Goal: Contribute content: Contribute content

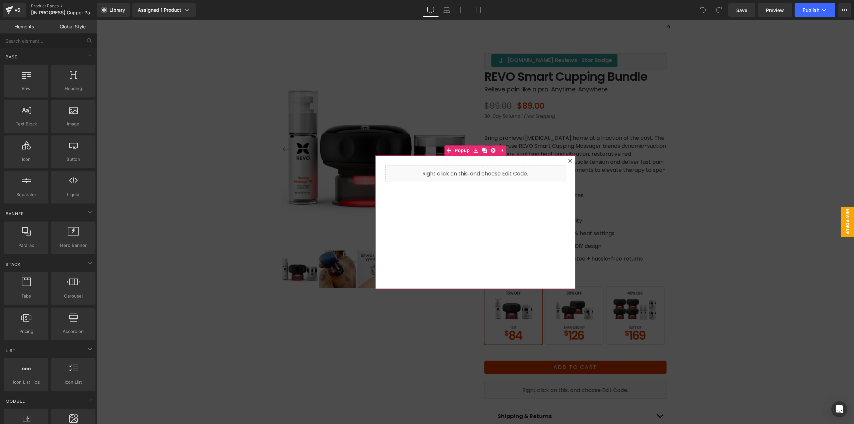
click at [568, 161] on icon at bounding box center [570, 161] width 4 height 4
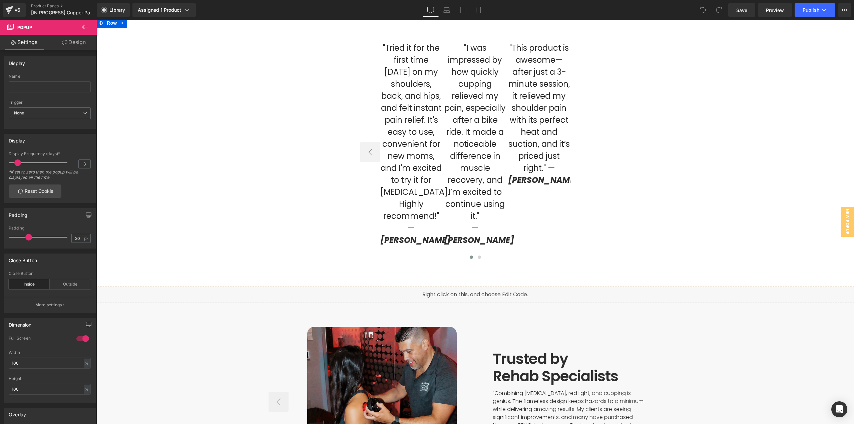
scroll to position [2468, 0]
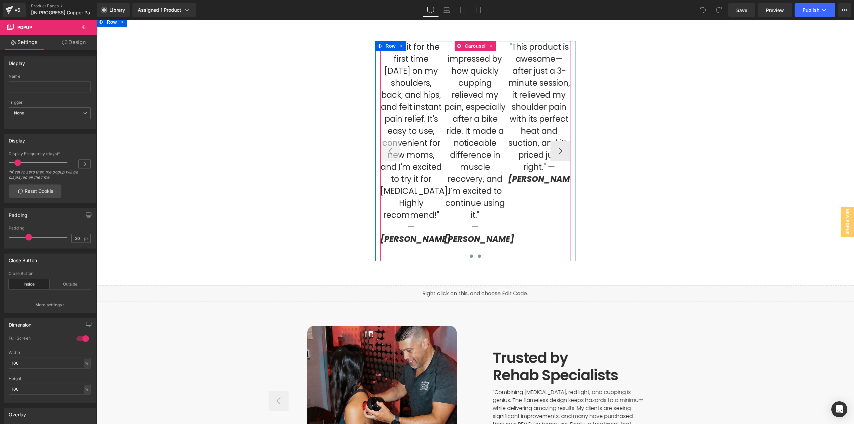
click at [477, 254] on span at bounding box center [478, 255] width 3 height 3
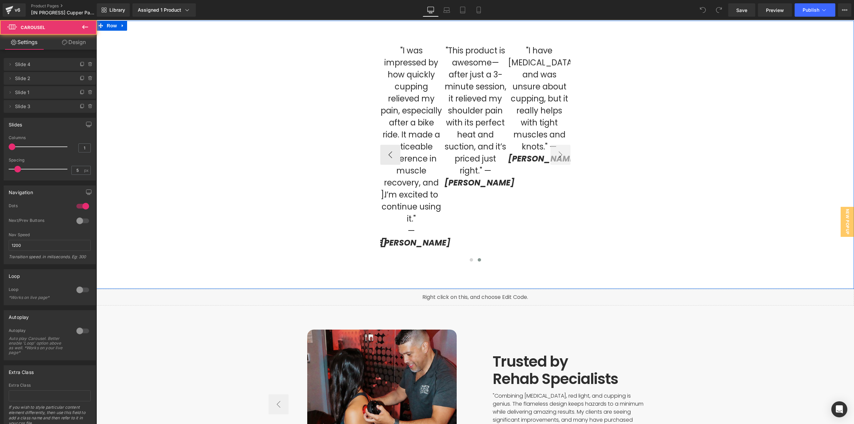
scroll to position [2335, 0]
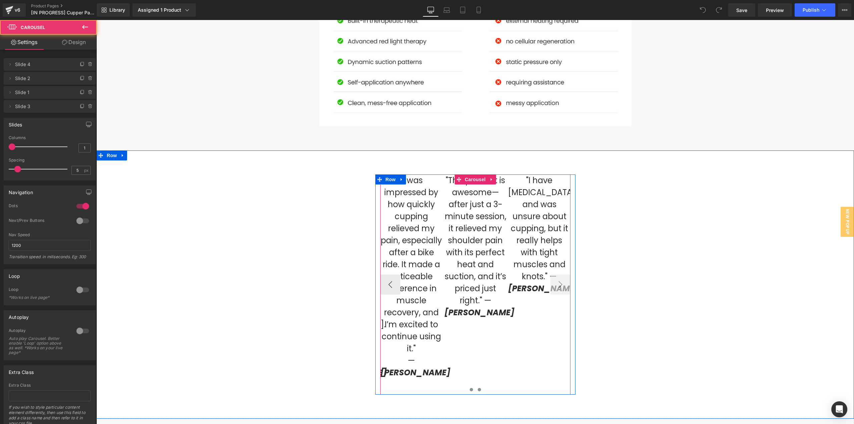
click at [470, 386] on button at bounding box center [471, 389] width 8 height 7
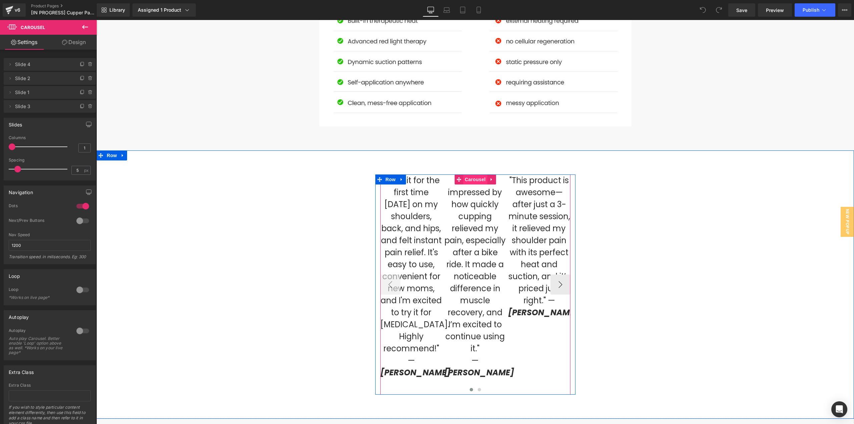
click at [472, 174] on span "Carousel" at bounding box center [475, 179] width 24 height 10
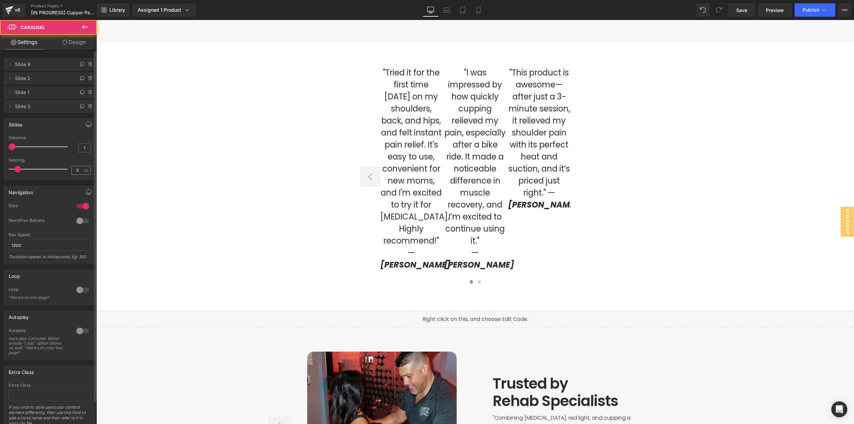
scroll to position [2446, 0]
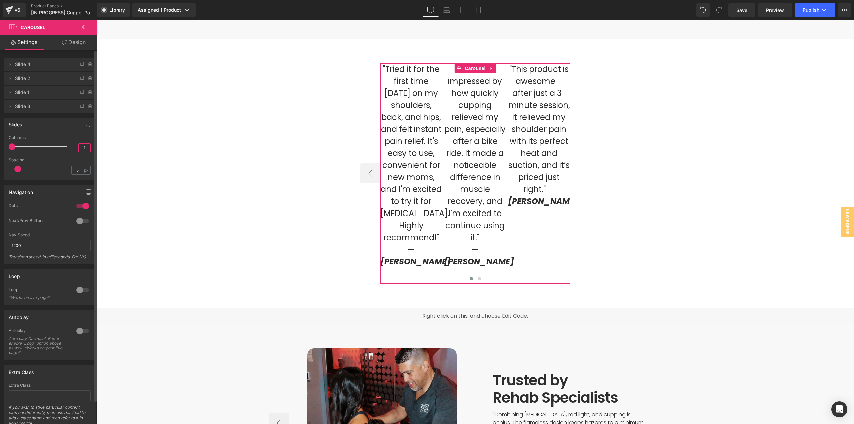
click at [82, 149] on input "1" at bounding box center [85, 148] width 12 height 8
drag, startPoint x: 86, startPoint y: 148, endPoint x: 81, endPoint y: 152, distance: 6.0
click at [81, 150] on input "1" at bounding box center [85, 148] width 12 height 8
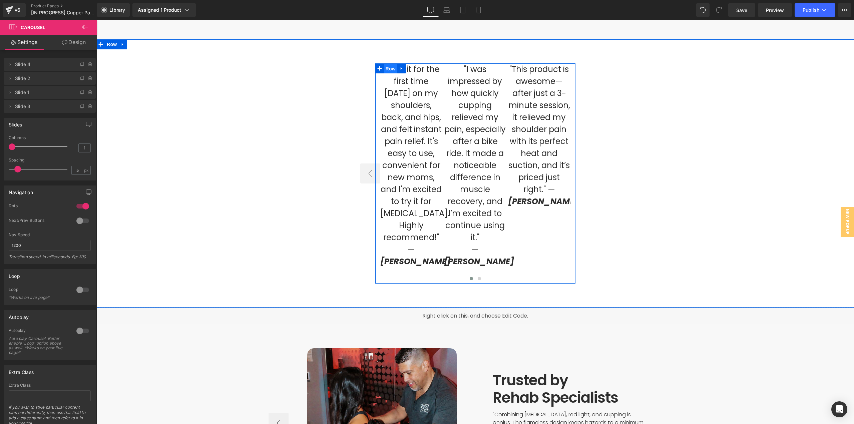
click at [384, 64] on span "Row" at bounding box center [390, 69] width 13 height 10
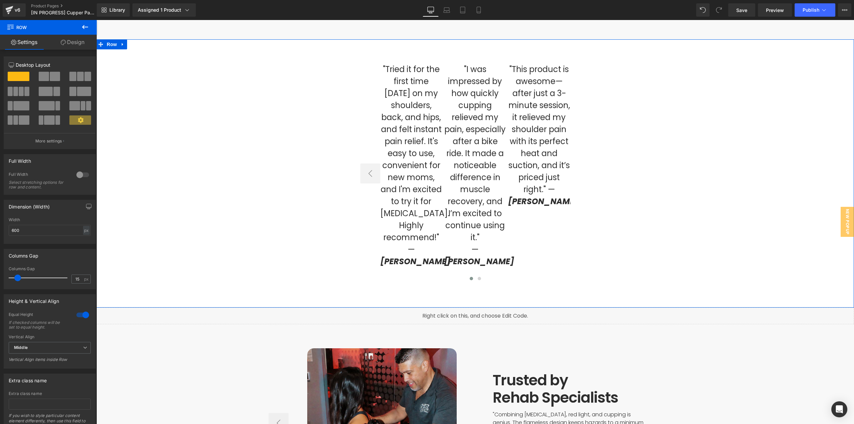
click at [463, 55] on div ""Tried it for the first time today on my shoulders, back, and hips, and felt in…" at bounding box center [474, 173] width 757 height 236
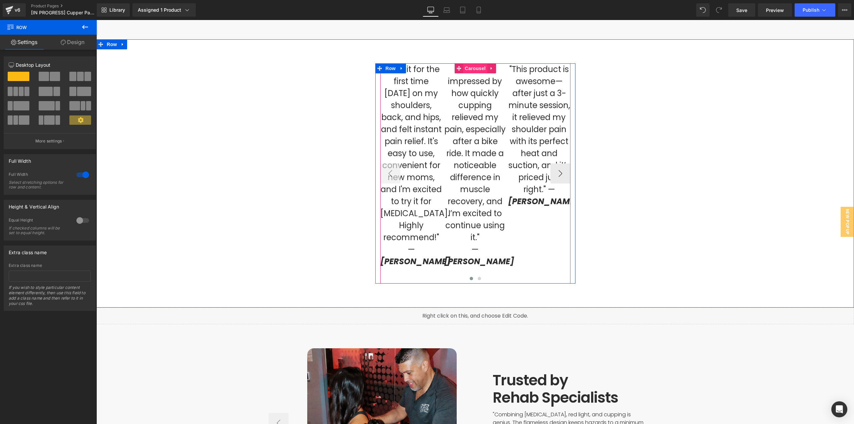
click at [470, 63] on span "Carousel" at bounding box center [475, 68] width 24 height 10
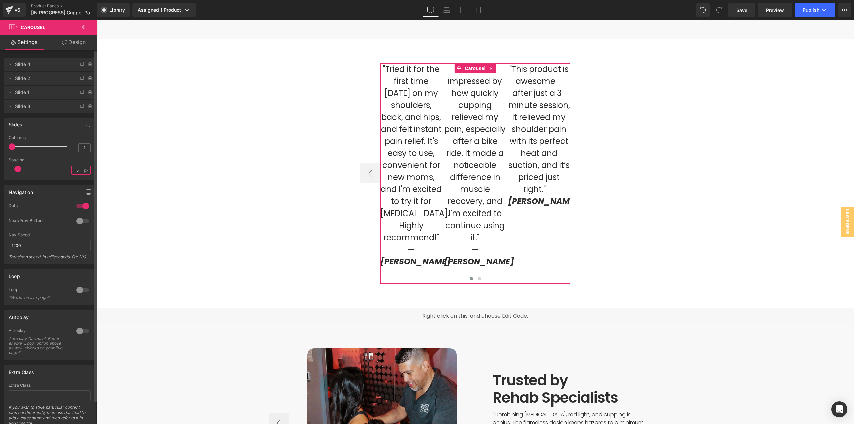
drag, startPoint x: 78, startPoint y: 171, endPoint x: 65, endPoint y: 176, distance: 13.5
click at [72, 174] on input "5" at bounding box center [78, 170] width 12 height 8
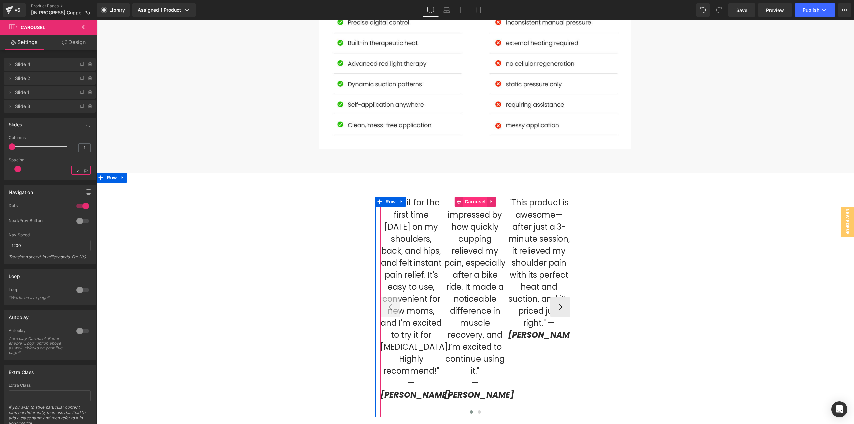
click at [469, 197] on span "Carousel" at bounding box center [475, 202] width 24 height 10
click at [460, 197] on span at bounding box center [458, 202] width 9 height 10
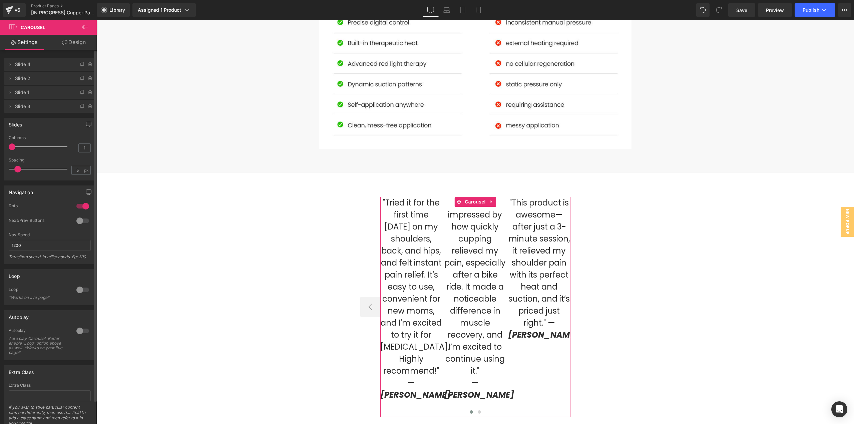
click at [41, 146] on div at bounding box center [39, 146] width 55 height 13
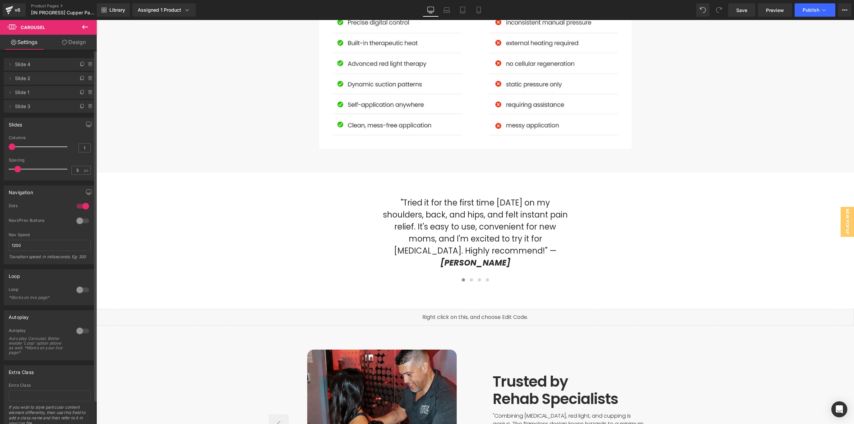
drag, startPoint x: 44, startPoint y: 146, endPoint x: 14, endPoint y: 151, distance: 30.3
click at [14, 151] on div at bounding box center [39, 146] width 55 height 13
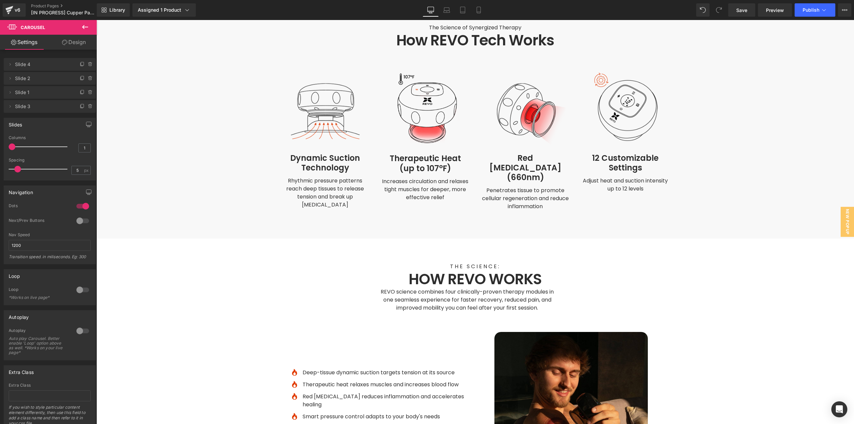
scroll to position [1634, 0]
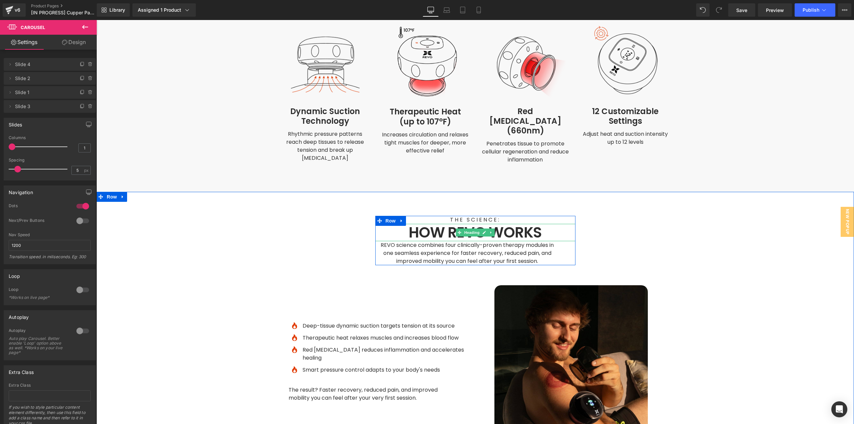
click at [510, 224] on h1 "HOW REVO WORKS" at bounding box center [475, 233] width 200 height 18
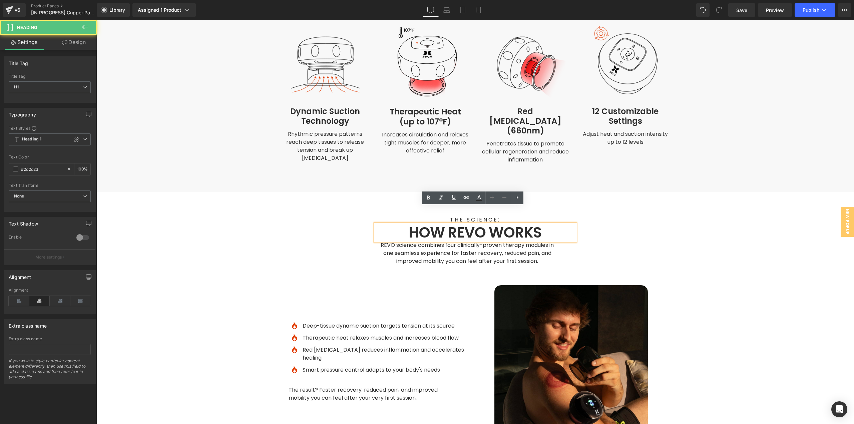
click at [585, 216] on div "THE SCIENCE: Text Block HOW REVO WORKS Heading REVO science combines four clini…" at bounding box center [474, 327] width 757 height 223
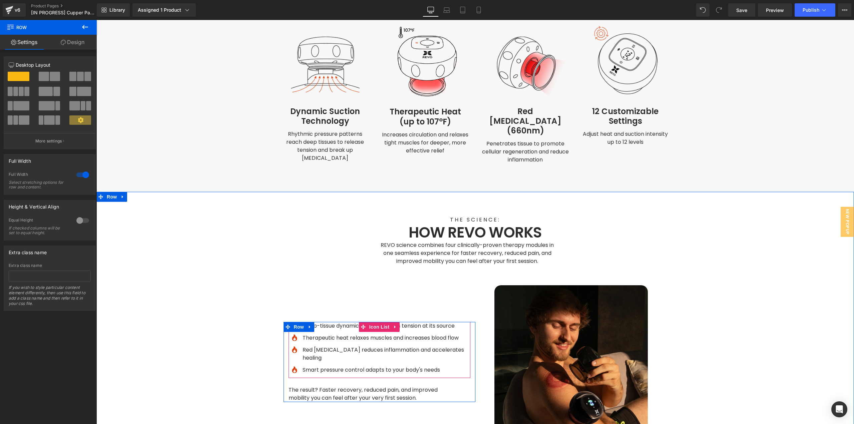
click at [96, 20] on div at bounding box center [96, 20] width 0 height 0
click at [320, 322] on p "Deep-tissue dynamic suction targets tension at its source" at bounding box center [386, 326] width 168 height 8
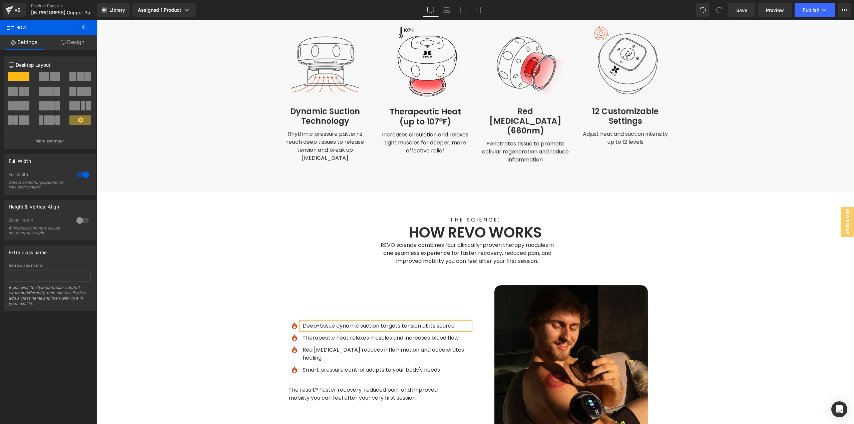
click at [327, 322] on p "Deep-tissue dynamic suction targets tension at its source" at bounding box center [386, 326] width 168 height 8
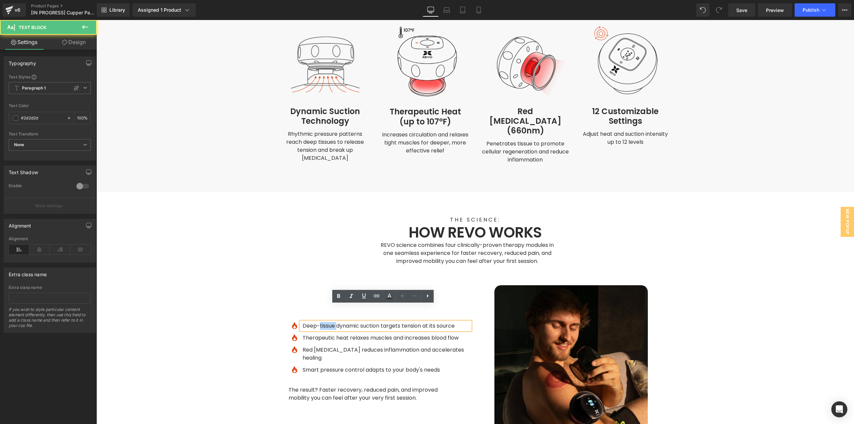
click at [327, 322] on p "Deep-tissue dynamic suction targets tension at its source" at bounding box center [386, 326] width 168 height 8
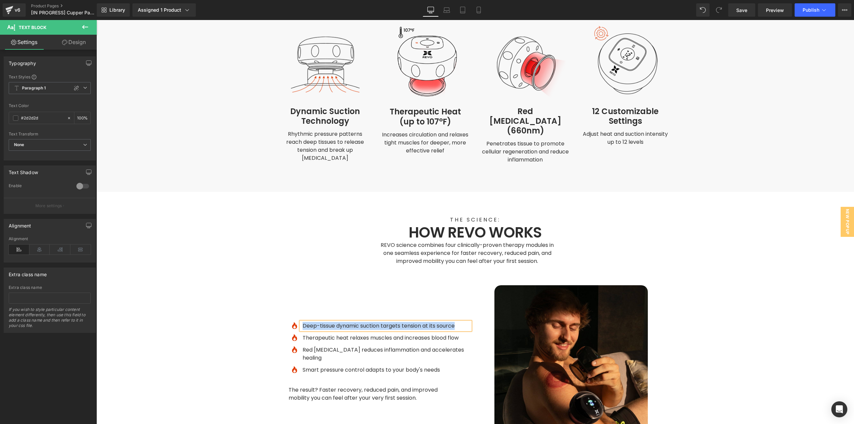
copy p "Deep-tissue dynamic suction targets tension at its source"
click at [316, 138] on span "Rhythmic pressure patterns reach deep tissues to release tension and break up […" at bounding box center [325, 146] width 79 height 32
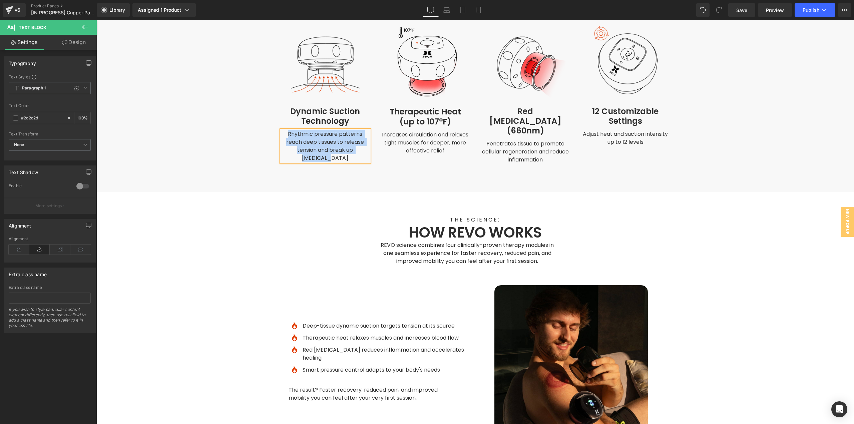
paste div
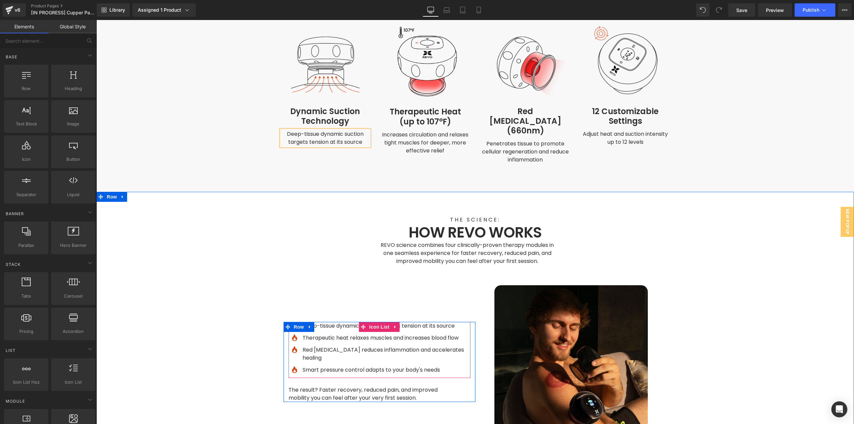
click at [96, 20] on div at bounding box center [96, 20] width 0 height 0
click at [320, 334] on p "Therapeutic heat relaxes muscles and increases blood flow" at bounding box center [386, 338] width 168 height 8
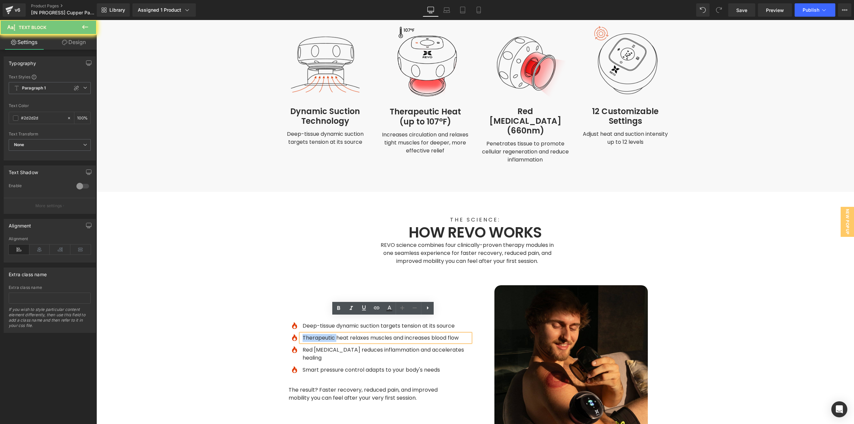
click at [320, 334] on p "Therapeutic heat relaxes muscles and increases blood flow" at bounding box center [386, 338] width 168 height 8
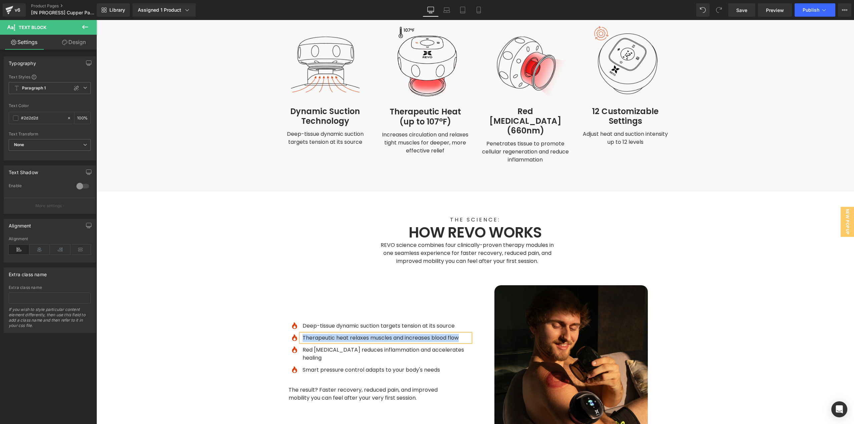
click at [428, 139] on span "Text Block" at bounding box center [421, 143] width 22 height 8
click at [434, 141] on icon at bounding box center [435, 142] width 3 height 3
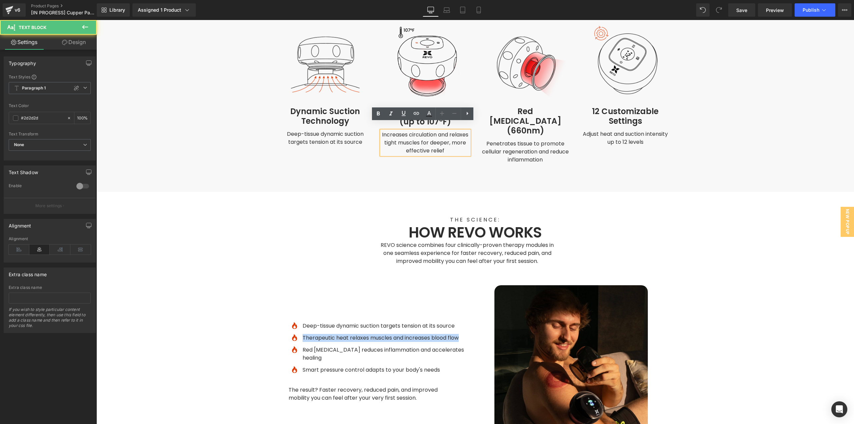
click at [432, 136] on span "Increases circulation and relaxes tight muscles for deeper, more effective reli…" at bounding box center [426, 143] width 88 height 24
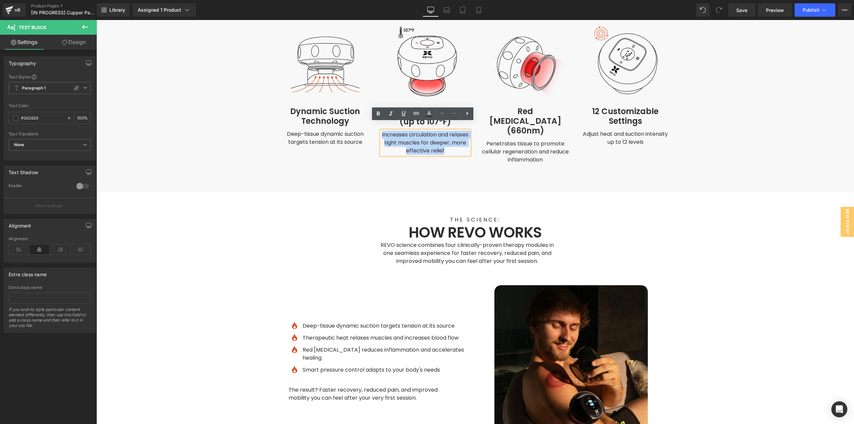
click at [432, 136] on span "Increases circulation and relaxes tight muscles for deeper, more effective reli…" at bounding box center [426, 143] width 88 height 24
paste div
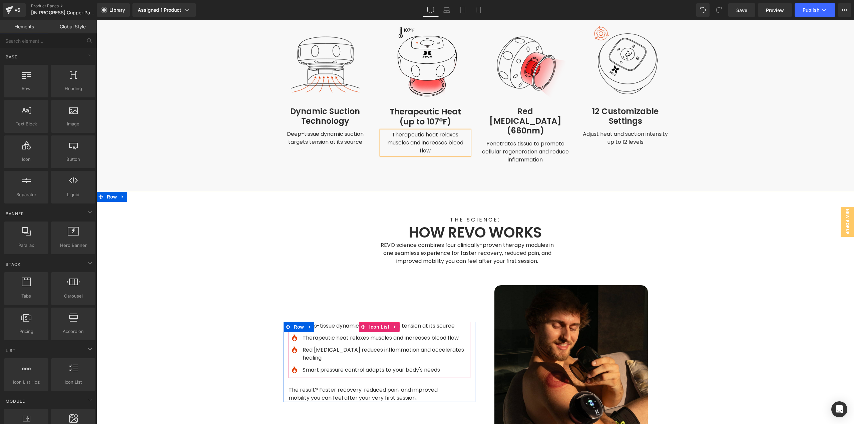
click at [342, 346] on p "Red [MEDICAL_DATA] reduces inflammation and accelerates healing" at bounding box center [386, 354] width 168 height 16
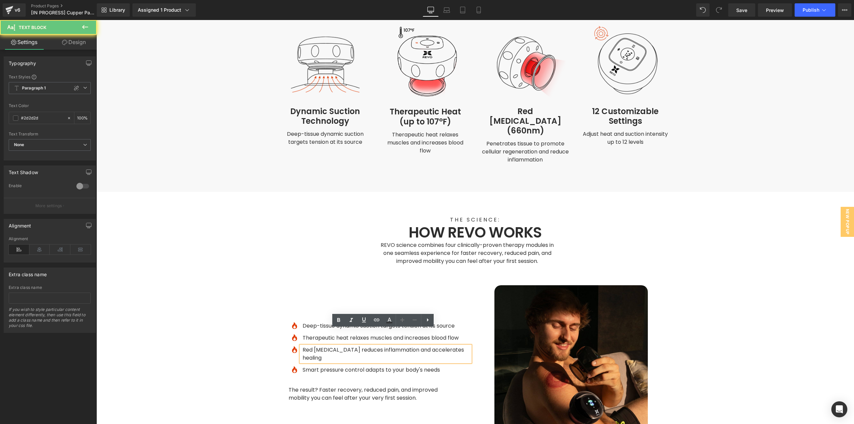
click at [342, 346] on p "Red [MEDICAL_DATA] reduces inflammation and accelerates healing" at bounding box center [386, 354] width 168 height 16
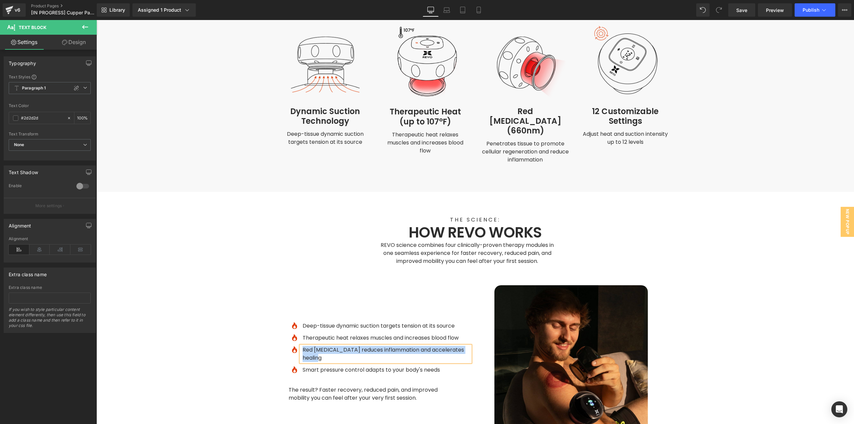
copy p "Red [MEDICAL_DATA] reduces inflammation and accelerates healing"
click at [536, 140] on span "Penetrates tissue to promote cellular regeneration and reduce inflammation" at bounding box center [526, 152] width 88 height 24
click at [538, 140] on span "Penetrates tissue to promote cellular regeneration and reduce inflammation" at bounding box center [526, 152] width 88 height 24
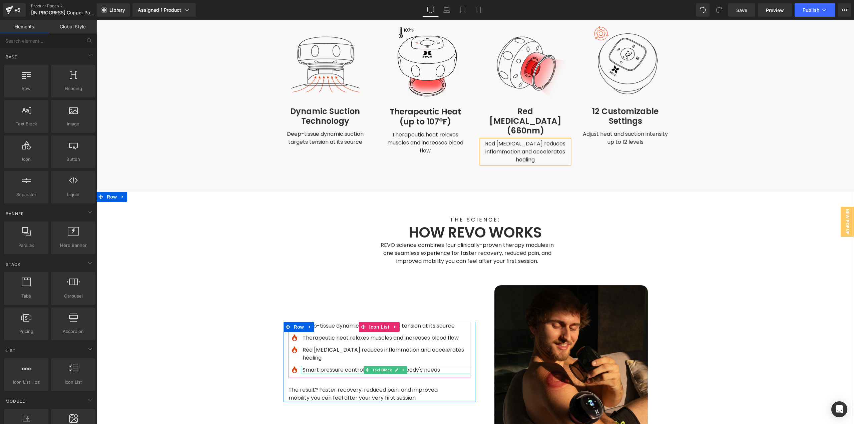
click at [335, 366] on p "Smart pressure control adapts to your body's needs" at bounding box center [386, 370] width 168 height 8
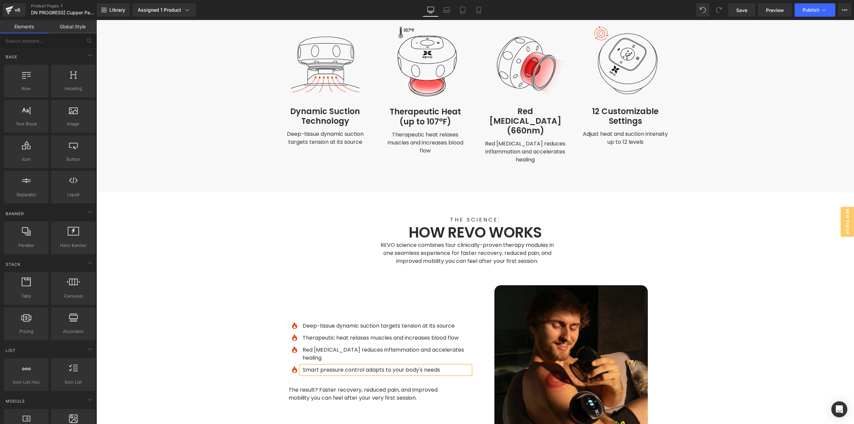
click at [335, 366] on p "Smart pressure control adapts to your body's needs" at bounding box center [386, 370] width 168 height 8
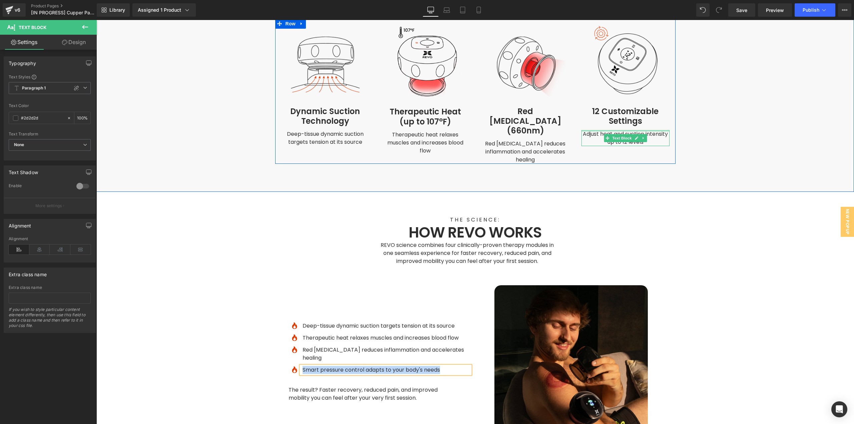
drag, startPoint x: 628, startPoint y: 122, endPoint x: 658, endPoint y: 130, distance: 30.7
click at [628, 130] on div at bounding box center [625, 131] width 88 height 2
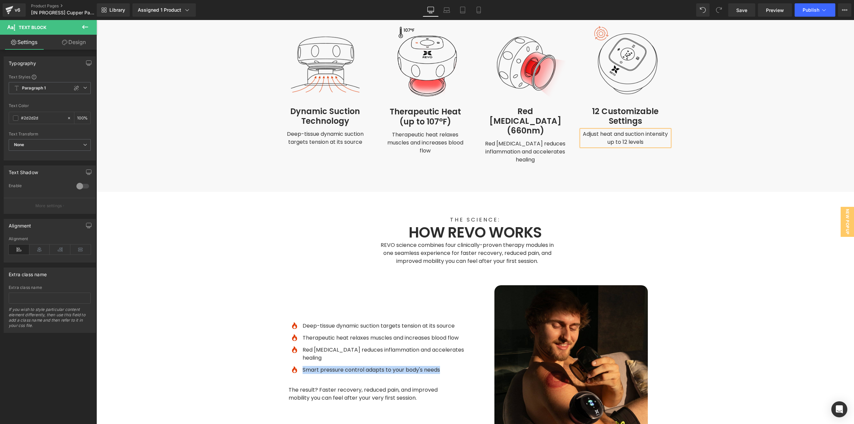
click at [658, 130] on p "Adjust heat and suction intensity up to 12 levels" at bounding box center [625, 138] width 88 height 16
click at [658, 130] on span "Adjust heat and suction intensity up to 12 levels" at bounding box center [626, 138] width 86 height 16
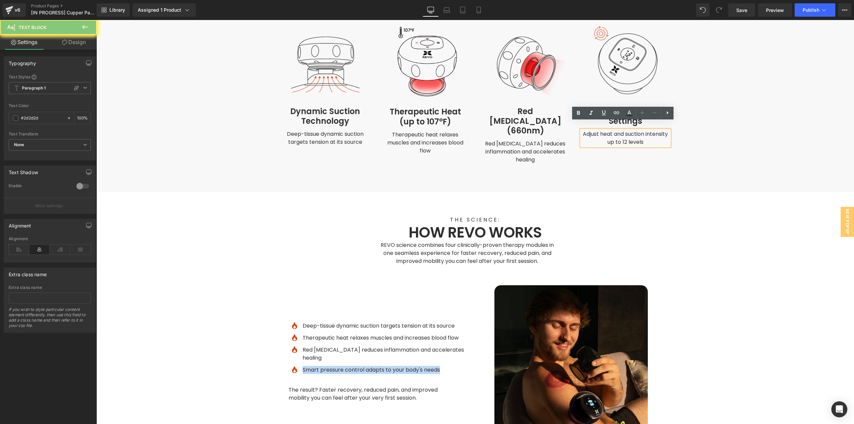
paste div
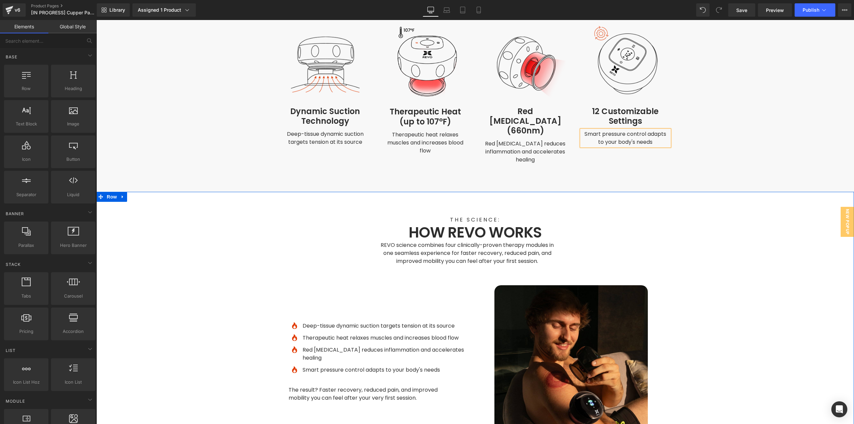
click at [617, 216] on div "THE SCIENCE: Text Block HOW REVO WORKS Heading REVO science combines four clini…" at bounding box center [474, 327] width 757 height 223
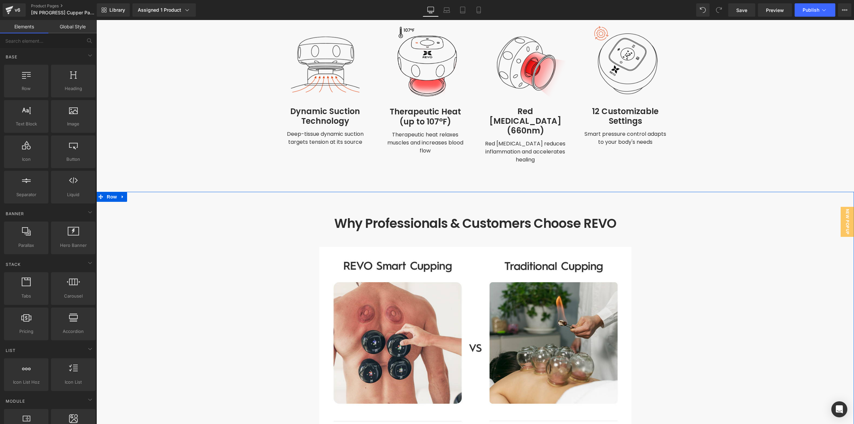
click at [722, 192] on div "Why Professionals & Customers Choose REVO Heading Image Row" at bounding box center [474, 386] width 757 height 389
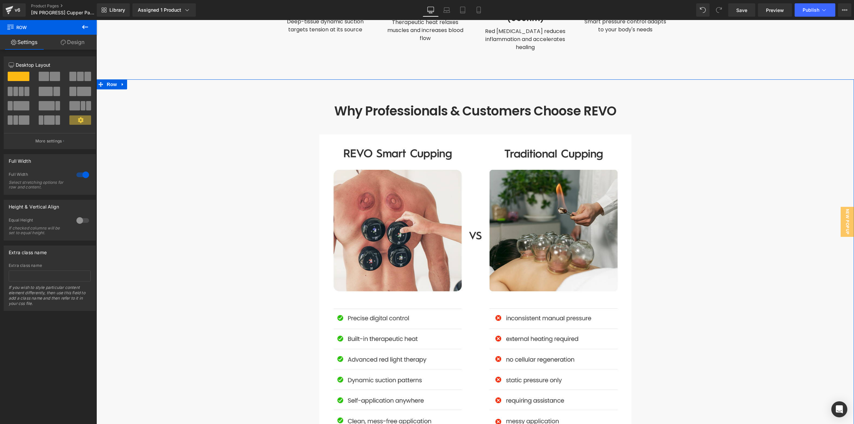
scroll to position [1667, 0]
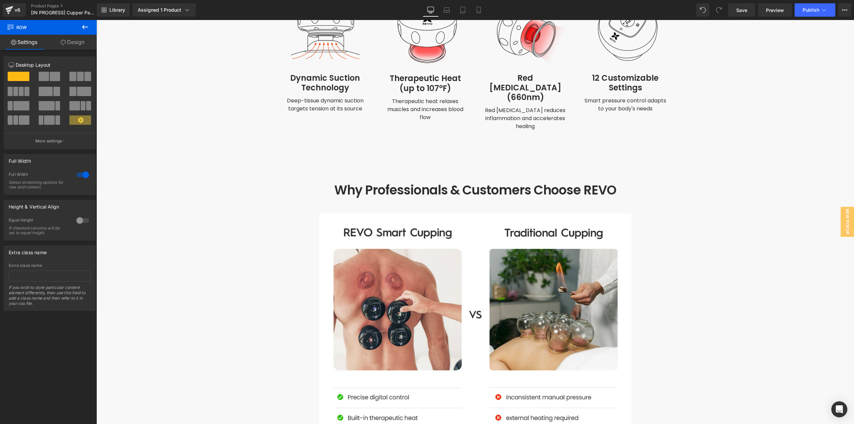
click at [90, 27] on button at bounding box center [84, 27] width 23 height 15
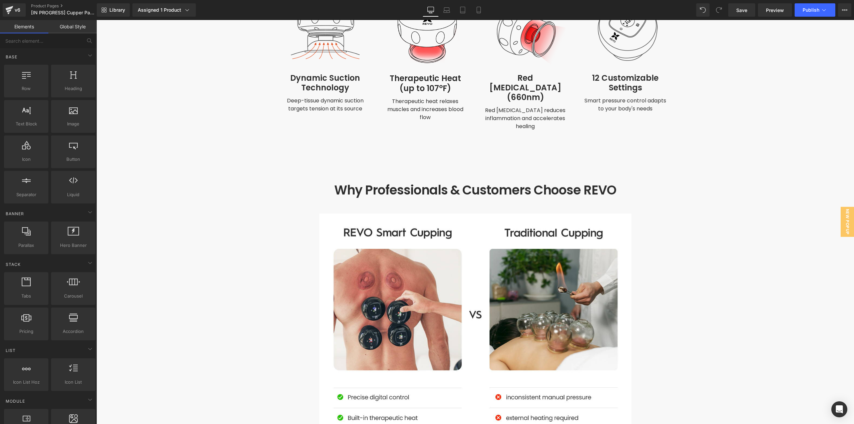
click at [19, 21] on link "Elements" at bounding box center [24, 26] width 48 height 13
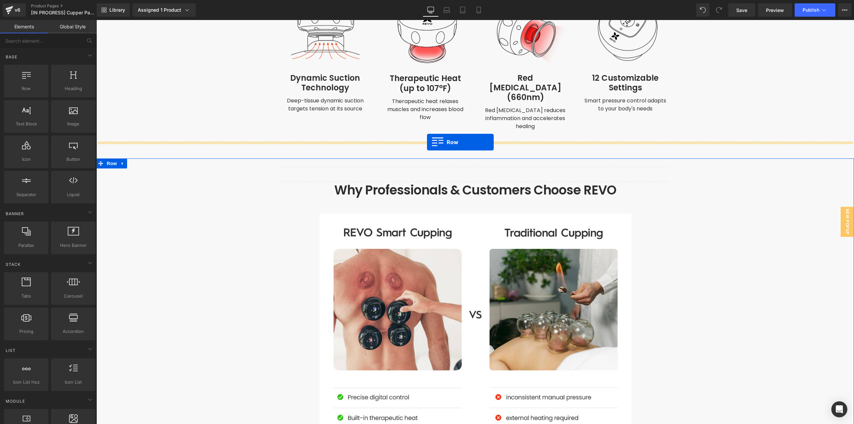
drag, startPoint x: 123, startPoint y: 108, endPoint x: 427, endPoint y: 142, distance: 305.7
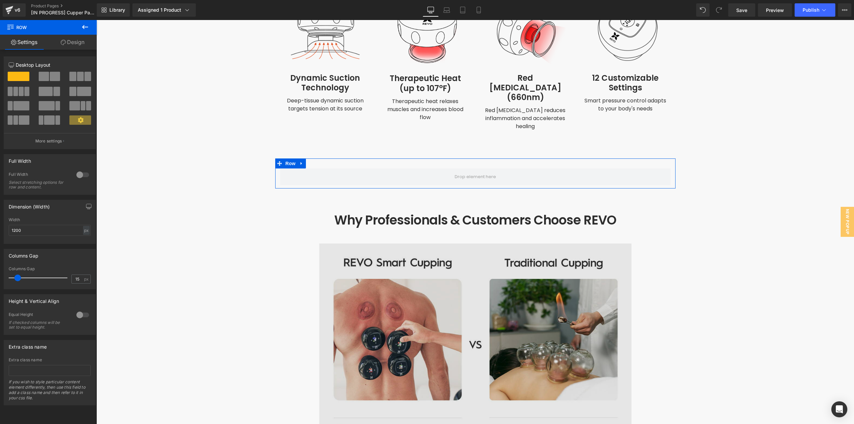
drag, startPoint x: 427, startPoint y: 271, endPoint x: 331, endPoint y: 249, distance: 98.4
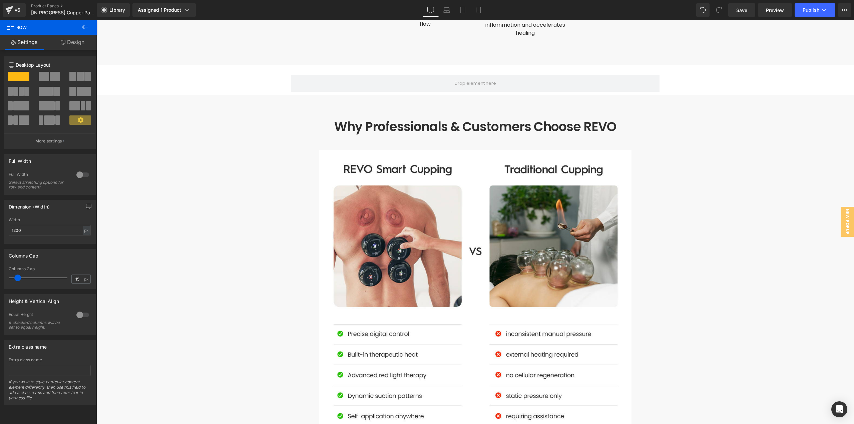
scroll to position [1662, 0]
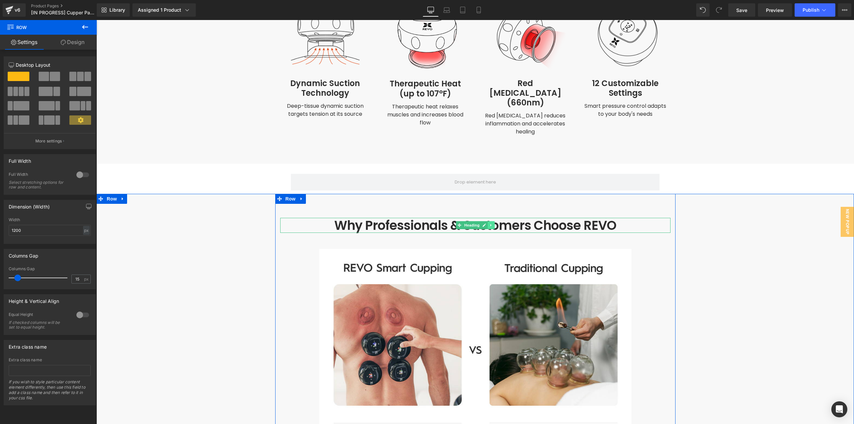
click at [489, 223] on icon at bounding box center [491, 225] width 4 height 4
click at [485, 223] on icon at bounding box center [487, 225] width 4 height 4
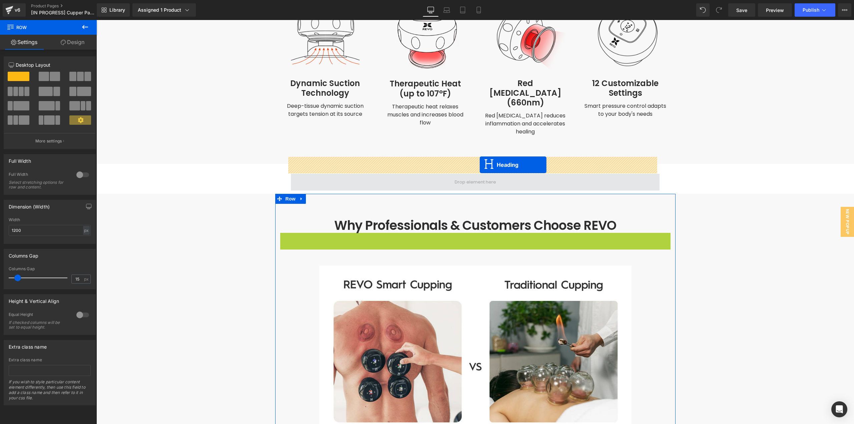
drag, startPoint x: 472, startPoint y: 223, endPoint x: 479, endPoint y: 164, distance: 59.2
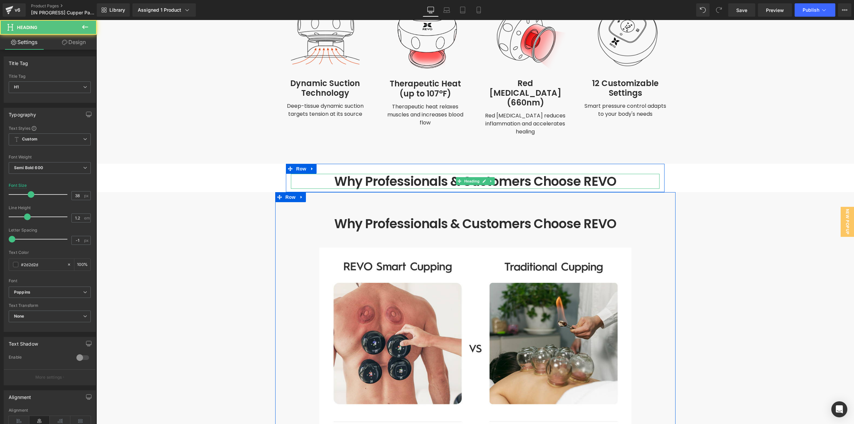
click at [421, 174] on h1 "Why Professionals & Customers Choose REVO" at bounding box center [475, 181] width 369 height 15
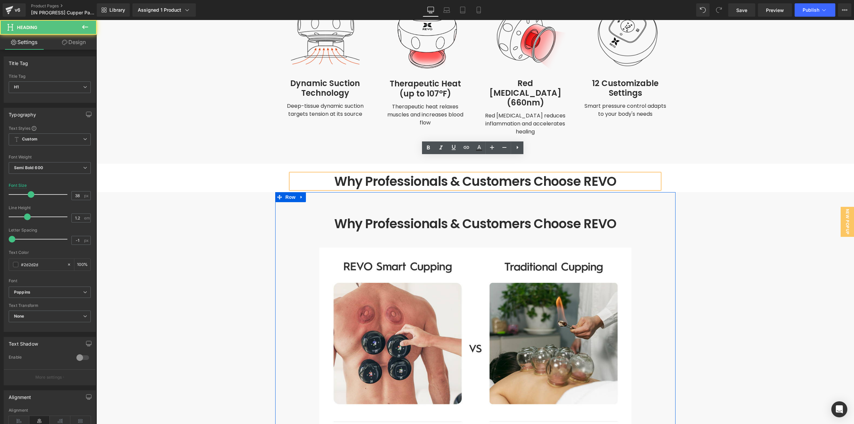
click at [468, 174] on h1 "Why Professionals & Customers Choose REVO" at bounding box center [475, 181] width 369 height 15
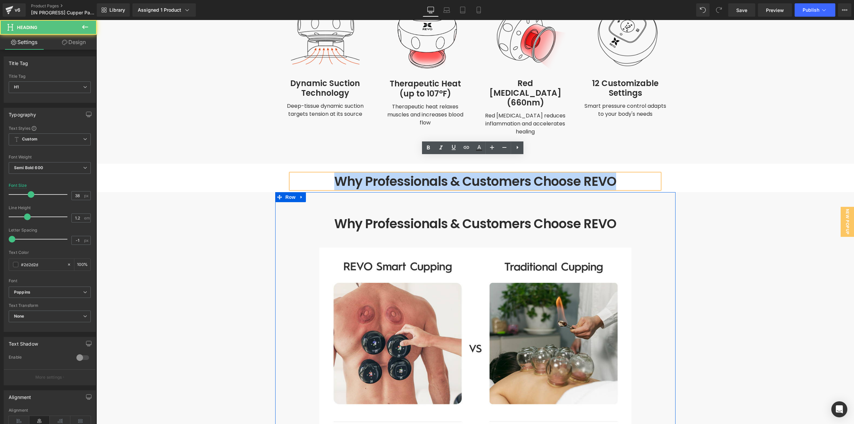
paste div
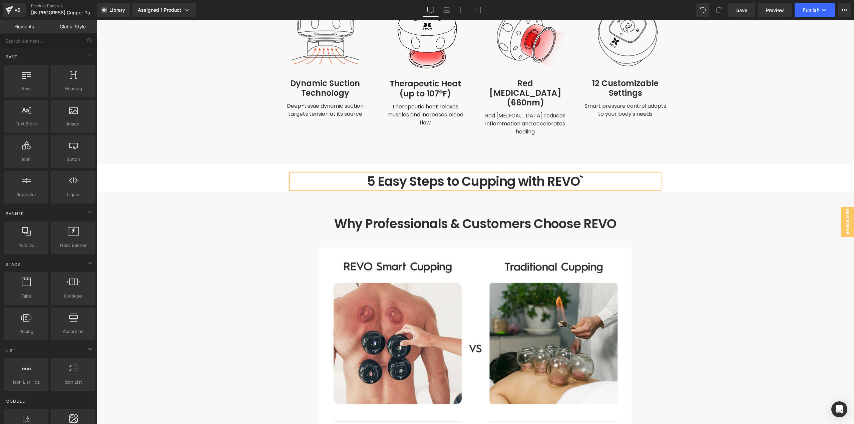
click at [585, 174] on h1 "5 Easy Steps to Cupping with REVO`" at bounding box center [475, 181] width 369 height 15
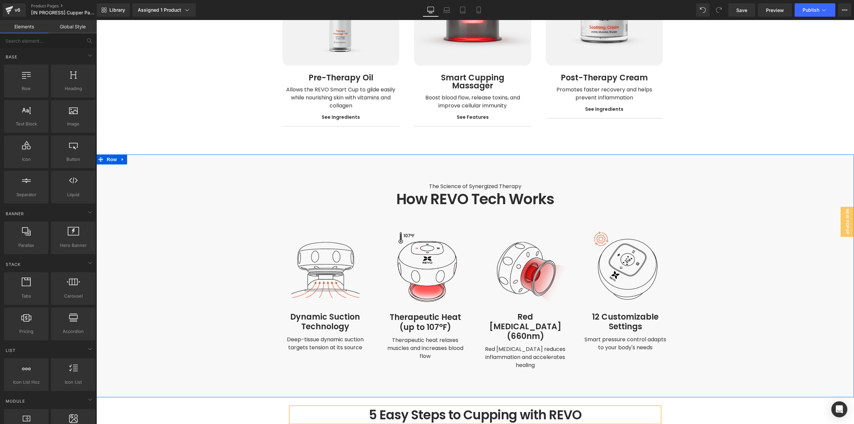
scroll to position [1528, 0]
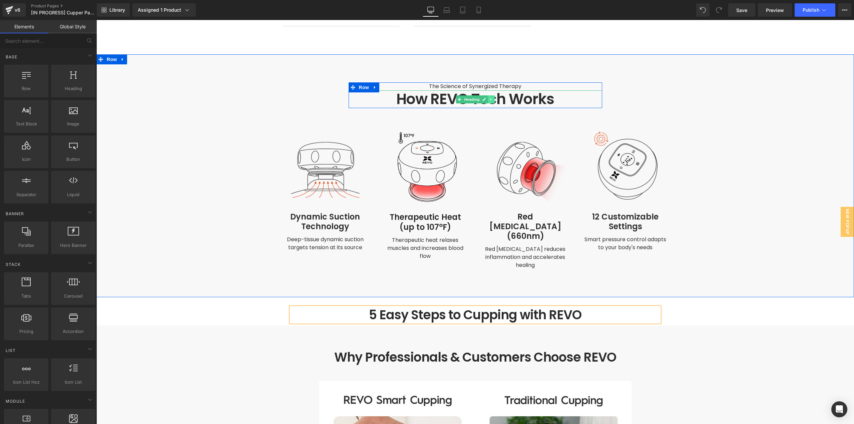
click at [487, 95] on link at bounding box center [490, 99] width 7 height 8
click at [485, 97] on icon at bounding box center [487, 99] width 4 height 4
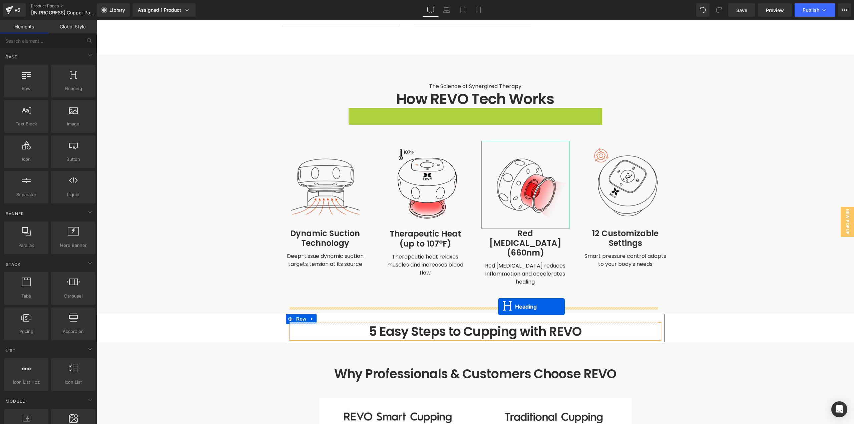
drag, startPoint x: 473, startPoint y: 110, endPoint x: 474, endPoint y: 321, distance: 211.1
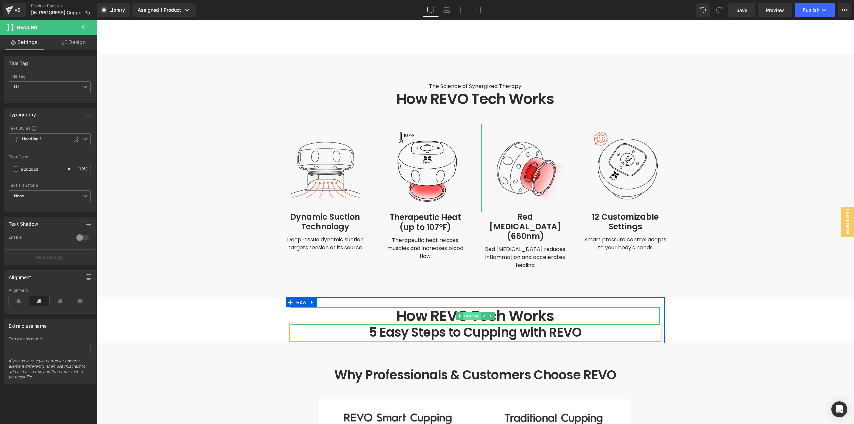
click at [473, 312] on span "Heading" at bounding box center [471, 316] width 18 height 8
click at [516, 307] on h1 "How REVO Tech Works" at bounding box center [475, 316] width 369 height 18
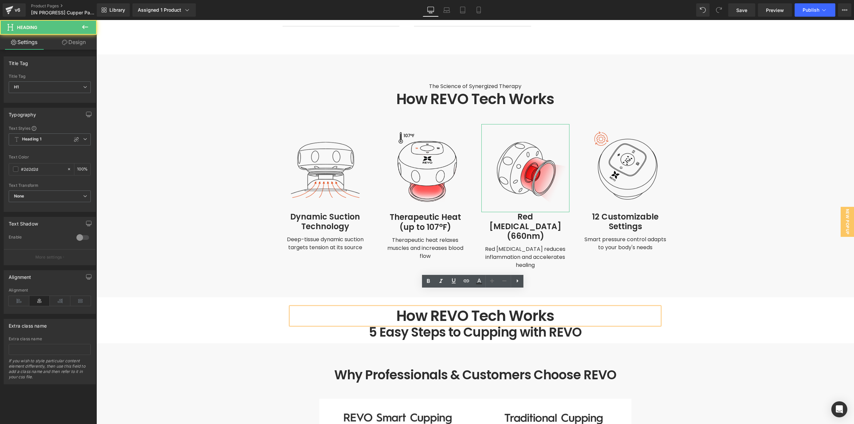
click at [516, 307] on h1 "How REVO Tech Works" at bounding box center [475, 316] width 369 height 18
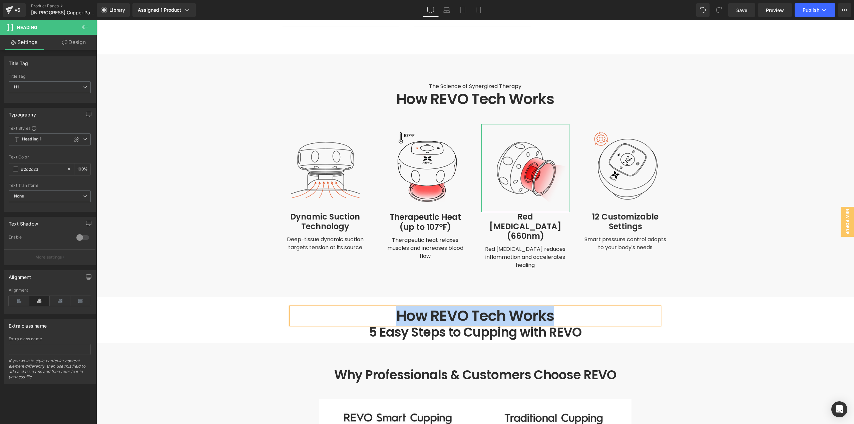
paste div
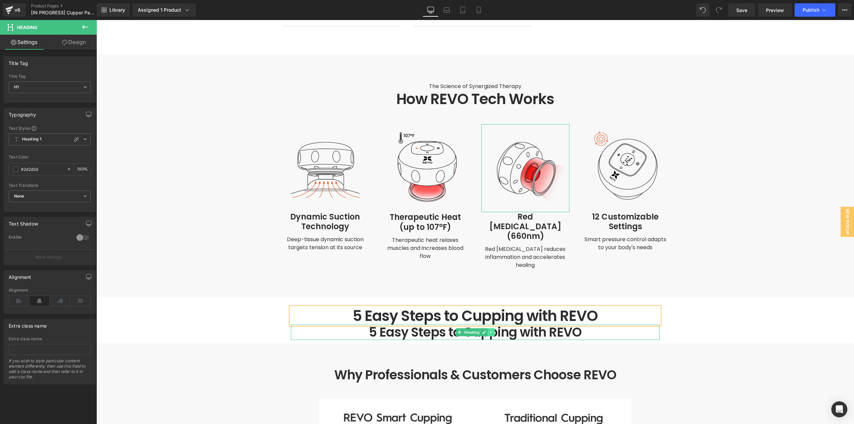
click at [490, 328] on link at bounding box center [490, 332] width 7 height 8
click at [492, 330] on icon at bounding box center [494, 332] width 4 height 4
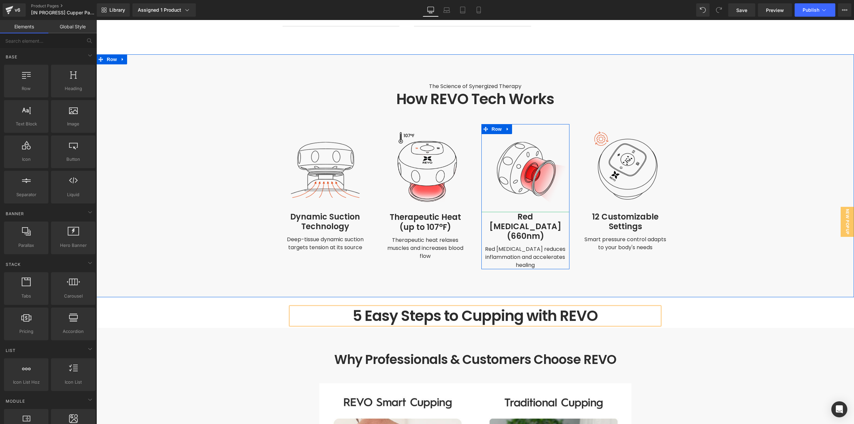
scroll to position [1662, 0]
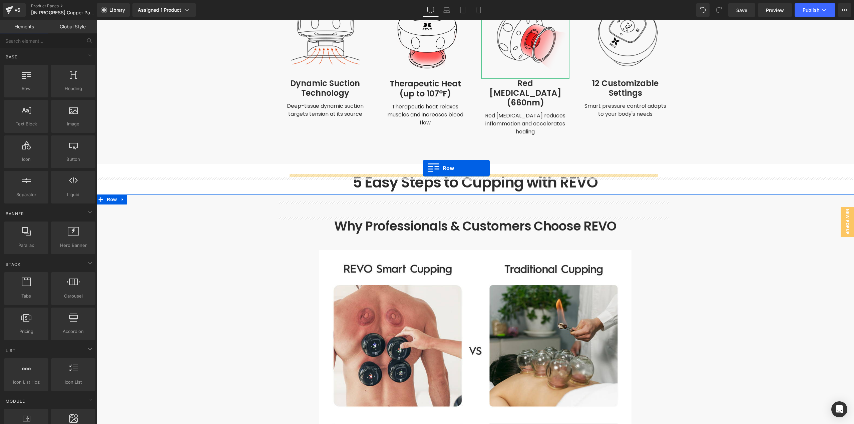
drag, startPoint x: 297, startPoint y: 202, endPoint x: 422, endPoint y: 168, distance: 130.0
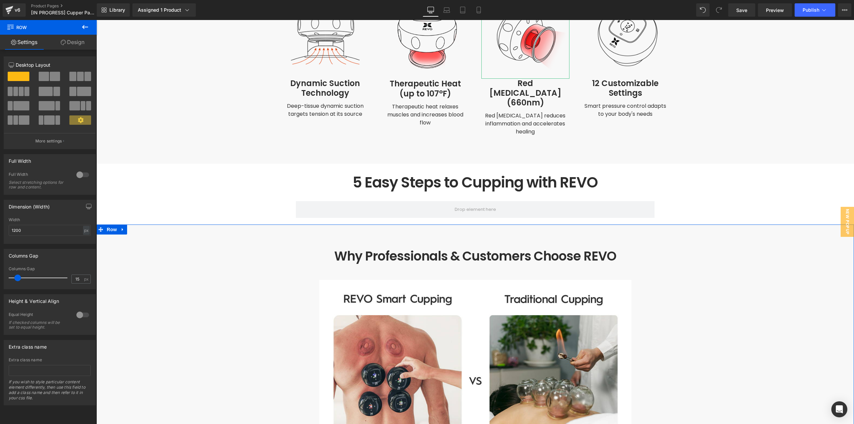
click at [82, 27] on icon at bounding box center [85, 27] width 8 height 8
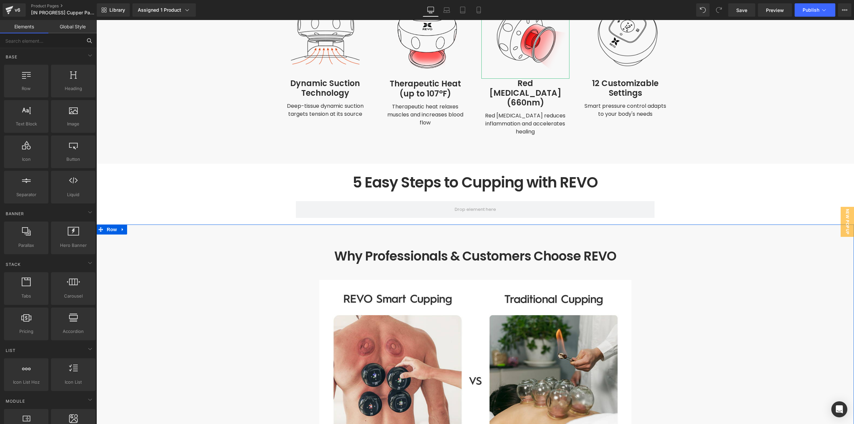
click at [43, 41] on input "text" at bounding box center [41, 40] width 82 height 15
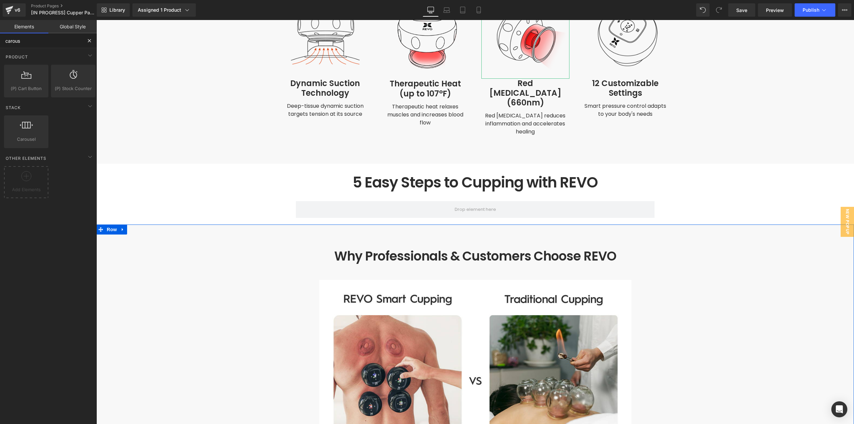
type input "carouse"
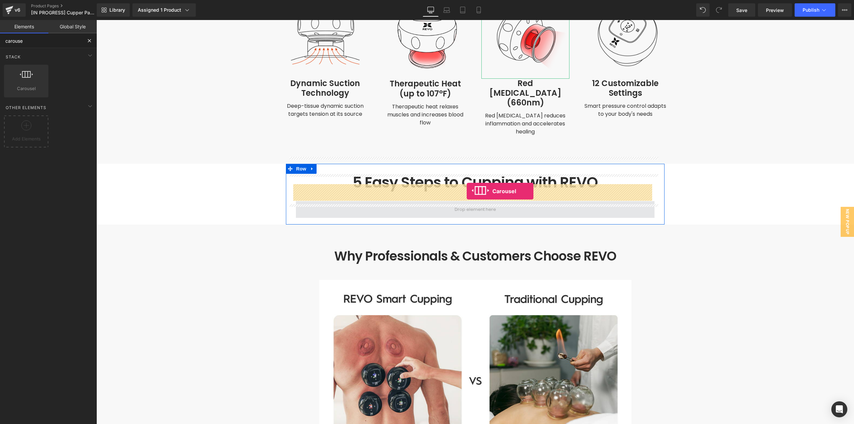
drag, startPoint x: 130, startPoint y: 98, endPoint x: 466, endPoint y: 191, distance: 348.6
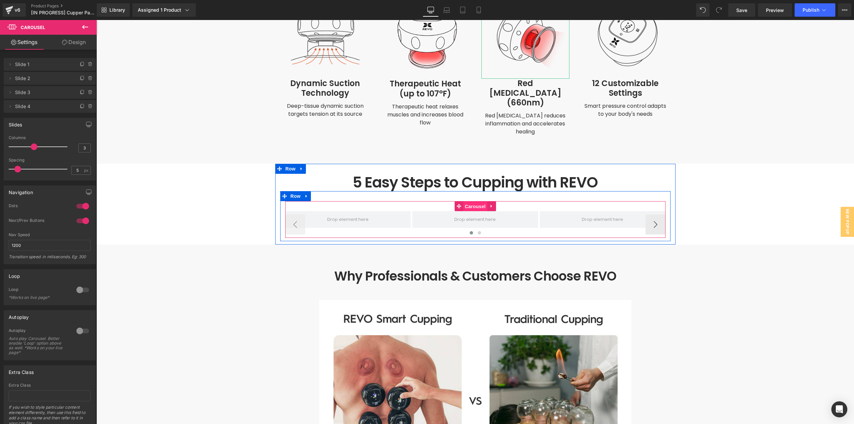
click at [473, 201] on span "Carousel" at bounding box center [475, 206] width 24 height 10
click at [469, 231] on span at bounding box center [470, 232] width 3 height 3
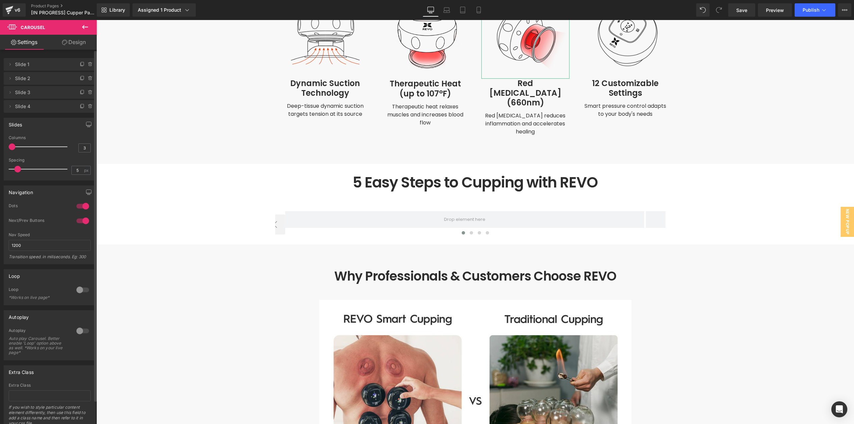
drag, startPoint x: 31, startPoint y: 148, endPoint x: 0, endPoint y: 149, distance: 31.4
click at [0, 149] on div "Slides 3 Columns 3 3 Columns 3 3 Columns 3 1 Columns 1 5px Spacing 5 px 5px Spa…" at bounding box center [50, 147] width 100 height 68
click at [81, 26] on button at bounding box center [84, 27] width 23 height 15
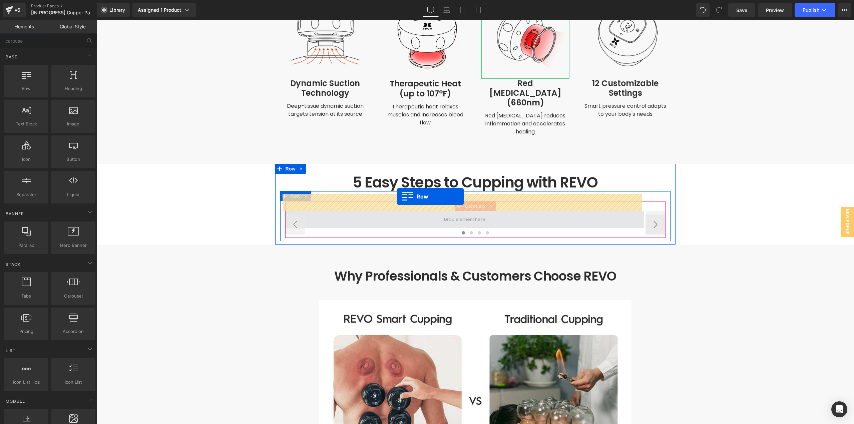
drag, startPoint x: 174, startPoint y: 118, endPoint x: 397, endPoint y: 196, distance: 236.1
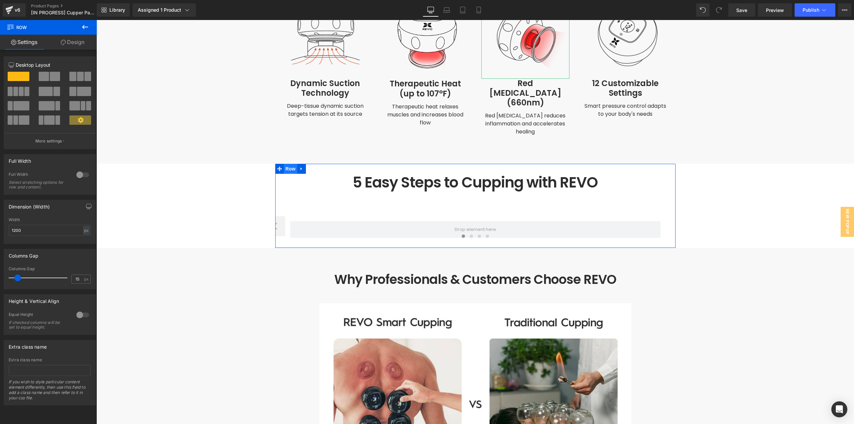
click at [293, 164] on span "Row" at bounding box center [290, 169] width 13 height 10
click at [69, 46] on link "Design" at bounding box center [72, 42] width 48 height 15
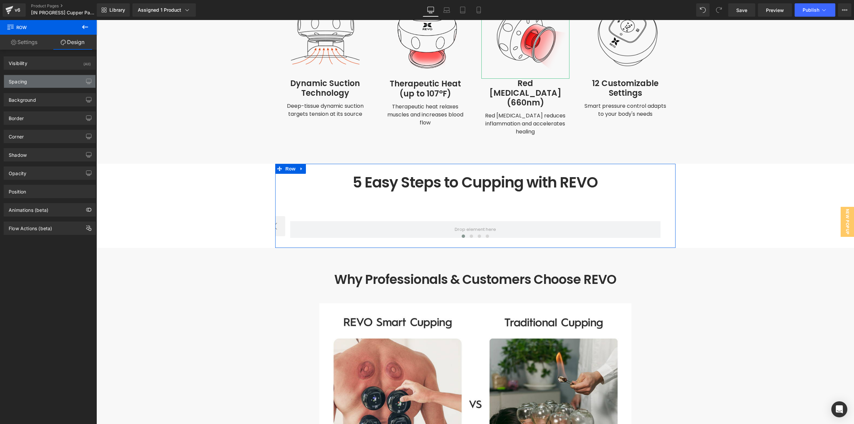
drag, startPoint x: 39, startPoint y: 84, endPoint x: 45, endPoint y: 94, distance: 11.6
click at [39, 84] on div "Spacing" at bounding box center [49, 81] width 91 height 13
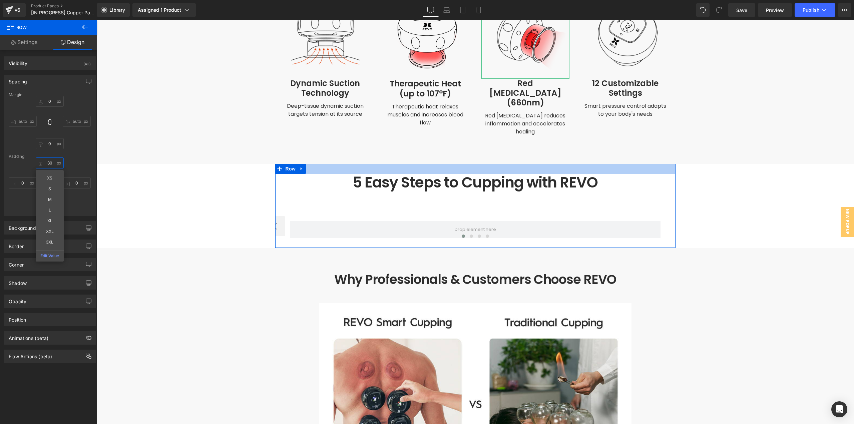
click at [48, 162] on input "30" at bounding box center [50, 162] width 28 height 11
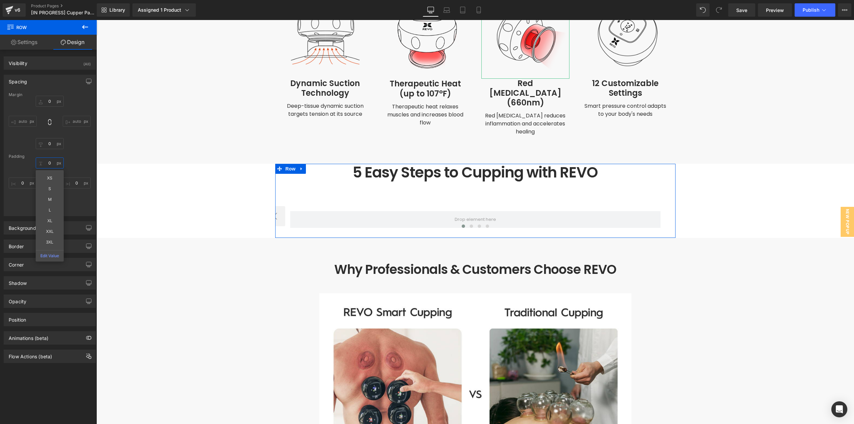
type input "0"
type input "12"
click at [49, 160] on input "0" at bounding box center [50, 162] width 28 height 11
type input "12"
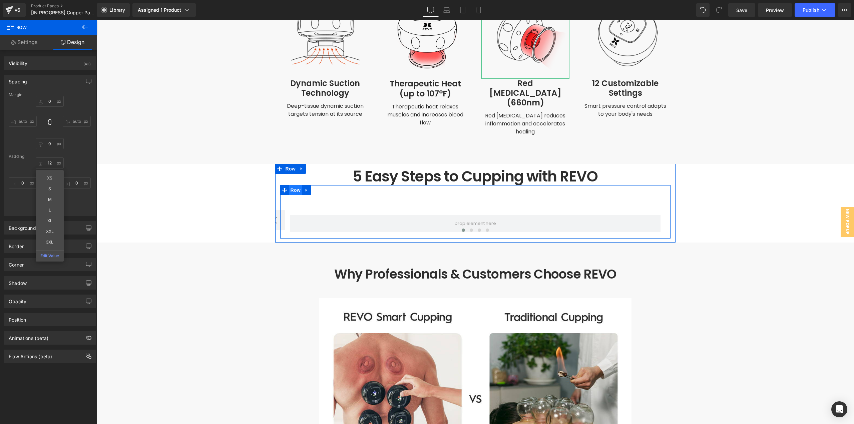
click at [289, 185] on span "Row" at bounding box center [295, 190] width 13 height 10
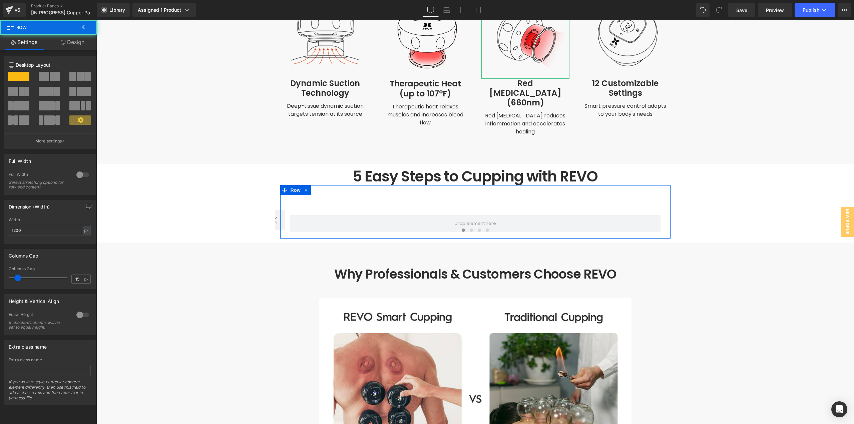
click at [76, 40] on link "Design" at bounding box center [72, 42] width 48 height 15
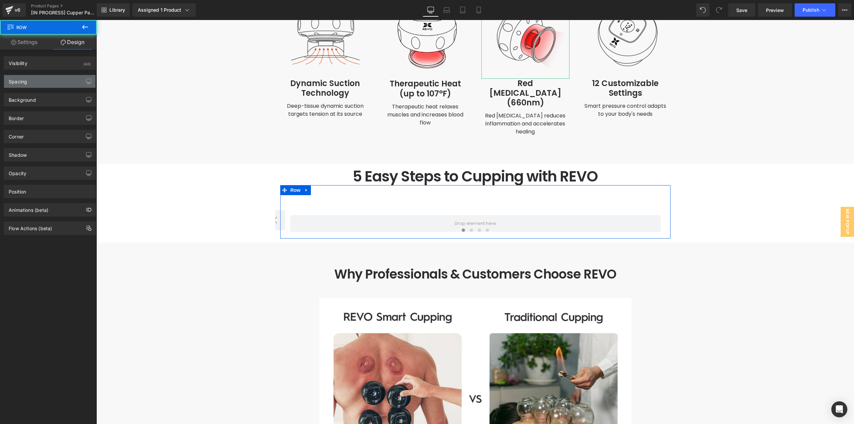
click at [29, 82] on div "Spacing" at bounding box center [49, 81] width 91 height 13
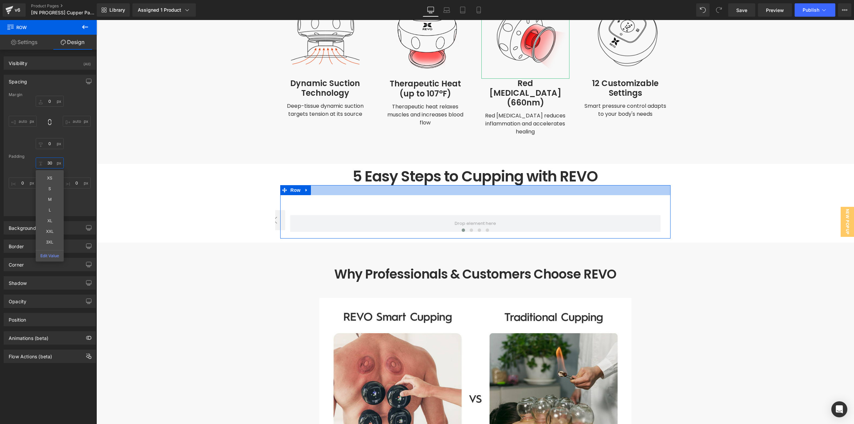
click at [50, 164] on input "30" at bounding box center [50, 162] width 28 height 11
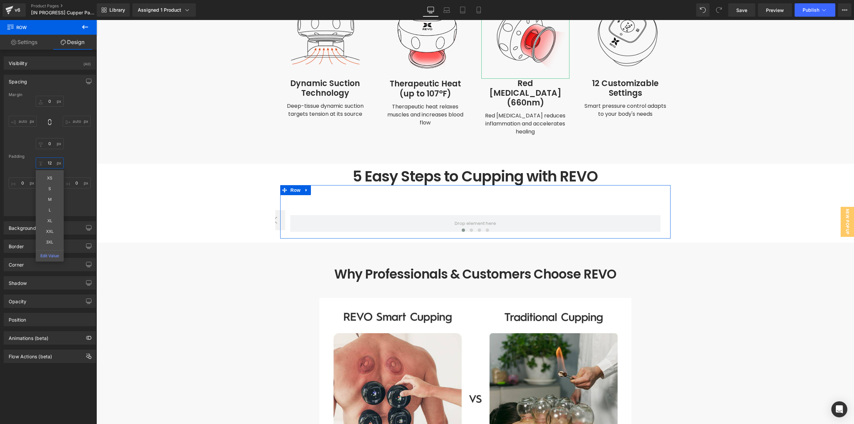
type input "12"
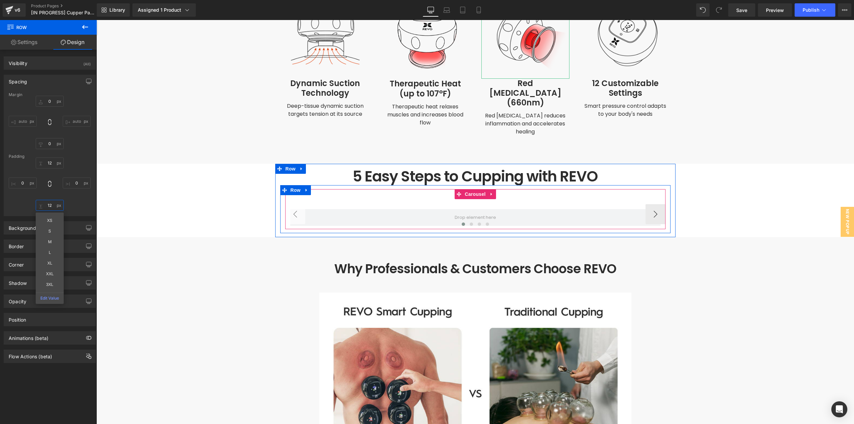
type input "12"
click at [294, 204] on button "‹" at bounding box center [295, 214] width 20 height 20
click at [300, 199] on span "Row" at bounding box center [300, 204] width 13 height 10
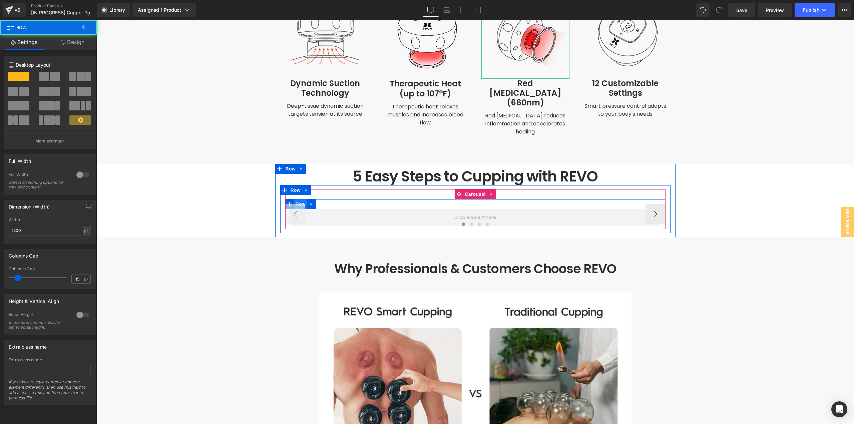
click at [300, 199] on span "Row" at bounding box center [300, 204] width 13 height 10
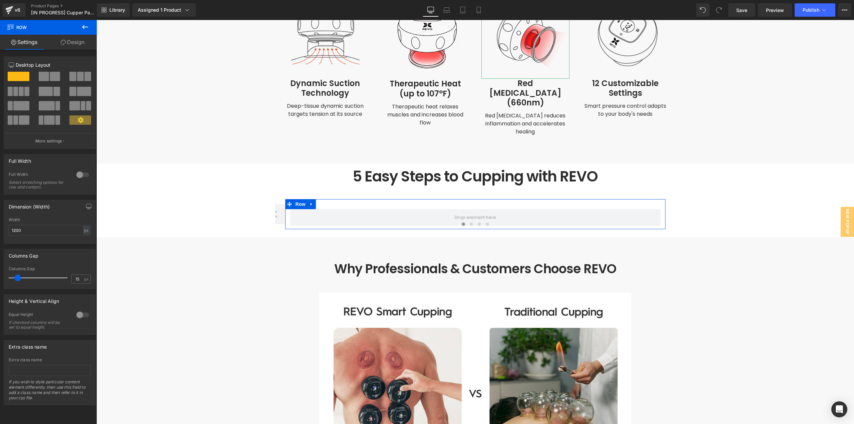
click at [73, 44] on link "Design" at bounding box center [72, 42] width 48 height 15
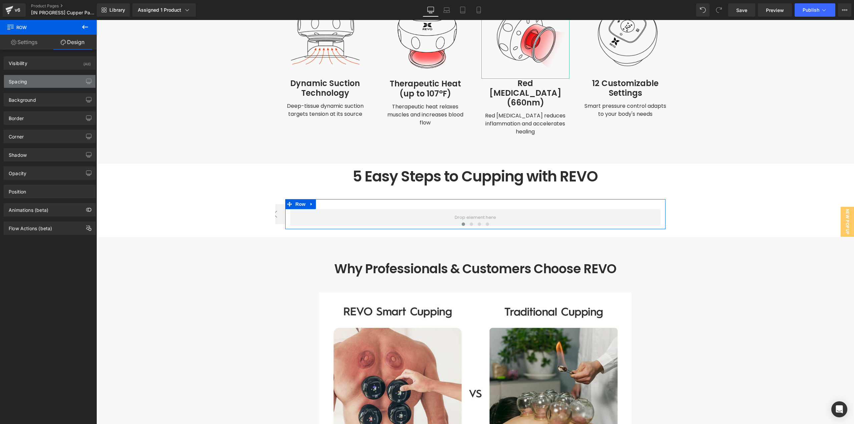
click at [30, 77] on div "Spacing" at bounding box center [49, 81] width 91 height 13
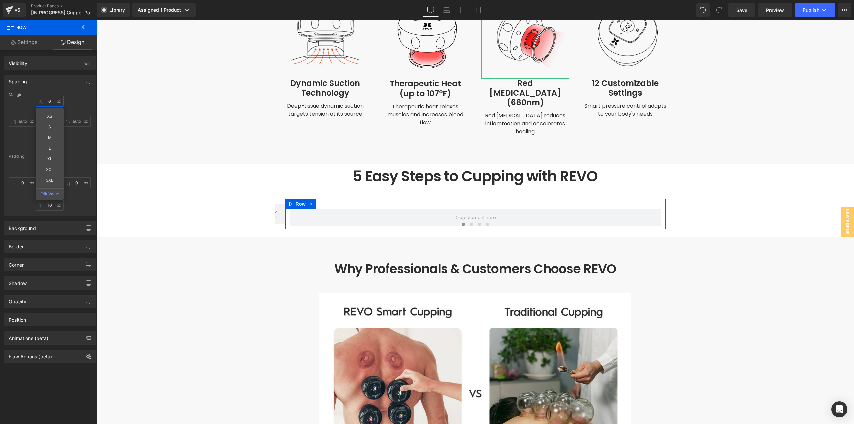
click at [51, 103] on input "text" at bounding box center [50, 101] width 28 height 11
type input "12"
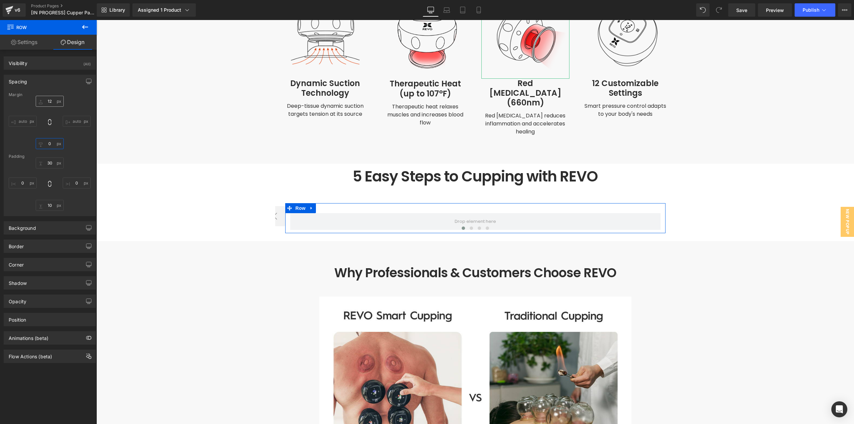
type input "0"
click at [51, 103] on input "12" at bounding box center [50, 101] width 28 height 11
click at [52, 103] on input "12" at bounding box center [50, 101] width 28 height 11
type input "0"
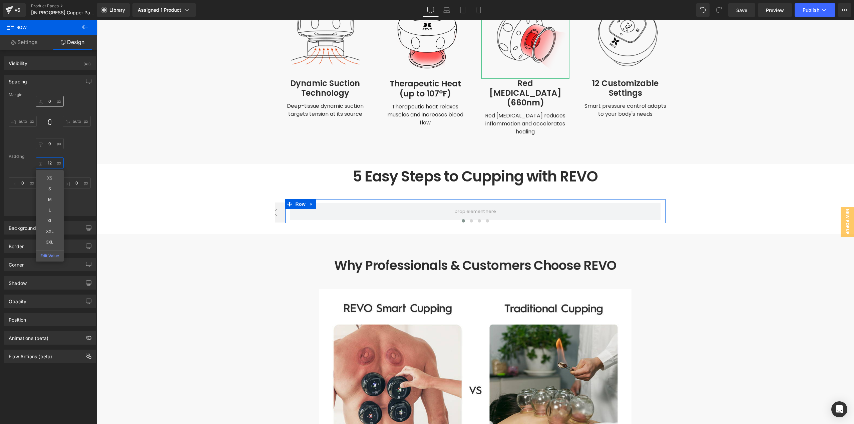
type input "12"
type input "0"
type input "12"
type input "0"
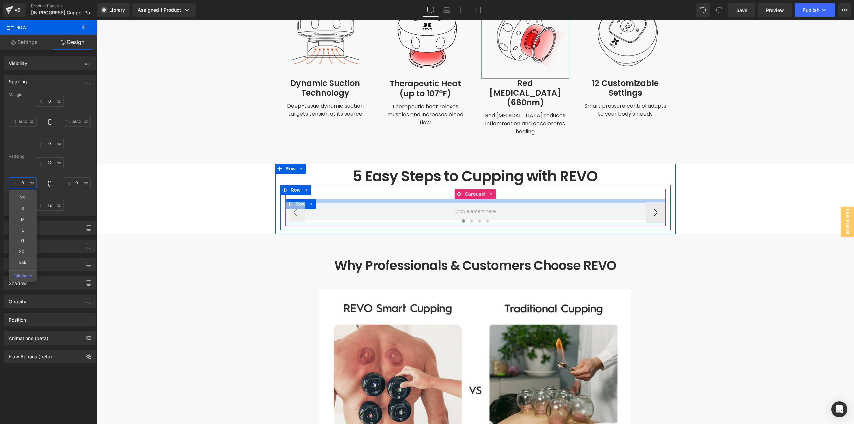
click at [469, 199] on div at bounding box center [475, 201] width 380 height 4
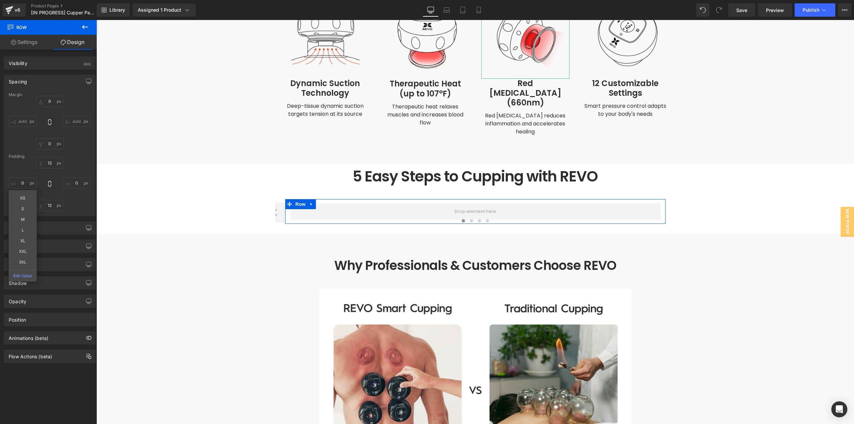
click at [33, 43] on link "Settings" at bounding box center [24, 42] width 48 height 15
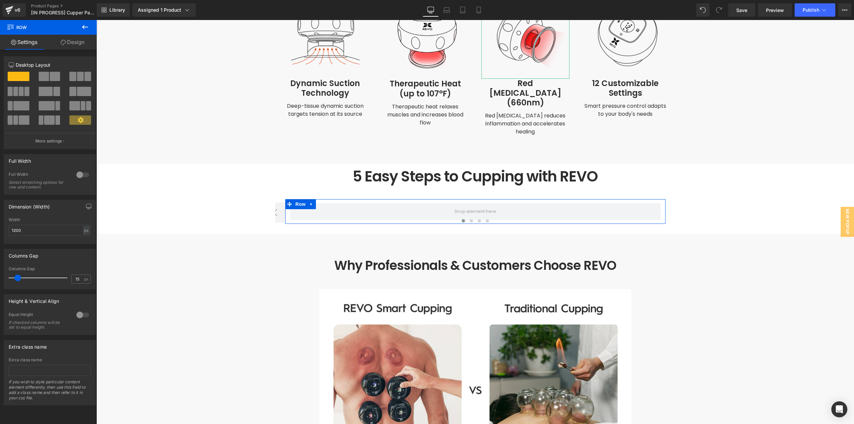
drag, startPoint x: 50, startPoint y: 75, endPoint x: 266, endPoint y: 191, distance: 244.3
click at [50, 75] on span at bounding box center [55, 76] width 10 height 9
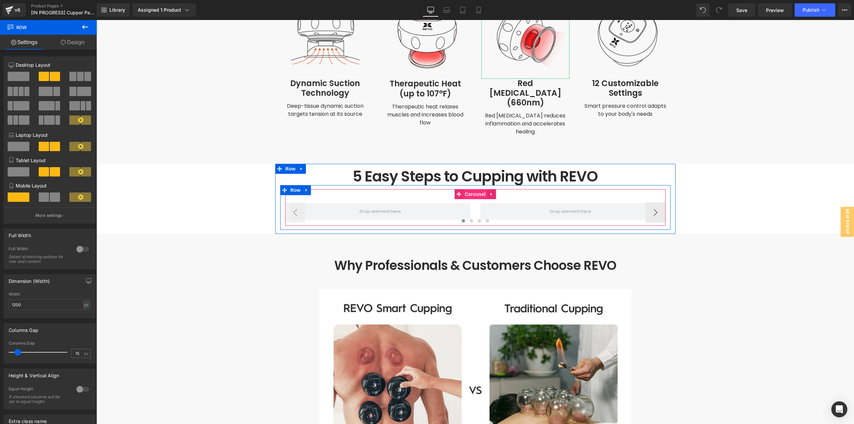
click at [470, 189] on span "Carousel" at bounding box center [475, 194] width 24 height 10
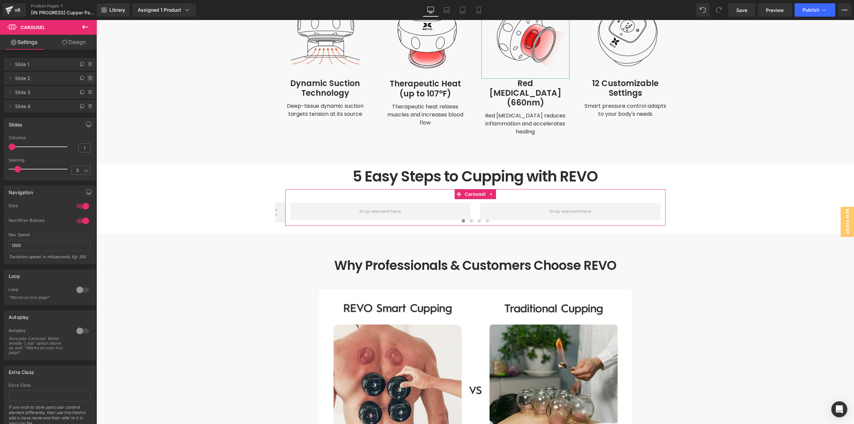
click at [88, 77] on icon at bounding box center [90, 78] width 5 height 5
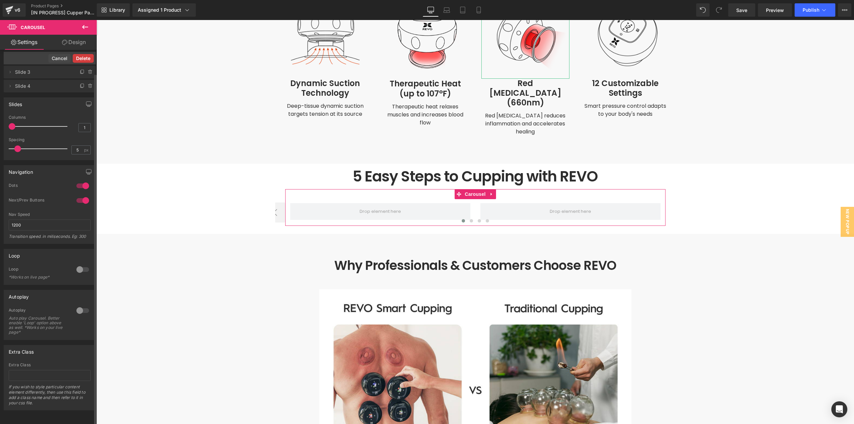
click at [82, 54] on button "Delete" at bounding box center [83, 58] width 21 height 9
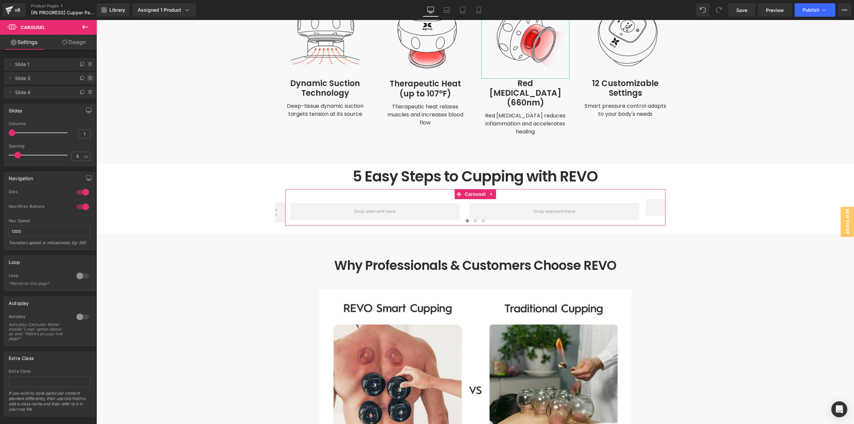
click at [90, 78] on icon at bounding box center [90, 78] width 0 height 1
click at [88, 80] on button "Delete" at bounding box center [83, 78] width 21 height 9
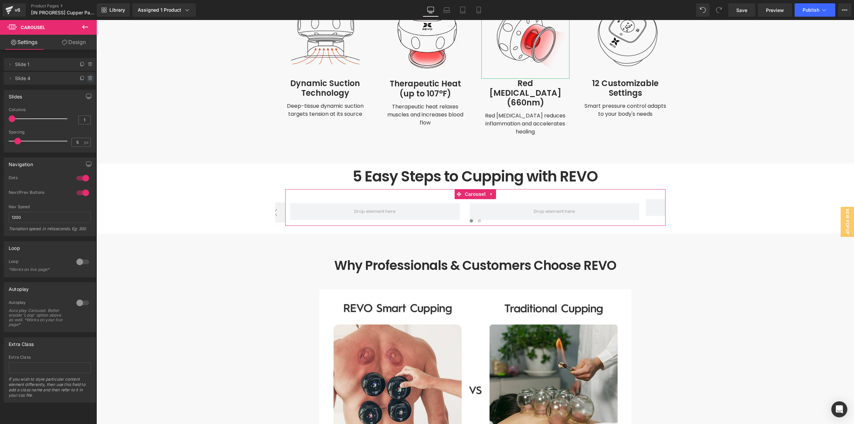
click at [88, 78] on icon at bounding box center [90, 78] width 5 height 5
drag, startPoint x: 86, startPoint y: 77, endPoint x: 30, endPoint y: 70, distance: 57.1
click at [86, 77] on button "Delete" at bounding box center [83, 78] width 21 height 9
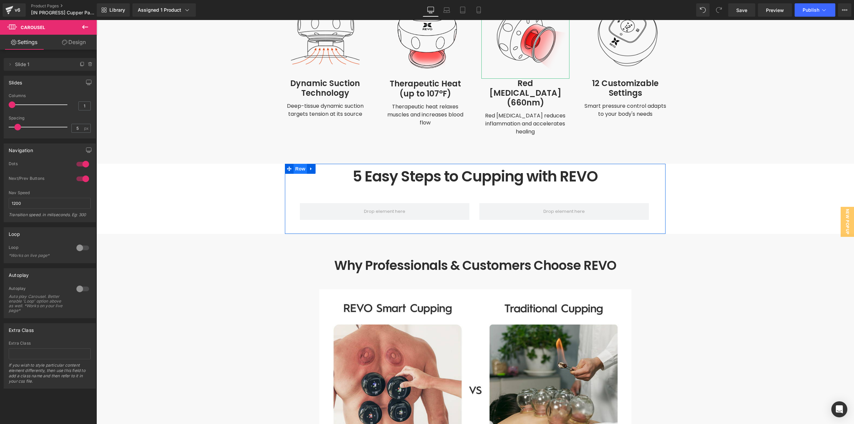
click at [299, 164] on span "Row" at bounding box center [299, 169] width 13 height 10
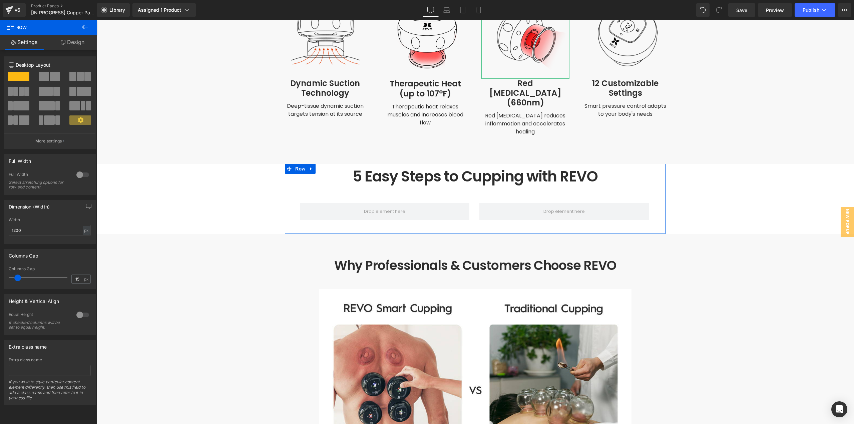
click at [62, 41] on icon at bounding box center [63, 42] width 5 height 5
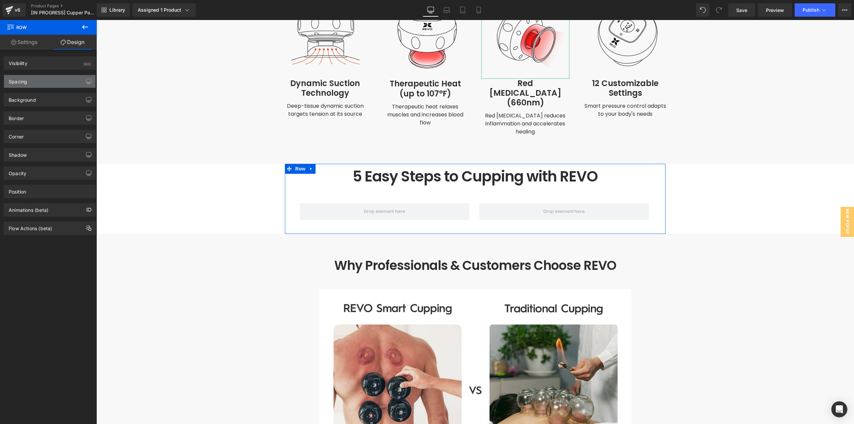
click at [36, 79] on div "Spacing" at bounding box center [49, 81] width 91 height 13
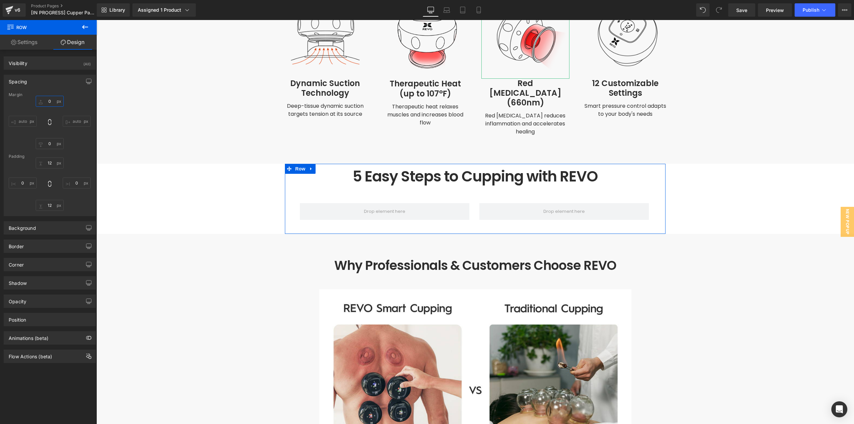
click at [51, 98] on input "0" at bounding box center [50, 101] width 28 height 11
click at [50, 102] on input "0" at bounding box center [50, 101] width 28 height 11
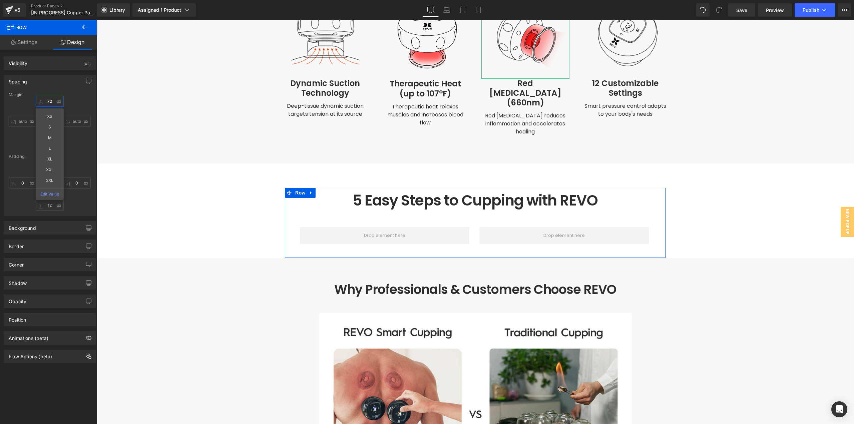
type input "72"
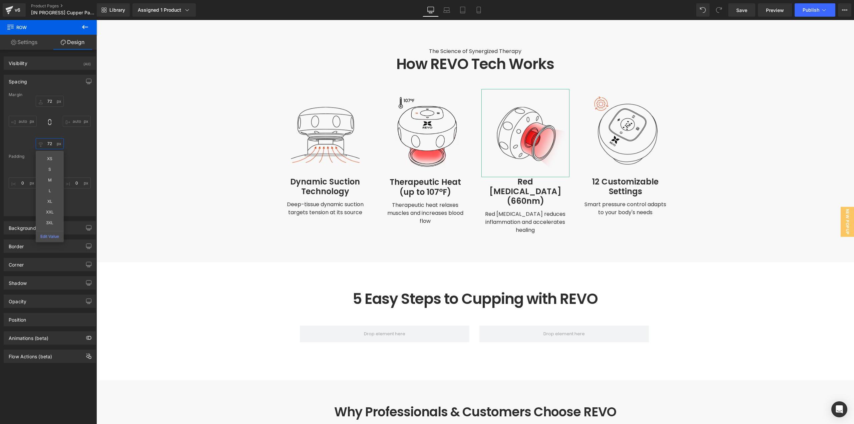
scroll to position [1562, 0]
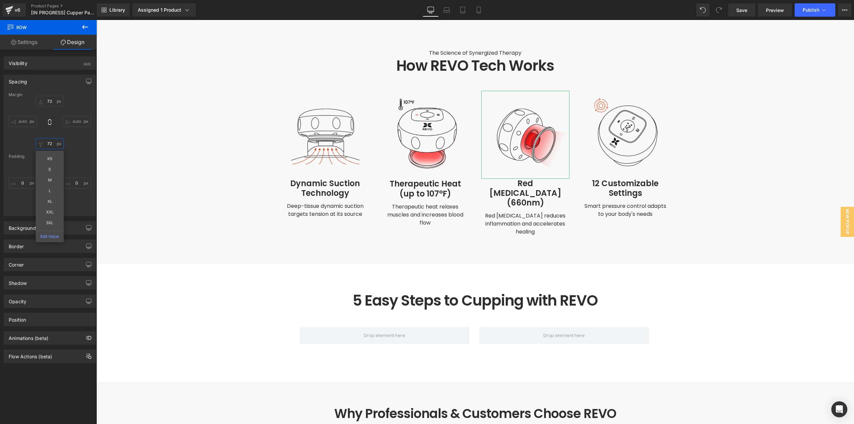
type input "72"
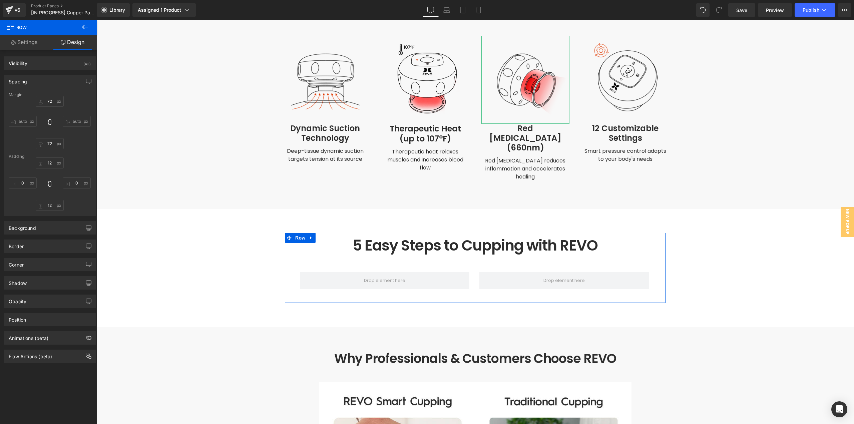
scroll to position [1628, 0]
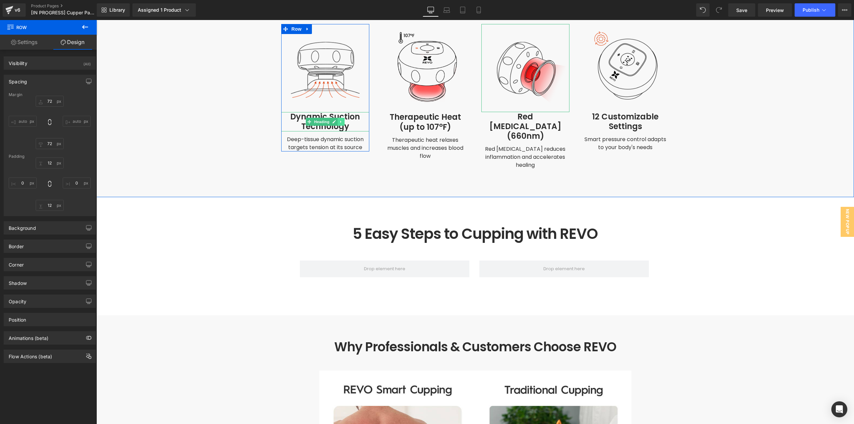
click at [339, 120] on icon at bounding box center [341, 122] width 4 height 4
click at [335, 120] on icon at bounding box center [337, 122] width 4 height 4
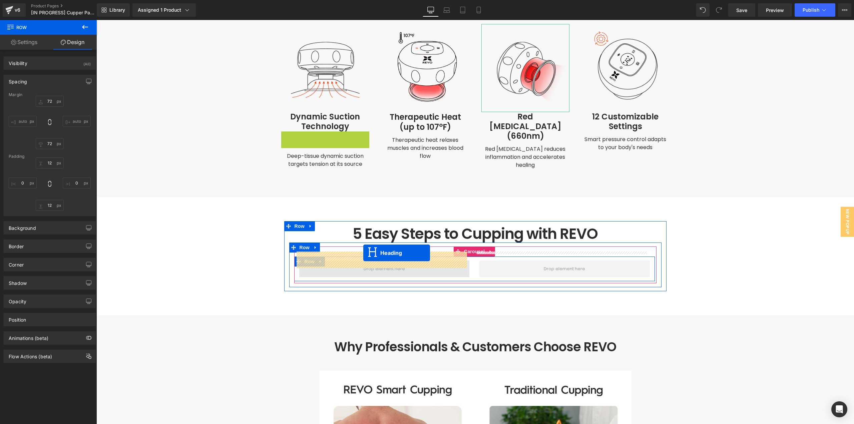
drag, startPoint x: 323, startPoint y: 133, endPoint x: 363, endPoint y: 253, distance: 126.3
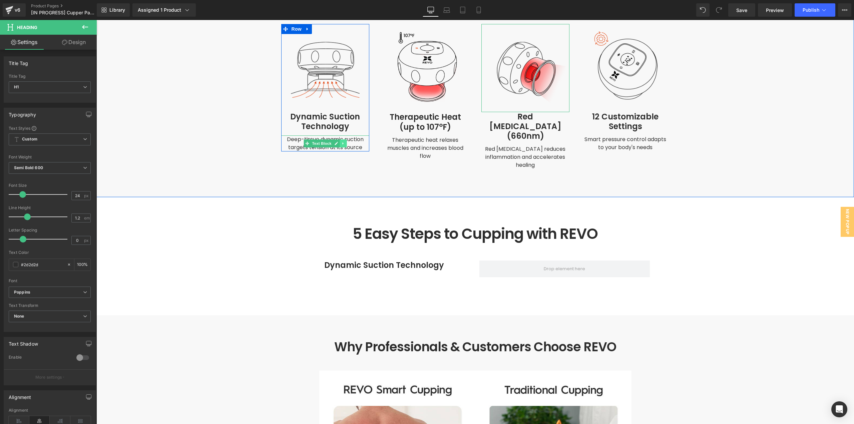
click at [342, 142] on icon at bounding box center [342, 143] width 1 height 2
click at [337, 141] on icon at bounding box center [339, 143] width 4 height 4
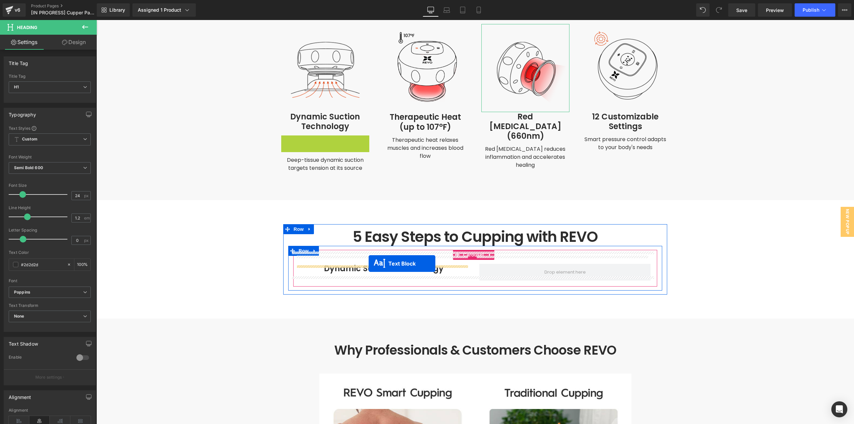
drag, startPoint x: 313, startPoint y: 136, endPoint x: 368, endPoint y: 263, distance: 139.3
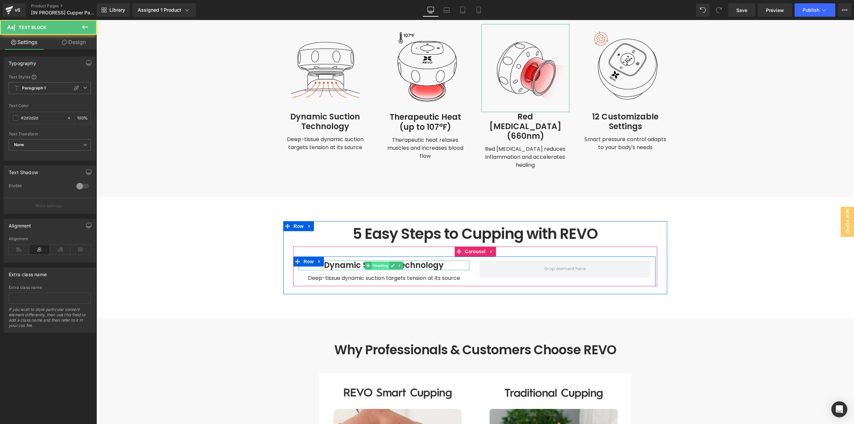
click at [381, 261] on span "Heading" at bounding box center [380, 265] width 18 height 8
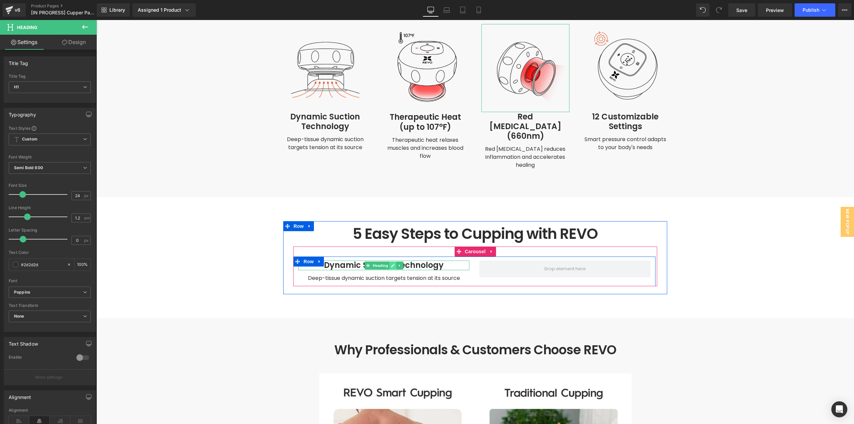
click at [391, 263] on icon at bounding box center [393, 265] width 4 height 4
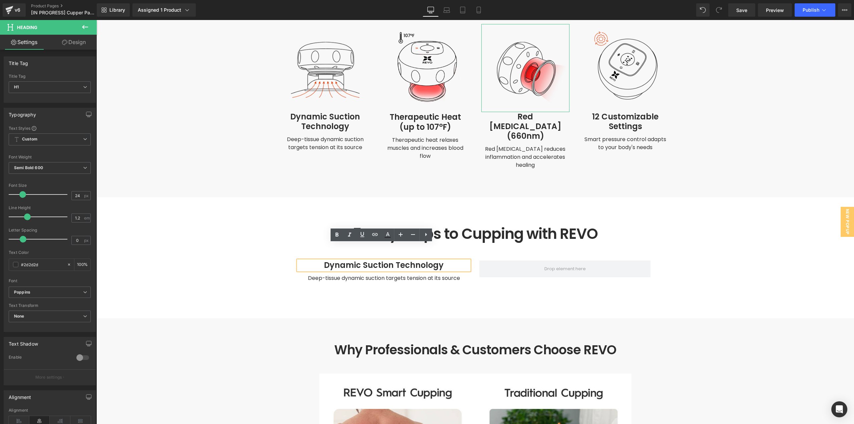
click at [393, 260] on h1 "Dynamic Suction Technology" at bounding box center [383, 265] width 171 height 10
paste div
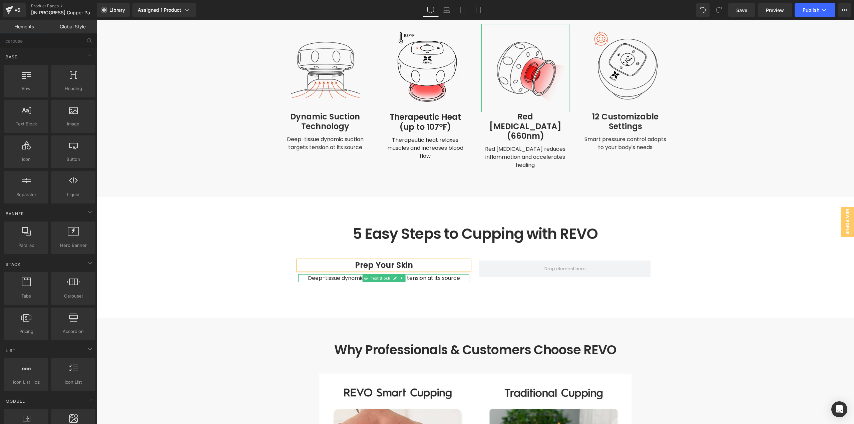
click at [356, 274] on span "Deep-tissue dynamic suction targets tension at its source" at bounding box center [384, 278] width 152 height 8
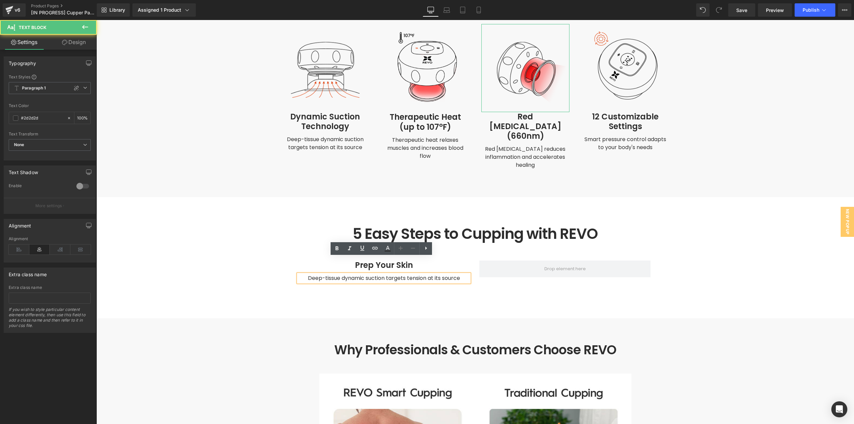
click at [355, 274] on span "Deep-tissue dynamic suction targets tension at its source" at bounding box center [384, 278] width 152 height 8
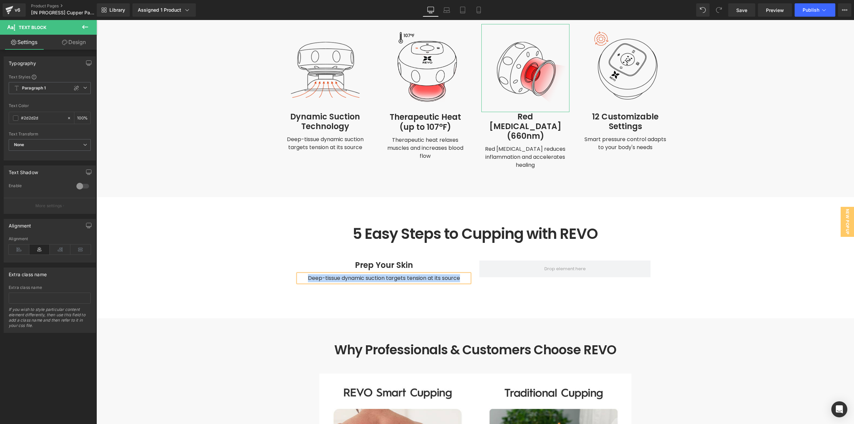
paste div
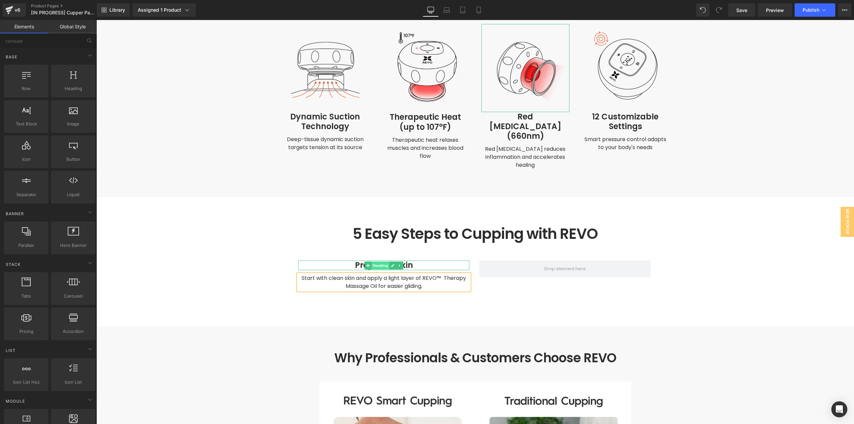
click at [373, 261] on span "Heading" at bounding box center [380, 265] width 18 height 8
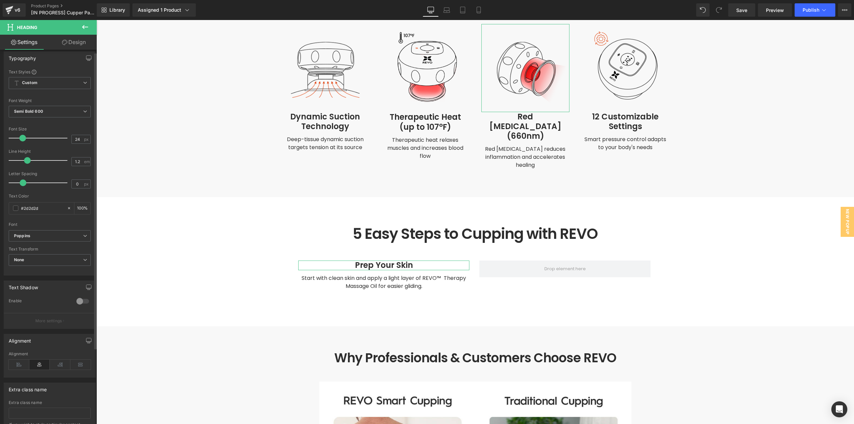
scroll to position [67, 0]
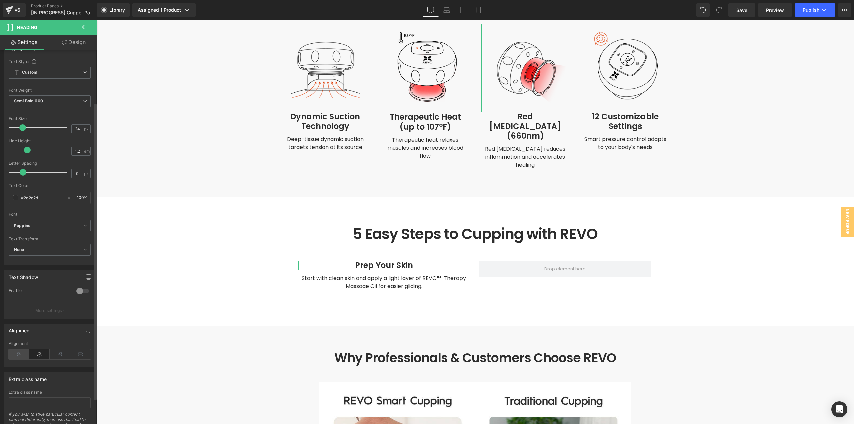
click at [17, 356] on icon at bounding box center [19, 354] width 21 height 10
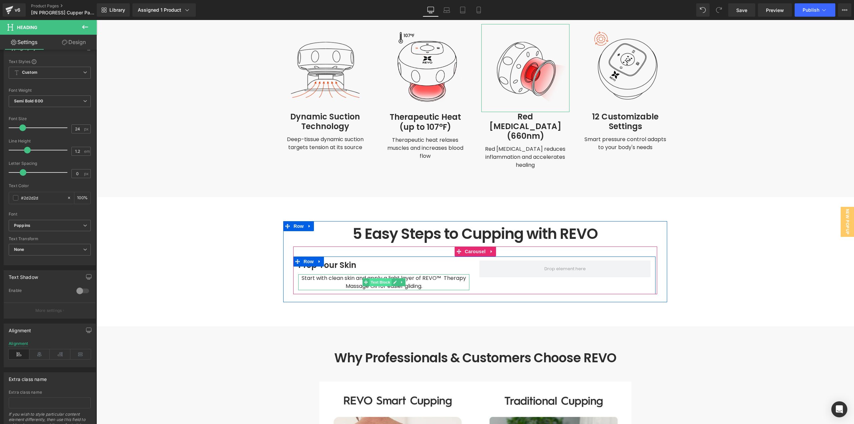
click at [373, 278] on span "Text Block" at bounding box center [380, 282] width 22 height 8
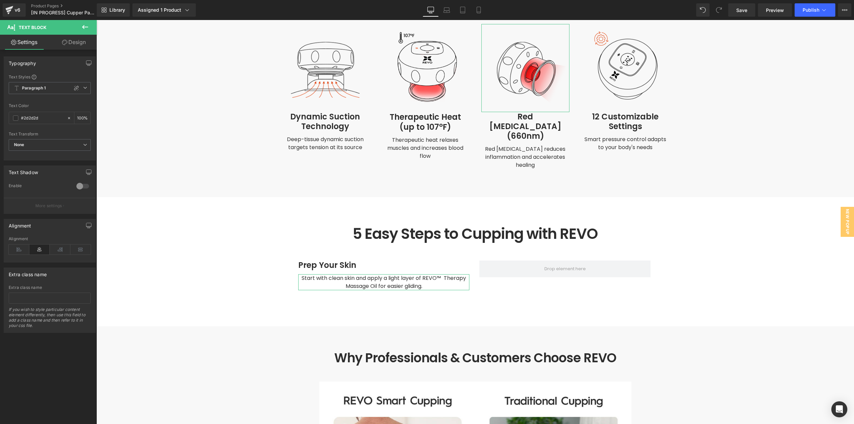
click at [9, 242] on div "Alignment" at bounding box center [50, 249] width 82 height 26
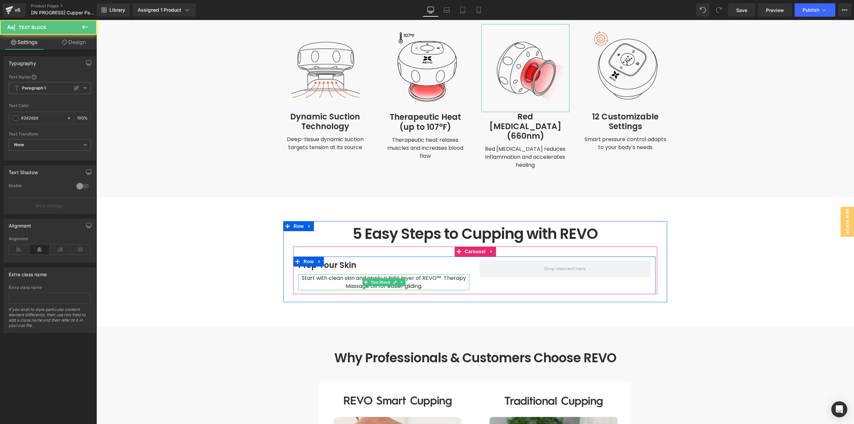
click at [350, 274] on span "Start with clean skin and apply a light layer of REVO™ Therapy Massage Oil for …" at bounding box center [384, 282] width 166 height 16
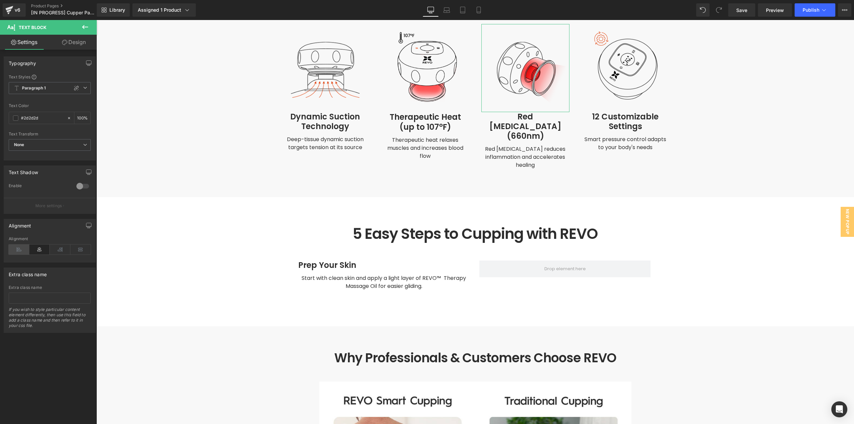
click at [17, 251] on icon at bounding box center [19, 249] width 21 height 10
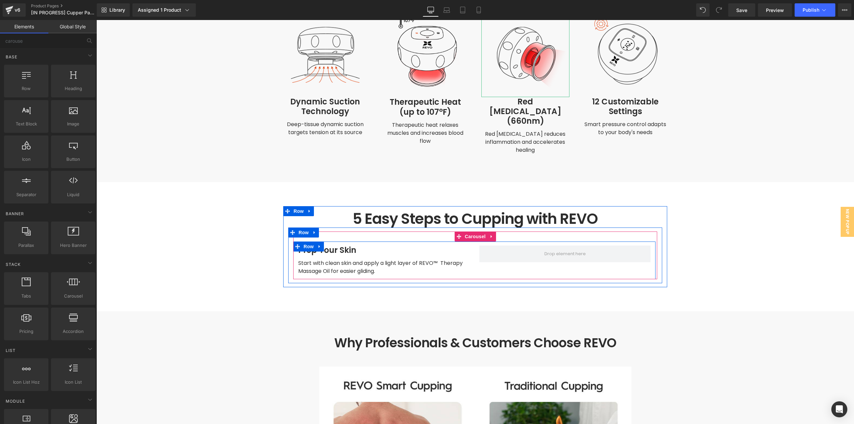
scroll to position [1662, 0]
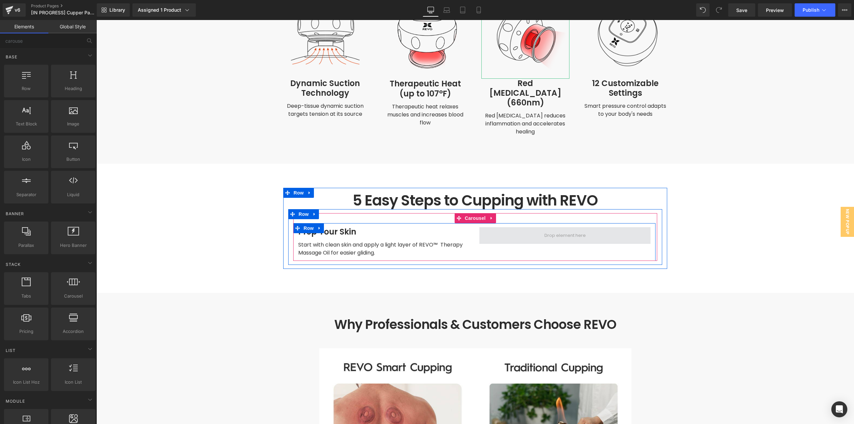
click at [548, 230] on span at bounding box center [565, 235] width 46 height 10
drag, startPoint x: 165, startPoint y: 134, endPoint x: 572, endPoint y: 214, distance: 414.3
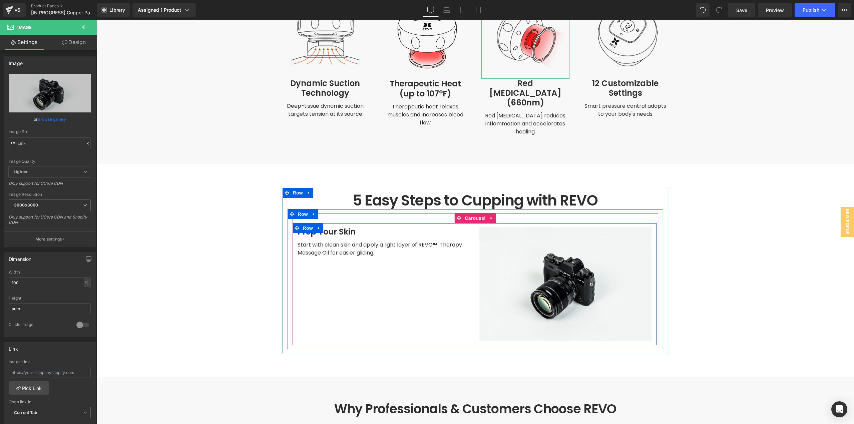
click at [476, 227] on div "Image" at bounding box center [565, 284] width 182 height 114
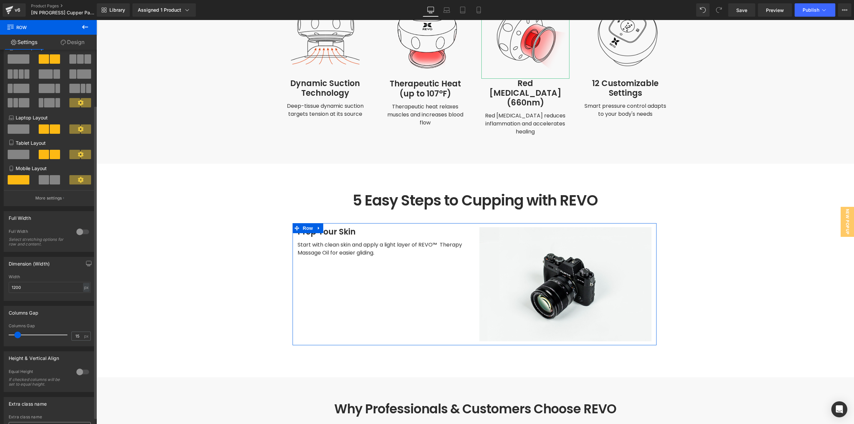
scroll to position [74, 0]
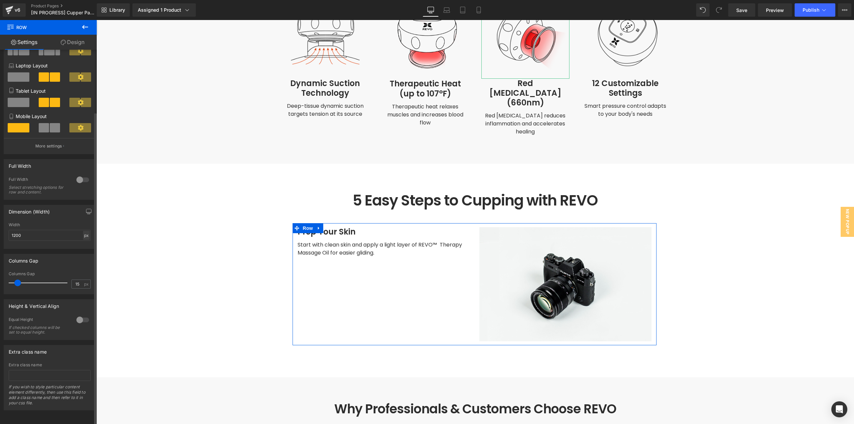
click at [83, 231] on div "px" at bounding box center [86, 235] width 7 height 9
drag, startPoint x: 84, startPoint y: 241, endPoint x: 67, endPoint y: 238, distance: 17.5
click at [84, 241] on li "%" at bounding box center [86, 246] width 8 height 10
click at [55, 230] on input "1200" at bounding box center [50, 235] width 82 height 11
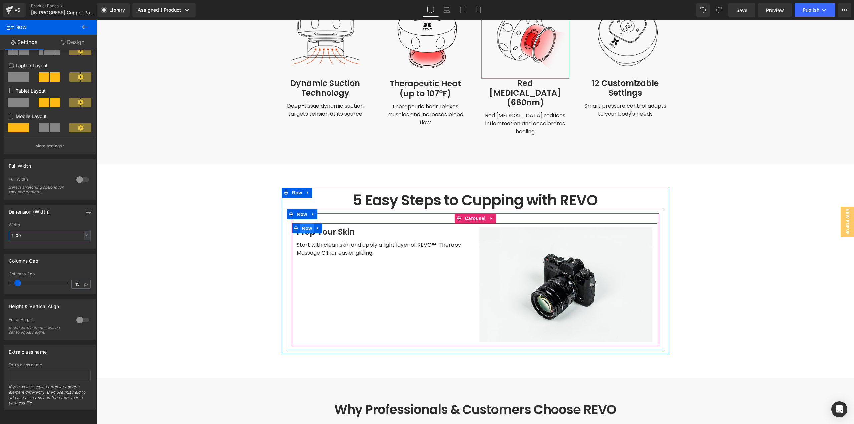
drag, startPoint x: 304, startPoint y: 213, endPoint x: 179, endPoint y: 276, distance: 140.0
click at [304, 223] on span "Row" at bounding box center [306, 228] width 13 height 10
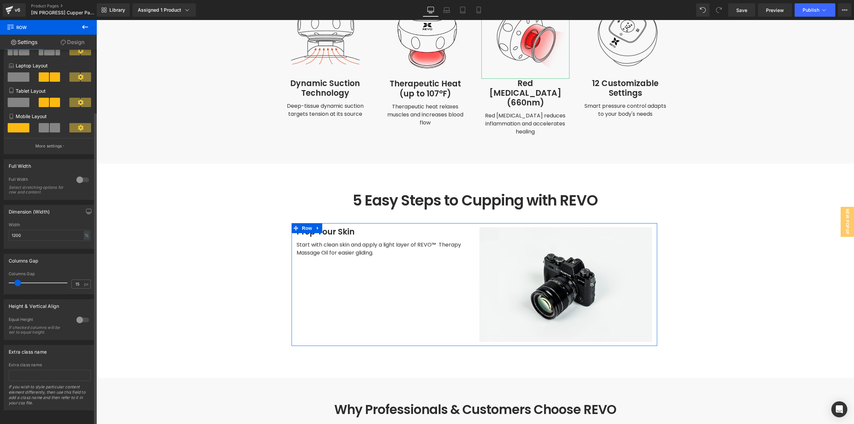
click at [75, 318] on div at bounding box center [83, 319] width 16 height 11
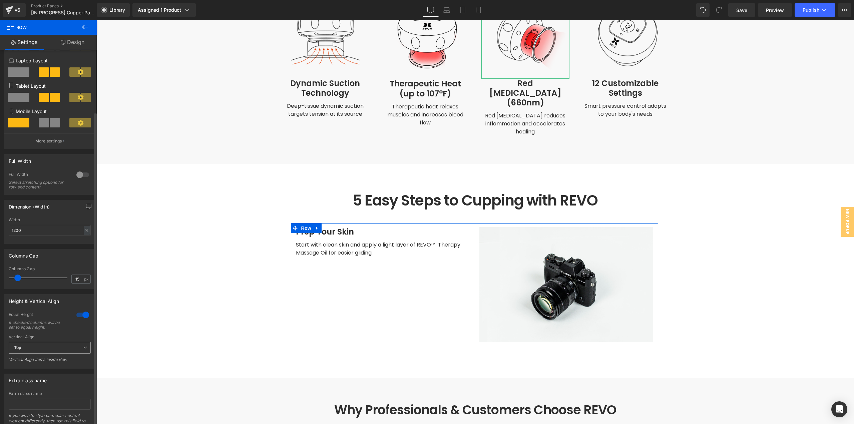
click at [61, 345] on span "Top" at bounding box center [50, 348] width 82 height 12
click at [53, 365] on ul "Top Middle Bottom" at bounding box center [48, 369] width 79 height 31
click at [38, 367] on li "Middle" at bounding box center [48, 369] width 79 height 10
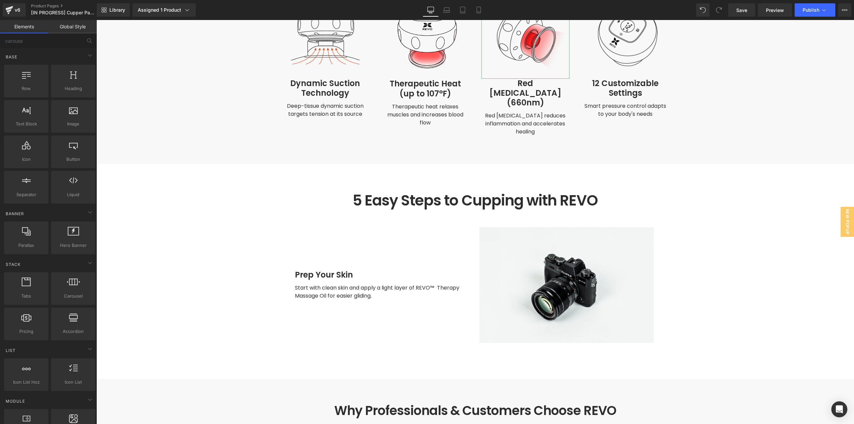
click at [721, 235] on main at bounding box center [474, 215] width 757 height 3666
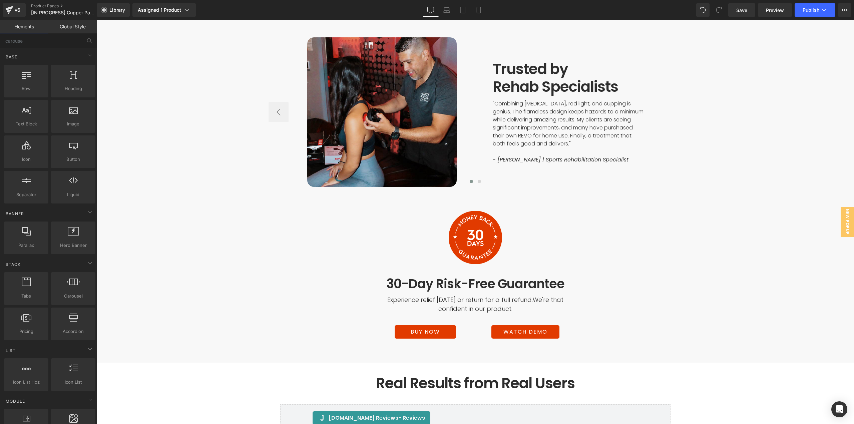
scroll to position [2595, 0]
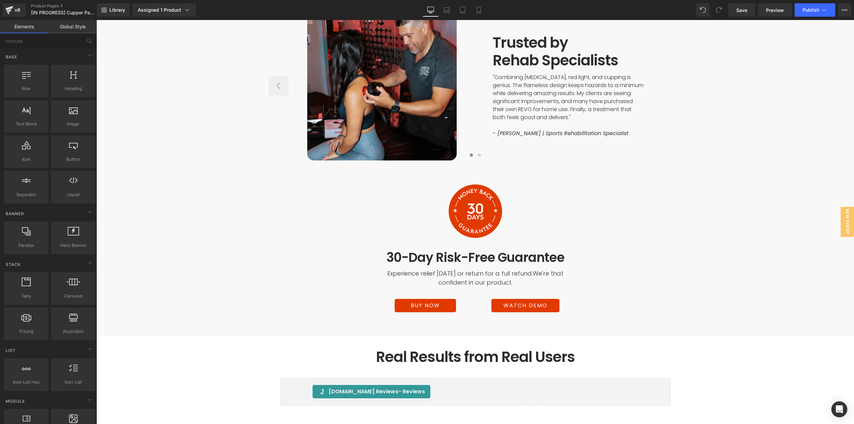
click at [446, 250] on h1 "30-Day Risk-Free Guarantee" at bounding box center [475, 257] width 384 height 15
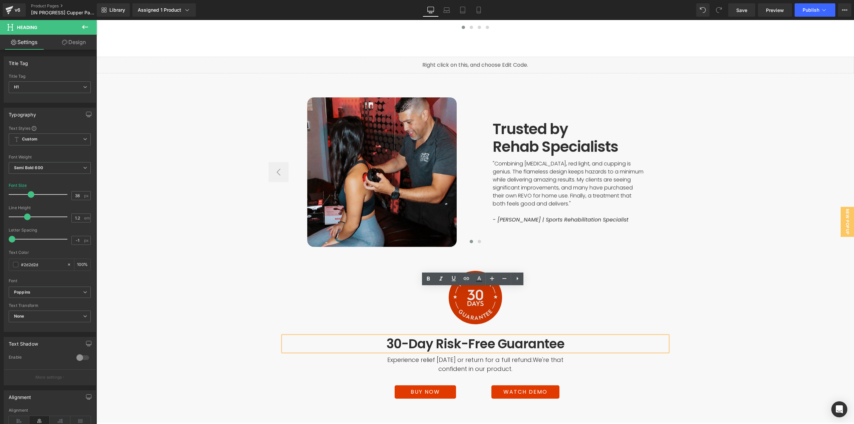
scroll to position [2529, 0]
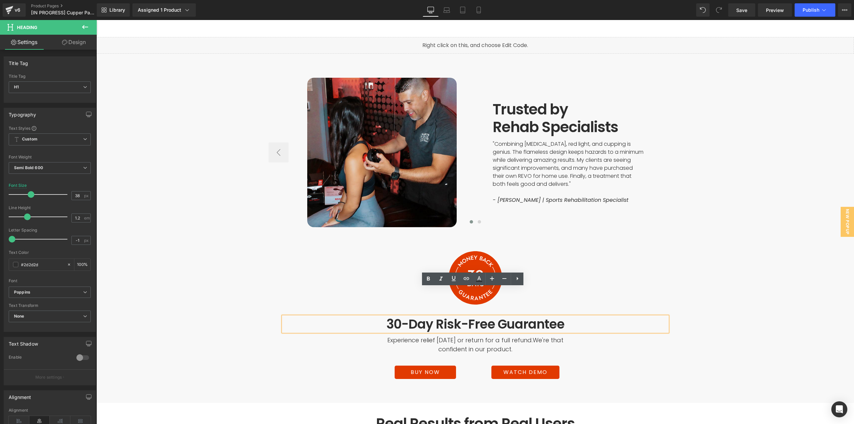
click at [737, 334] on div "30-Day Risk-Free Guarantee Heading Experience relief within 30 days or return f…" at bounding box center [474, 353] width 757 height 99
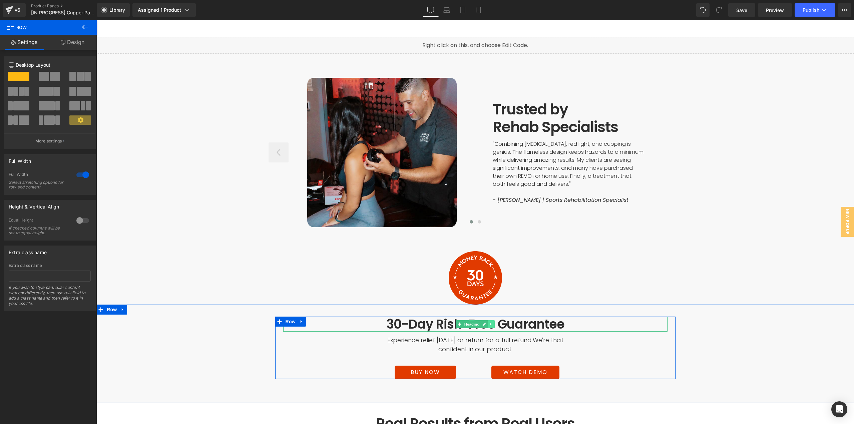
click at [489, 322] on icon at bounding box center [491, 324] width 4 height 4
click at [486, 322] on icon at bounding box center [487, 324] width 4 height 4
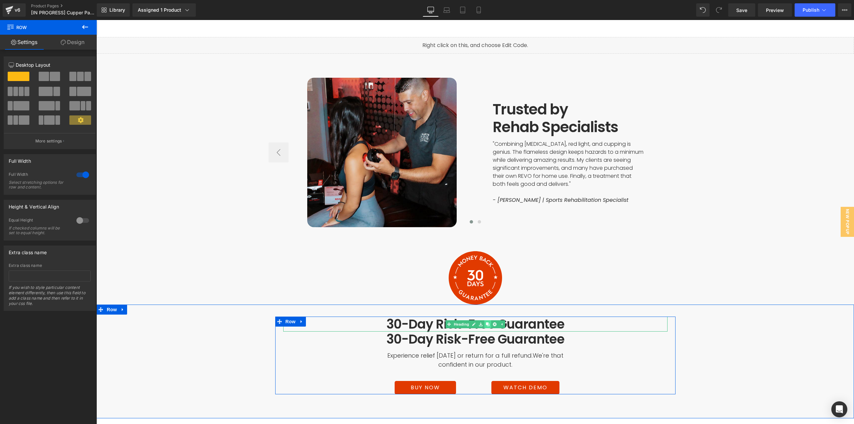
scroll to position [2529, 0]
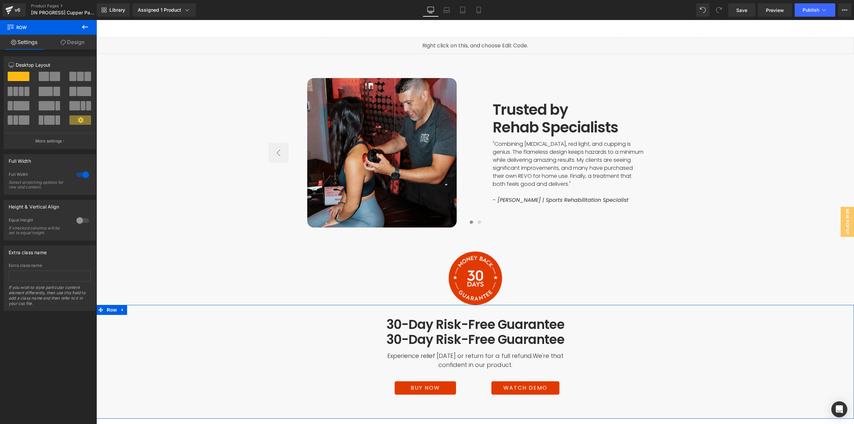
click at [763, 334] on div "30-Day Risk-Free Guarantee Heading 30-Day Risk-Free Guarantee Heading Experienc…" at bounding box center [474, 362] width 757 height 114
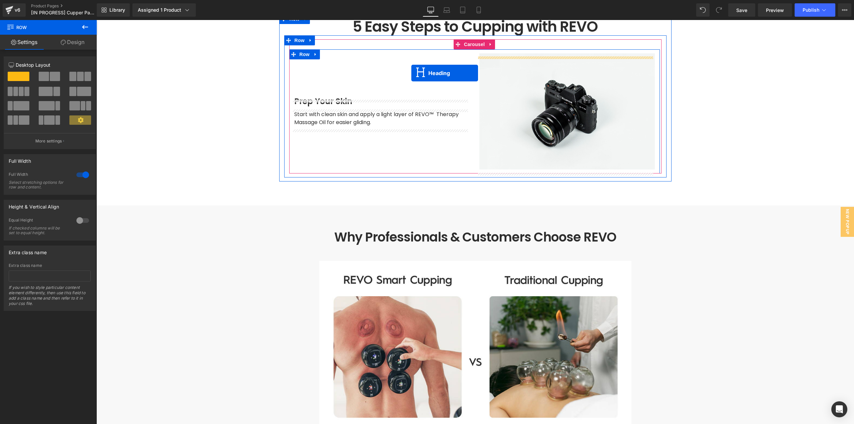
scroll to position [1816, 0]
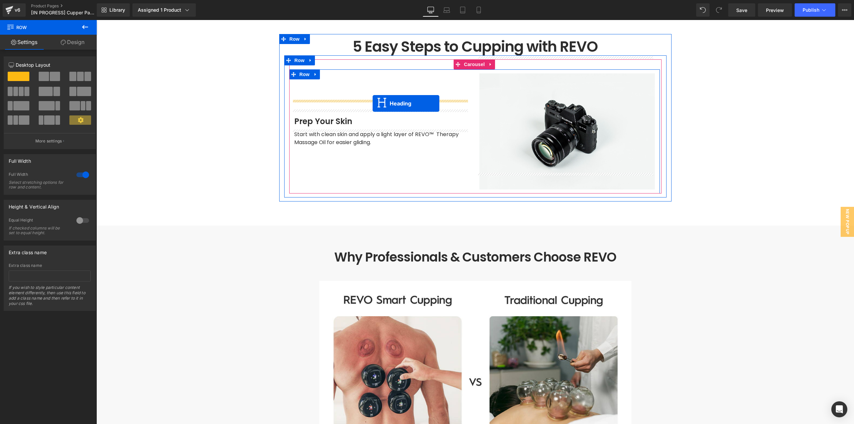
drag, startPoint x: 469, startPoint y: 312, endPoint x: 372, endPoint y: 103, distance: 229.6
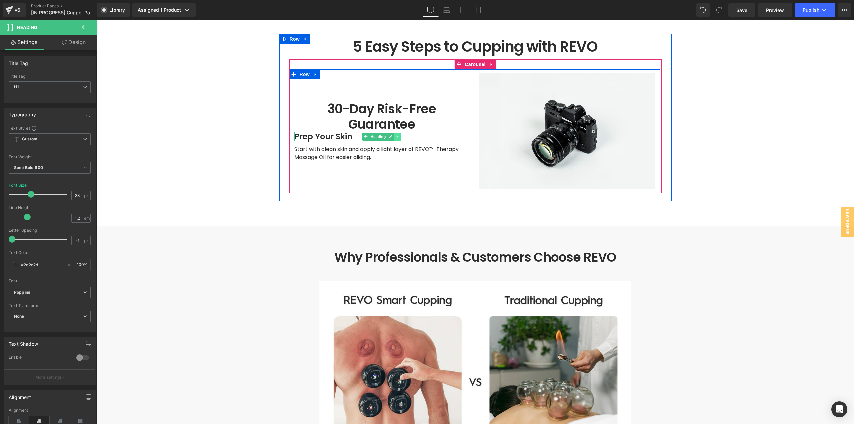
click at [395, 135] on icon at bounding box center [397, 137] width 4 height 4
click at [399, 133] on link at bounding box center [400, 137] width 7 height 8
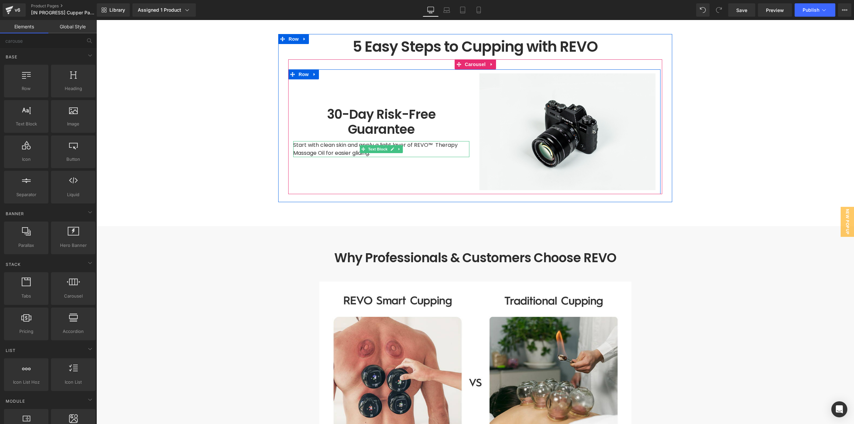
click at [349, 141] on span "Start with clean skin and apply a light layer of REVO™ Therapy Massage Oil for …" at bounding box center [376, 149] width 166 height 16
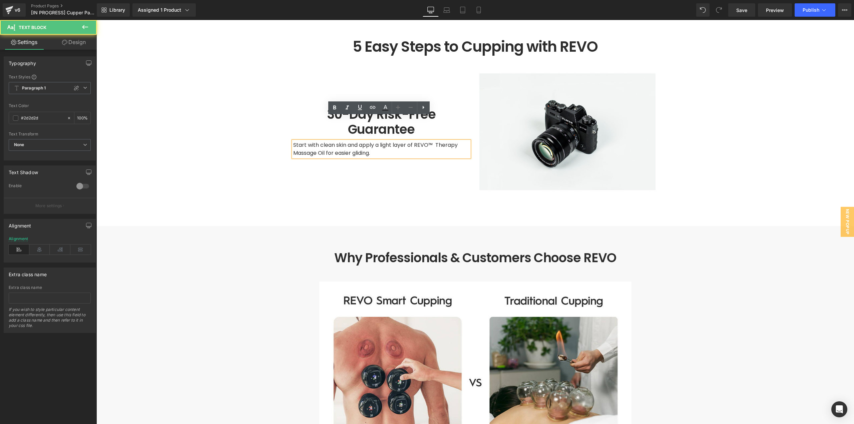
click at [349, 141] on span "Start with clean skin and apply a light layer of REVO™ Therapy Massage Oil for …" at bounding box center [376, 149] width 166 height 16
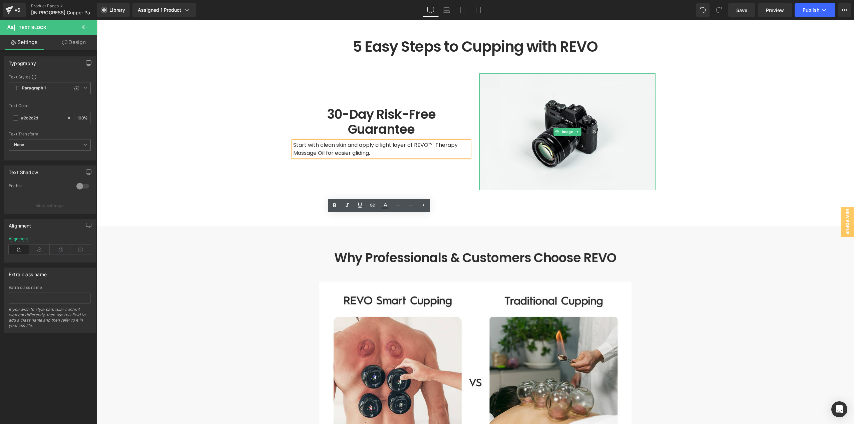
scroll to position [1716, 0]
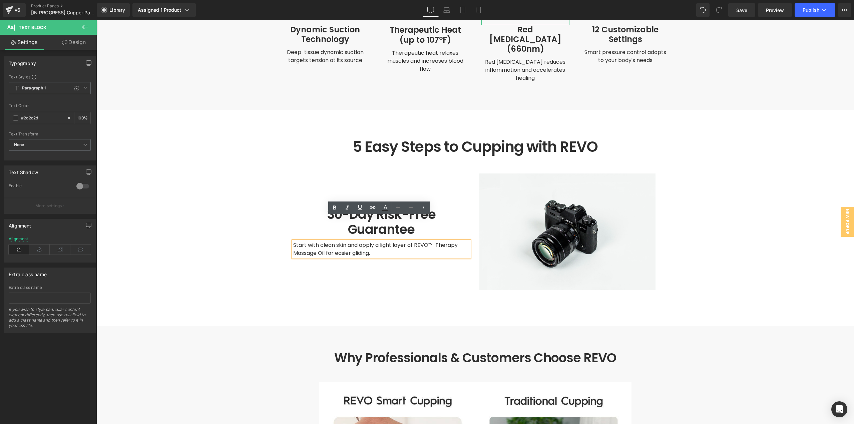
click at [808, 201] on main at bounding box center [474, 161] width 757 height 3667
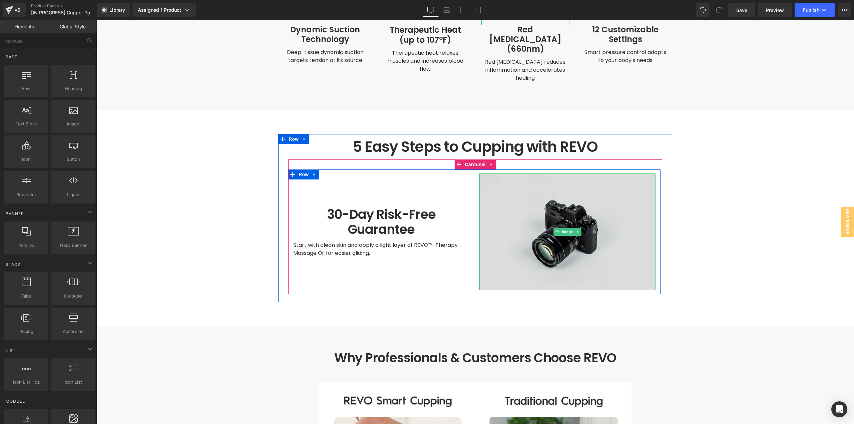
click at [597, 228] on img at bounding box center [567, 231] width 176 height 117
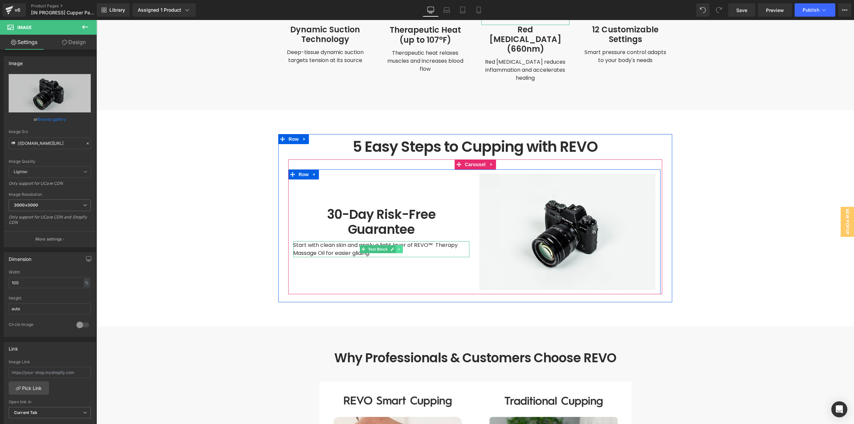
click at [397, 247] on icon at bounding box center [399, 249] width 4 height 4
click at [394, 247] on icon at bounding box center [396, 249] width 4 height 4
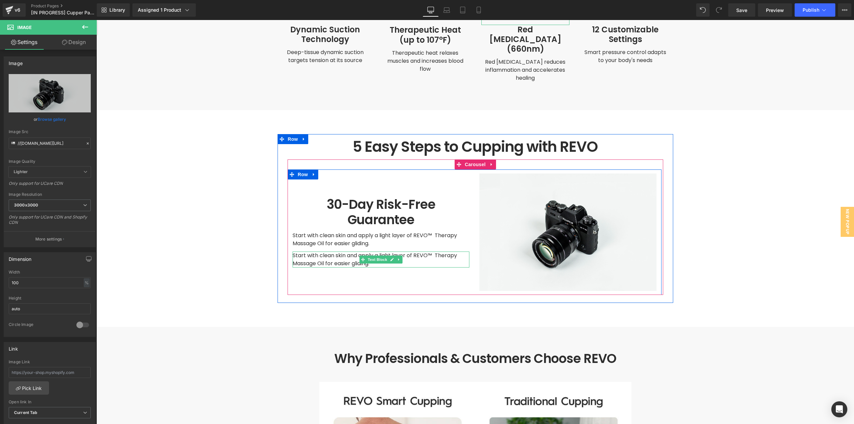
click at [390, 257] on icon at bounding box center [392, 259] width 4 height 4
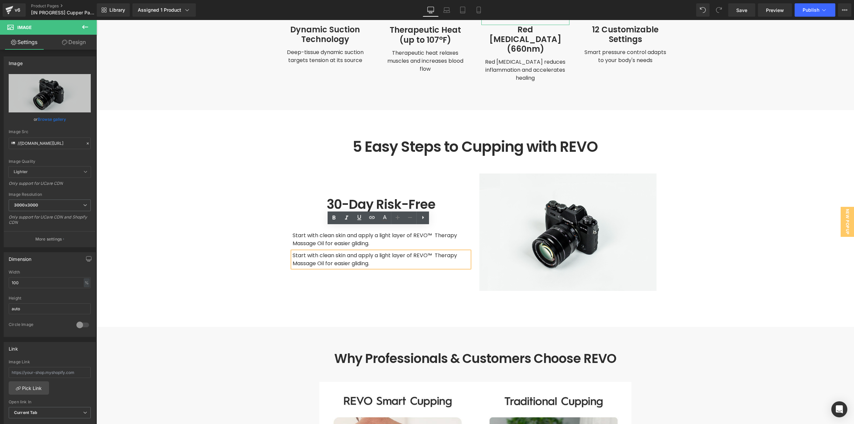
click at [387, 251] on span "Start with clean skin and apply a light layer of REVO™ Therapy Massage Oil for …" at bounding box center [375, 259] width 166 height 16
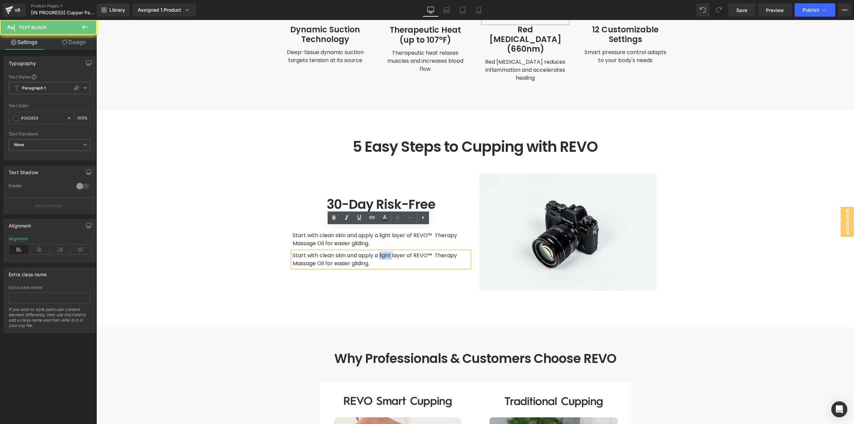
click at [387, 251] on span "Start with clean skin and apply a light layer of REVO™ Therapy Massage Oil for …" at bounding box center [375, 259] width 166 height 16
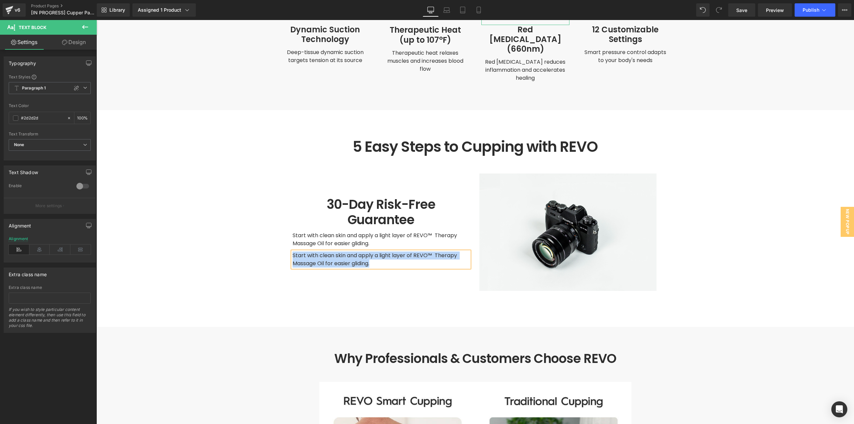
paste div
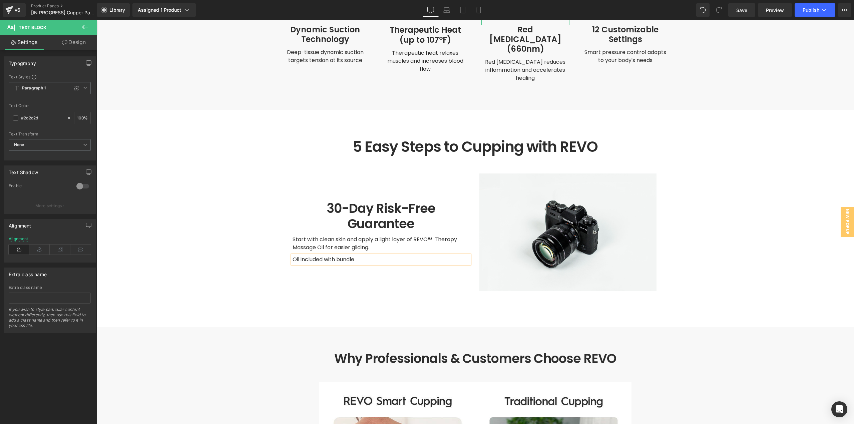
scroll to position [1720, 0]
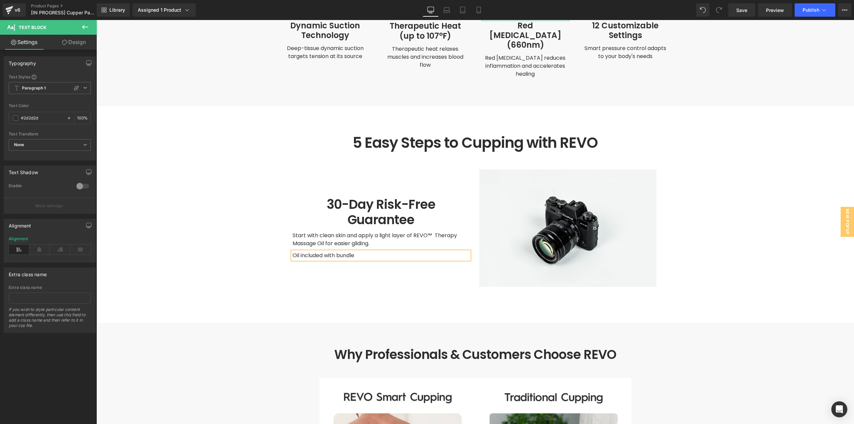
click at [292, 251] on span "Oil included with bundle" at bounding box center [323, 255] width 62 height 8
drag, startPoint x: 299, startPoint y: 231, endPoint x: 303, endPoint y: 231, distance: 3.7
click at [303, 251] on span "Note: Oil included with bundle" at bounding box center [330, 255] width 77 height 8
click at [787, 221] on main at bounding box center [474, 157] width 757 height 3667
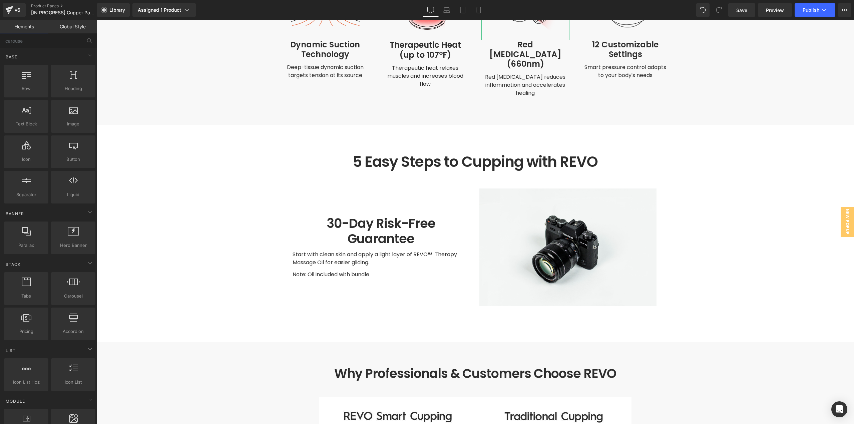
scroll to position [1653, 0]
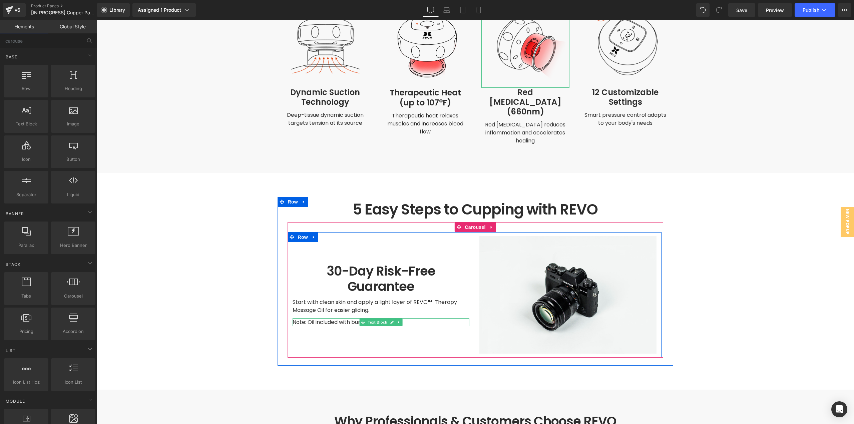
click at [338, 318] on span "Note: Oil included with bundle" at bounding box center [330, 322] width 77 height 8
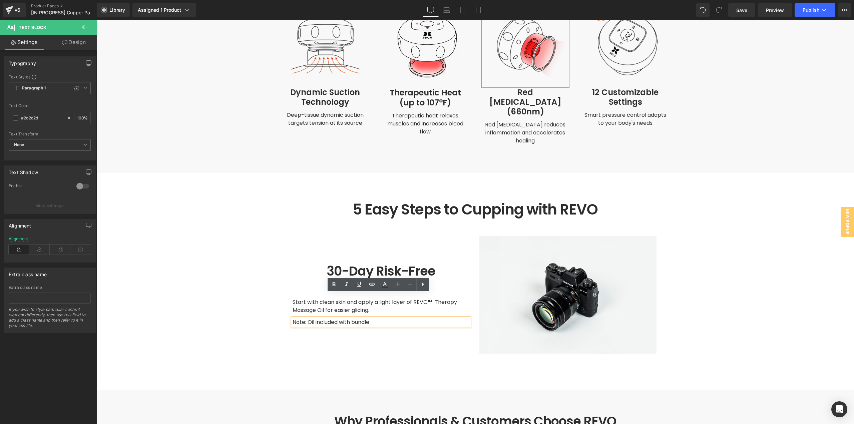
click at [385, 318] on p "Note: Oil included with bundle" at bounding box center [380, 322] width 177 height 8
drag, startPoint x: 392, startPoint y: 297, endPoint x: 276, endPoint y: 299, distance: 116.7
click at [274, 298] on main at bounding box center [474, 224] width 757 height 3667
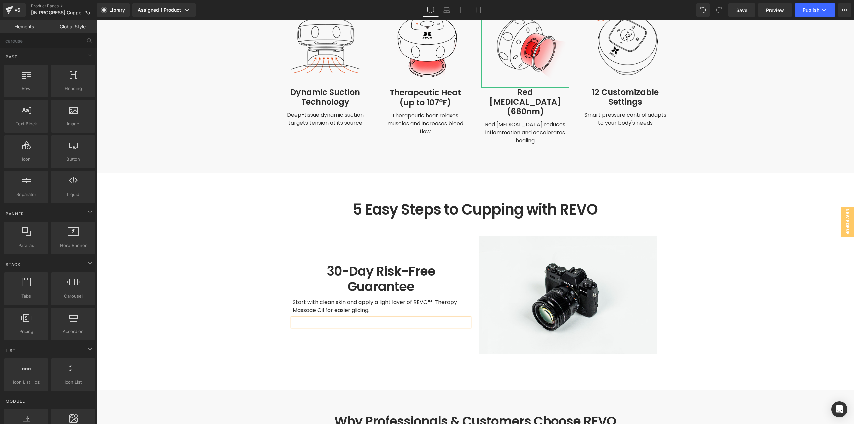
click at [393, 317] on div "30-Day Risk-Free Guarantee Heading Start with clean skin and apply a light laye…" at bounding box center [380, 294] width 187 height 117
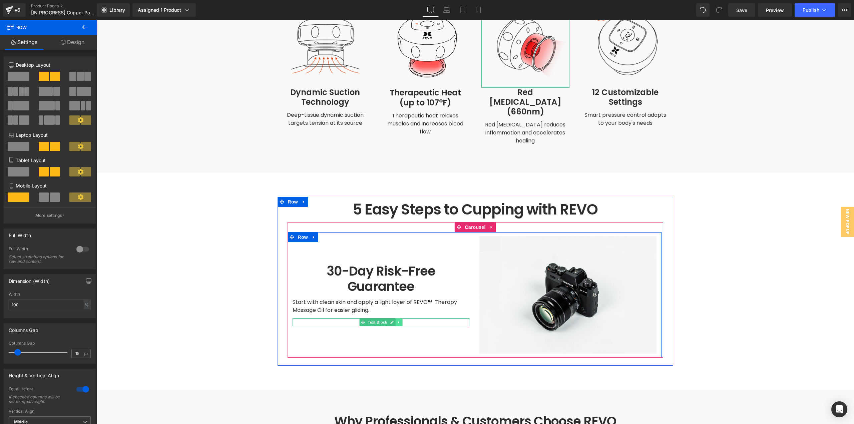
click at [397, 320] on icon at bounding box center [399, 322] width 4 height 4
click at [400, 320] on icon at bounding box center [402, 322] width 4 height 4
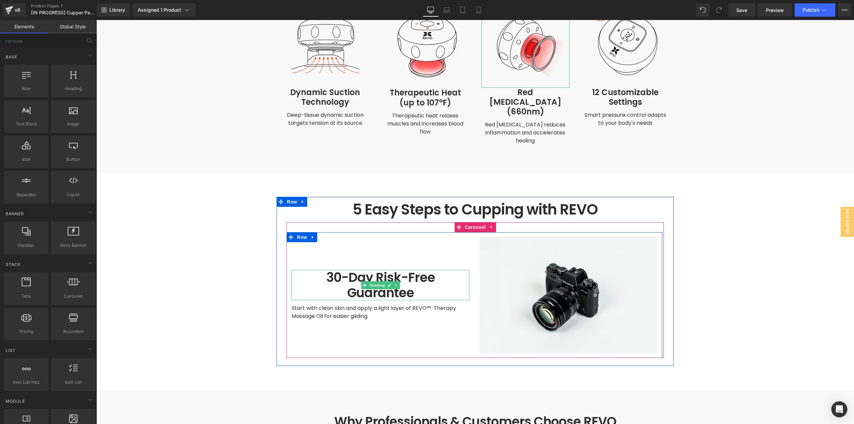
click at [406, 270] on h1 "30-Day Risk-Free Guarantee" at bounding box center [380, 285] width 178 height 30
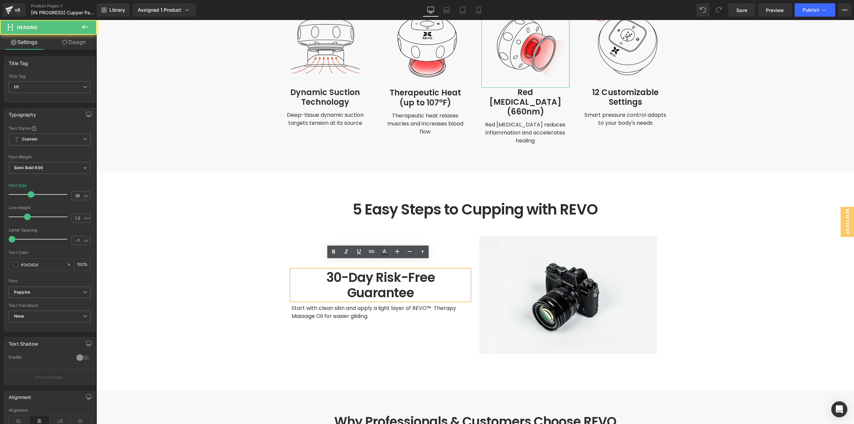
click at [399, 270] on h1 "30-Day Risk-Free Guarantee" at bounding box center [380, 285] width 178 height 30
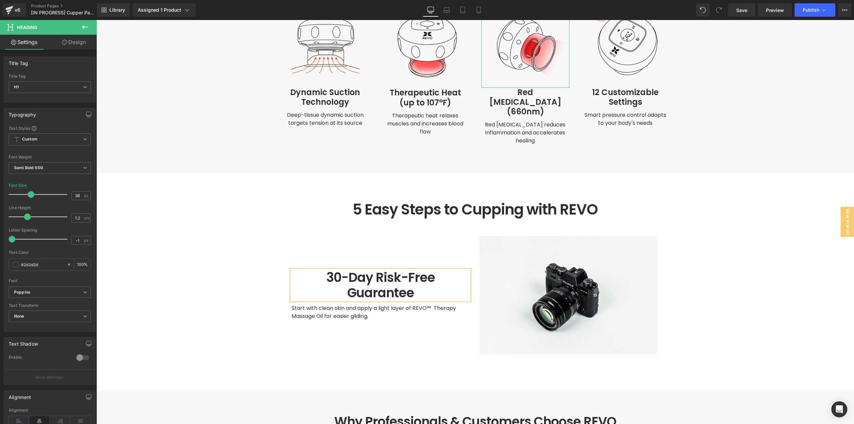
scroll to position [1645, 0]
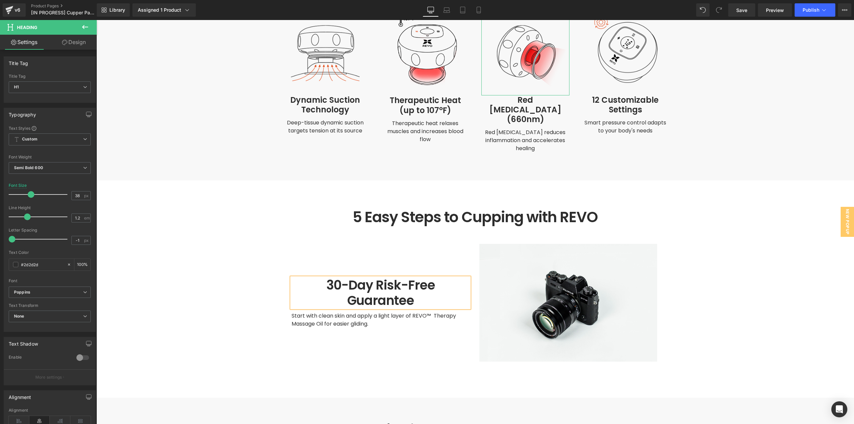
click at [399, 277] on h1 "30-Day Risk-Free" at bounding box center [380, 284] width 178 height 15
click at [15, 419] on icon at bounding box center [19, 421] width 21 height 10
click at [245, 295] on main at bounding box center [474, 232] width 757 height 3668
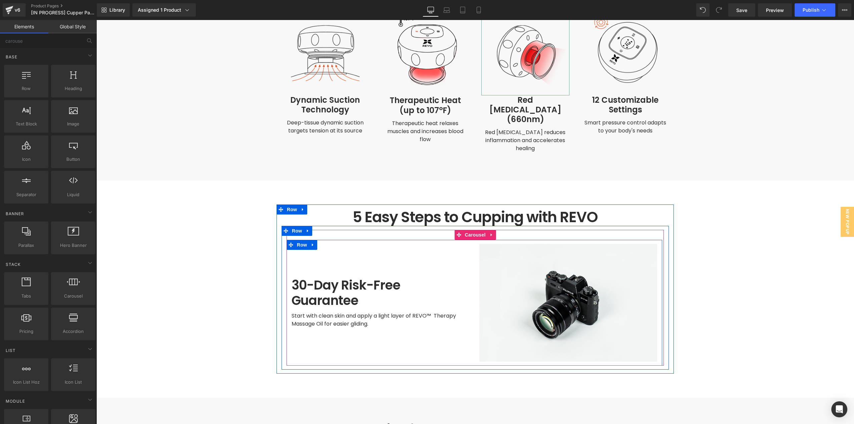
click at [323, 277] on h1 "30-Day Risk-Free" at bounding box center [380, 284] width 178 height 15
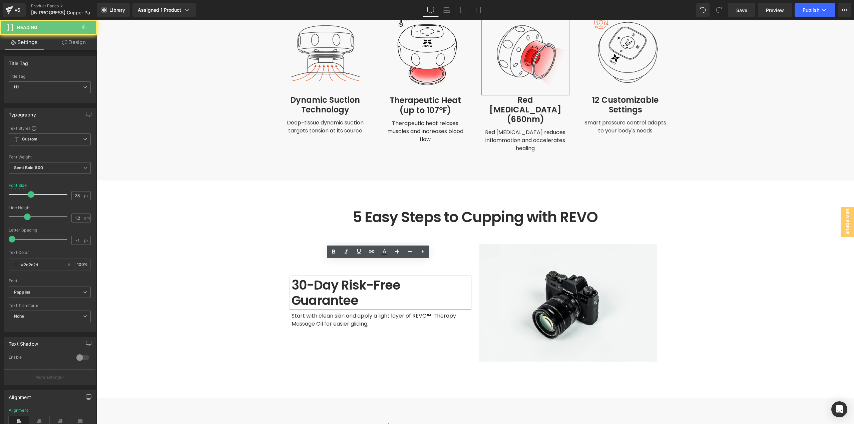
click at [323, 277] on h1 "30-Day Risk-Free" at bounding box center [380, 284] width 178 height 15
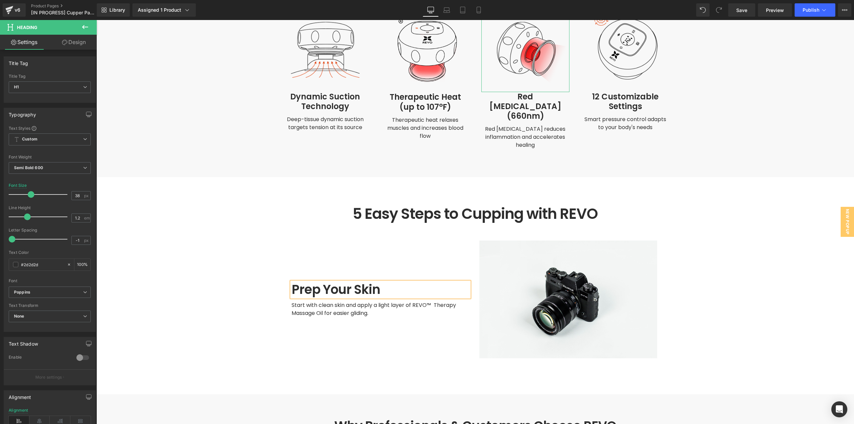
scroll to position [1653, 0]
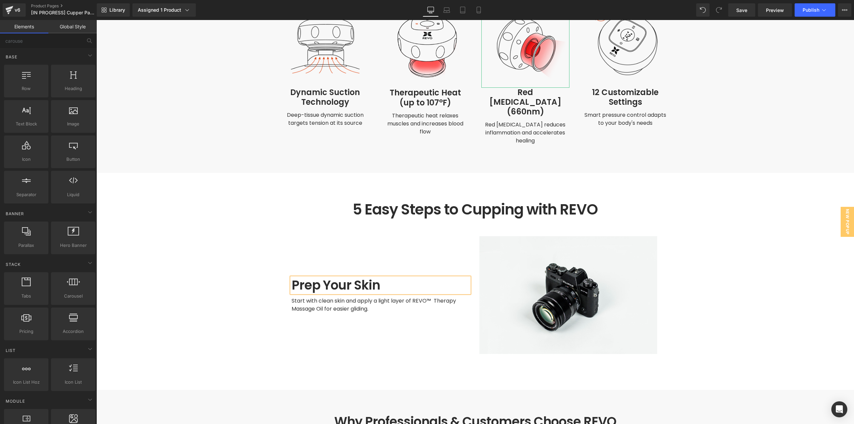
click at [753, 271] on main at bounding box center [474, 225] width 757 height 3668
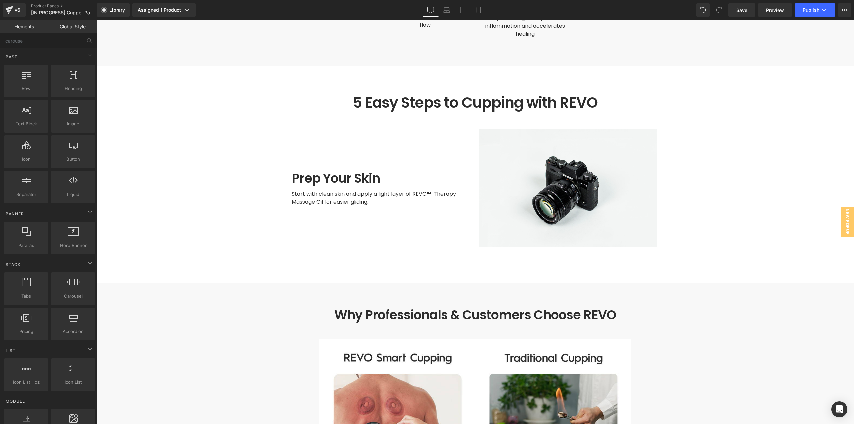
scroll to position [1786, 0]
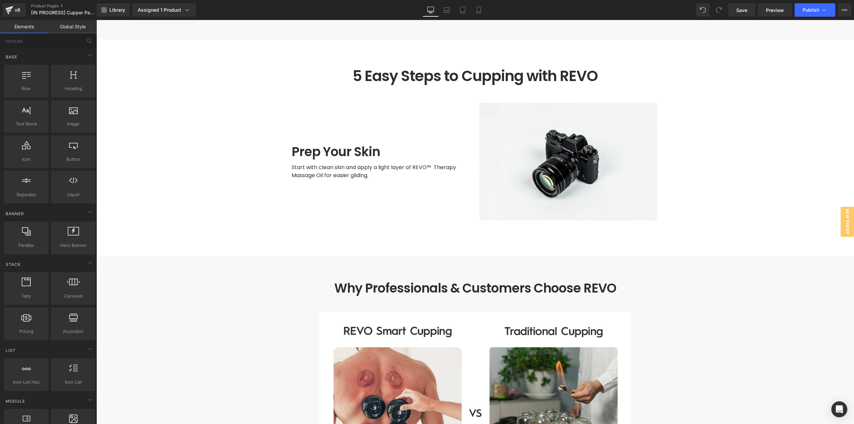
click at [707, 164] on main at bounding box center [474, 91] width 757 height 3668
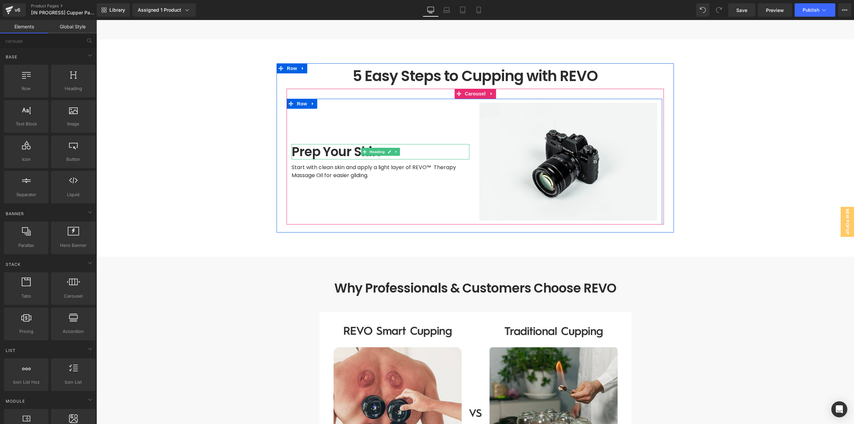
click at [291, 144] on h1 "Prep Your Skin" at bounding box center [380, 151] width 178 height 15
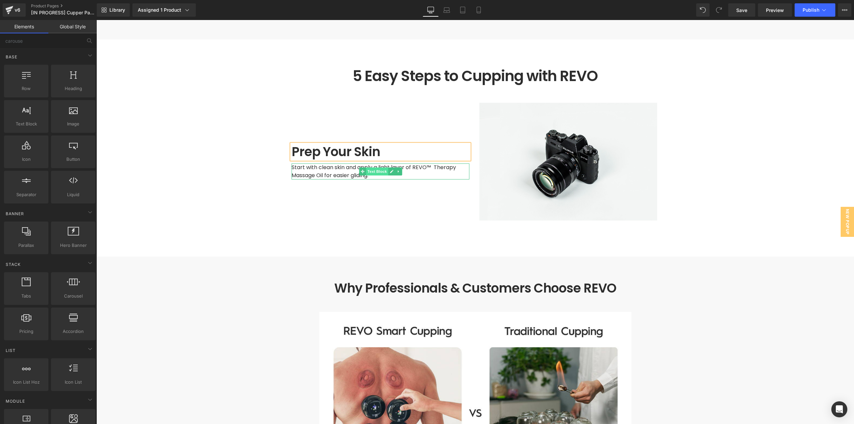
click at [366, 167] on span "Text Block" at bounding box center [377, 171] width 22 height 8
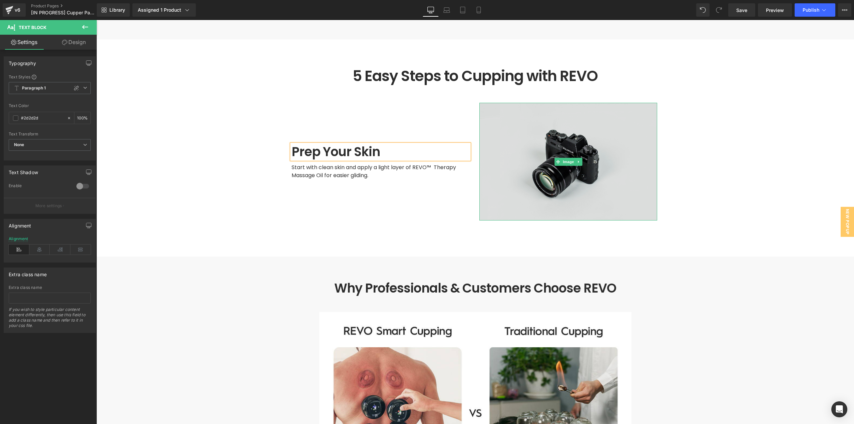
click at [511, 103] on img at bounding box center [568, 162] width 178 height 118
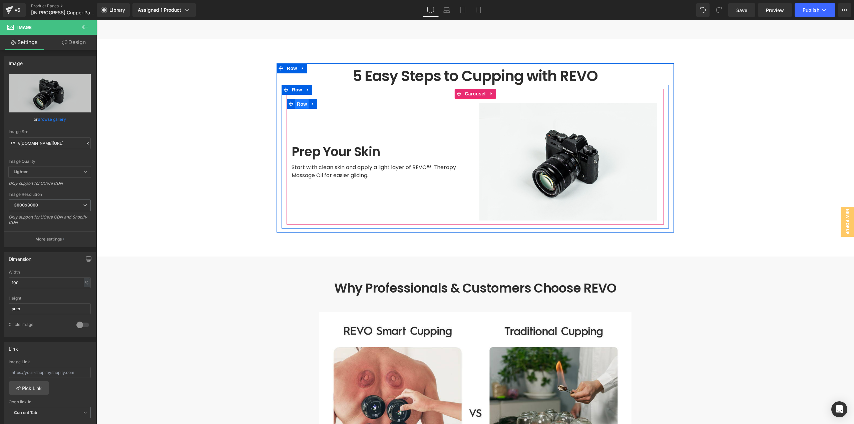
click at [295, 99] on span "Row" at bounding box center [301, 104] width 13 height 10
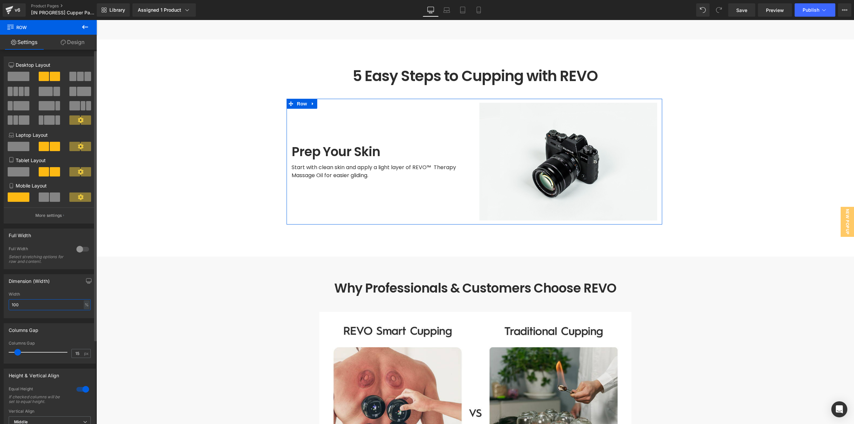
drag, startPoint x: 34, startPoint y: 306, endPoint x: 3, endPoint y: 306, distance: 31.3
click at [3, 306] on div "Dimension (Width) 100% Width 100 % % px" at bounding box center [50, 293] width 100 height 49
type input "80"
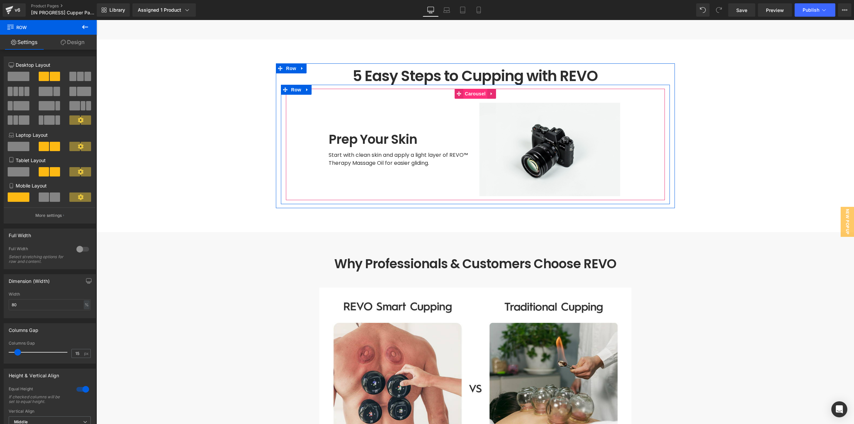
click at [474, 89] on span "Carousel" at bounding box center [475, 94] width 24 height 10
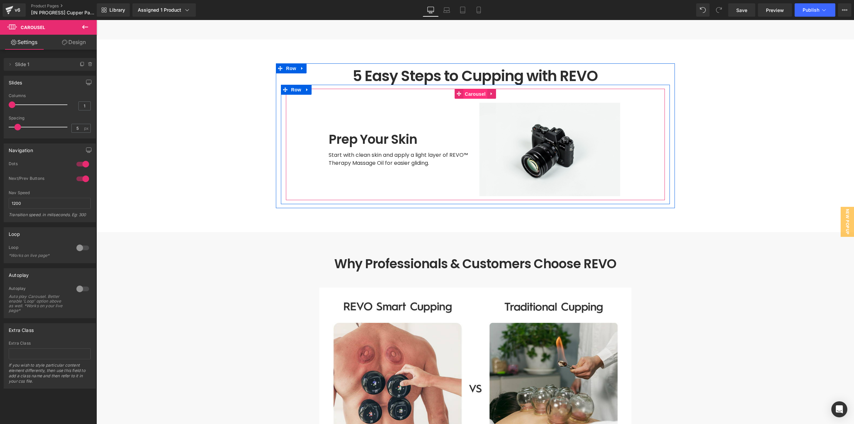
click at [473, 89] on span "Carousel" at bounding box center [475, 94] width 24 height 10
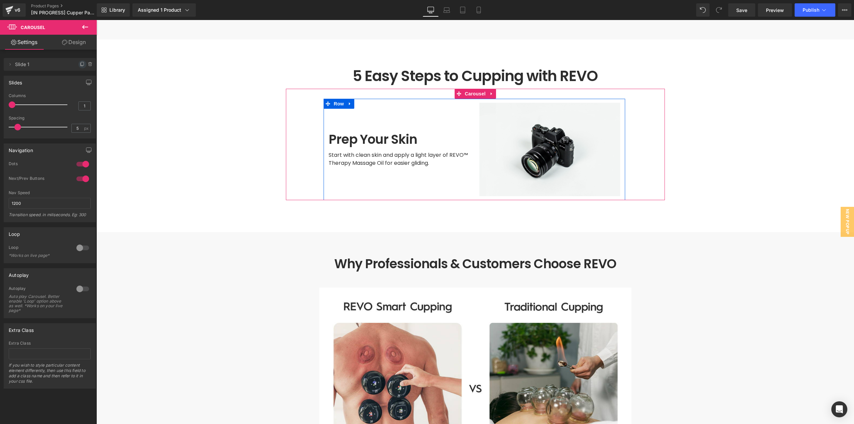
click at [80, 64] on icon at bounding box center [82, 64] width 5 height 5
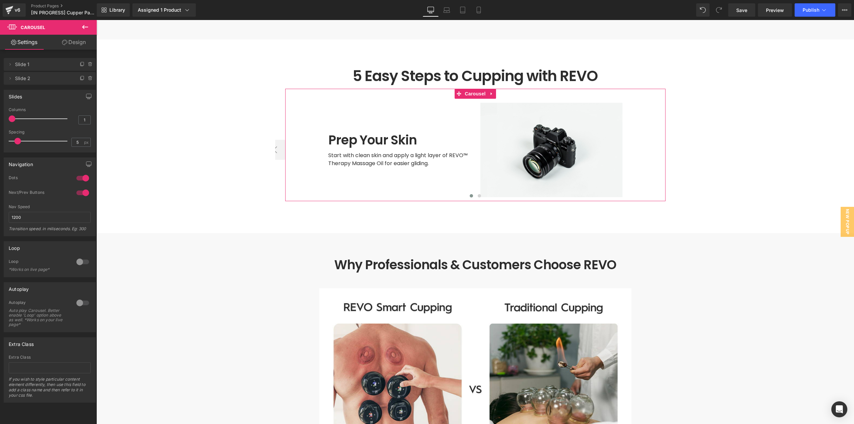
click at [56, 81] on span "Slide 2" at bounding box center [43, 78] width 56 height 13
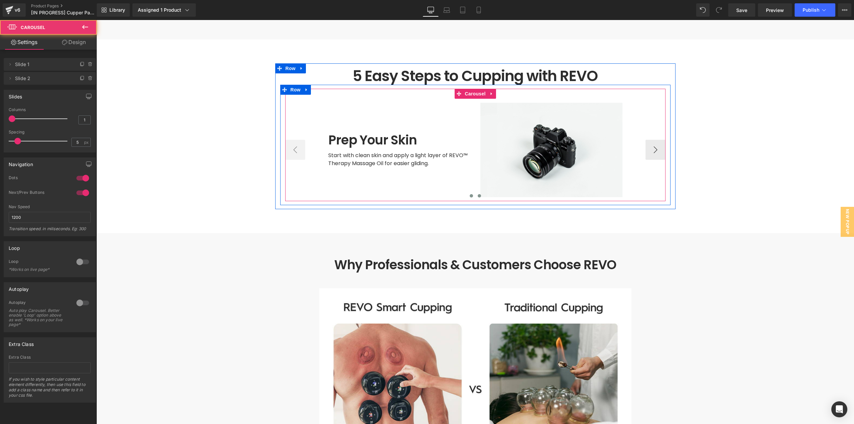
click at [477, 194] on span at bounding box center [478, 195] width 3 height 3
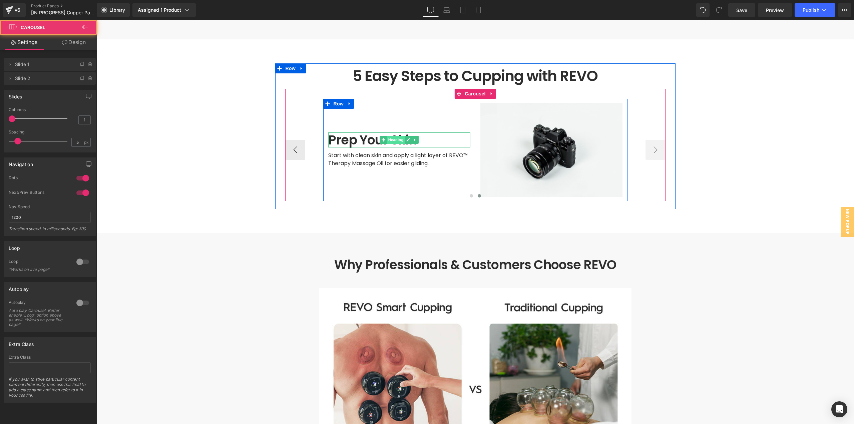
click at [386, 136] on span "Heading" at bounding box center [395, 140] width 18 height 8
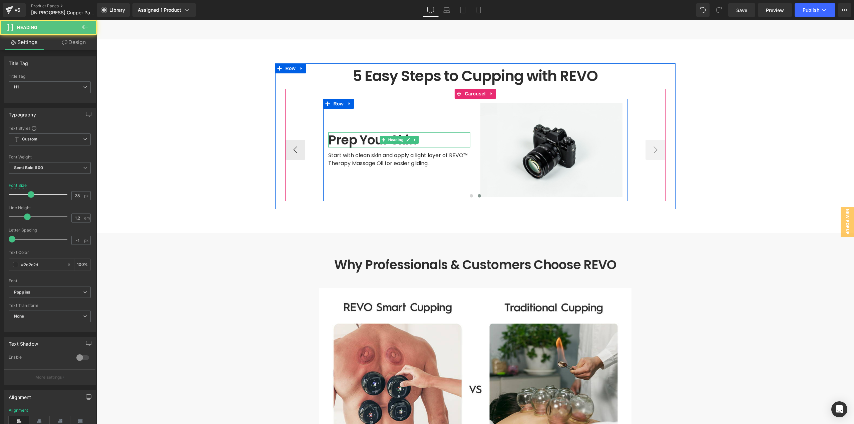
click at [367, 132] on h1 "Prep Your Skin" at bounding box center [399, 139] width 142 height 15
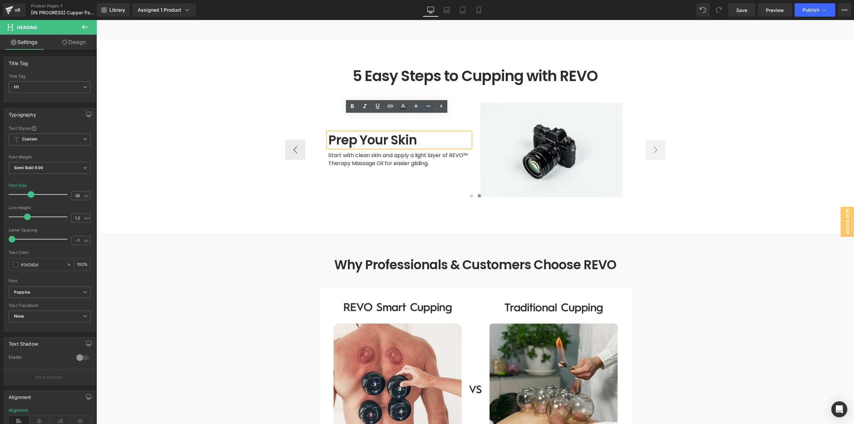
click at [367, 132] on h1 "Prep Your Skin" at bounding box center [399, 139] width 142 height 15
paste div
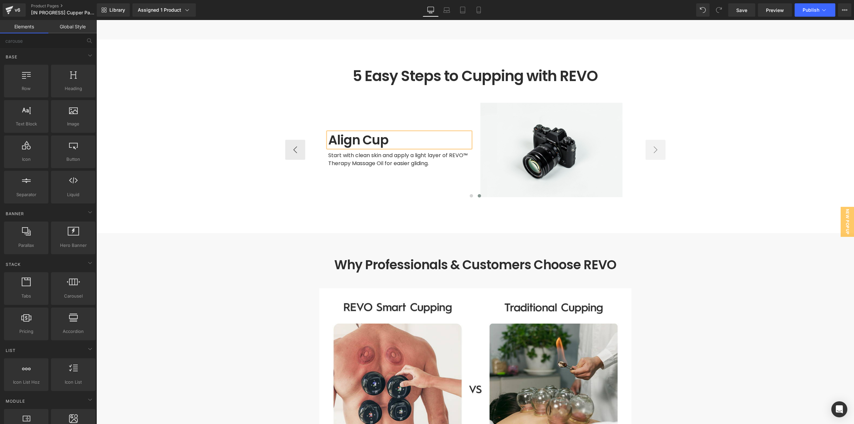
click at [328, 132] on h1 "Align Cup" at bounding box center [399, 139] width 142 height 15
click at [383, 151] on span "Start with clean skin and apply a light layer of REVO™ Therapy Massage Oil for …" at bounding box center [399, 159] width 142 height 16
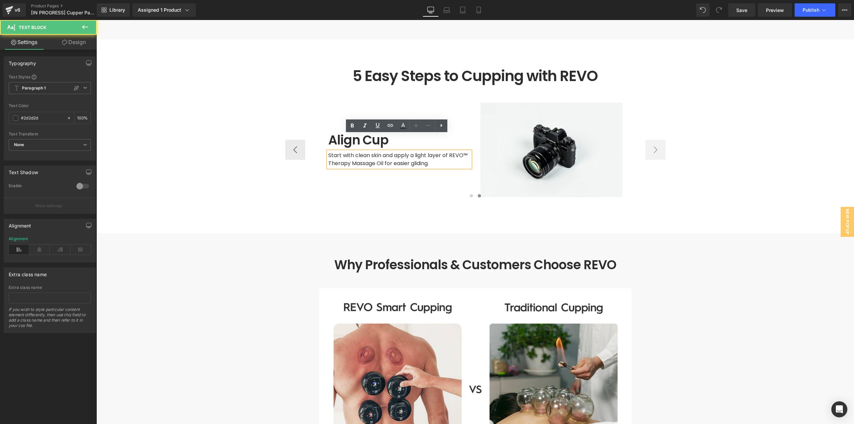
click at [409, 151] on span "Start with clean skin and apply a light layer of REVO™ Therapy Massage Oil for …" at bounding box center [399, 159] width 142 height 16
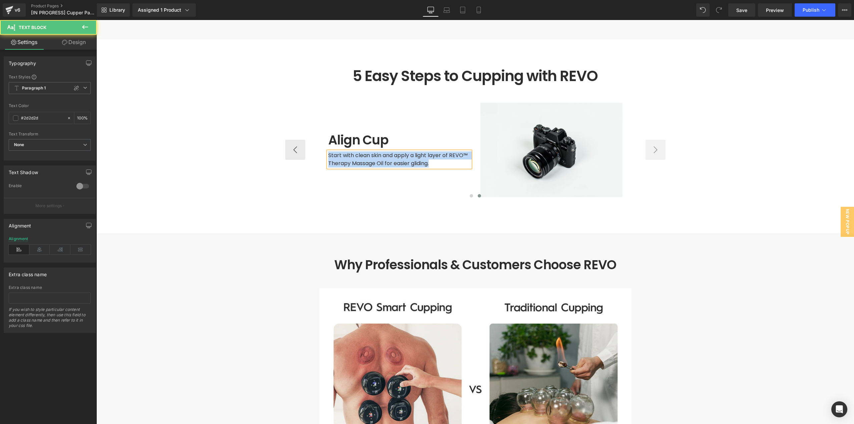
paste div
click at [469, 194] on span at bounding box center [470, 195] width 3 height 3
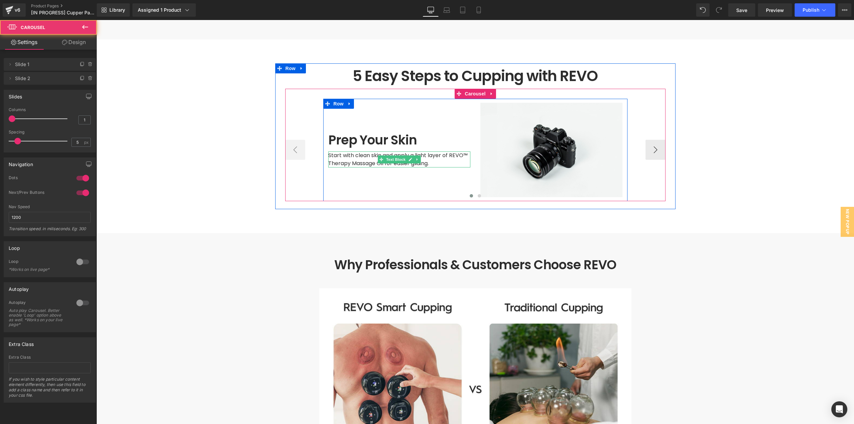
click at [461, 151] on span "Start with clean skin and apply a light layer of REVO™ Therapy Massage Oil for …" at bounding box center [399, 159] width 142 height 16
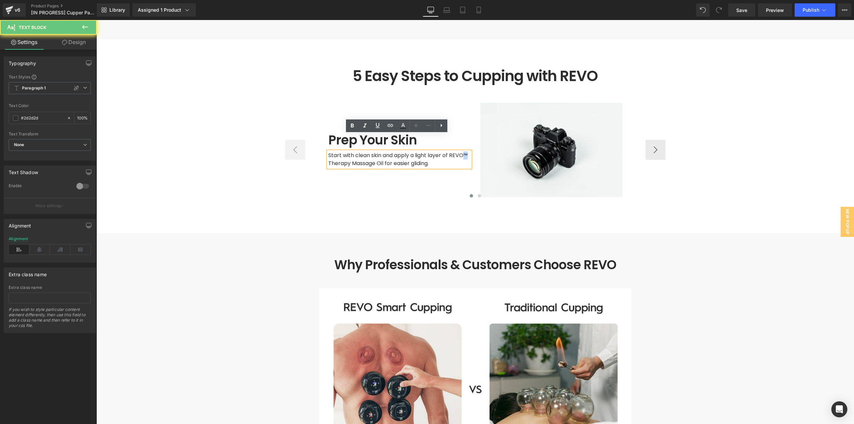
click at [464, 151] on span "Start with clean skin and apply a light layer of REVO™ Therapy Massage Oil for …" at bounding box center [399, 159] width 142 height 16
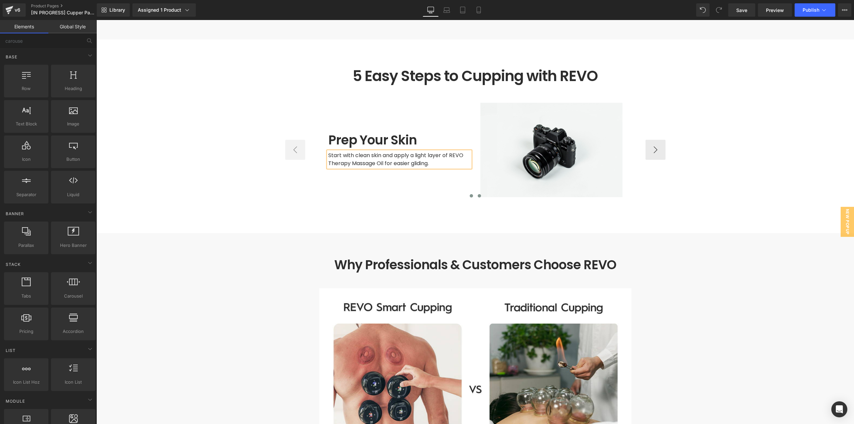
click at [477, 194] on span at bounding box center [478, 195] width 3 height 3
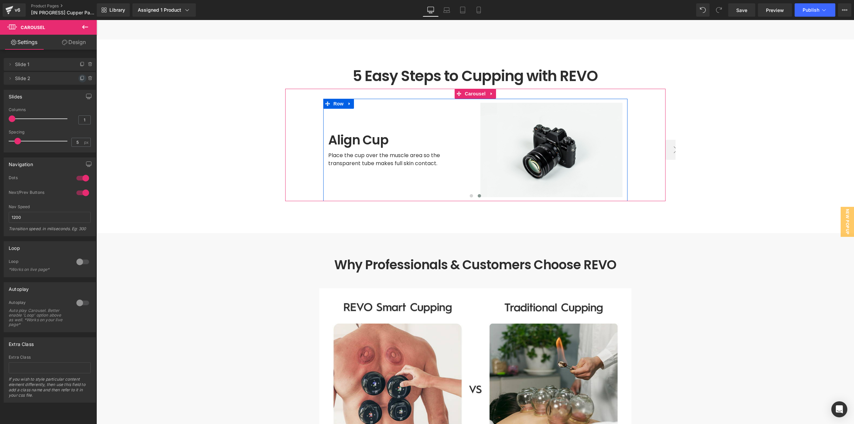
click at [81, 81] on span at bounding box center [82, 78] width 8 height 8
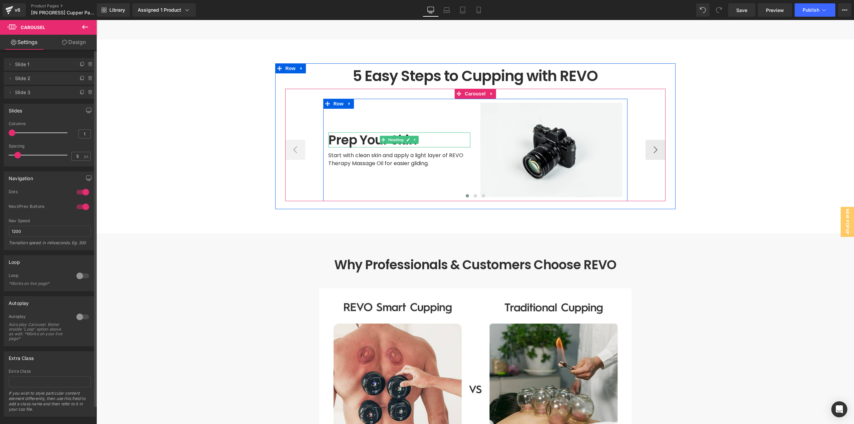
drag, startPoint x: 363, startPoint y: 121, endPoint x: 369, endPoint y: 123, distance: 6.9
click at [363, 132] on h1 "Prep Your Skin" at bounding box center [399, 139] width 142 height 15
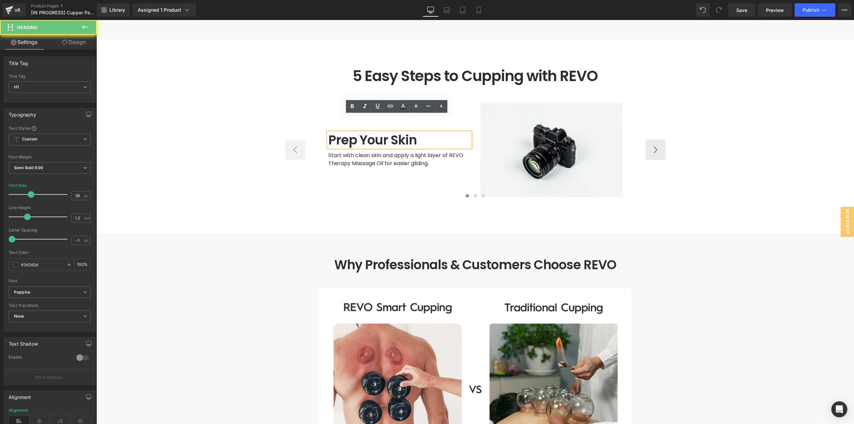
click at [369, 132] on h1 "Prep Your Skin" at bounding box center [399, 139] width 142 height 15
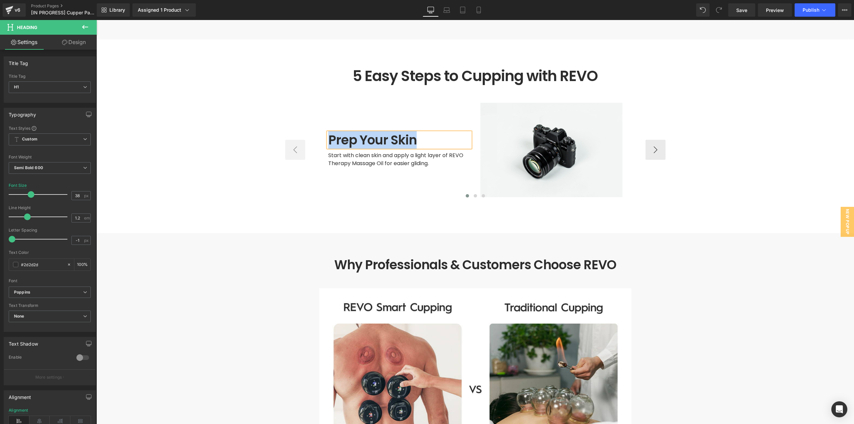
paste div
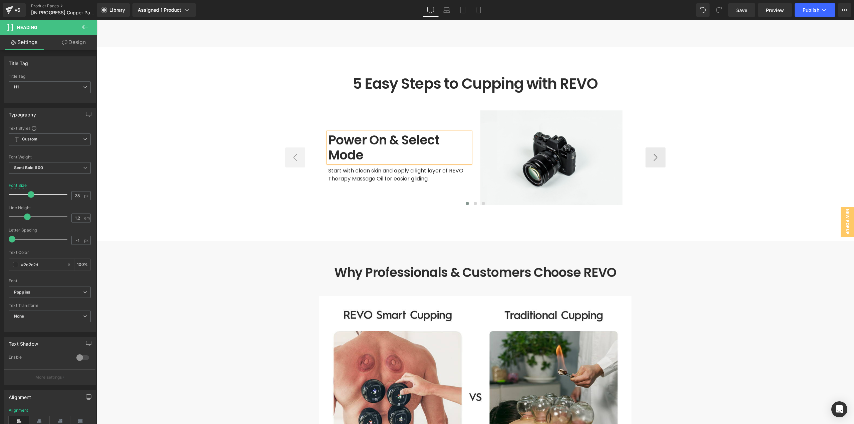
click at [341, 167] on span "Start with clean skin and apply a light layer of REVO Therapy Massage Oil for e…" at bounding box center [397, 175] width 138 height 16
click at [342, 167] on span "Start with clean skin and apply a light layer of REVO Therapy Massage Oil for e…" at bounding box center [397, 175] width 138 height 16
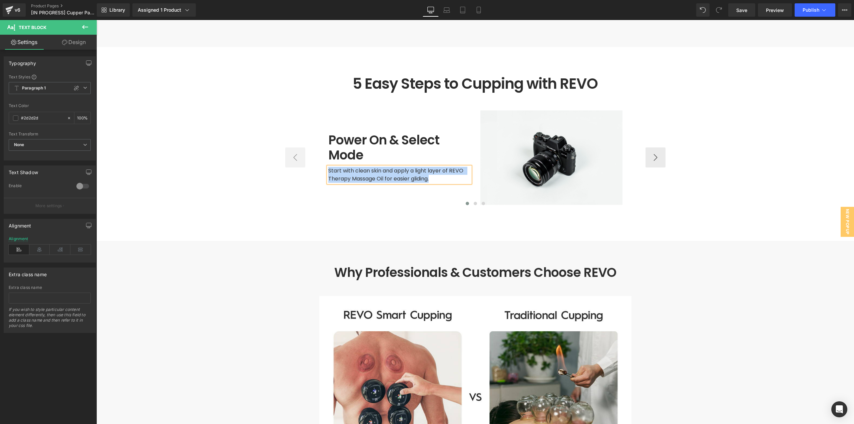
paste div
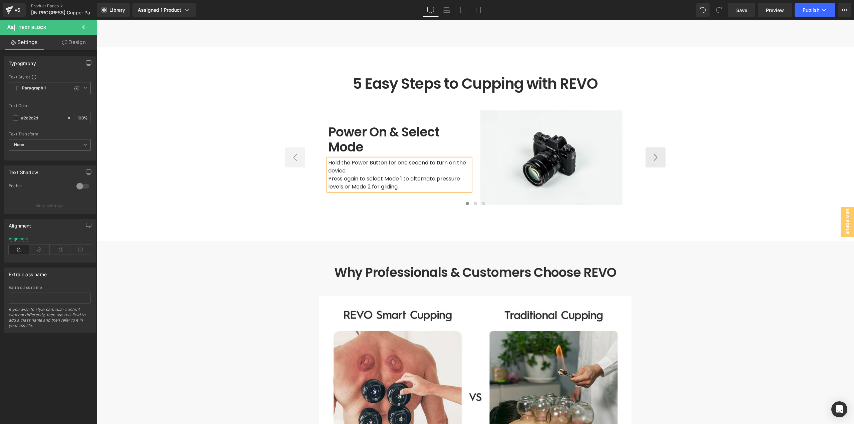
scroll to position [1771, 0]
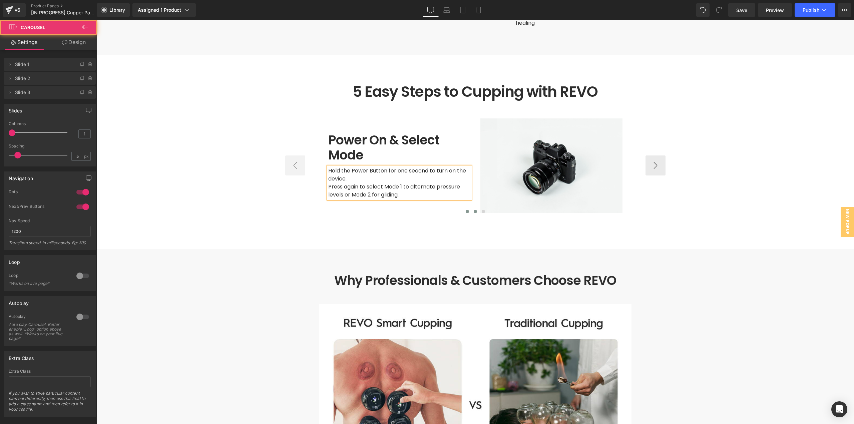
click at [474, 210] on span at bounding box center [474, 211] width 3 height 3
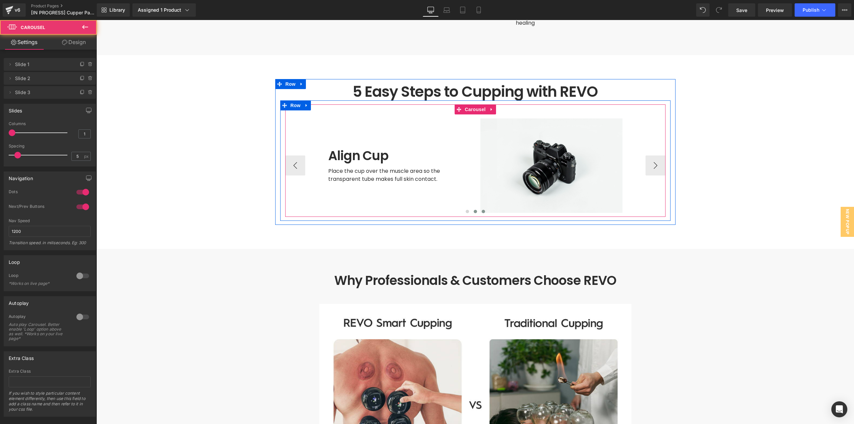
click at [481, 210] on span at bounding box center [482, 211] width 3 height 3
click at [473, 210] on span at bounding box center [474, 211] width 3 height 3
click at [467, 208] on button at bounding box center [467, 211] width 8 height 7
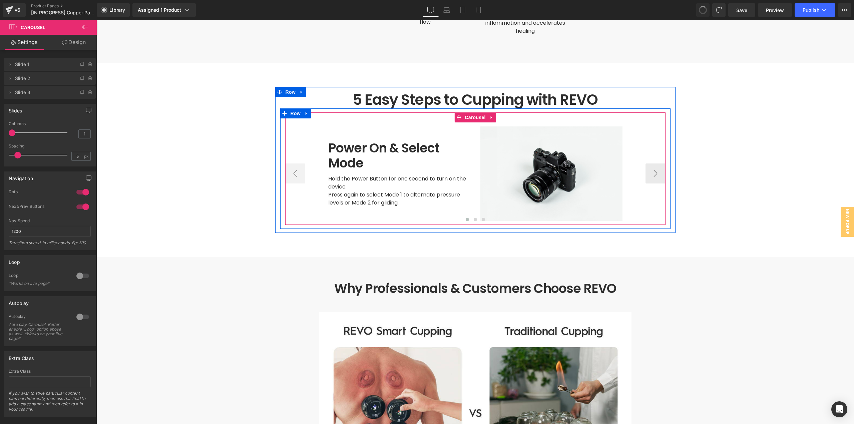
scroll to position [1763, 0]
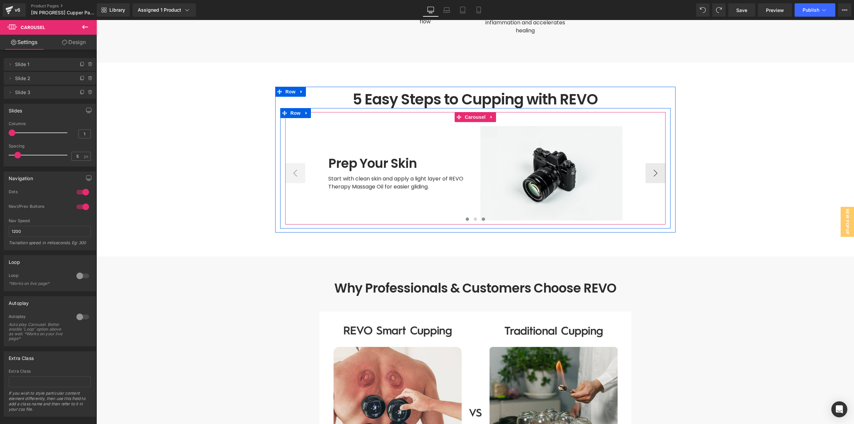
click at [481, 217] on span at bounding box center [482, 218] width 3 height 3
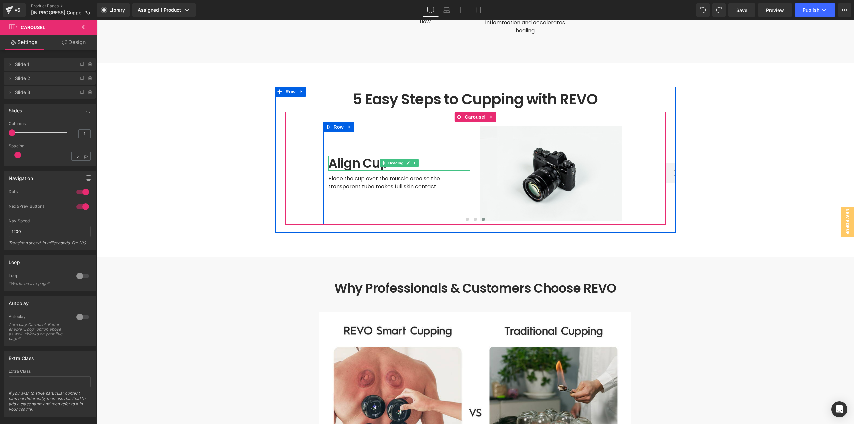
click at [371, 156] on h1 "Align Cup" at bounding box center [399, 163] width 142 height 15
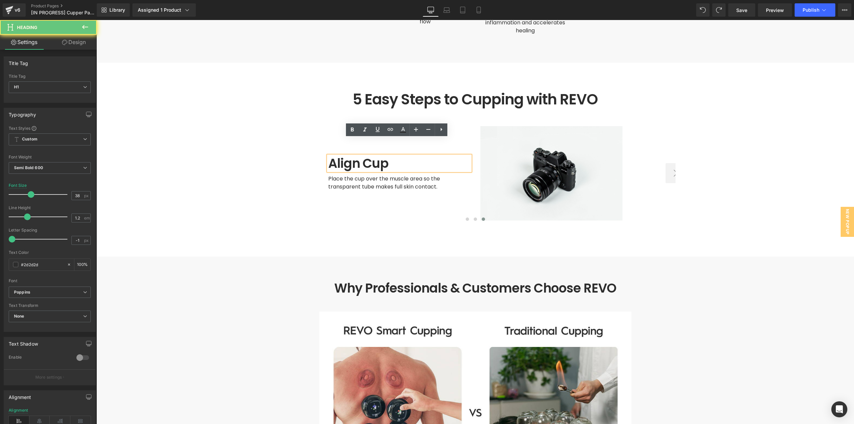
click at [366, 156] on h1 "Align Cup" at bounding box center [399, 163] width 142 height 15
click at [361, 175] on span "Place the cup over the muscle area so the transparent tube makes full skin cont…" at bounding box center [384, 183] width 113 height 16
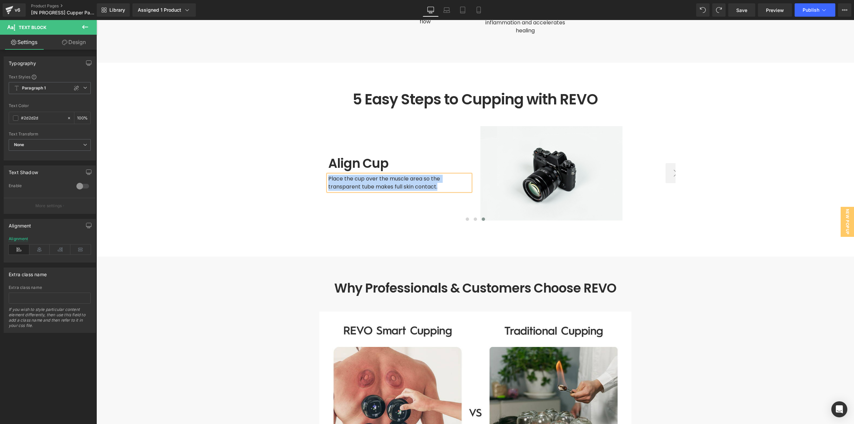
paste div
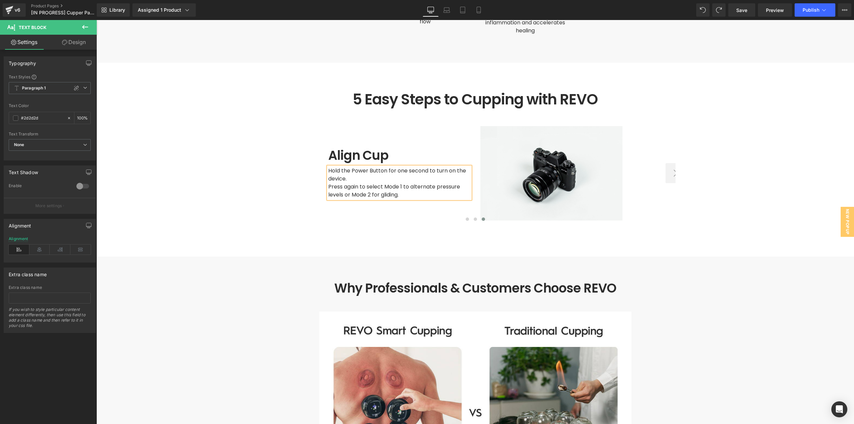
scroll to position [1755, 0]
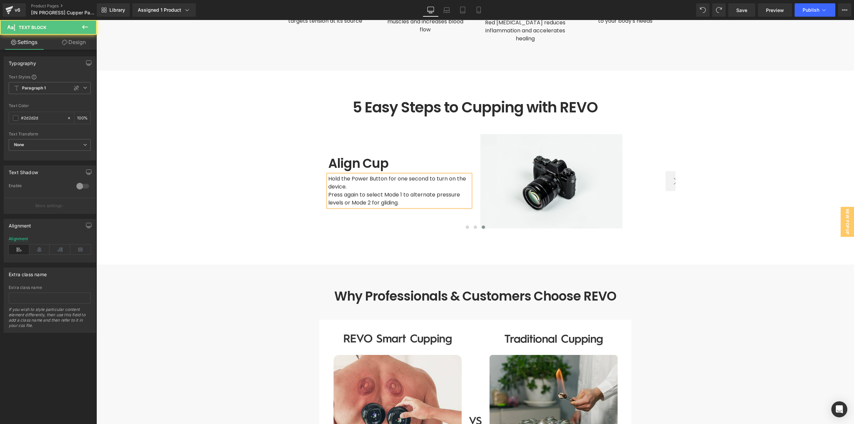
click at [393, 175] on span "Hold the Power Button for one second to turn on the device." at bounding box center [397, 183] width 139 height 16
drag, startPoint x: 322, startPoint y: 147, endPoint x: 330, endPoint y: 146, distance: 8.4
click at [323, 146] on div "Align Cup Heading Hold the Power Button for one second to turn on the device. P…" at bounding box center [399, 181] width 152 height 94
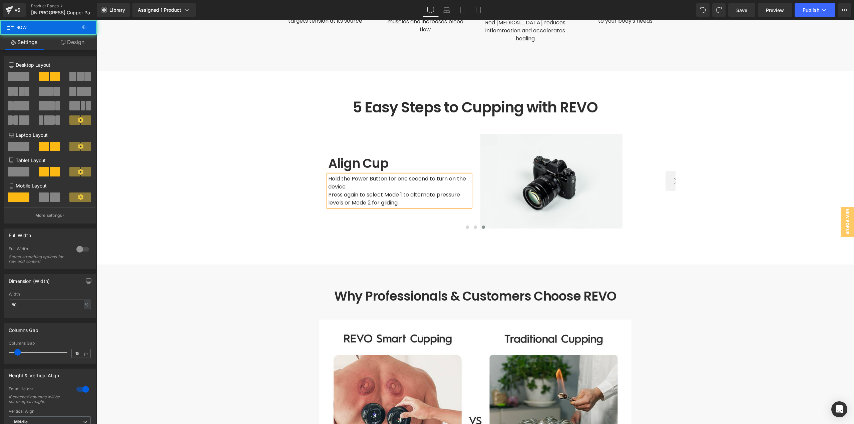
click at [331, 156] on h1 "Align Cup" at bounding box center [399, 163] width 142 height 15
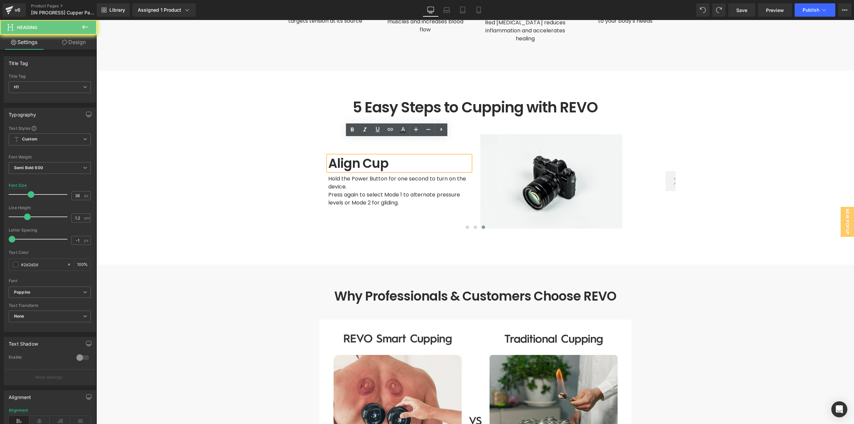
click at [336, 156] on h1 "Align Cup" at bounding box center [399, 163] width 142 height 15
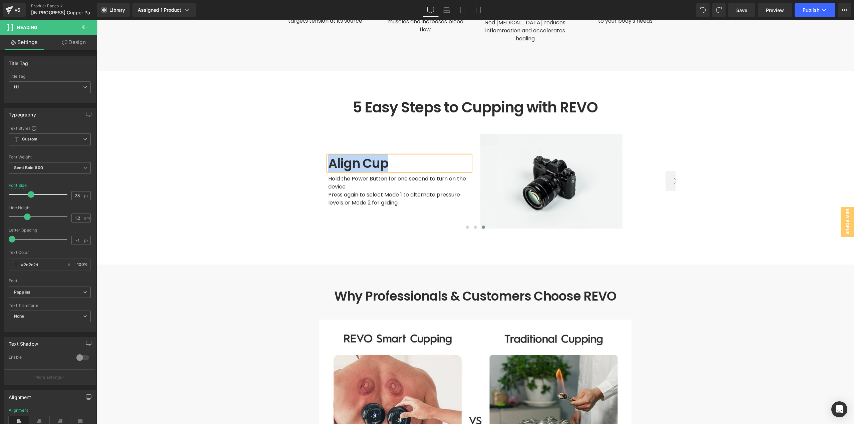
paste div
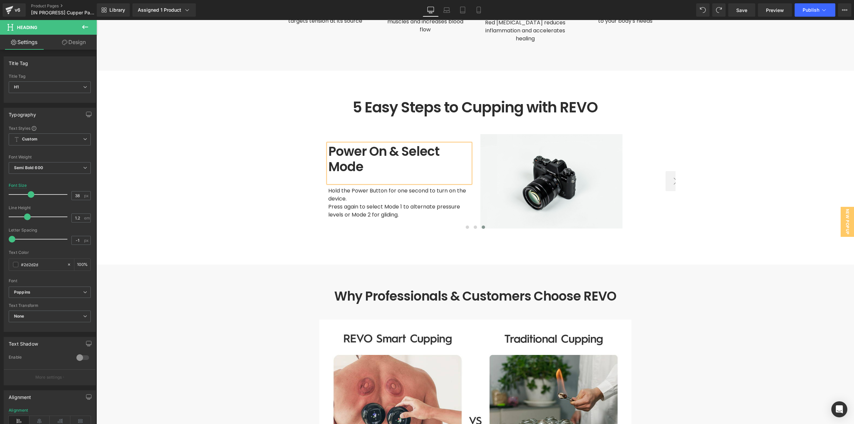
scroll to position [1743, 0]
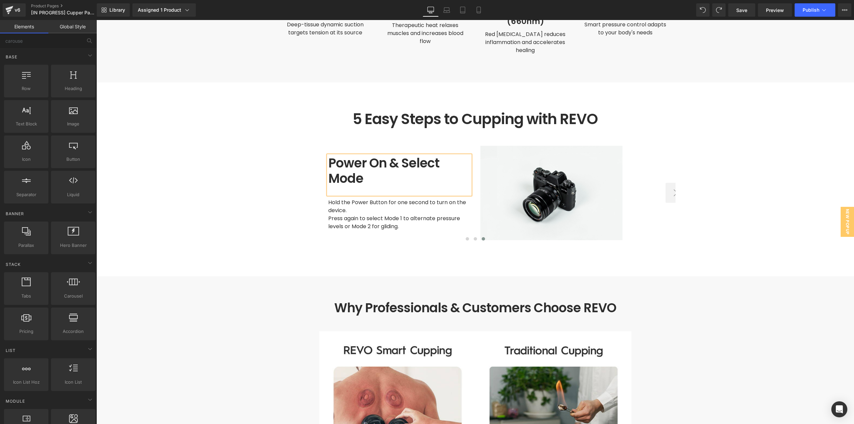
click at [415, 146] on div "Power On & Select Mode Heading Hold the Power Button for one second to turn on…" at bounding box center [399, 193] width 152 height 94
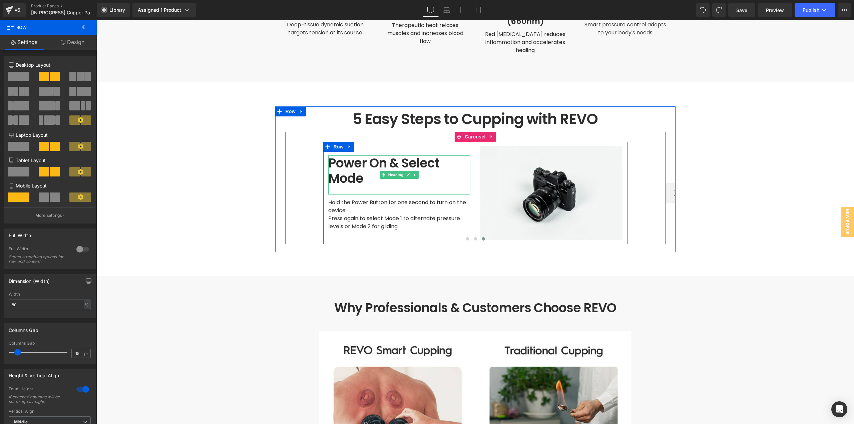
click at [358, 162] on h1 "Power On & Select Mode" at bounding box center [399, 170] width 142 height 30
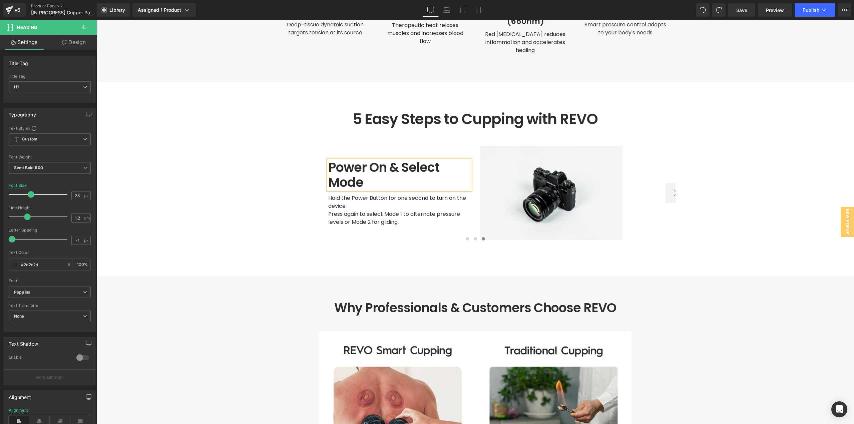
scroll to position [1747, 0]
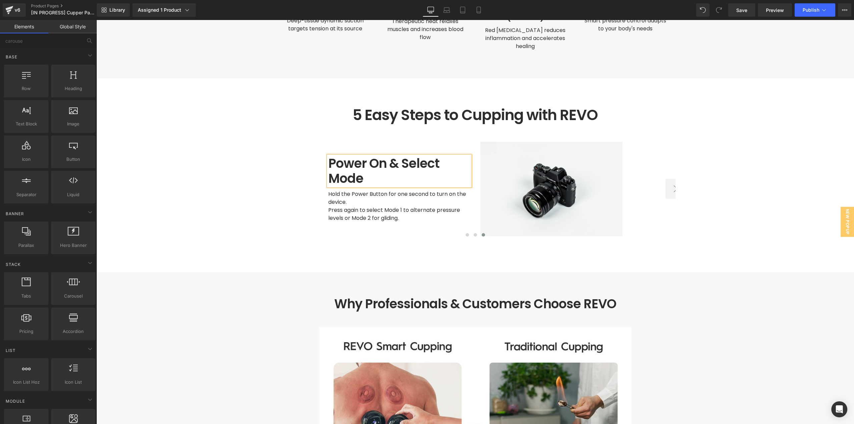
click at [458, 128] on div "Prep Your Skin Heading Start with clean skin and apply a light layer of REVO Th…" at bounding box center [475, 184] width 380 height 112
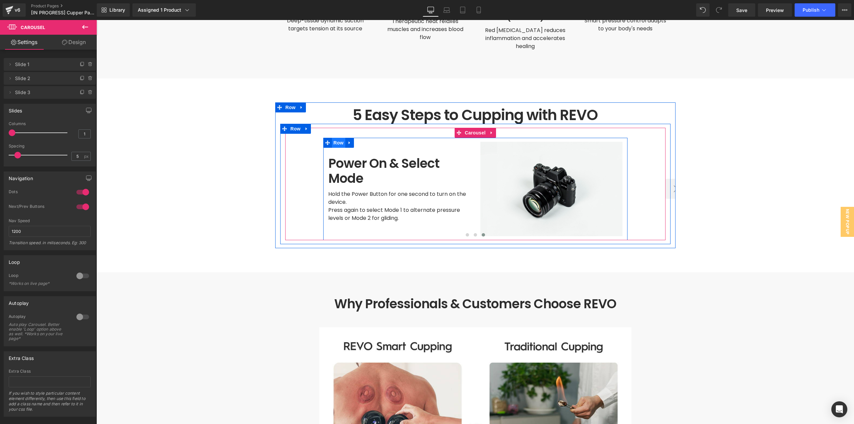
click at [336, 138] on span "Row" at bounding box center [338, 143] width 13 height 10
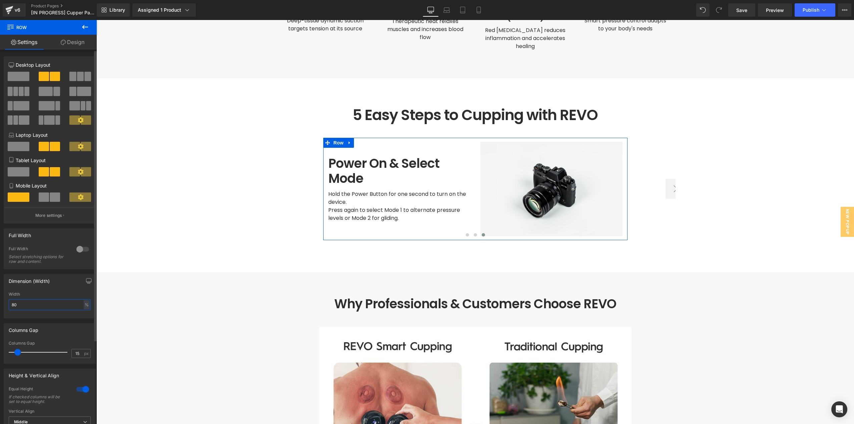
drag, startPoint x: 11, startPoint y: 307, endPoint x: 6, endPoint y: 309, distance: 5.4
click at [6, 308] on div "80% Width 80 % % px" at bounding box center [49, 305] width 91 height 26
type input "90"
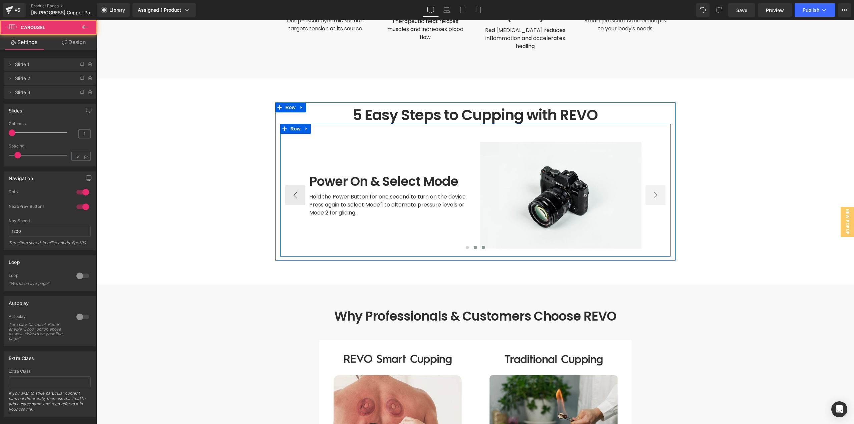
click at [473, 246] on span at bounding box center [474, 247] width 3 height 3
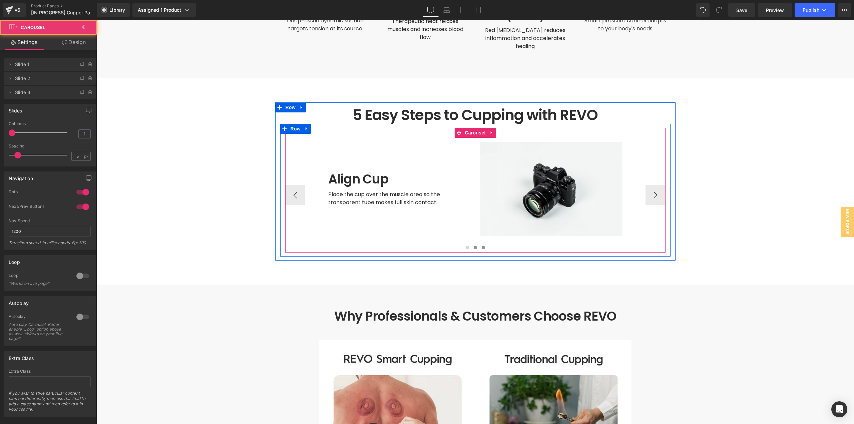
click at [481, 246] on span at bounding box center [482, 247] width 3 height 3
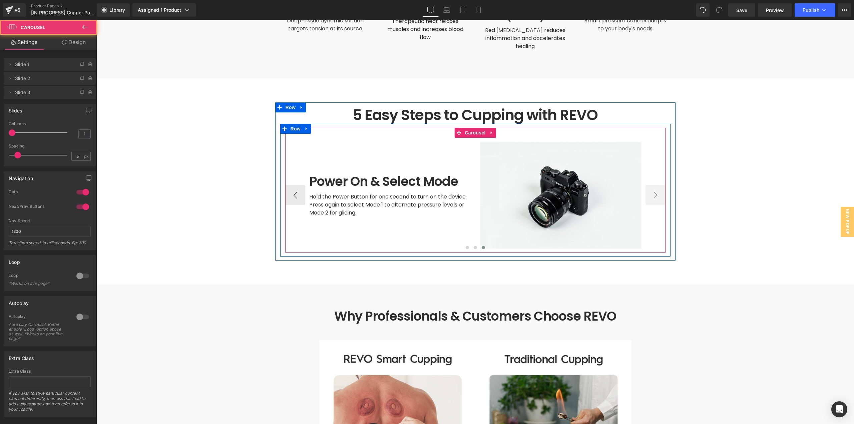
click at [481, 246] on span at bounding box center [482, 247] width 3 height 3
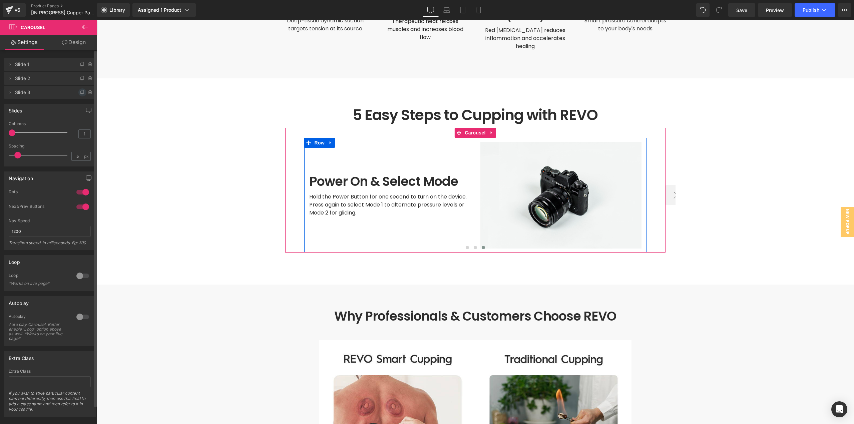
click at [80, 92] on icon at bounding box center [82, 92] width 5 height 5
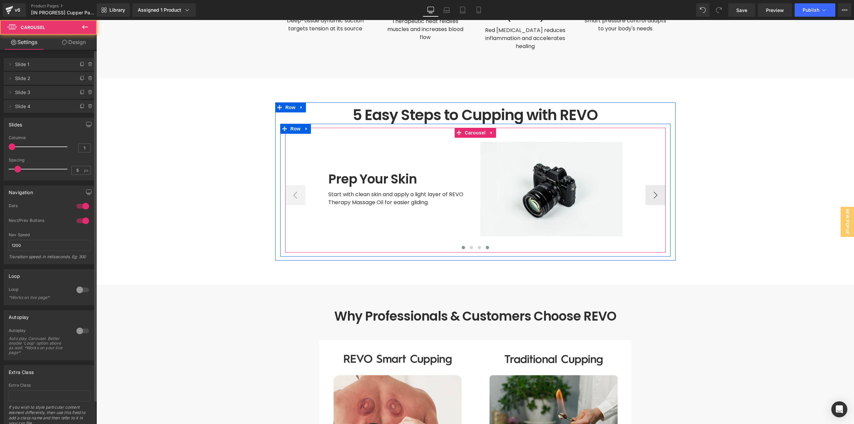
click at [485, 246] on span at bounding box center [486, 247] width 3 height 3
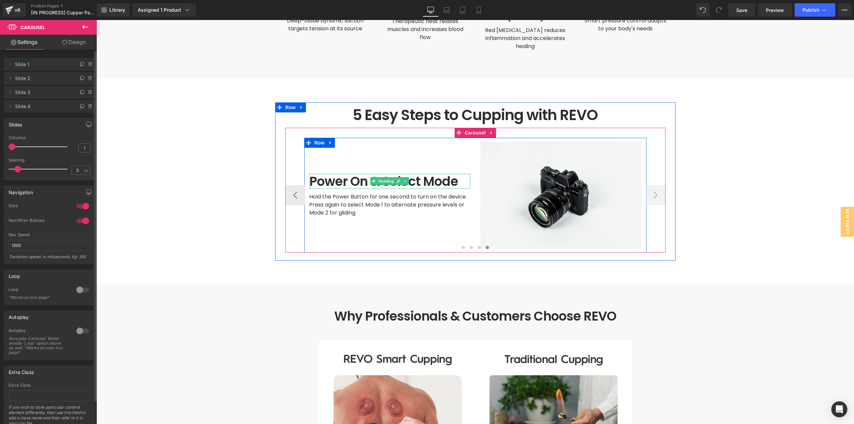
click at [359, 174] on h1 "Power On & Select Mode" at bounding box center [389, 181] width 161 height 15
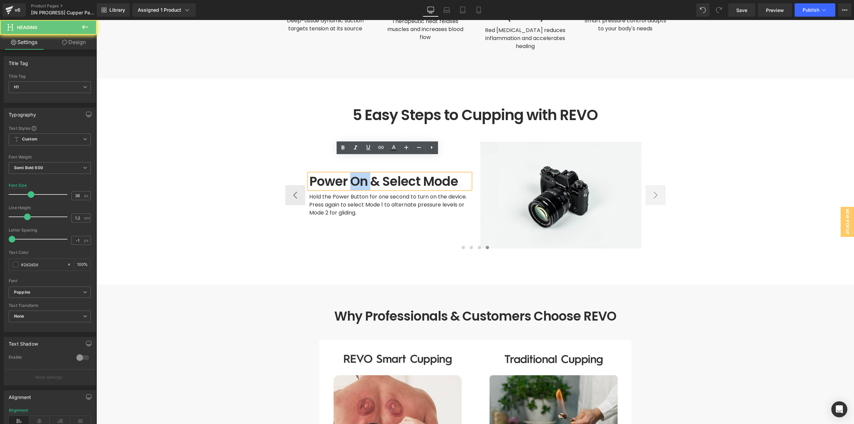
click at [359, 174] on h1 "Power On & Select Mode" at bounding box center [389, 181] width 161 height 15
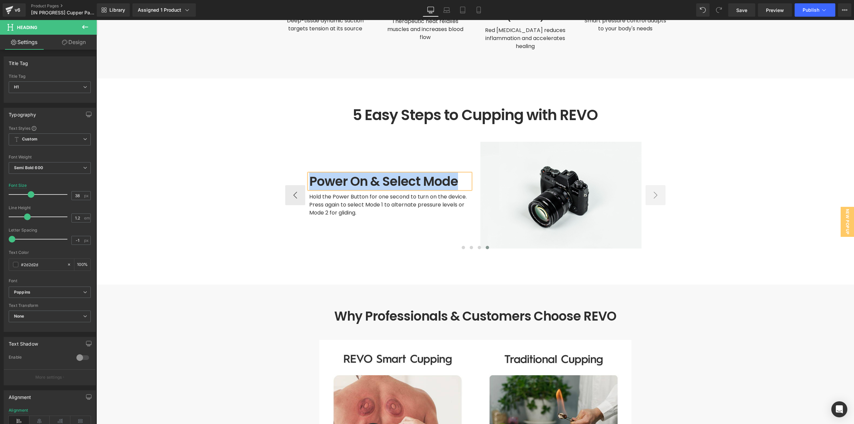
paste div
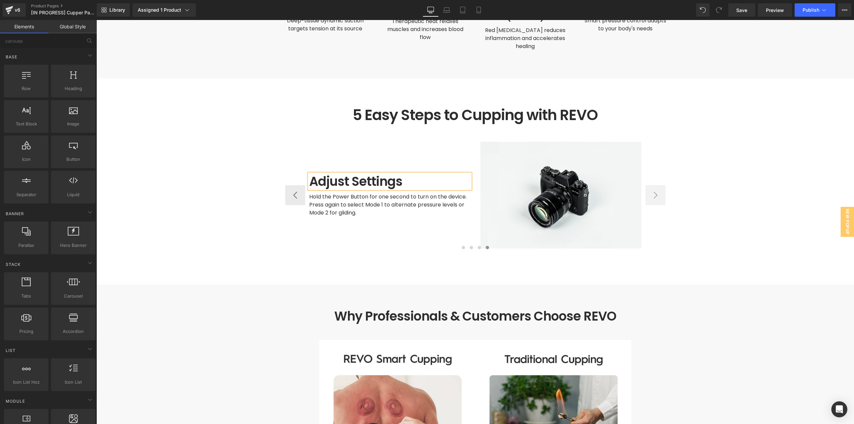
click at [369, 203] on icon at bounding box center [371, 205] width 4 height 4
click at [370, 201] on span at bounding box center [371, 205] width 7 height 8
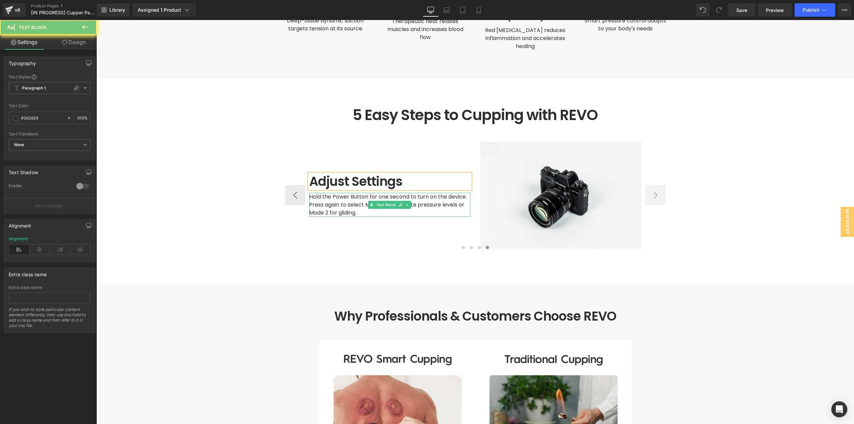
click at [379, 193] on span "Hold the Power Button for one second to turn on the device." at bounding box center [387, 197] width 157 height 8
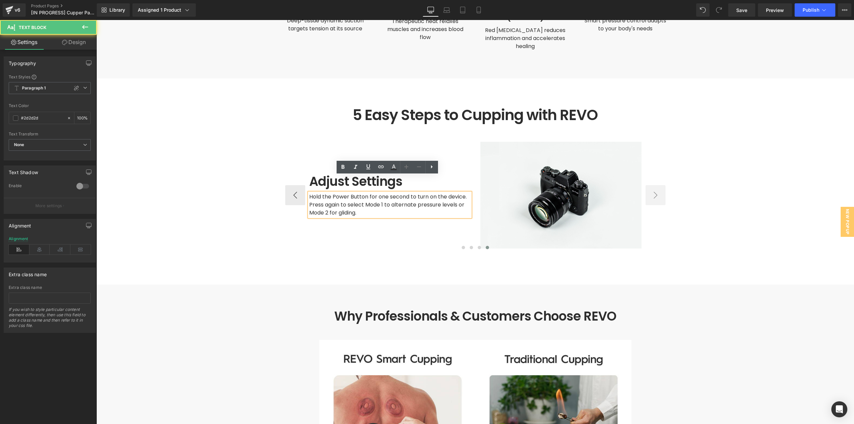
click at [381, 193] on span "Hold the Power Button for one second to turn on the device." at bounding box center [387, 197] width 157 height 8
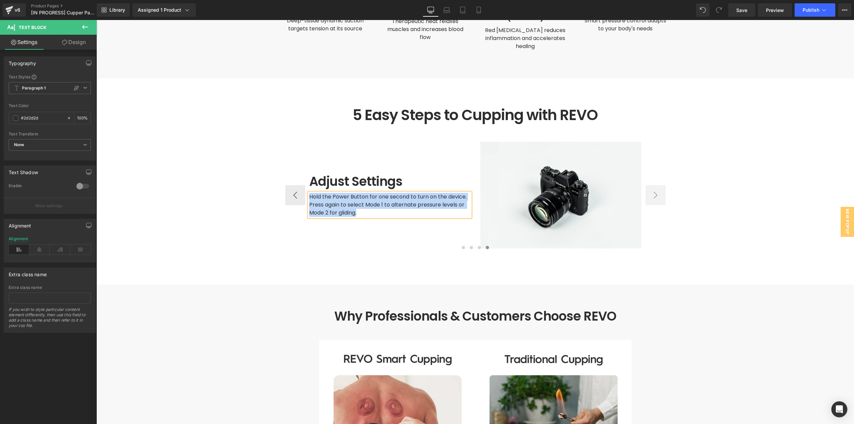
paste div
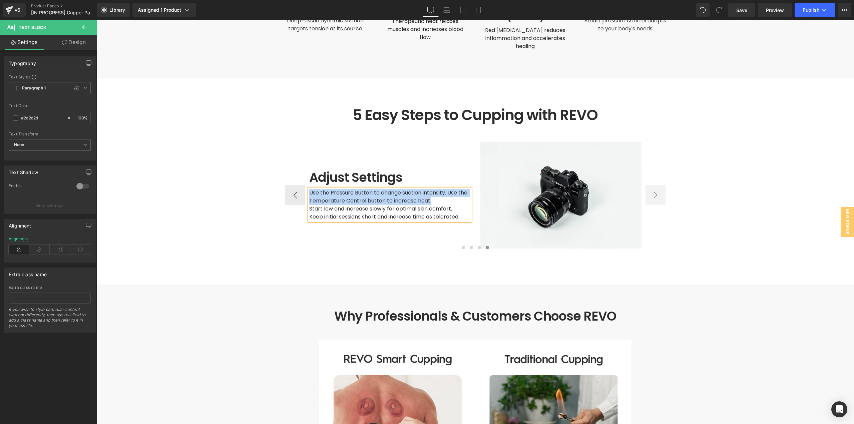
scroll to position [1743, 0]
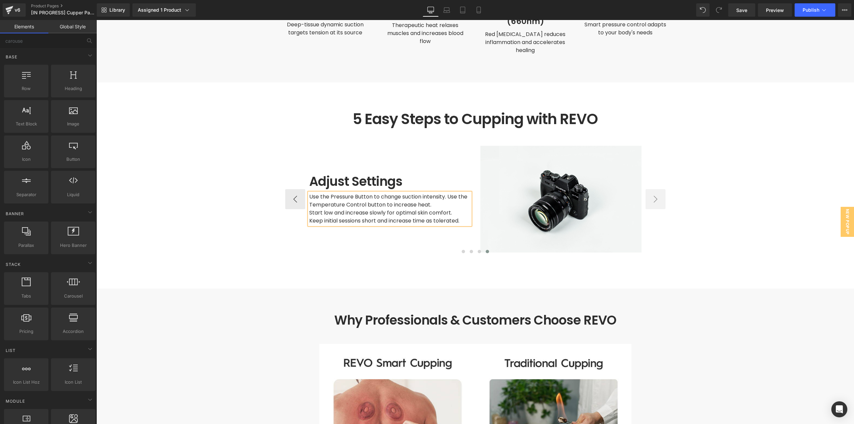
click at [393, 221] on div "Adjust Settings Heading Use the Pressure Button to change suction intensity. Us…" at bounding box center [389, 199] width 171 height 107
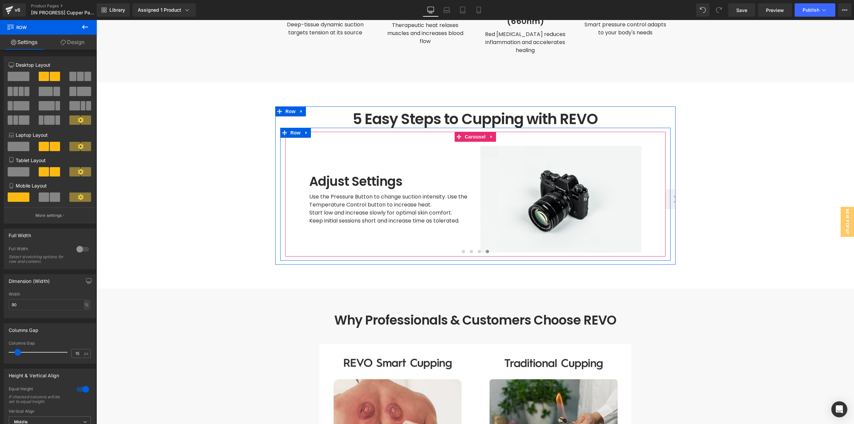
drag, startPoint x: 466, startPoint y: 121, endPoint x: 270, endPoint y: 83, distance: 199.1
click at [466, 132] on span "Carousel" at bounding box center [475, 137] width 24 height 10
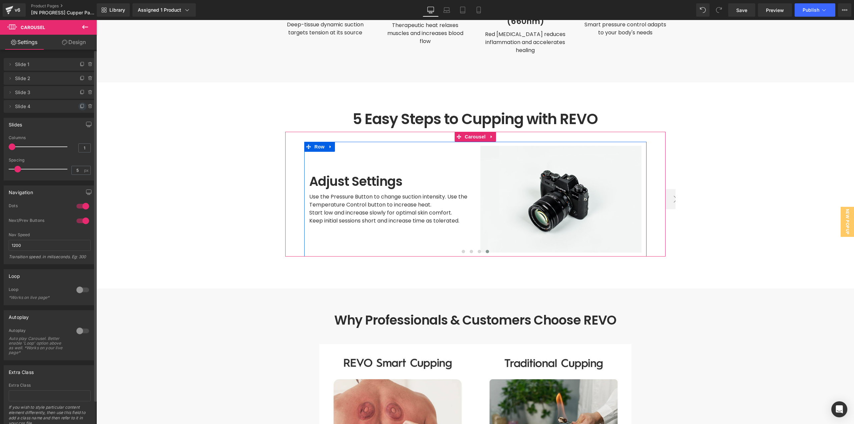
click at [81, 108] on icon at bounding box center [82, 106] width 5 height 5
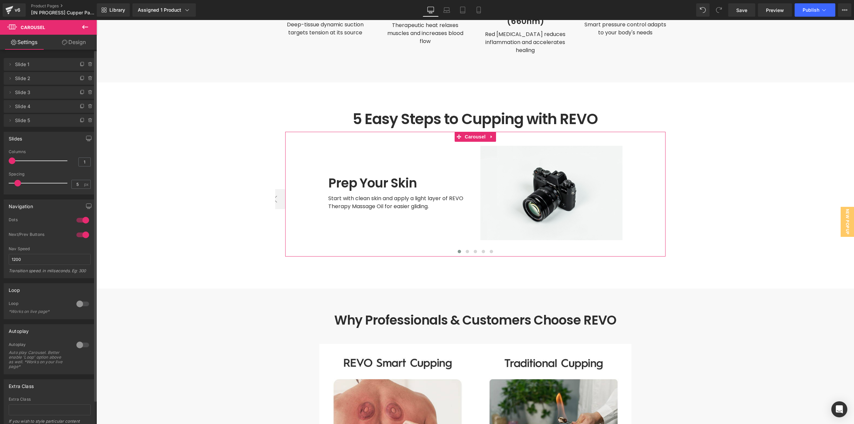
click at [39, 121] on span "Slide 5" at bounding box center [43, 120] width 56 height 13
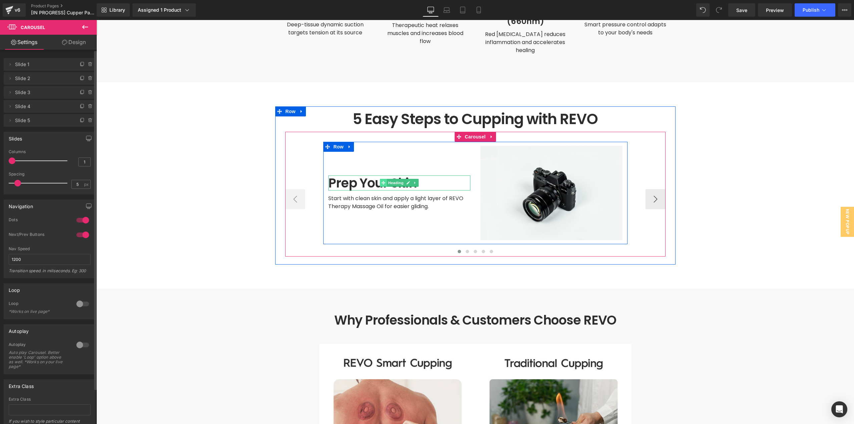
click at [383, 179] on span at bounding box center [382, 183] width 7 height 8
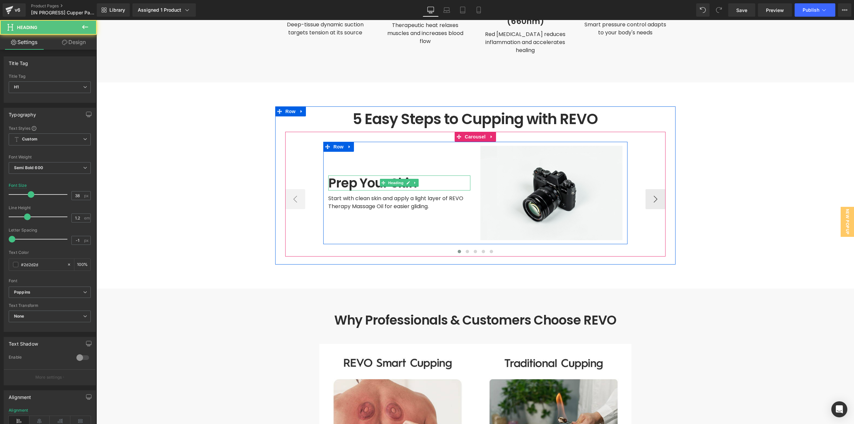
click at [364, 175] on h1 "Prep Your Skin" at bounding box center [399, 182] width 142 height 15
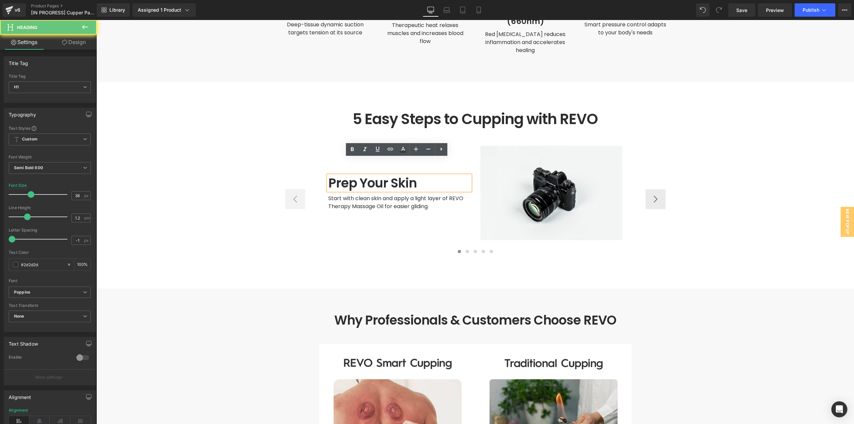
click at [366, 175] on h1 "Prep Your Skin" at bounding box center [399, 182] width 142 height 15
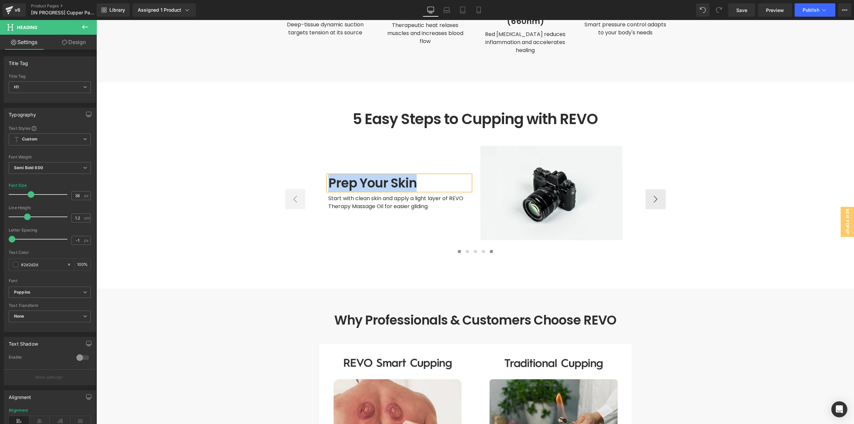
click at [489, 250] on span at bounding box center [490, 251] width 3 height 3
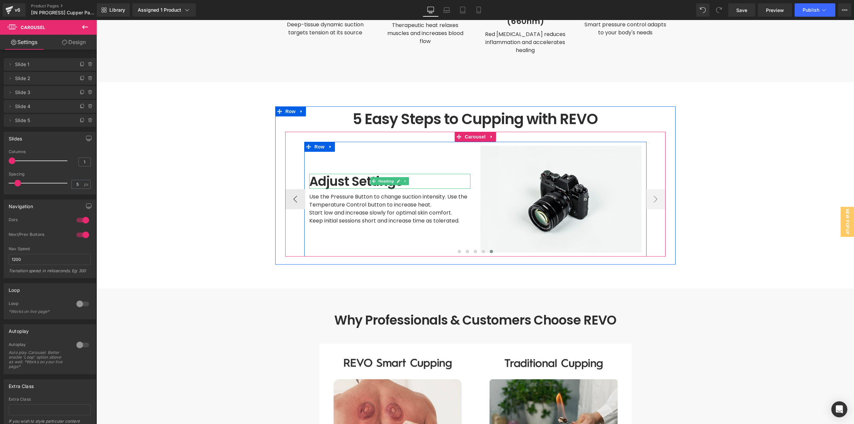
click at [353, 174] on h1 "Adjust Settings" at bounding box center [389, 181] width 161 height 15
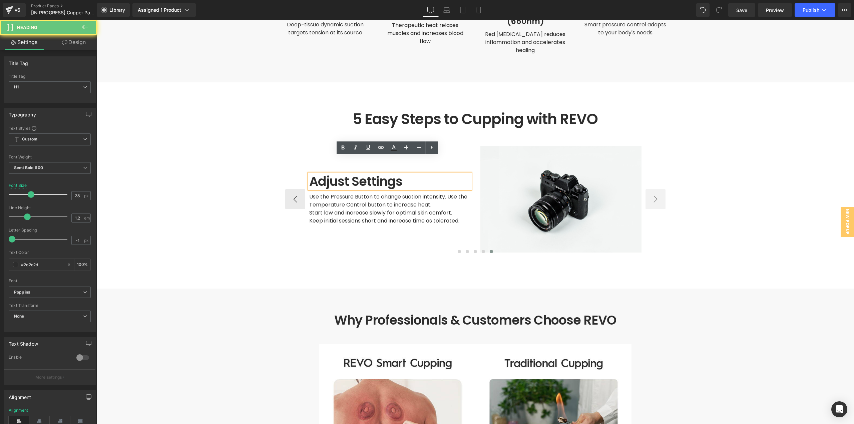
click at [351, 174] on h1 "Adjust Settings" at bounding box center [389, 181] width 161 height 15
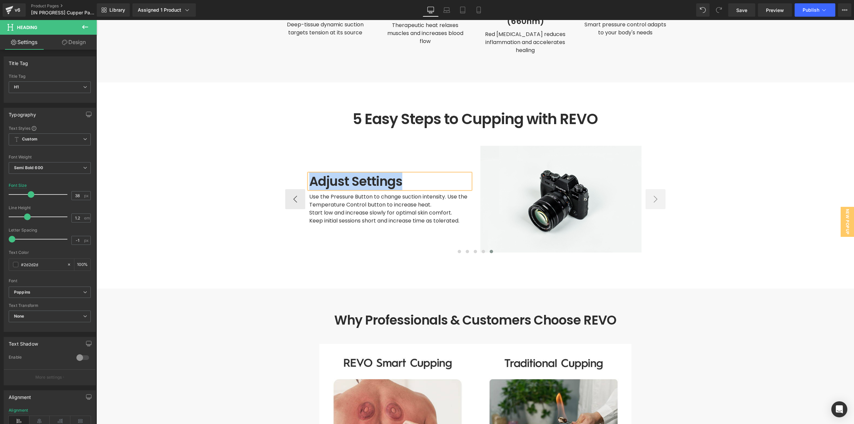
paste div
click at [370, 205] on span at bounding box center [371, 209] width 7 height 8
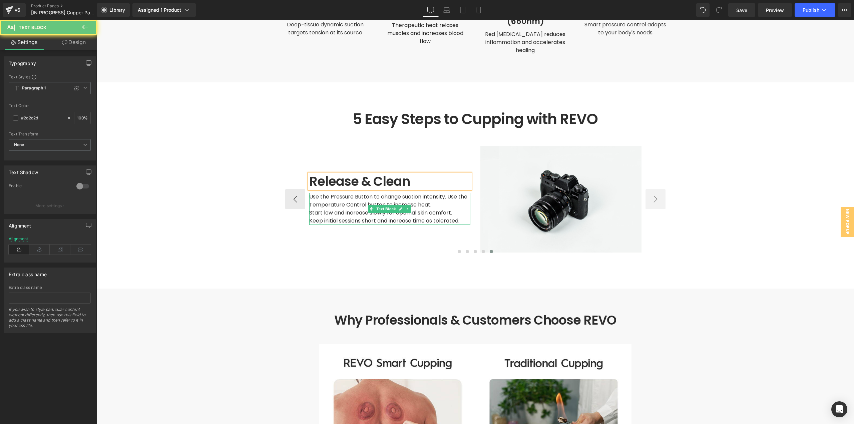
click at [351, 193] on span "Use the Pressure Button to change suction intensity. Use the Temperature Contro…" at bounding box center [388, 201] width 159 height 16
click at [355, 193] on span "Use the Pressure Button to change suction intensity. Use the Temperature Contro…" at bounding box center [388, 201] width 159 height 16
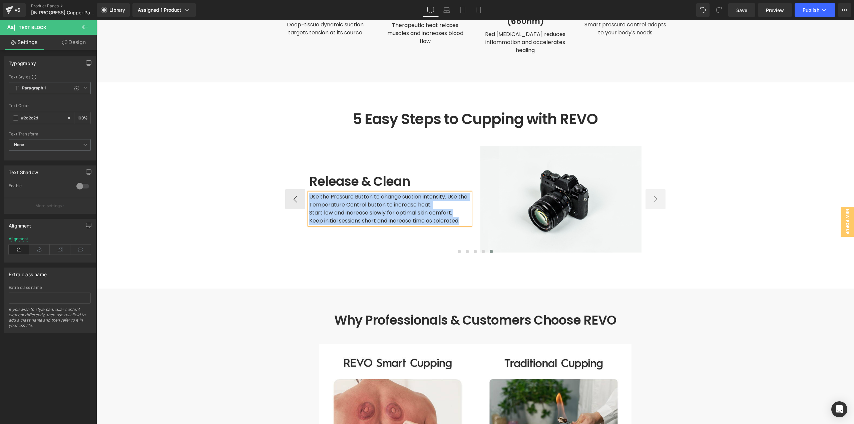
paste div
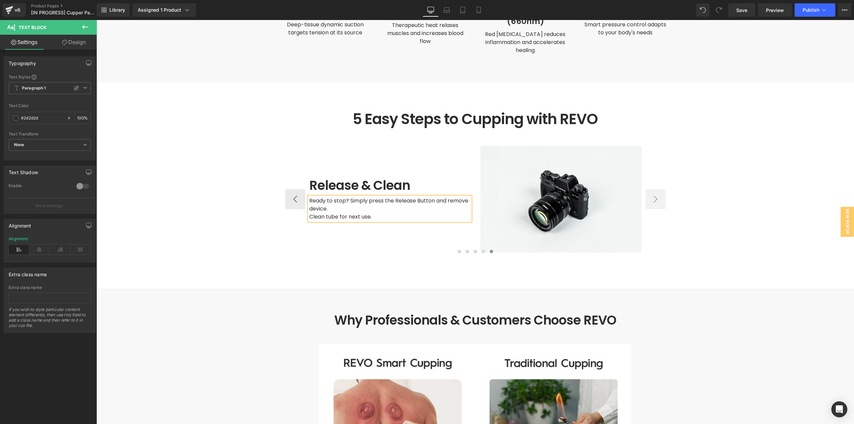
scroll to position [1747, 0]
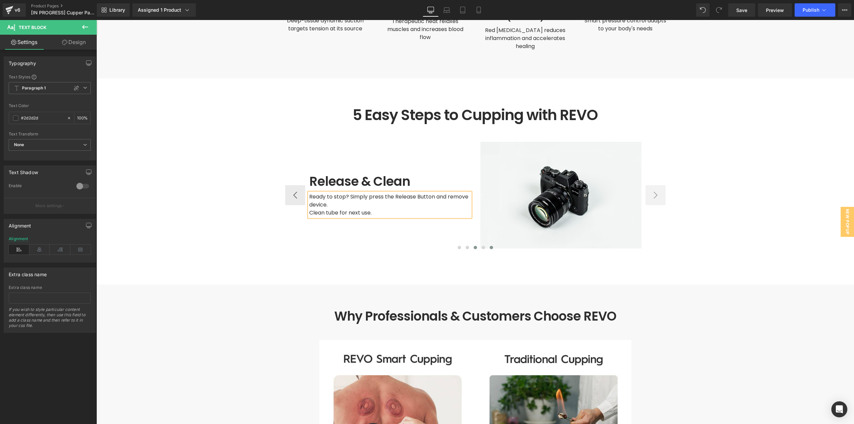
click at [471, 244] on button at bounding box center [475, 247] width 8 height 7
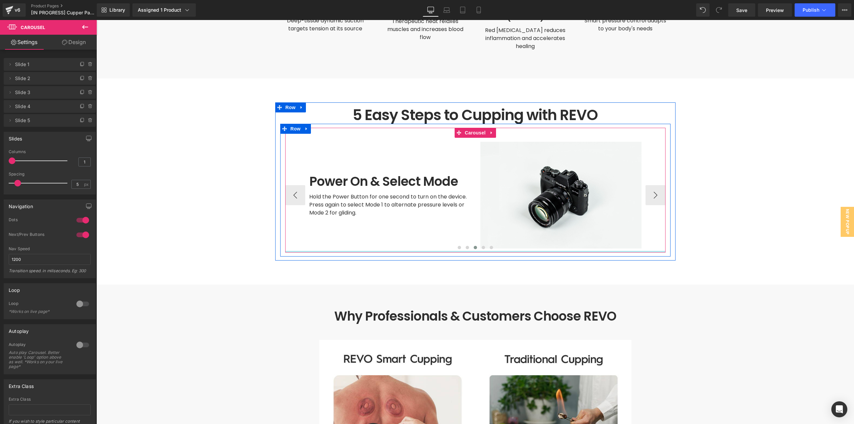
click at [465, 251] on div at bounding box center [475, 252] width 380 height 2
click at [465, 246] on span at bounding box center [466, 247] width 3 height 3
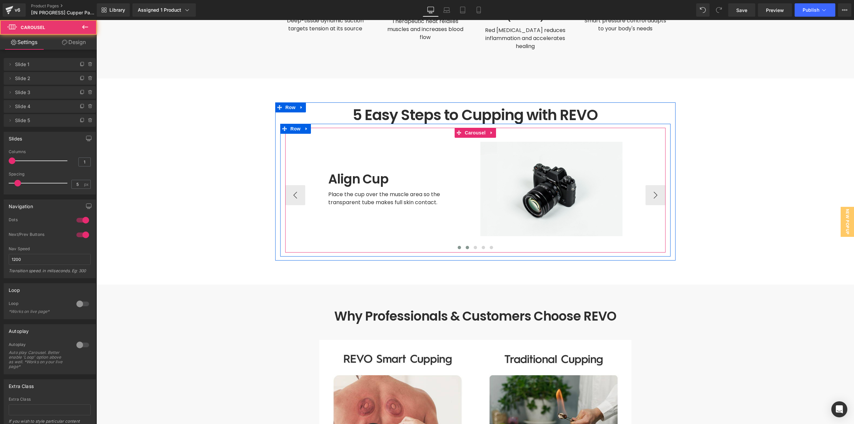
click at [457, 246] on span at bounding box center [458, 247] width 3 height 3
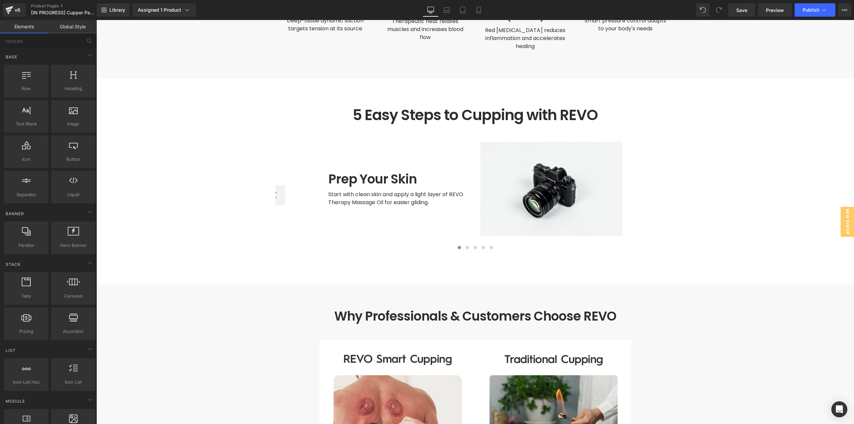
click at [720, 182] on main at bounding box center [474, 124] width 757 height 3657
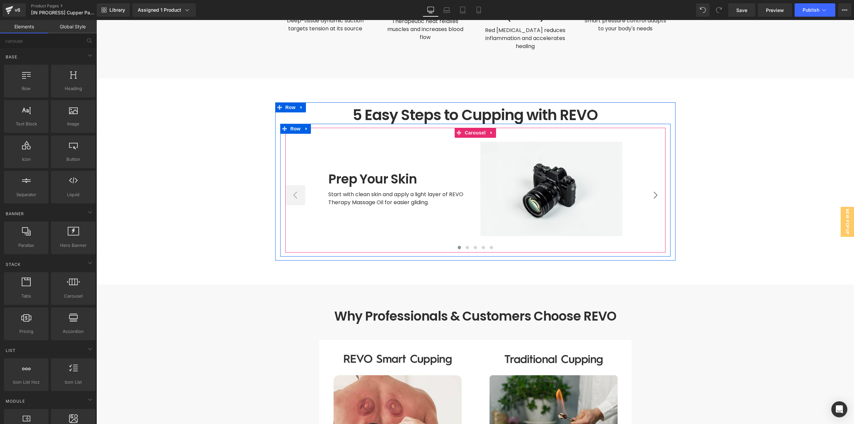
click at [657, 185] on button "›" at bounding box center [655, 195] width 20 height 20
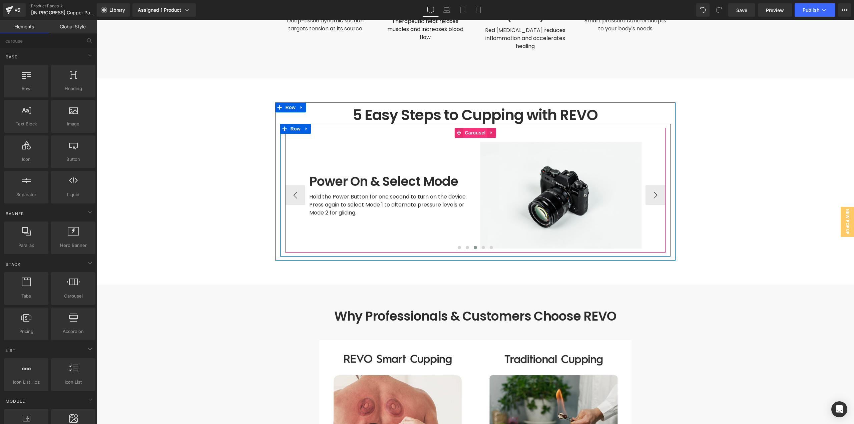
click at [463, 128] on span "Carousel" at bounding box center [475, 133] width 24 height 10
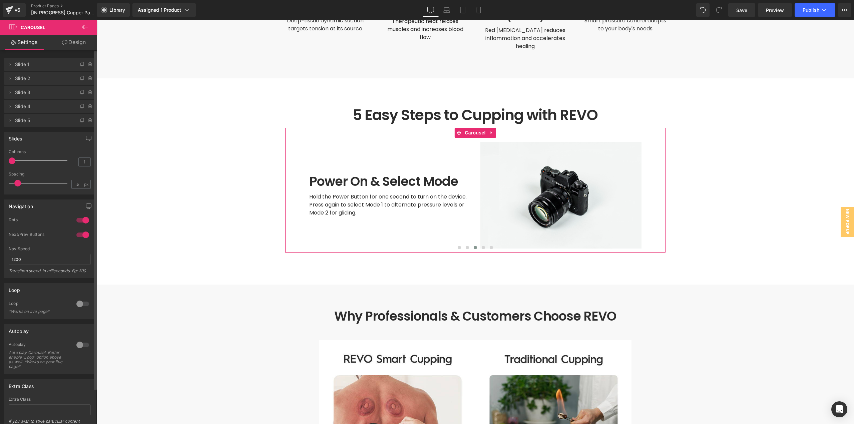
click at [83, 233] on div at bounding box center [83, 234] width 16 height 11
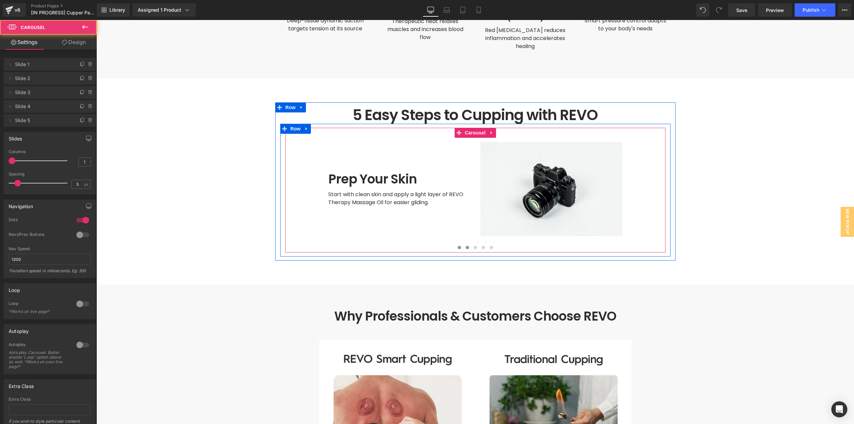
click at [463, 244] on button at bounding box center [467, 247] width 8 height 7
click at [472, 244] on button at bounding box center [475, 247] width 8 height 7
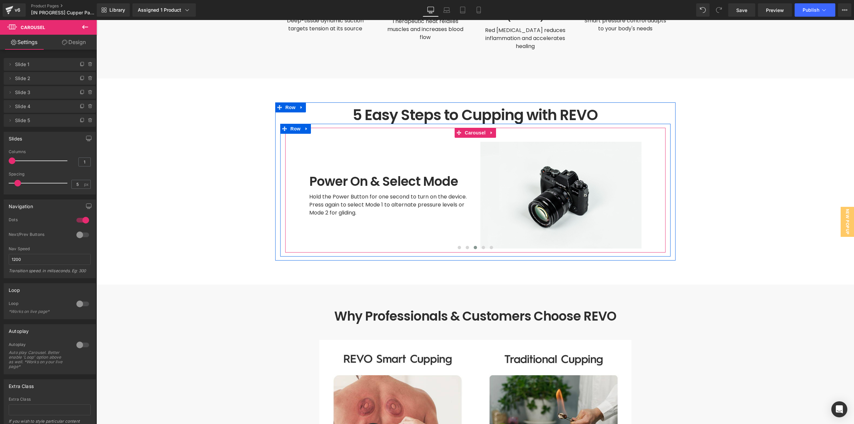
click at [473, 246] on span at bounding box center [474, 247] width 3 height 3
click at [467, 244] on button at bounding box center [467, 247] width 8 height 7
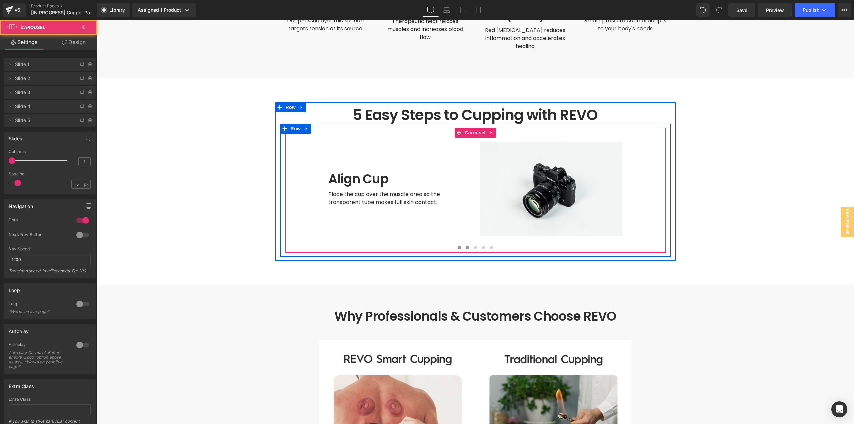
click at [457, 246] on span at bounding box center [458, 247] width 3 height 3
click at [487, 244] on button at bounding box center [491, 247] width 8 height 7
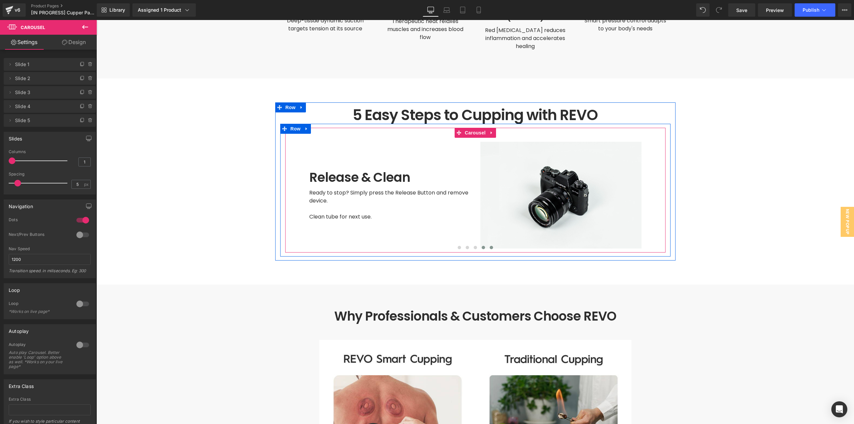
click at [481, 246] on span at bounding box center [482, 247] width 3 height 3
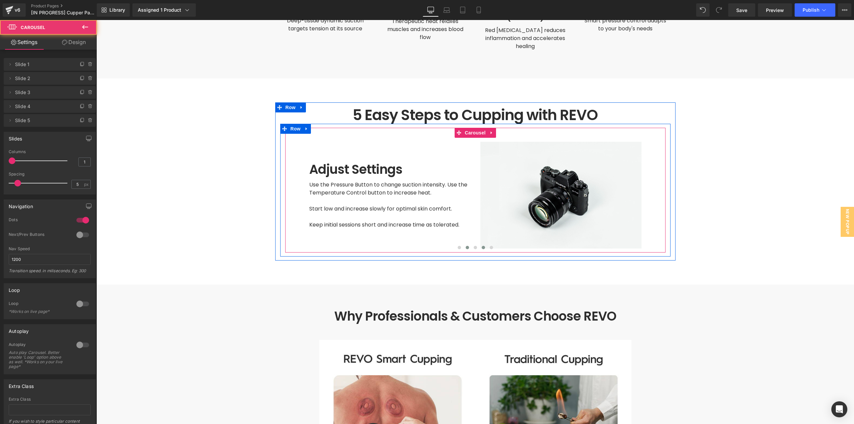
click at [467, 244] on button at bounding box center [467, 247] width 8 height 7
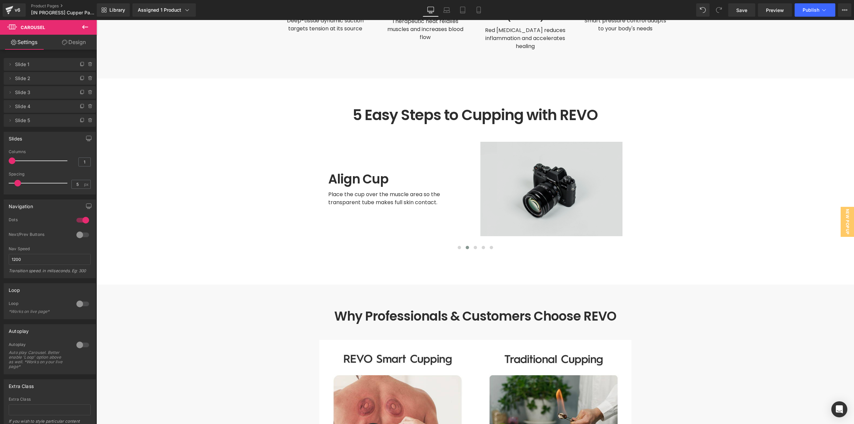
drag, startPoint x: 740, startPoint y: 181, endPoint x: 568, endPoint y: 181, distance: 172.1
click at [736, 181] on main at bounding box center [474, 124] width 757 height 3657
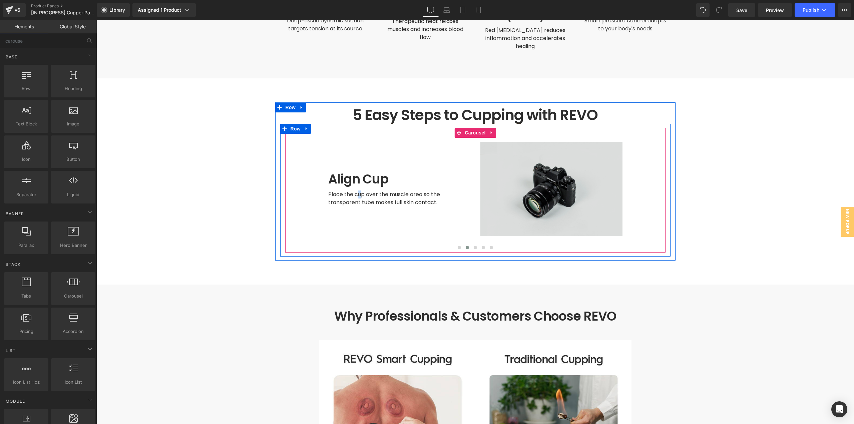
click at [488, 244] on button at bounding box center [491, 247] width 8 height 7
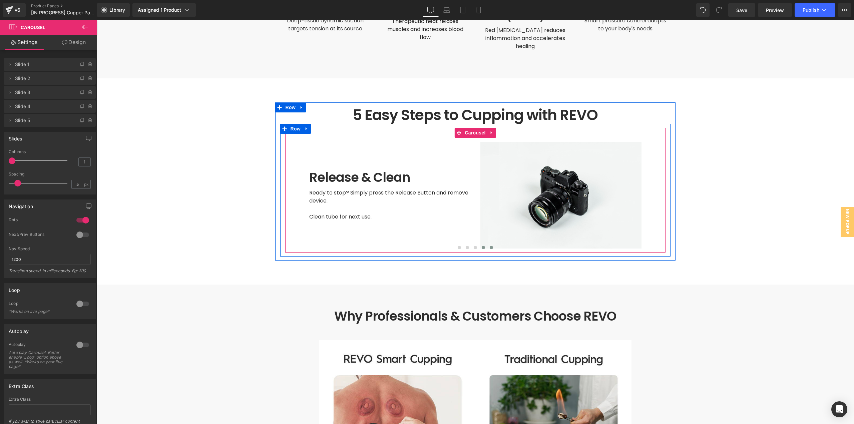
click at [483, 244] on button at bounding box center [483, 247] width 8 height 7
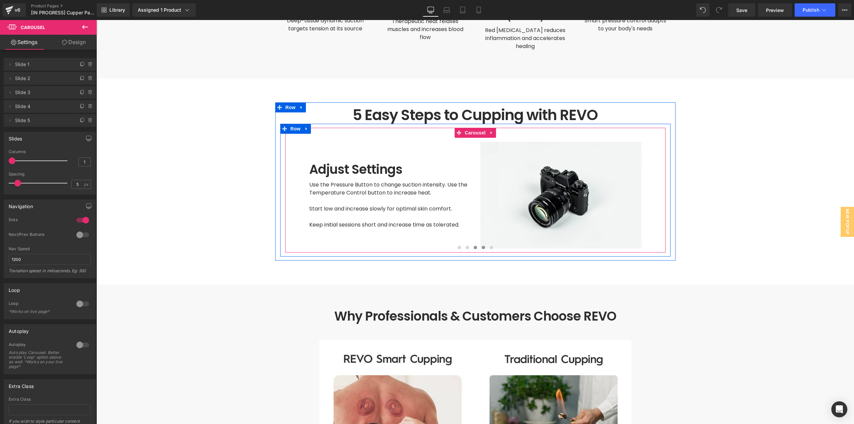
click at [475, 244] on button at bounding box center [475, 247] width 8 height 7
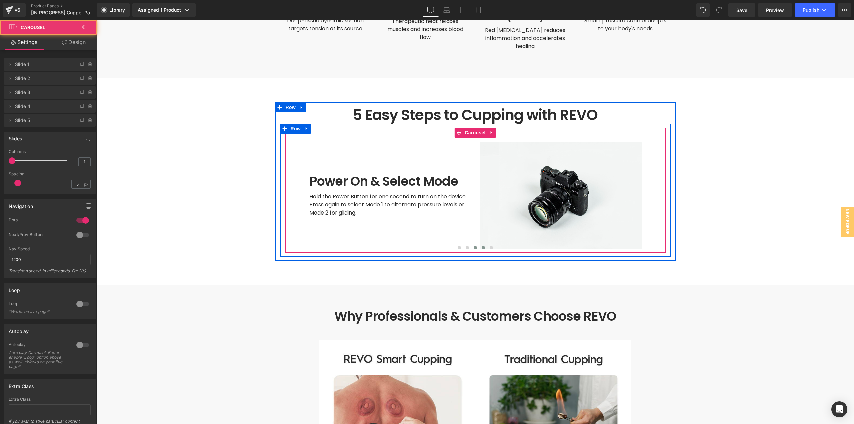
click at [483, 244] on button at bounding box center [483, 247] width 8 height 7
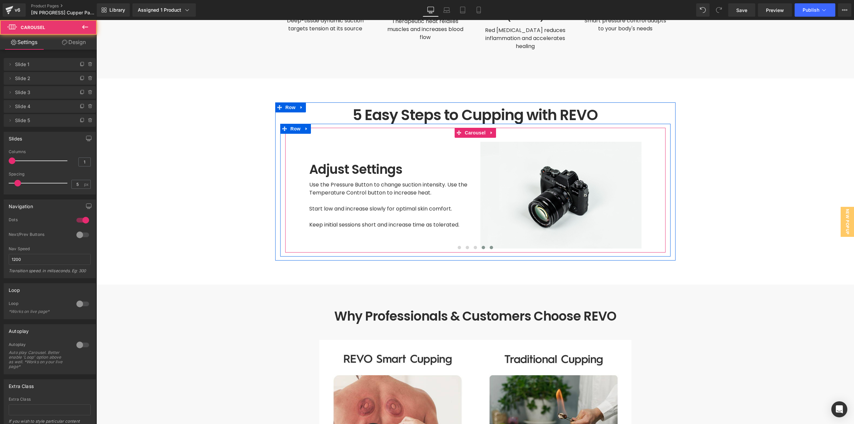
click at [487, 244] on button at bounding box center [491, 247] width 8 height 7
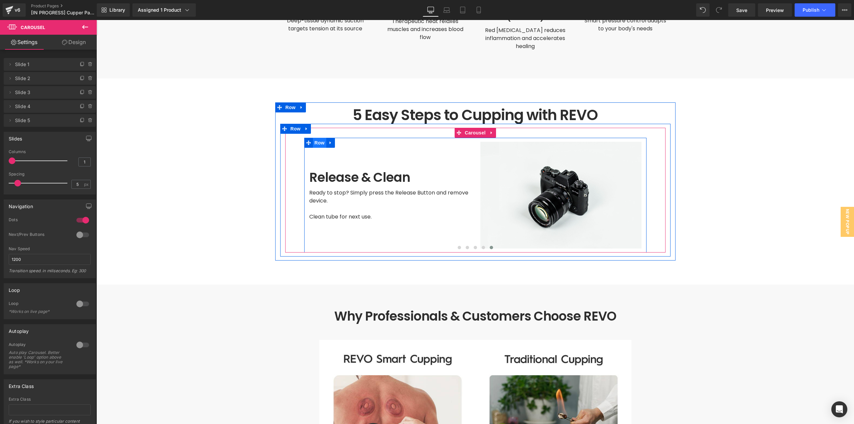
click at [313, 138] on span "Row" at bounding box center [319, 143] width 13 height 10
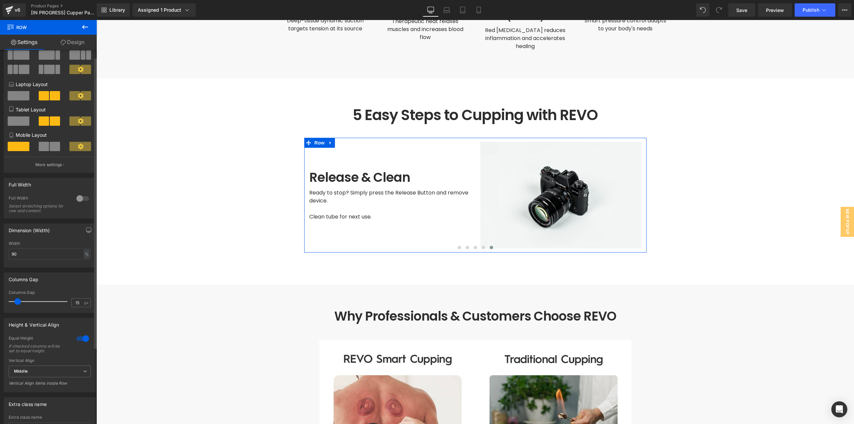
scroll to position [0, 0]
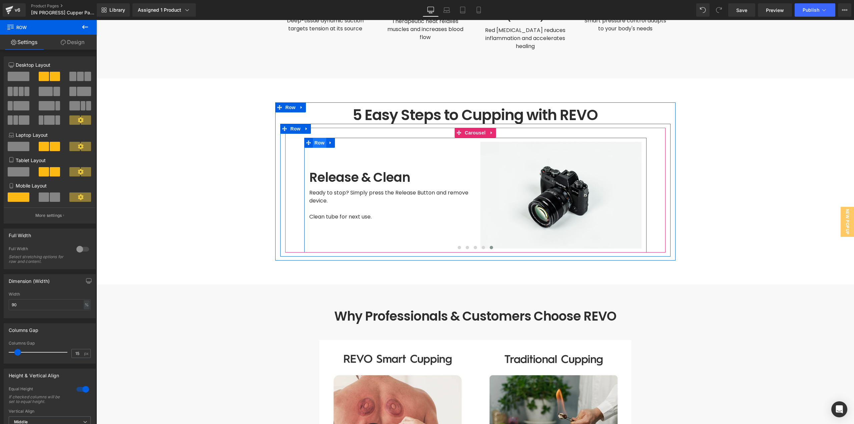
click at [317, 138] on span "Row" at bounding box center [319, 143] width 13 height 10
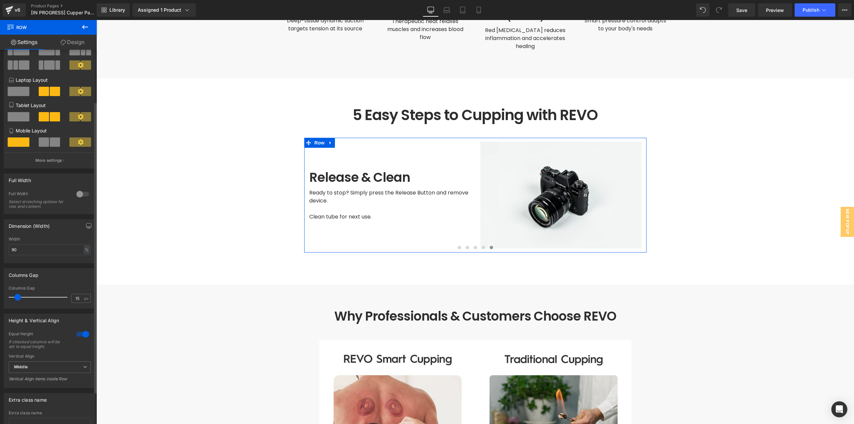
scroll to position [67, 0]
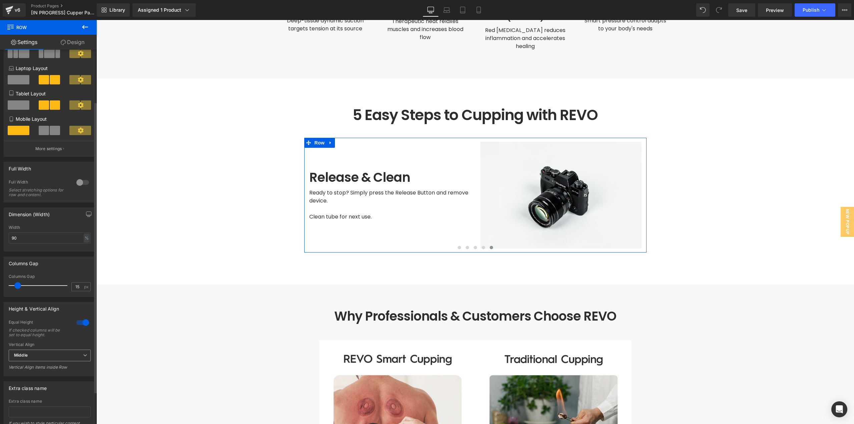
click at [56, 357] on span "Middle" at bounding box center [50, 355] width 82 height 12
click at [35, 370] on li "Top" at bounding box center [48, 367] width 79 height 10
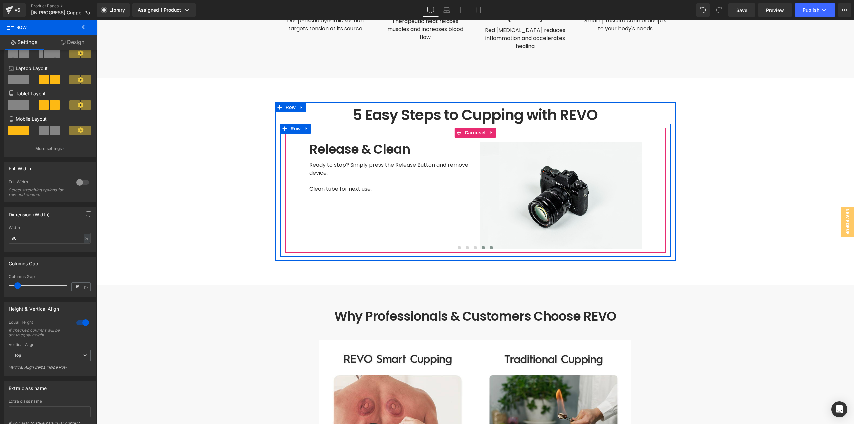
click at [481, 246] on span at bounding box center [482, 247] width 3 height 3
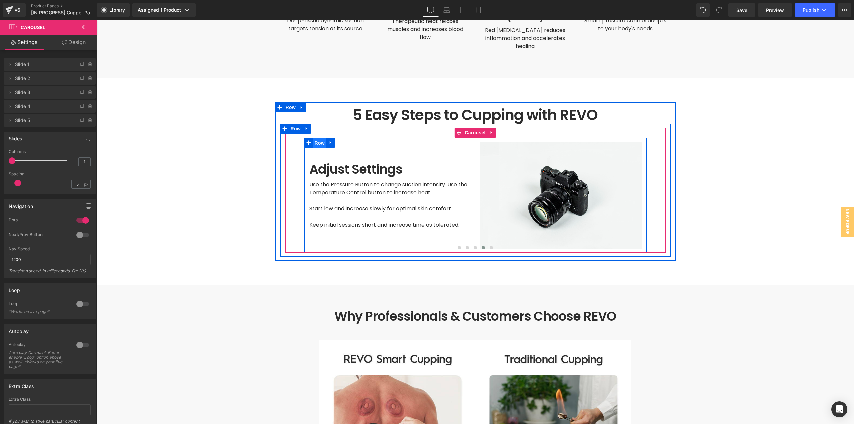
click at [313, 138] on span "Row" at bounding box center [319, 143] width 13 height 10
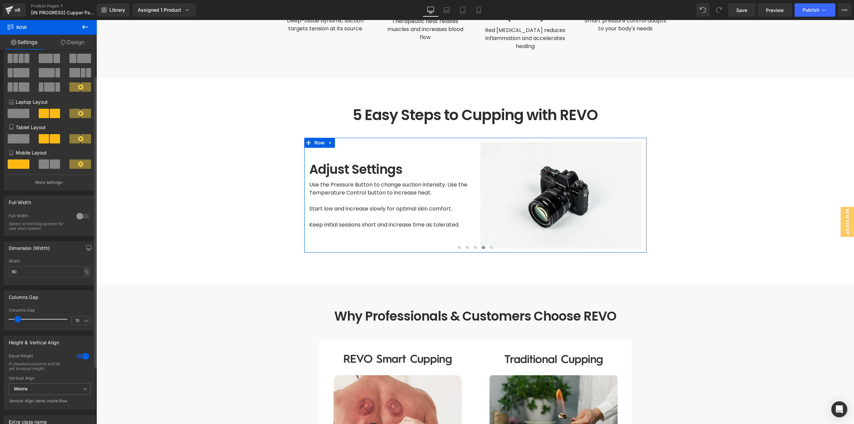
scroll to position [33, 0]
click at [33, 389] on span "Middle" at bounding box center [50, 389] width 82 height 12
click at [31, 402] on li "Top" at bounding box center [48, 400] width 79 height 10
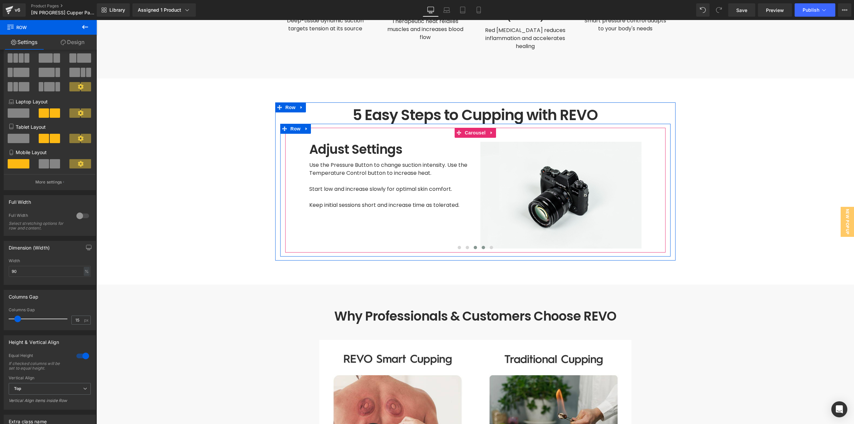
click at [471, 244] on button at bounding box center [475, 247] width 8 height 7
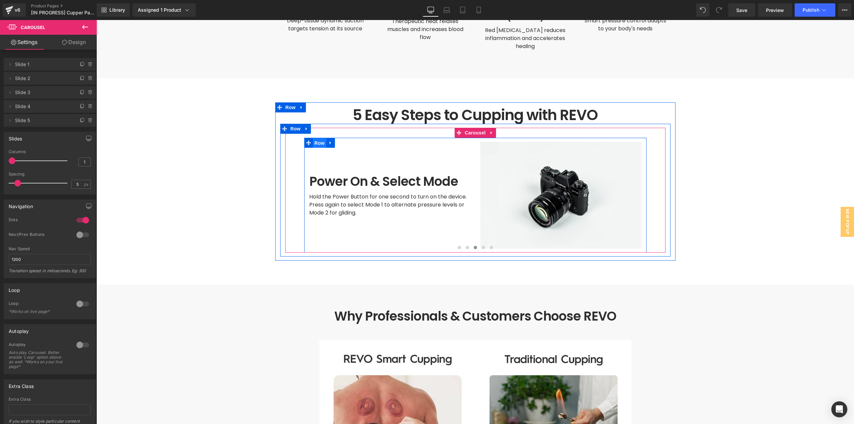
click at [317, 138] on span "Row" at bounding box center [319, 143] width 13 height 10
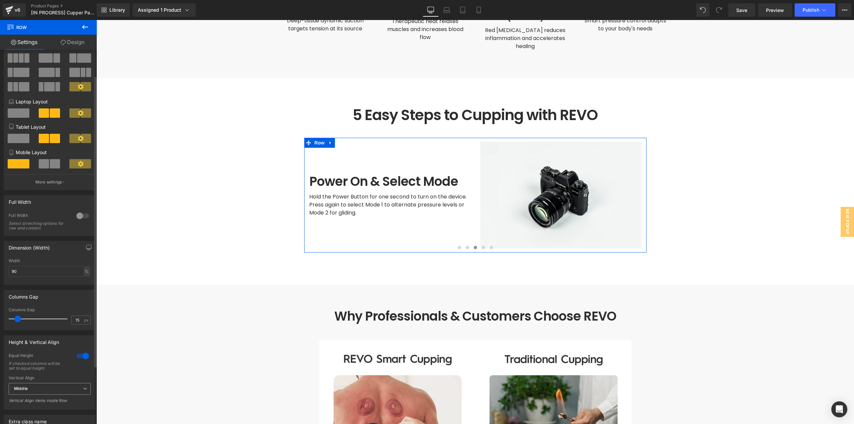
click at [27, 391] on span "Middle" at bounding box center [50, 389] width 82 height 12
click at [24, 399] on div "Top" at bounding box center [22, 400] width 7 height 5
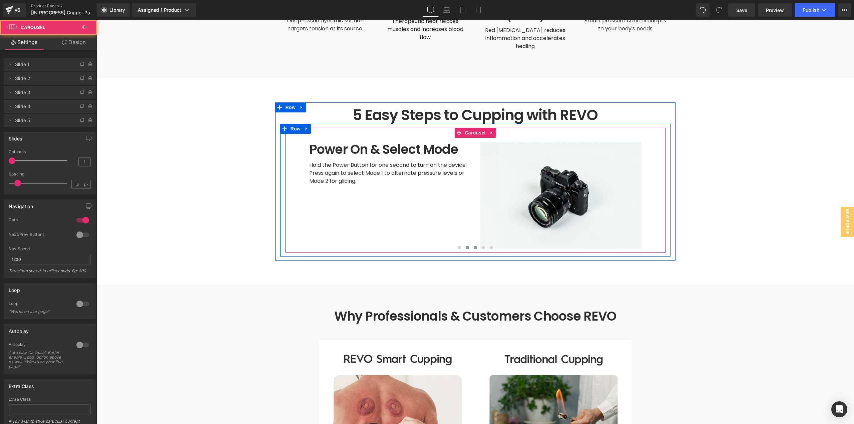
click at [466, 244] on button at bounding box center [467, 247] width 8 height 7
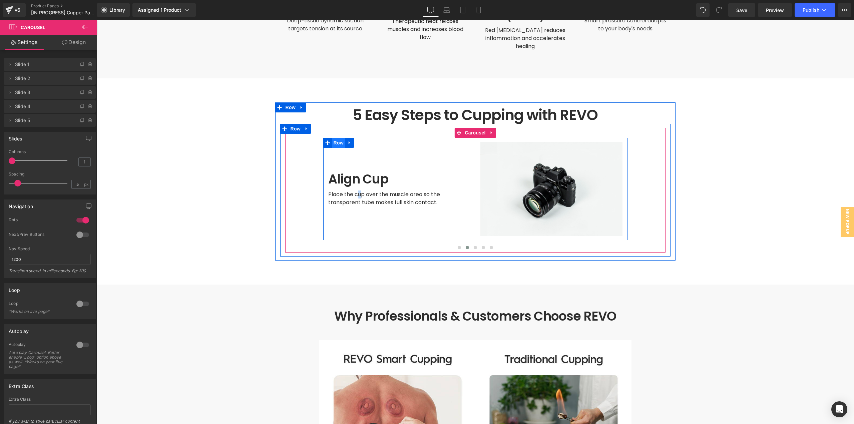
click at [335, 138] on span "Row" at bounding box center [338, 143] width 13 height 10
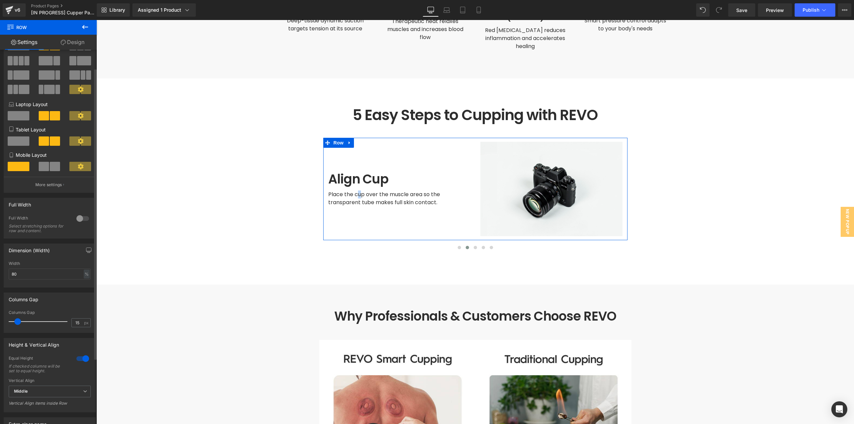
scroll to position [67, 0]
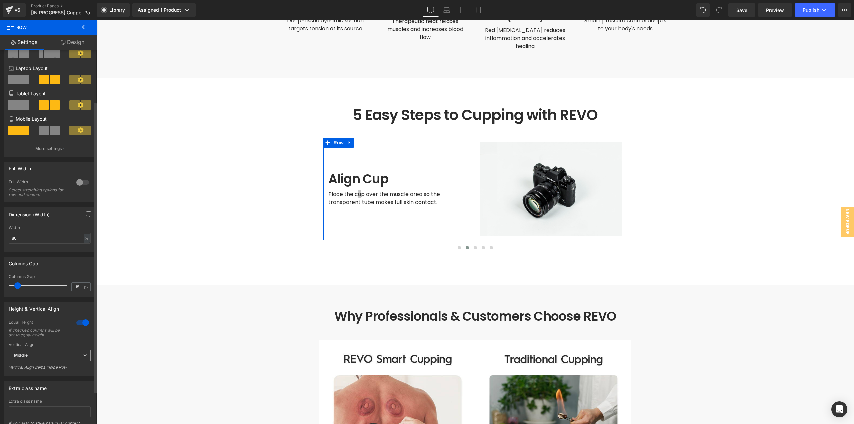
click at [34, 354] on span "Middle" at bounding box center [50, 355] width 82 height 12
click at [35, 367] on li "Top" at bounding box center [48, 367] width 79 height 10
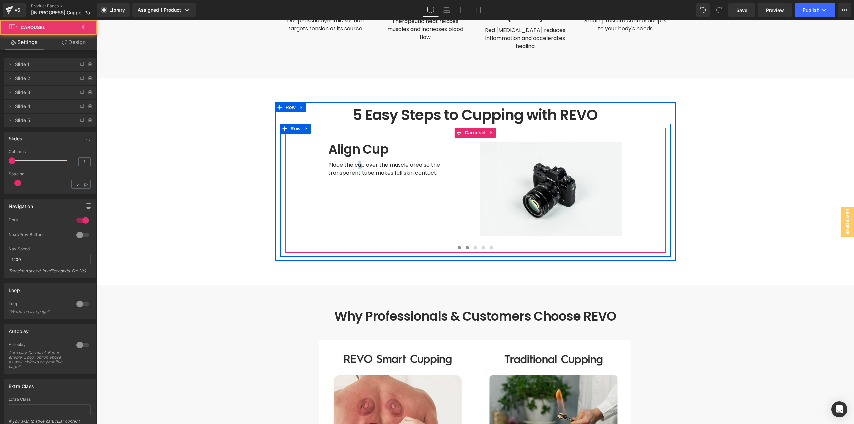
click at [457, 246] on span at bounding box center [458, 247] width 3 height 3
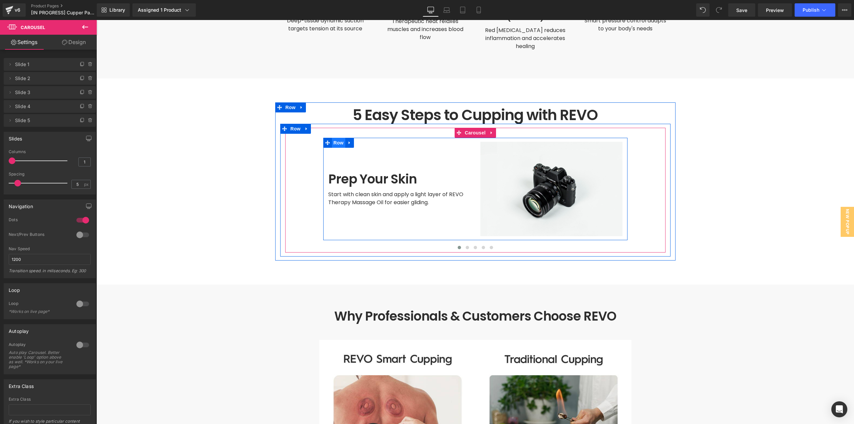
click at [336, 138] on span "Row" at bounding box center [338, 143] width 13 height 10
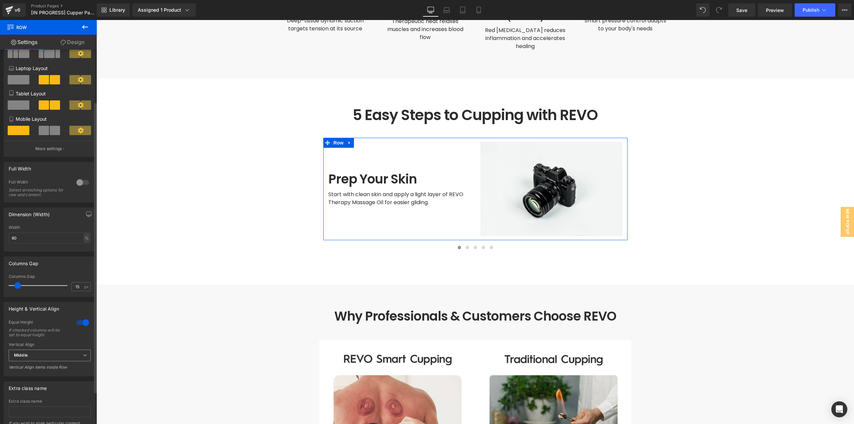
click at [22, 361] on div "Middle Top Middle Bottom" at bounding box center [50, 356] width 82 height 15
click at [29, 355] on span "Middle" at bounding box center [50, 355] width 82 height 12
drag, startPoint x: 31, startPoint y: 369, endPoint x: 32, endPoint y: 364, distance: 4.9
click at [31, 369] on li "Top" at bounding box center [48, 367] width 79 height 10
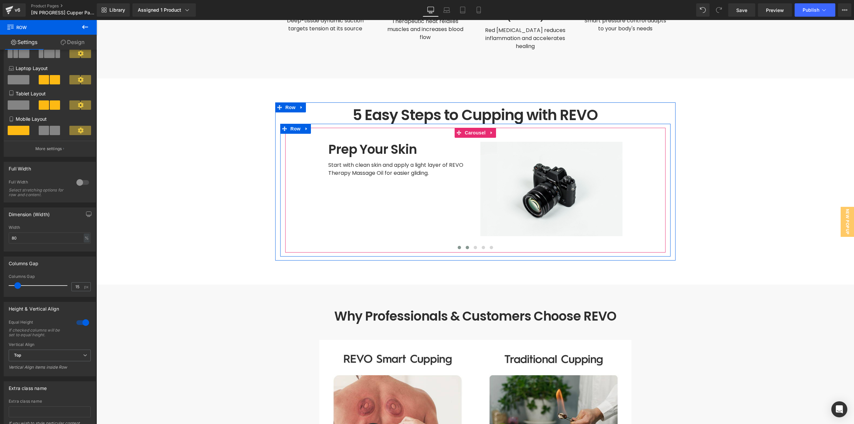
click at [465, 246] on span at bounding box center [466, 247] width 3 height 3
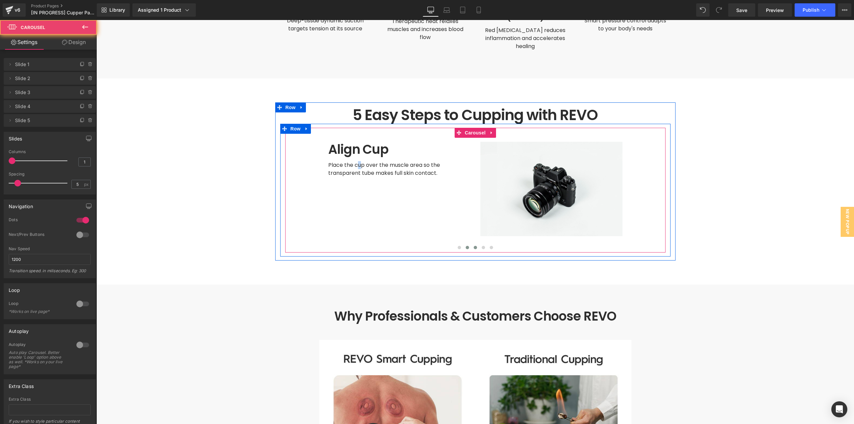
click at [471, 244] on button at bounding box center [475, 247] width 8 height 7
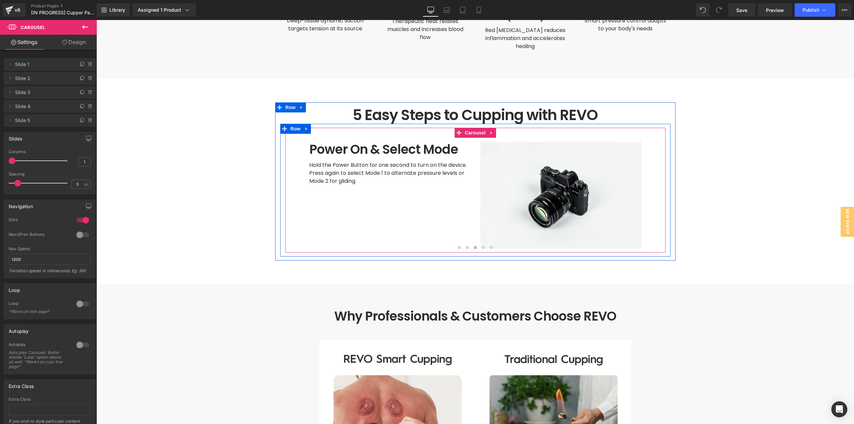
click at [473, 244] on div at bounding box center [475, 248] width 380 height 9
click at [473, 246] on span at bounding box center [474, 247] width 3 height 3
click at [467, 244] on button at bounding box center [467, 247] width 8 height 7
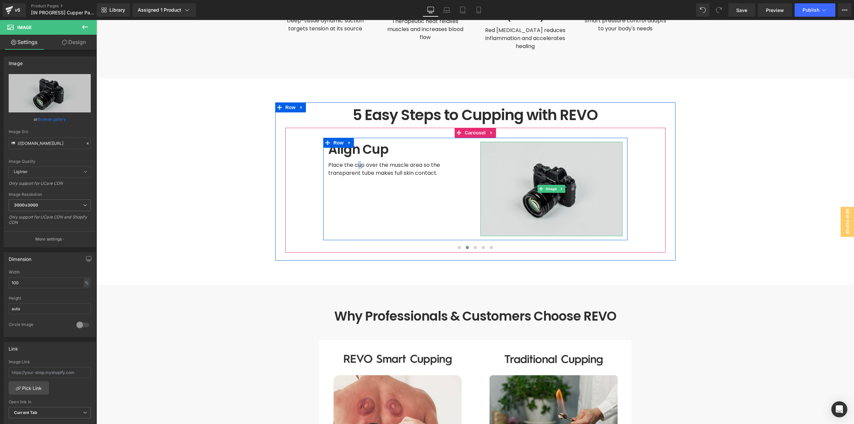
click at [531, 202] on img at bounding box center [551, 189] width 142 height 94
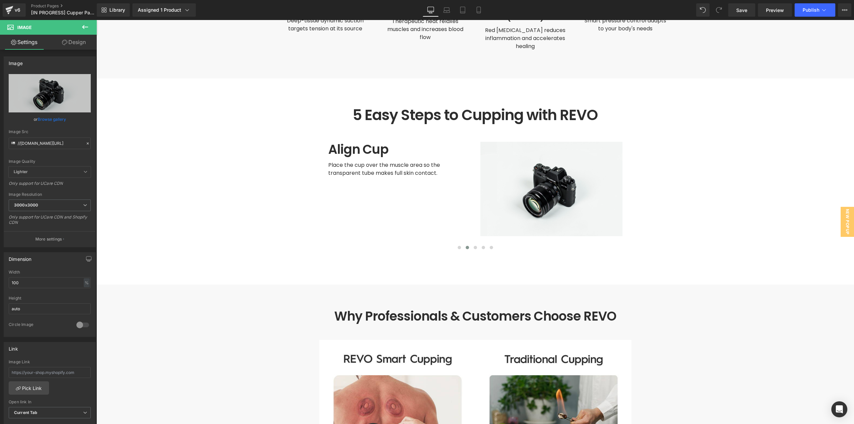
click at [738, 169] on main at bounding box center [474, 124] width 757 height 3657
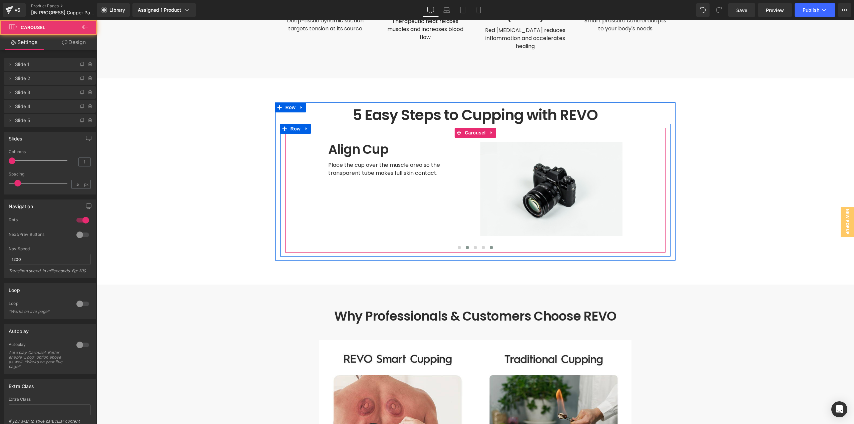
click at [489, 246] on span at bounding box center [490, 247] width 3 height 3
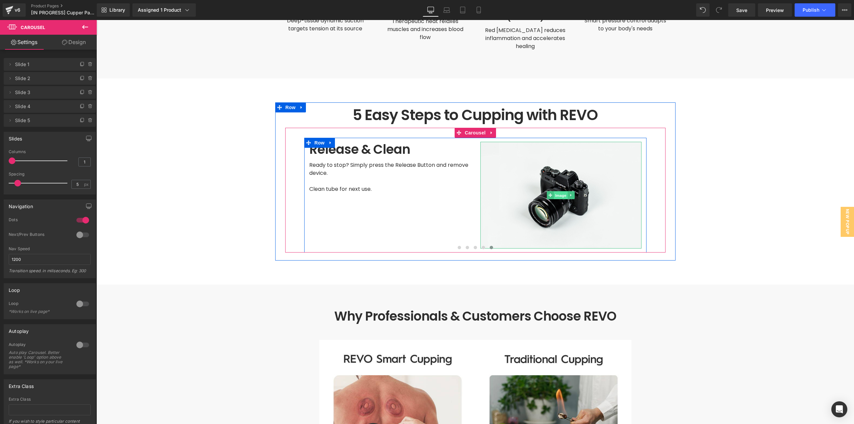
click at [556, 191] on span "Image" at bounding box center [561, 195] width 14 height 8
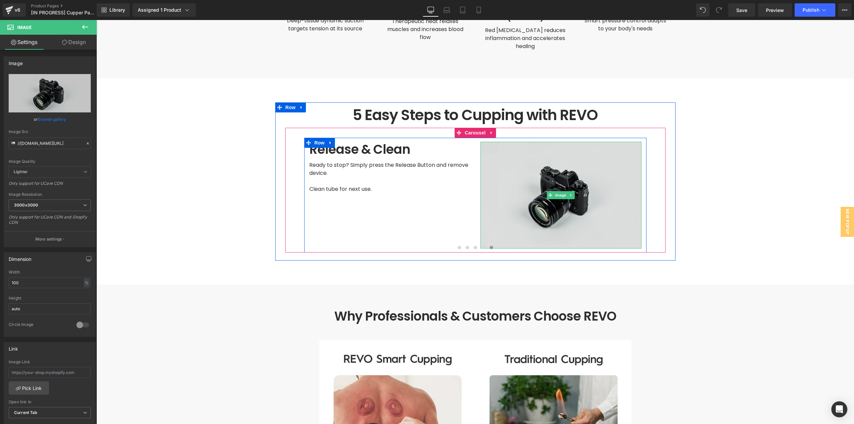
click at [572, 201] on img at bounding box center [560, 195] width 161 height 107
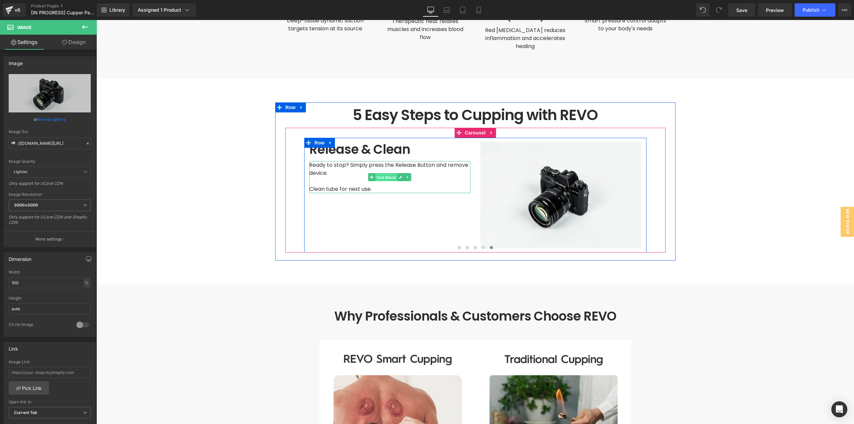
click at [394, 173] on span "Text Block" at bounding box center [386, 177] width 22 height 8
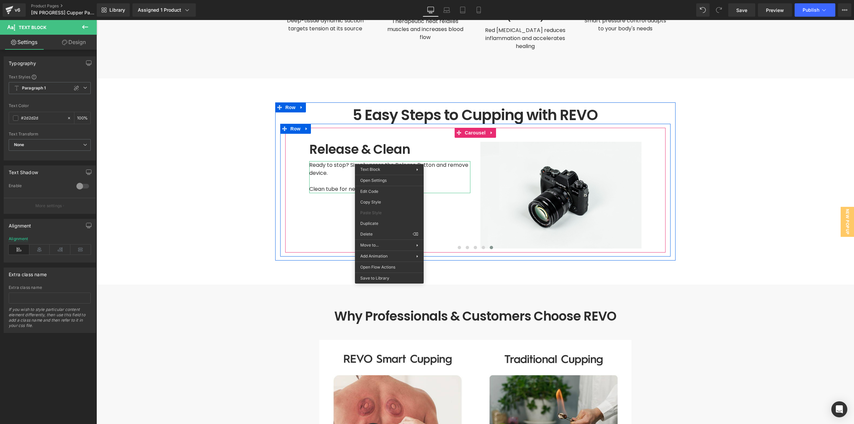
click at [341, 161] on p "Ready to stop? Simply press the Release Button and remove device." at bounding box center [389, 169] width 161 height 16
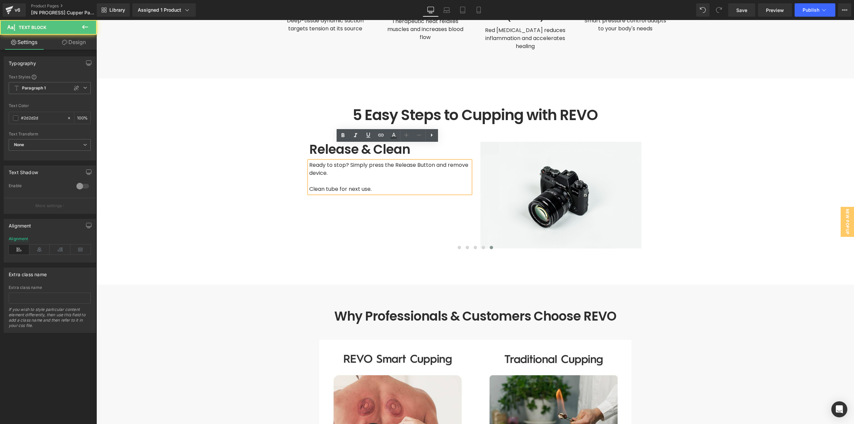
click at [354, 210] on div "Release & Clean Heading Ready to stop? Simply press the Release Button and remo…" at bounding box center [389, 195] width 171 height 107
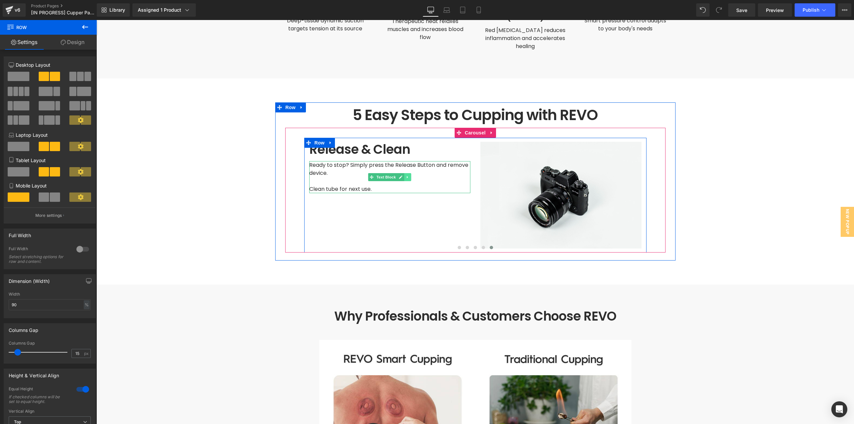
click at [406, 176] on icon at bounding box center [406, 177] width 1 height 2
drag, startPoint x: 399, startPoint y: 159, endPoint x: 392, endPoint y: 173, distance: 16.0
click at [402, 175] on icon at bounding box center [404, 177] width 4 height 4
click at [344, 197] on span "Ready to stop? Simply press the Release Button and remove device." at bounding box center [389, 205] width 160 height 16
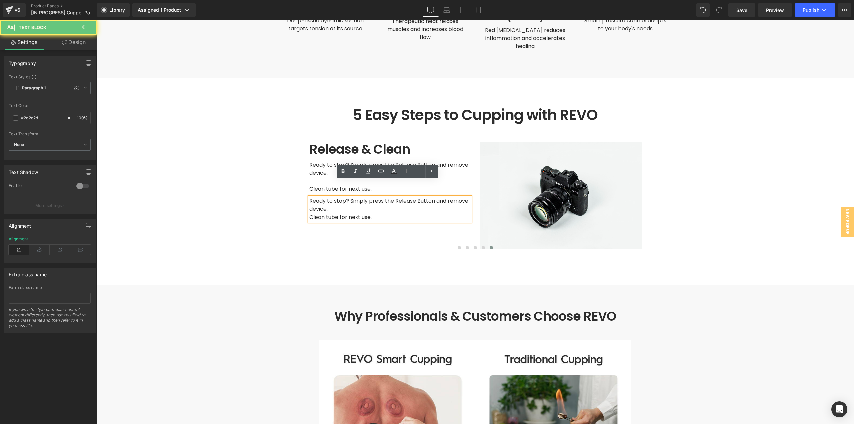
click at [346, 197] on span "Ready to stop? Simply press the Release Button and remove device." at bounding box center [389, 205] width 160 height 16
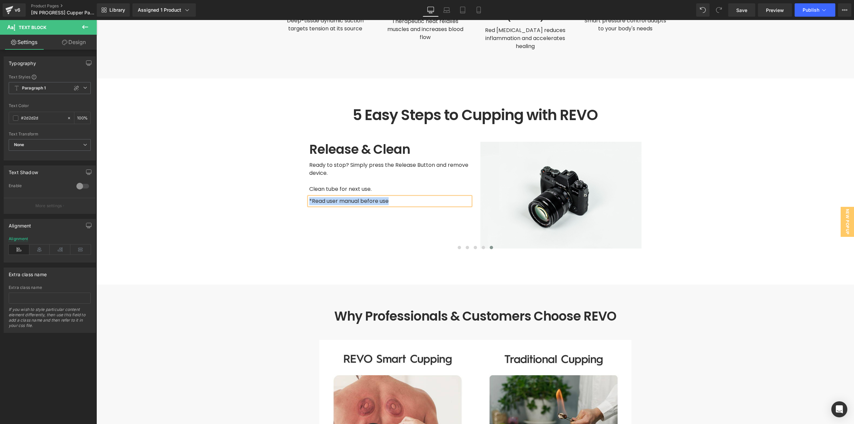
click at [411, 212] on div "Release & Clean Heading Ready to stop? Simply press the Release Button and remo…" at bounding box center [389, 195] width 171 height 107
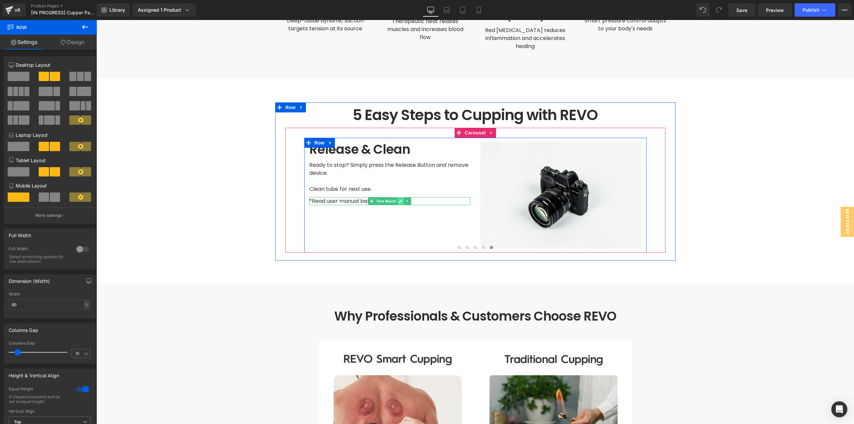
click at [399, 199] on icon at bounding box center [401, 201] width 4 height 4
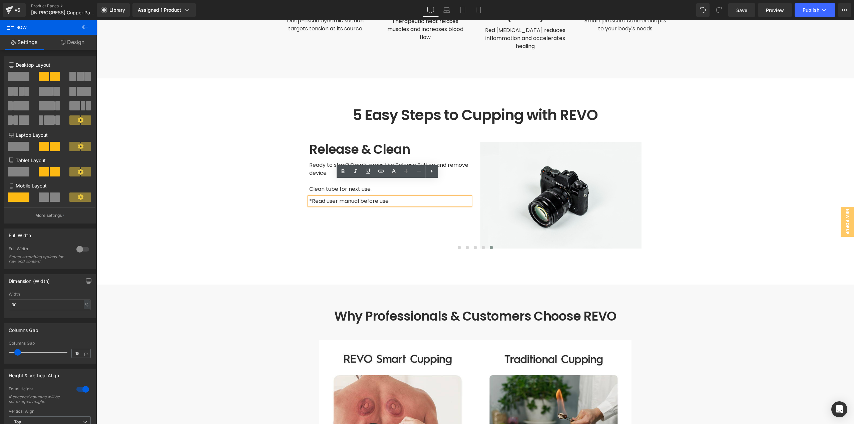
click at [397, 197] on p "*Read user manual before use" at bounding box center [389, 201] width 161 height 8
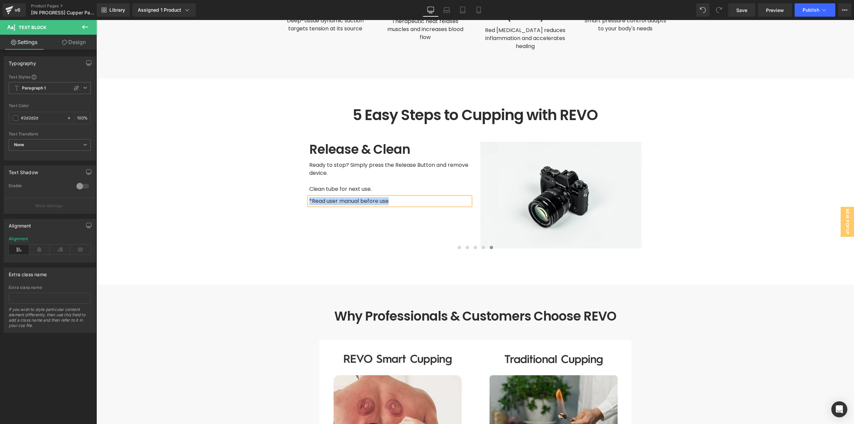
click at [389, 197] on div "*Read user manual before use" at bounding box center [389, 201] width 161 height 8
click at [361, 174] on link at bounding box center [355, 171] width 13 height 13
click at [391, 203] on div "Release & Clean Heading Ready to stop? Simply press the Release Button and remo…" at bounding box center [389, 195] width 171 height 107
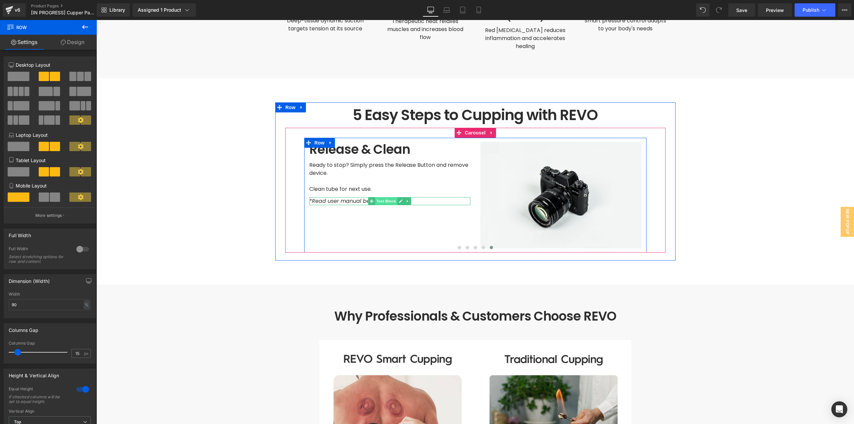
click at [384, 197] on span "Text Block" at bounding box center [386, 201] width 22 height 8
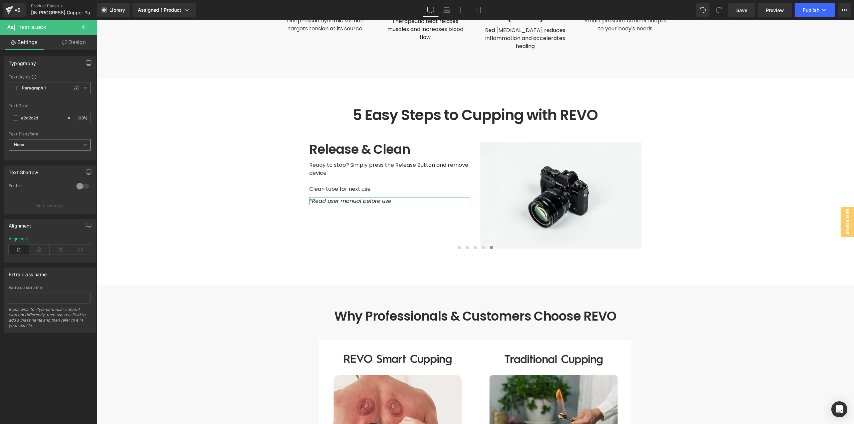
click at [50, 146] on span "None" at bounding box center [50, 145] width 82 height 12
click at [50, 145] on span "None" at bounding box center [48, 145] width 79 height 12
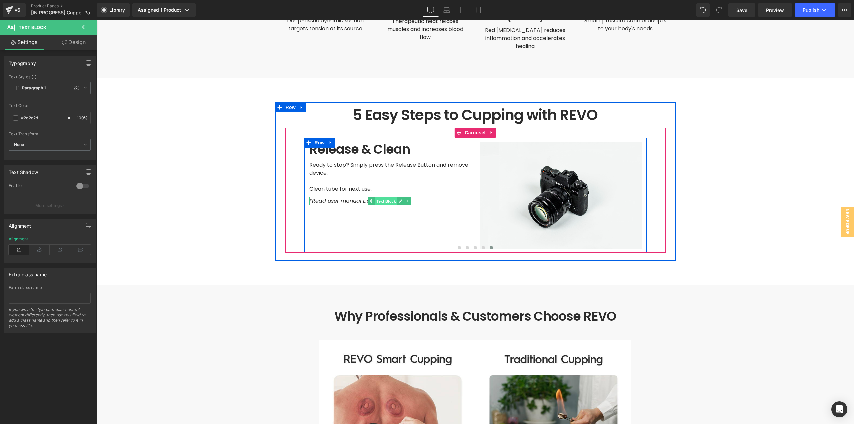
click at [381, 197] on span "Text Block" at bounding box center [386, 201] width 22 height 8
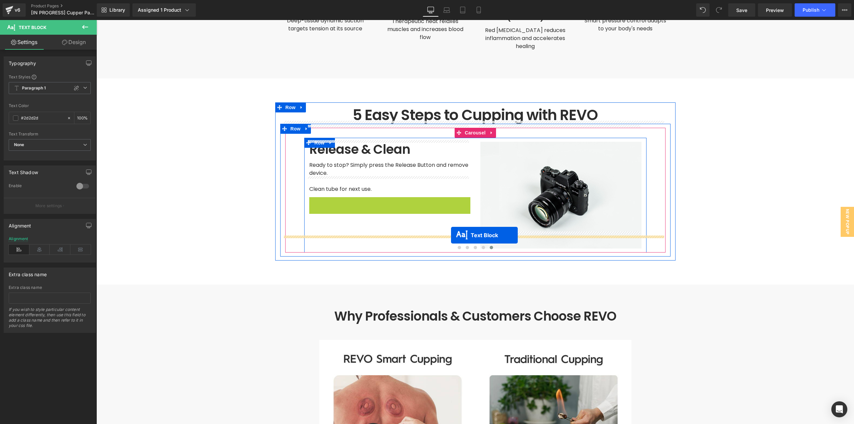
drag, startPoint x: 384, startPoint y: 187, endPoint x: 446, endPoint y: 234, distance: 77.2
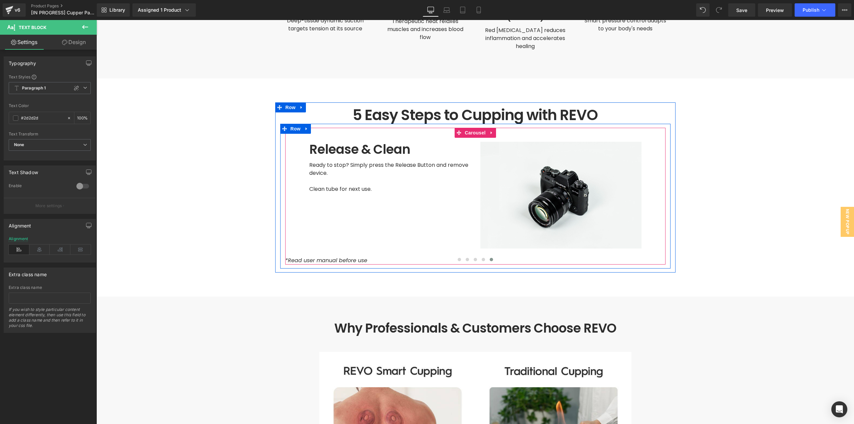
click at [340, 256] on div at bounding box center [475, 260] width 380 height 9
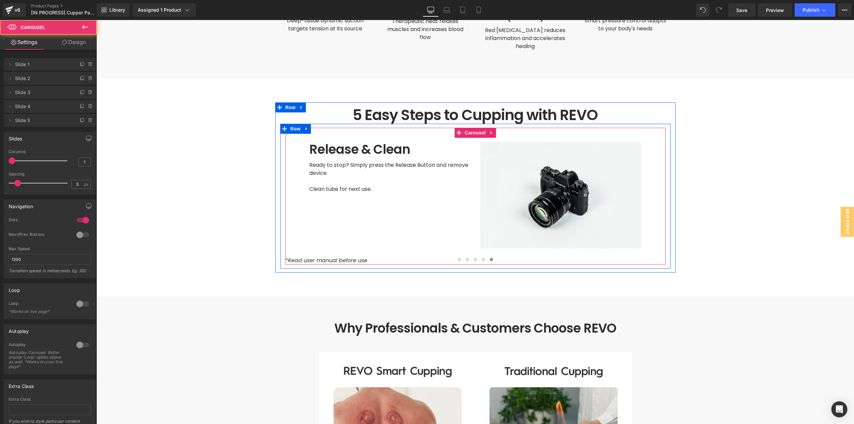
click at [354, 256] on div at bounding box center [475, 260] width 380 height 9
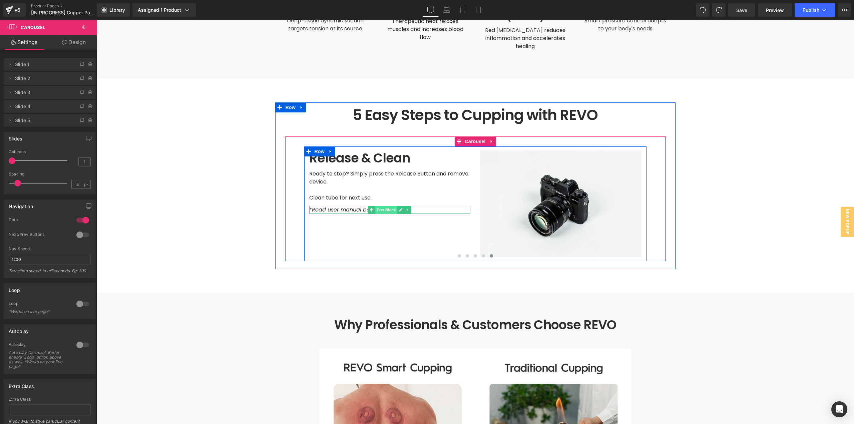
click at [391, 206] on span "Text Block" at bounding box center [386, 210] width 22 height 8
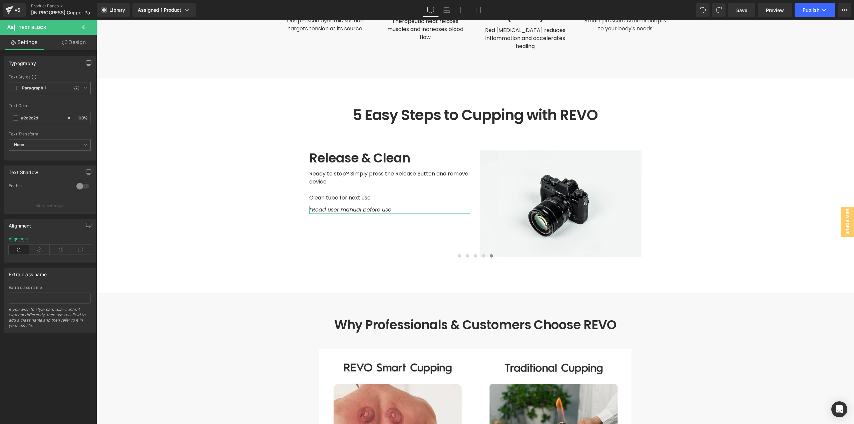
click at [78, 42] on link "Design" at bounding box center [74, 42] width 48 height 15
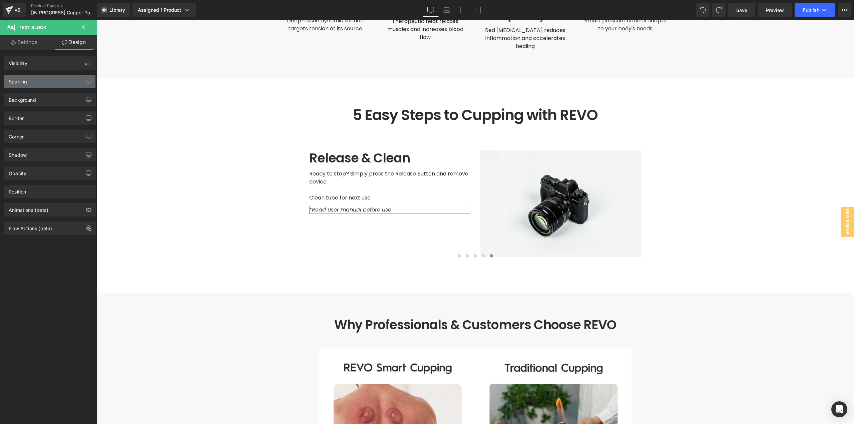
click at [42, 82] on div "Spacing" at bounding box center [49, 81] width 91 height 13
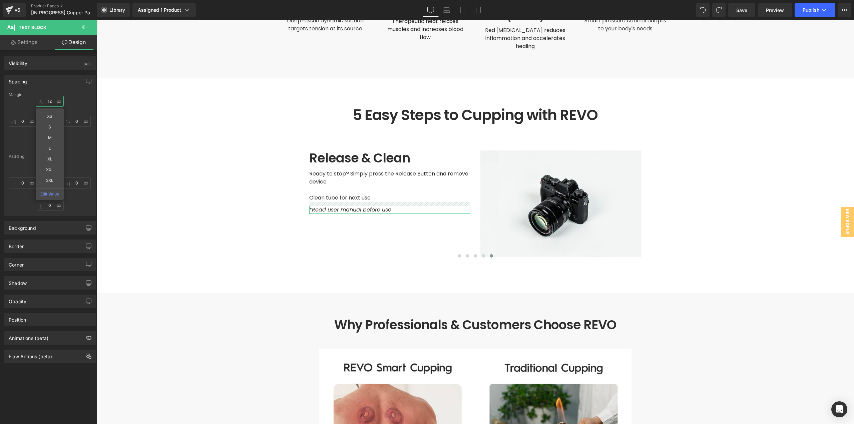
click at [53, 103] on input "12" at bounding box center [50, 101] width 28 height 11
type input "3XL"
click at [47, 106] on input "3XL" at bounding box center [50, 101] width 28 height 11
click at [49, 103] on input "3XL" at bounding box center [50, 101] width 28 height 11
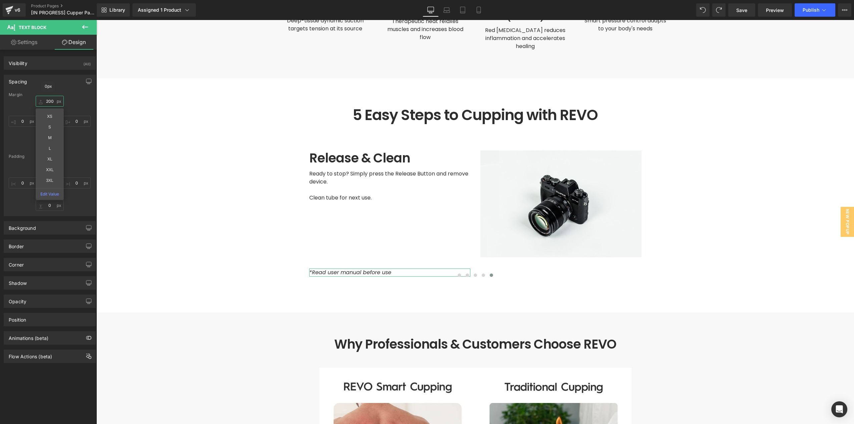
type input "200"
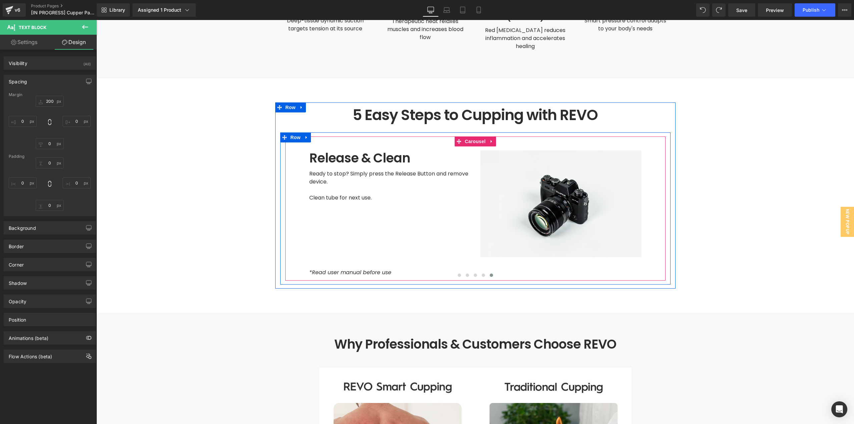
click at [345, 268] on icon "*Read user manual before use" at bounding box center [350, 272] width 82 height 8
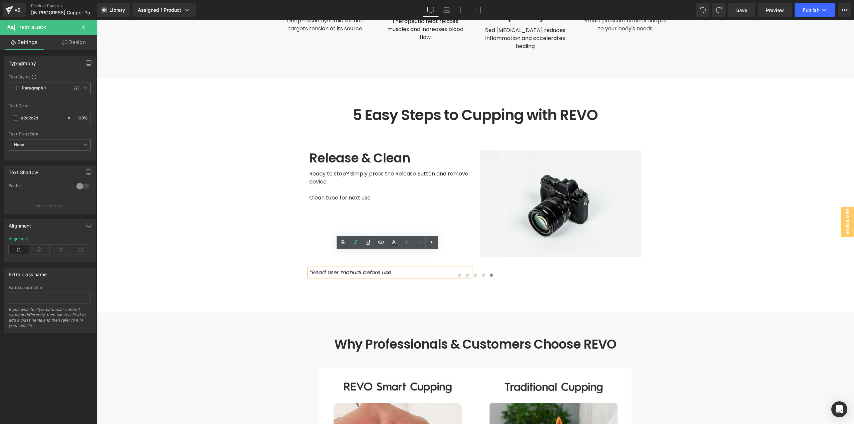
drag, startPoint x: 397, startPoint y: 212, endPoint x: 396, endPoint y: 217, distance: 4.8
click at [397, 212] on div "Release & Clean Heading Ready to stop? Simply press the Release Button and remo…" at bounding box center [389, 213] width 171 height 126
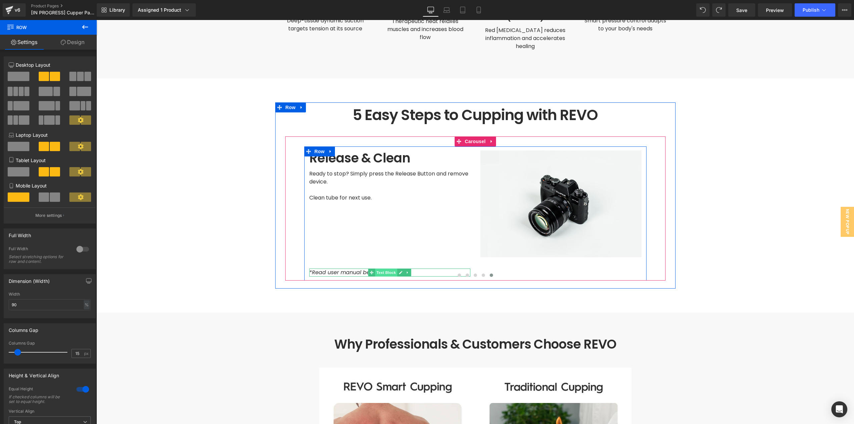
click at [390, 268] on span "Text Block" at bounding box center [386, 272] width 22 height 8
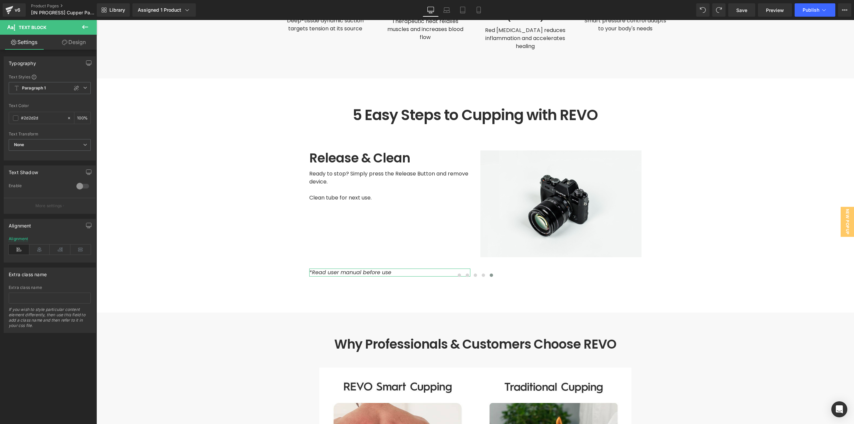
click at [79, 42] on link "Design" at bounding box center [74, 42] width 48 height 15
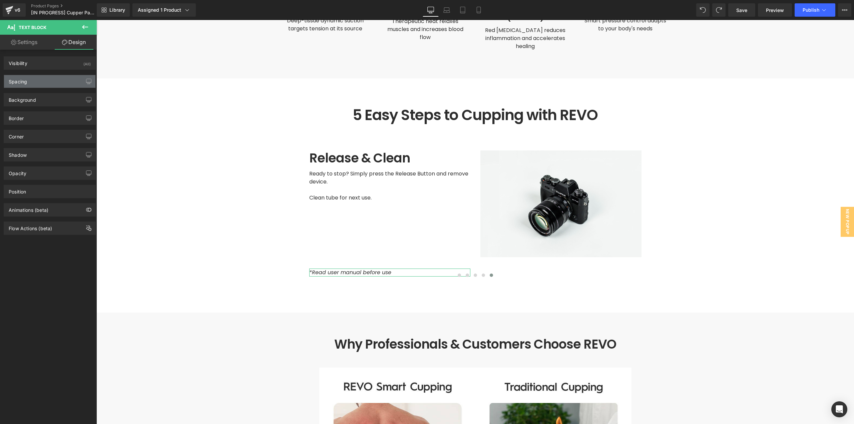
click at [47, 81] on div "Spacing" at bounding box center [49, 81] width 91 height 13
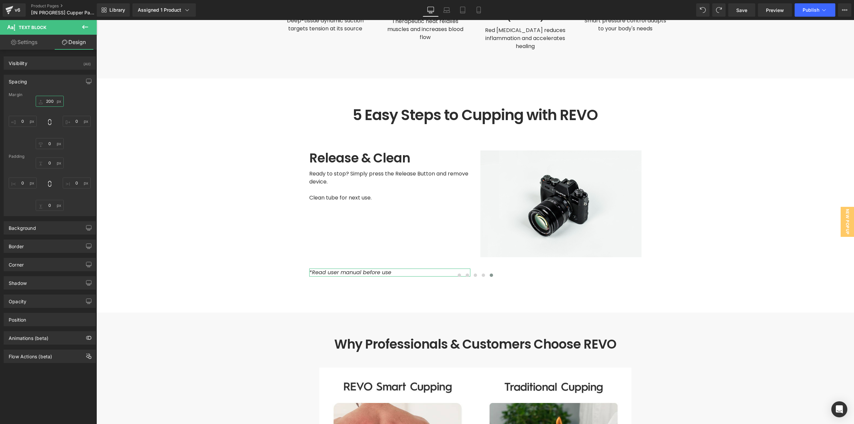
click at [50, 99] on input "200" at bounding box center [50, 101] width 28 height 11
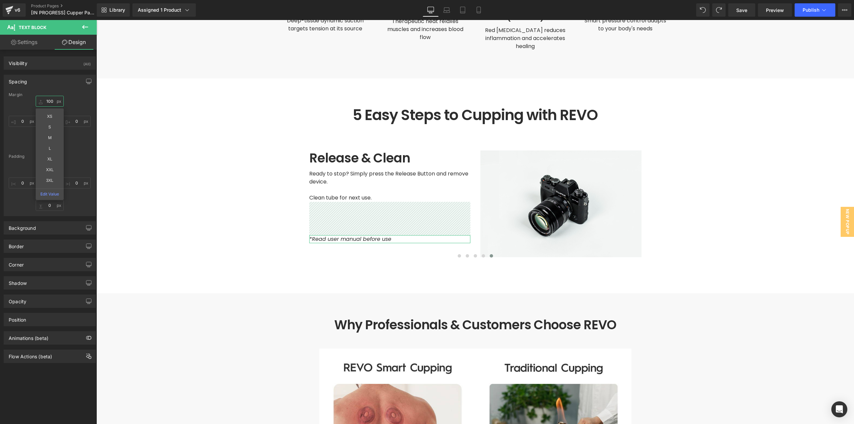
type input "0"
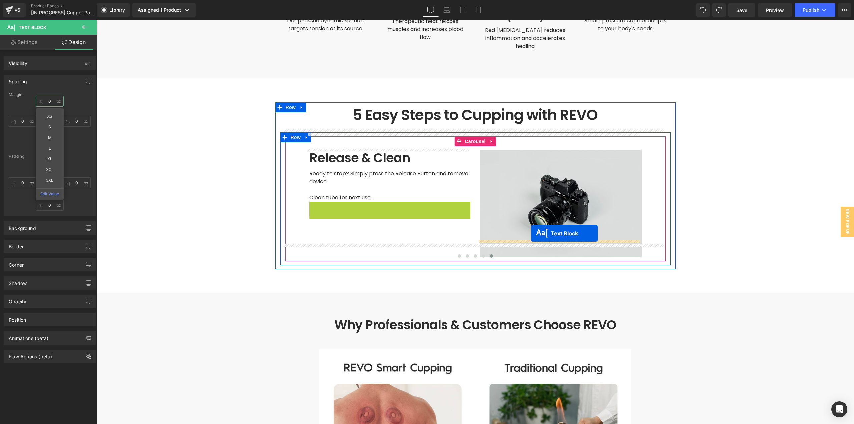
drag, startPoint x: 414, startPoint y: 203, endPoint x: 531, endPoint y: 233, distance: 120.6
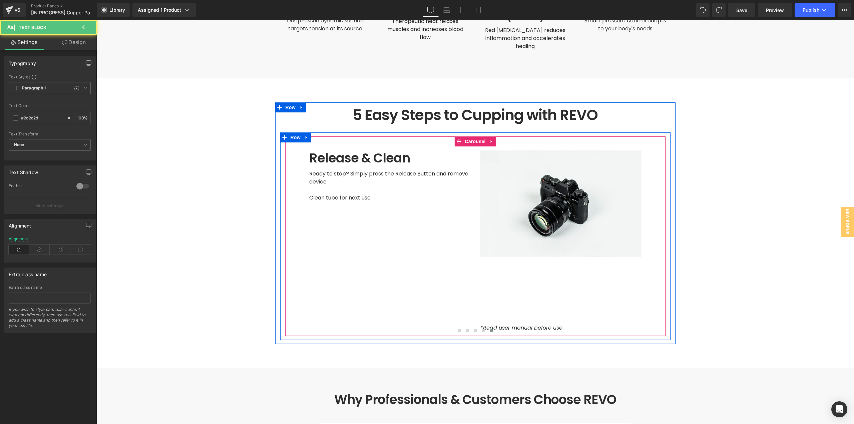
click at [522, 324] on icon "*Read user manual before use" at bounding box center [521, 328] width 82 height 8
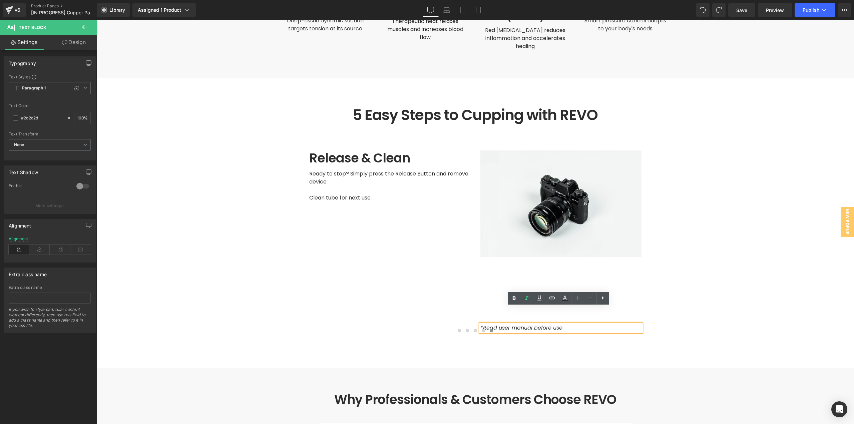
drag, startPoint x: 749, startPoint y: 243, endPoint x: 649, endPoint y: 256, distance: 101.3
click at [748, 243] on main at bounding box center [474, 166] width 757 height 3740
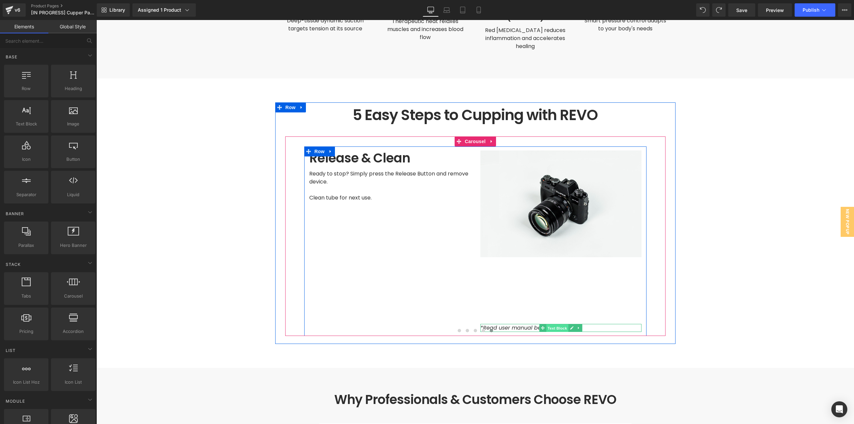
click at [553, 324] on span "Text Block" at bounding box center [557, 328] width 22 height 8
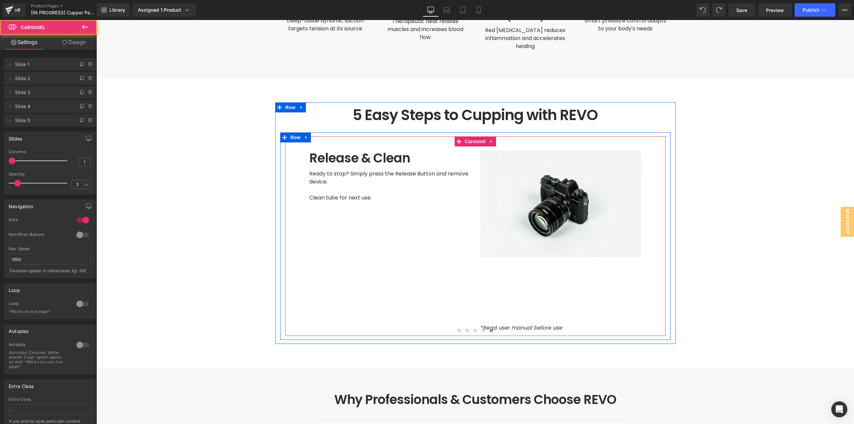
click at [546, 327] on div at bounding box center [475, 331] width 380 height 9
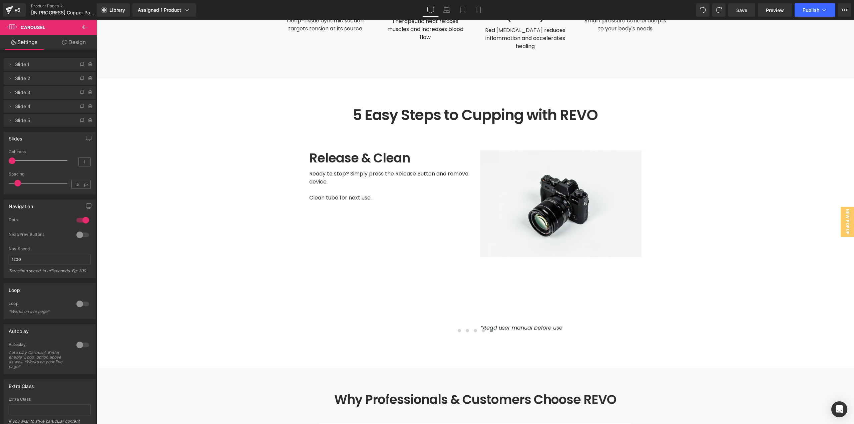
click at [800, 244] on main at bounding box center [474, 166] width 757 height 3740
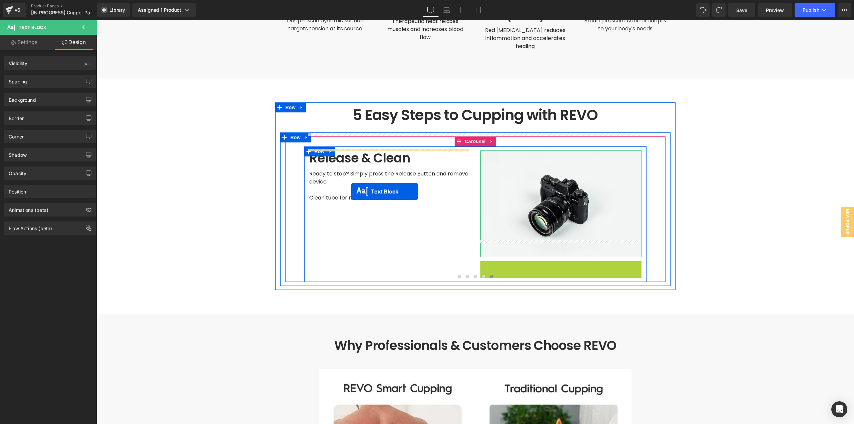
drag, startPoint x: 543, startPoint y: 247, endPoint x: 351, endPoint y: 191, distance: 199.6
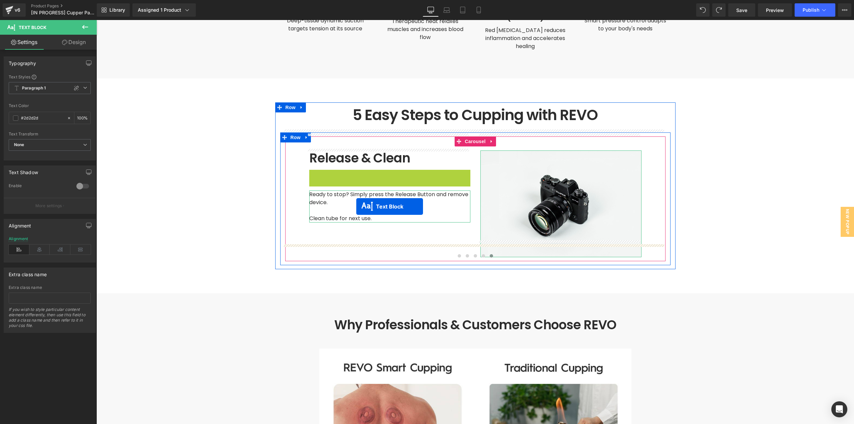
drag, startPoint x: 379, startPoint y: 176, endPoint x: 356, endPoint y: 206, distance: 38.5
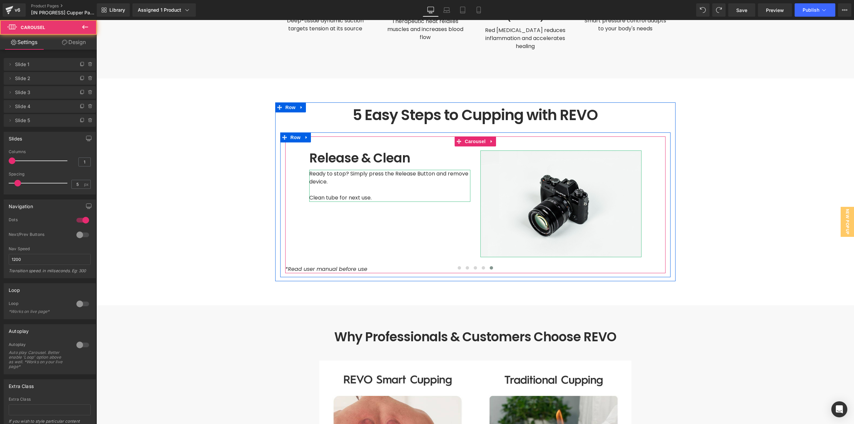
click at [363, 264] on div at bounding box center [475, 268] width 380 height 9
click at [308, 264] on div at bounding box center [475, 268] width 380 height 9
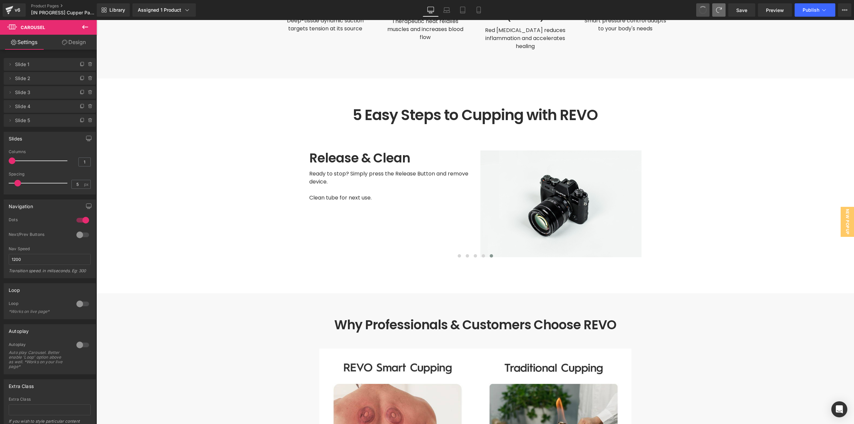
drag, startPoint x: 703, startPoint y: 8, endPoint x: 693, endPoint y: 19, distance: 14.9
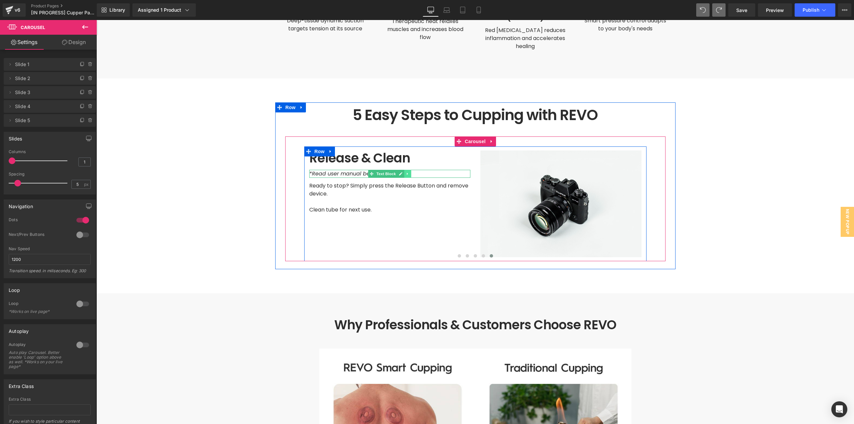
click at [405, 172] on icon at bounding box center [407, 174] width 4 height 4
click at [409, 172] on icon at bounding box center [411, 174] width 4 height 4
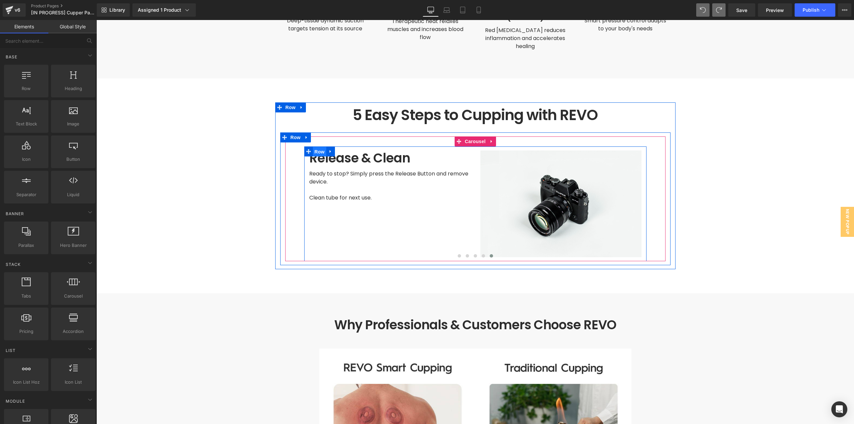
click at [313, 147] on span "Row" at bounding box center [319, 152] width 13 height 10
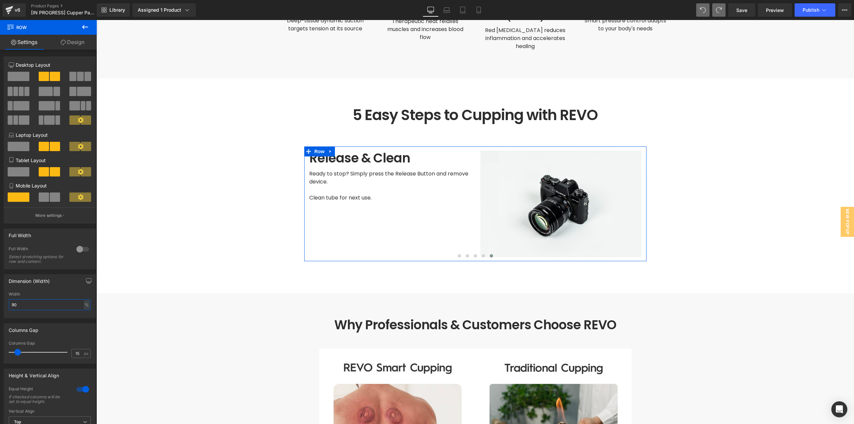
click at [0, 305] on div "Dimension (Width) 90% Width 90 % % px" at bounding box center [50, 293] width 100 height 49
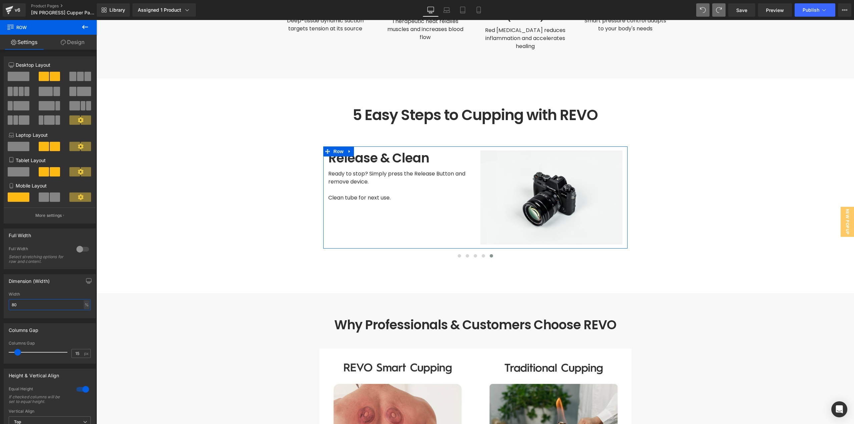
drag, startPoint x: 29, startPoint y: 303, endPoint x: 0, endPoint y: 300, distance: 29.2
click at [0, 300] on div "Dimension (Width) 80% Width 80 % % px" at bounding box center [50, 293] width 100 height 49
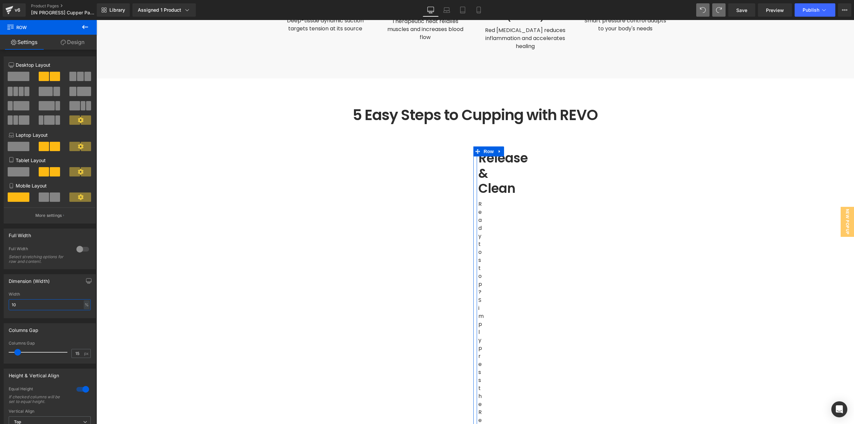
type input "100"
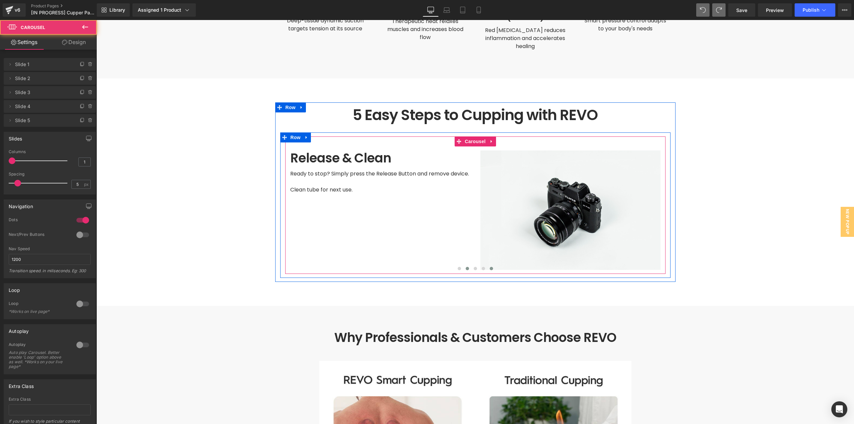
click at [465, 267] on span at bounding box center [466, 268] width 3 height 3
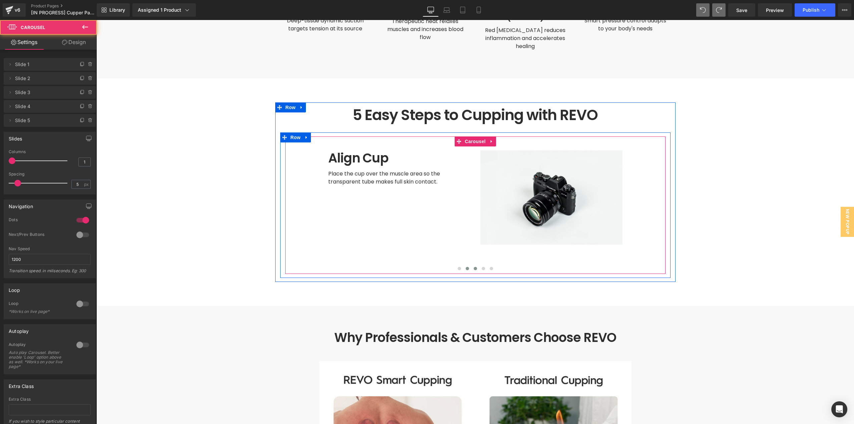
click at [473, 267] on span at bounding box center [474, 268] width 3 height 3
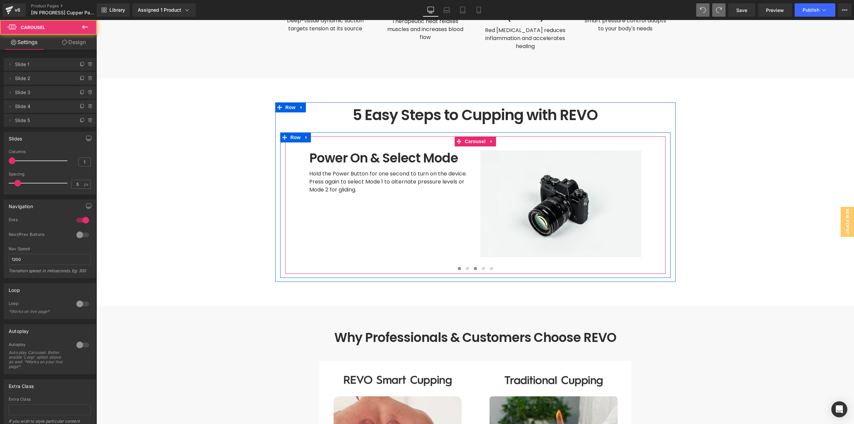
click at [457, 267] on span at bounding box center [458, 268] width 3 height 3
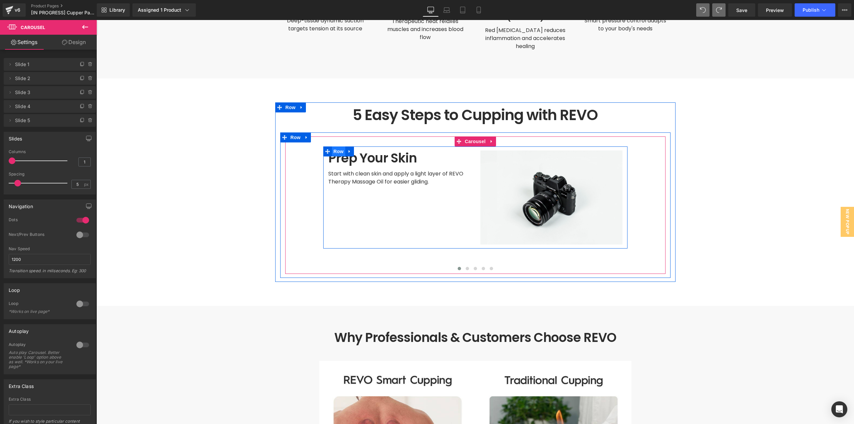
click at [335, 146] on span "Row" at bounding box center [338, 151] width 13 height 10
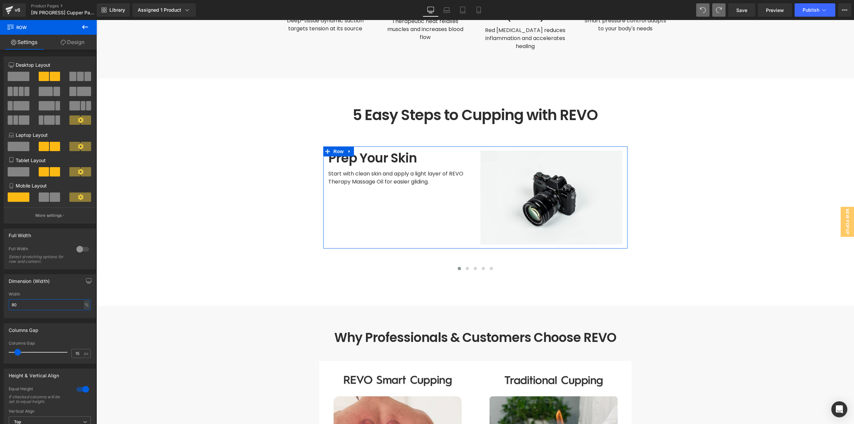
drag, startPoint x: 30, startPoint y: 303, endPoint x: 0, endPoint y: 304, distance: 30.0
click at [0, 304] on div "Dimension (Width) 80% Width 80 % % px" at bounding box center [50, 293] width 100 height 49
type input "90"
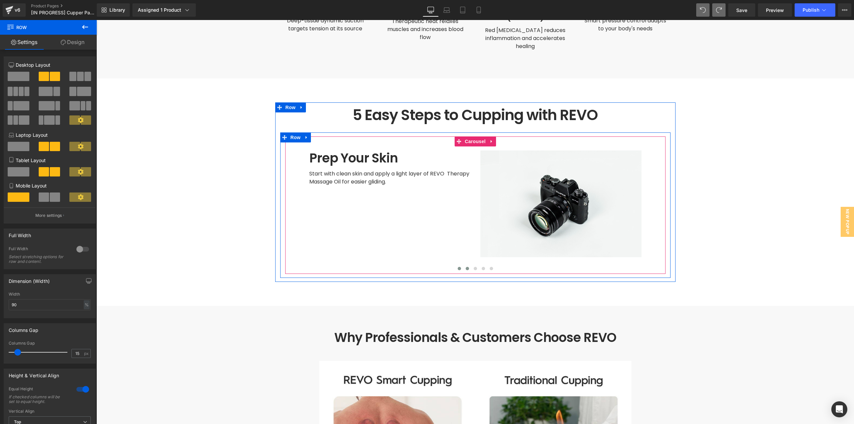
click at [465, 267] on span at bounding box center [466, 268] width 3 height 3
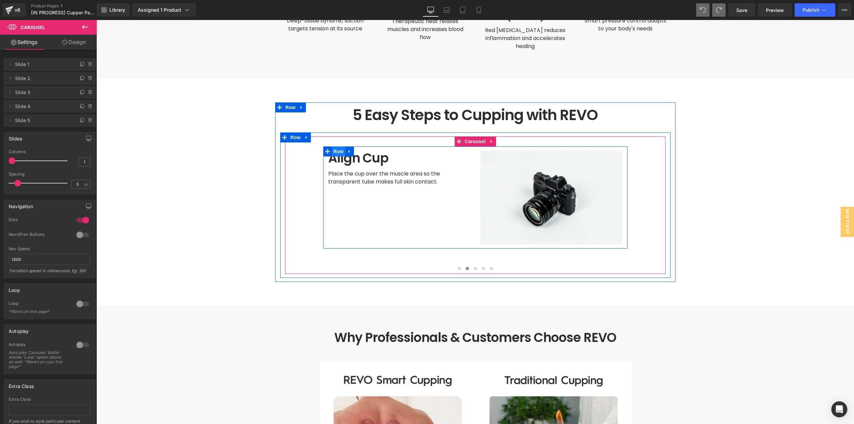
click at [332, 146] on span "Row" at bounding box center [338, 151] width 13 height 10
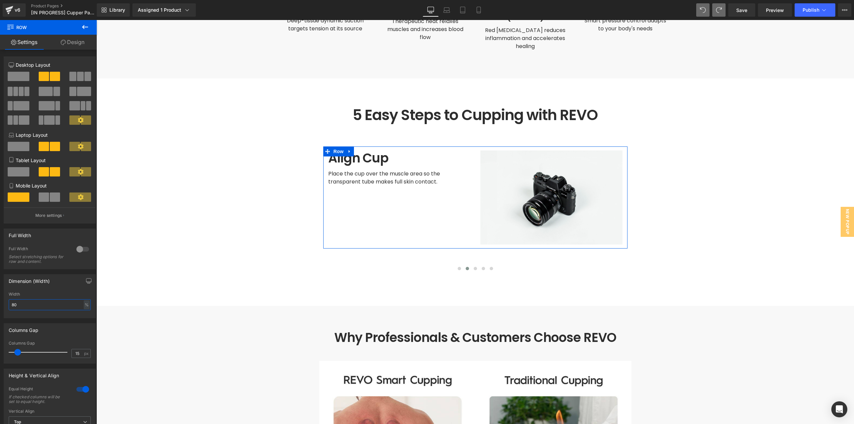
drag, startPoint x: 23, startPoint y: 305, endPoint x: 0, endPoint y: 306, distance: 22.7
click at [0, 306] on div "Dimension (Width) 80% Width 80 % % px" at bounding box center [50, 293] width 100 height 49
type input "90"
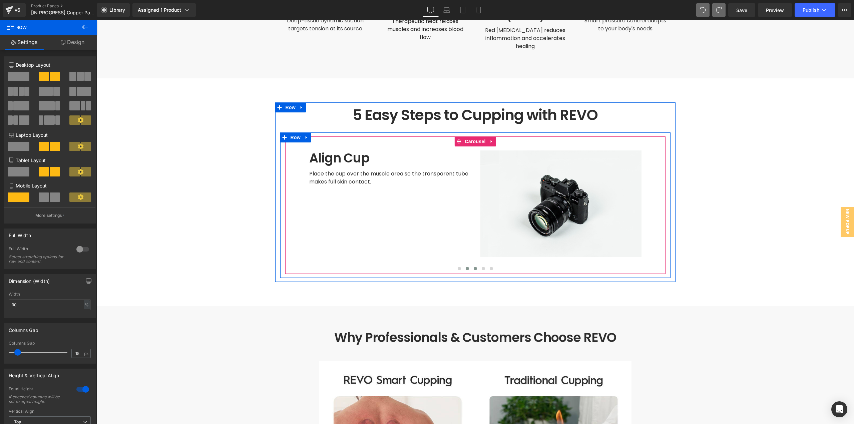
click at [473, 267] on span at bounding box center [474, 268] width 3 height 3
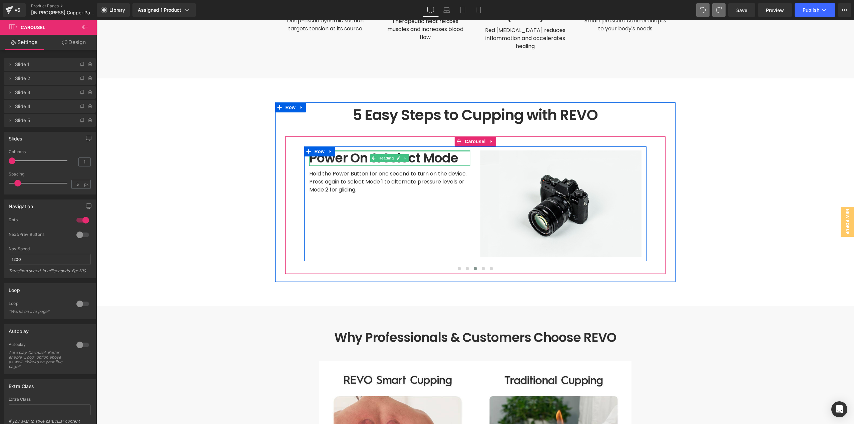
click at [416, 150] on div at bounding box center [389, 151] width 161 height 2
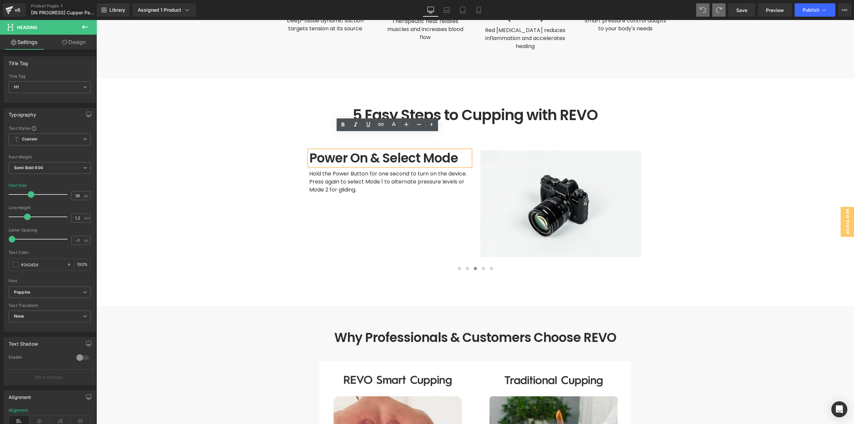
drag, startPoint x: 280, startPoint y: 126, endPoint x: 285, endPoint y: 142, distance: 17.3
click at [280, 136] on div "Prep Your Skin Heading Start with clean skin and apply a light layer of REVO Th…" at bounding box center [475, 204] width 390 height 137
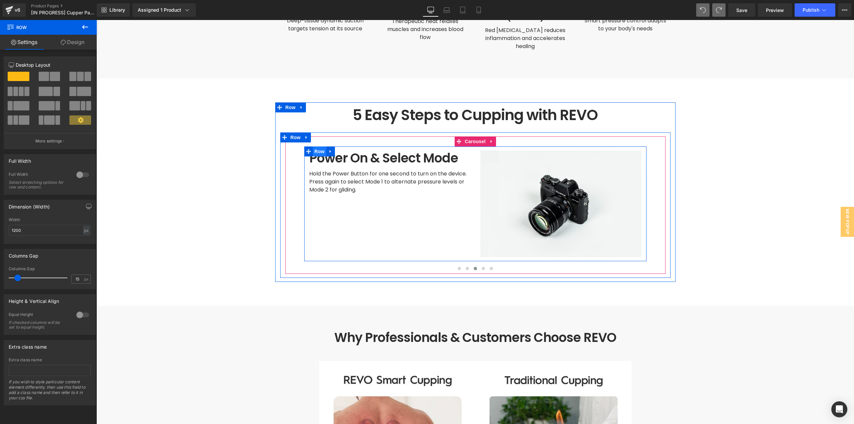
click at [314, 146] on span "Row" at bounding box center [319, 151] width 13 height 10
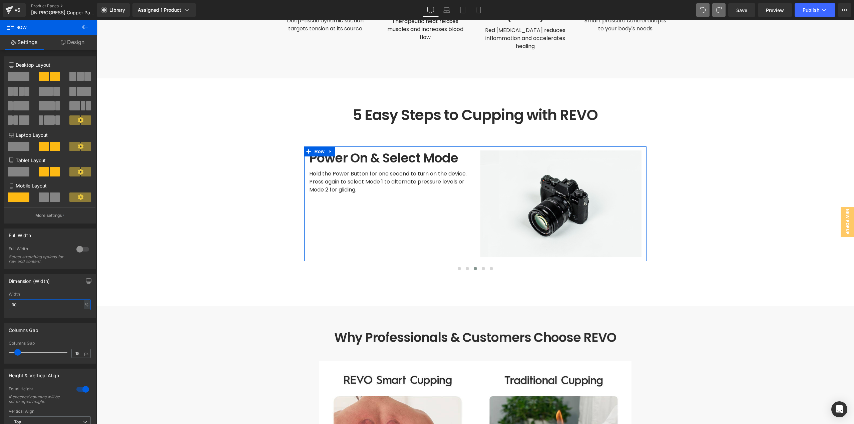
drag, startPoint x: 40, startPoint y: 304, endPoint x: 0, endPoint y: 307, distance: 40.1
click at [0, 306] on div "Dimension (Width) 90% Width 90 % % px" at bounding box center [50, 293] width 100 height 49
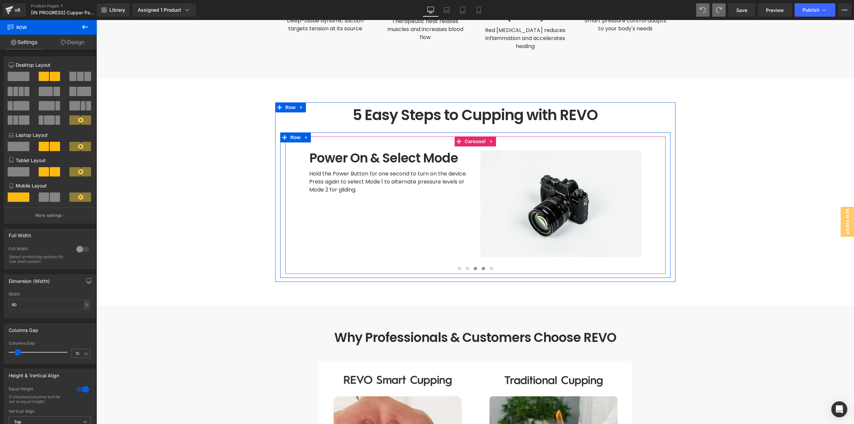
click at [481, 267] on span at bounding box center [482, 268] width 3 height 3
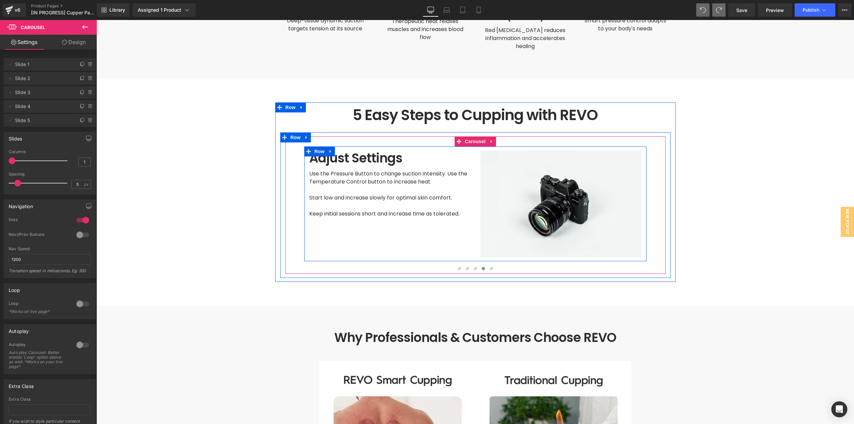
click at [429, 234] on div "Adjust Settings Heading Use the Pressure Button to change suction intensity. Us…" at bounding box center [389, 203] width 171 height 107
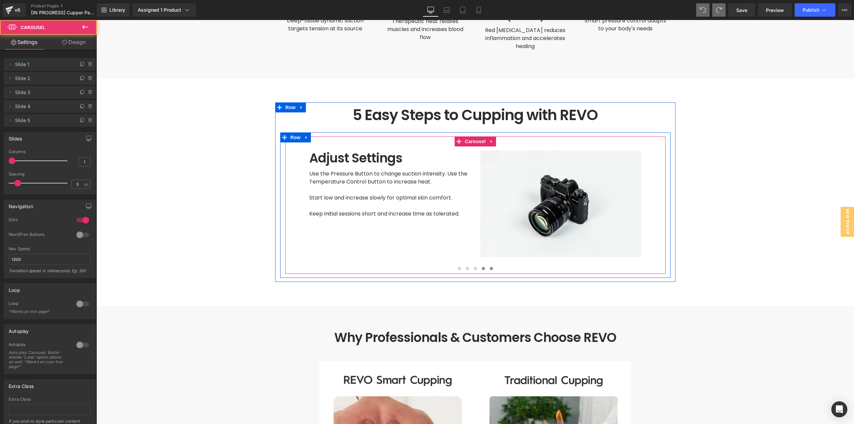
click at [489, 267] on span at bounding box center [490, 268] width 3 height 3
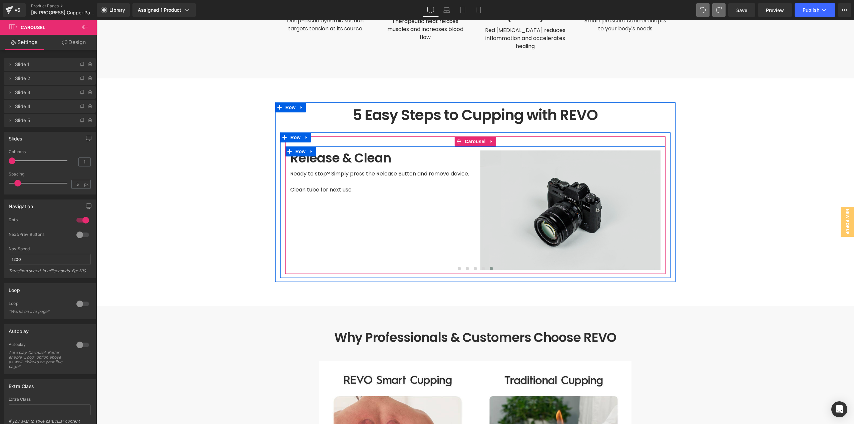
click at [483, 218] on img at bounding box center [570, 209] width 180 height 119
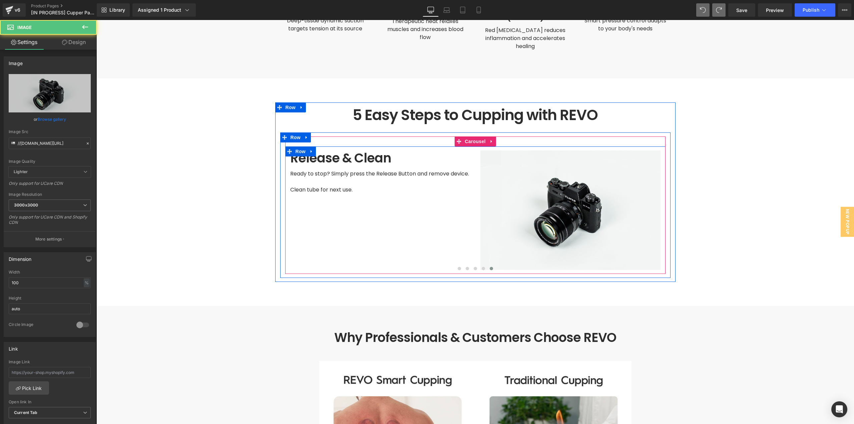
click at [422, 208] on div "Release & Clean Heading Ready to stop? Simply press the Release Button and remo…" at bounding box center [380, 209] width 190 height 119
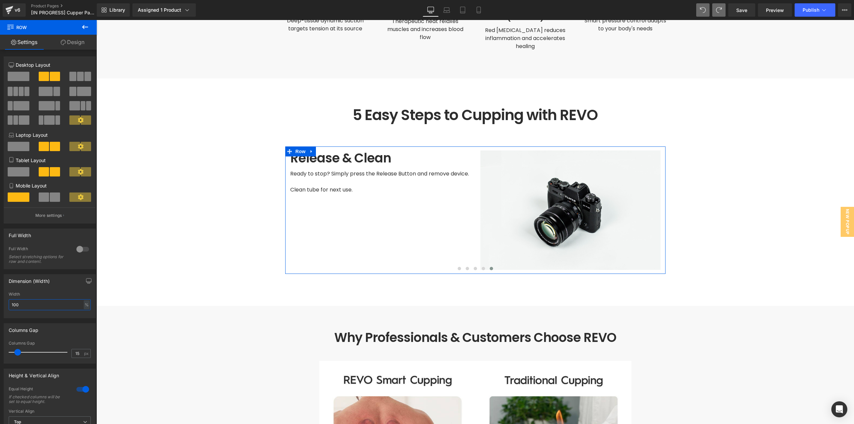
drag, startPoint x: 24, startPoint y: 303, endPoint x: 0, endPoint y: 303, distance: 23.7
click at [0, 303] on div "Dimension (Width) 100% Width 100 % % px" at bounding box center [50, 293] width 100 height 49
type input "90"
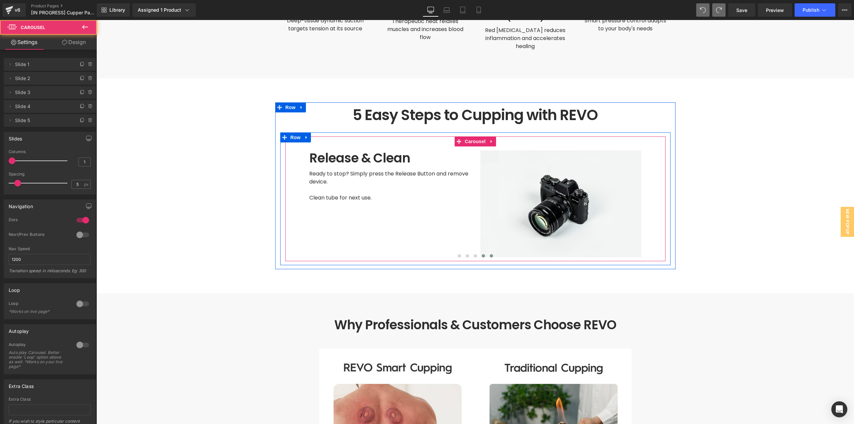
click at [479, 252] on button at bounding box center [483, 255] width 8 height 7
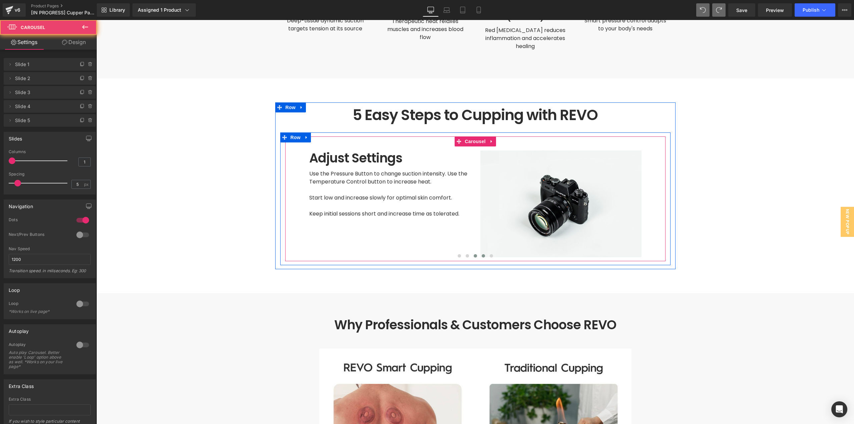
click at [473, 254] on span at bounding box center [474, 255] width 3 height 3
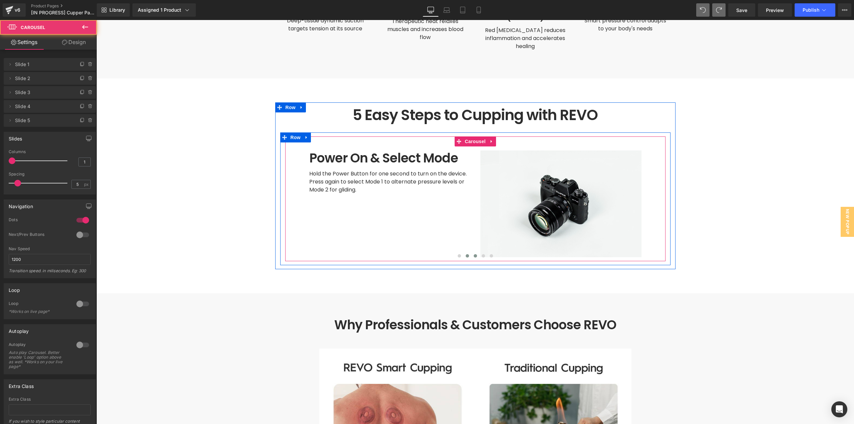
click at [465, 254] on span at bounding box center [466, 255] width 3 height 3
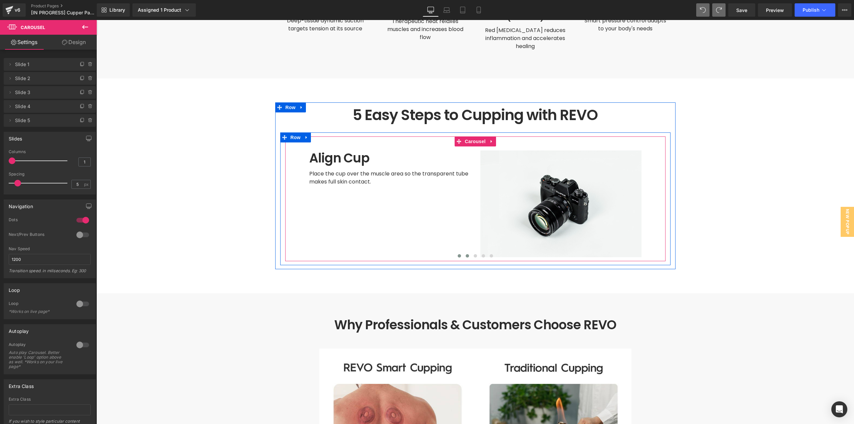
click at [458, 252] on button at bounding box center [459, 255] width 8 height 7
click at [316, 146] on span "Row" at bounding box center [319, 151] width 13 height 10
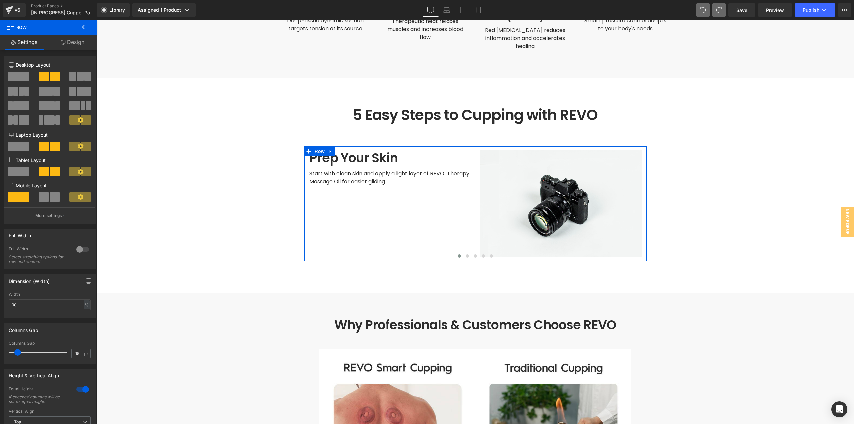
click at [75, 43] on link "Design" at bounding box center [72, 42] width 48 height 15
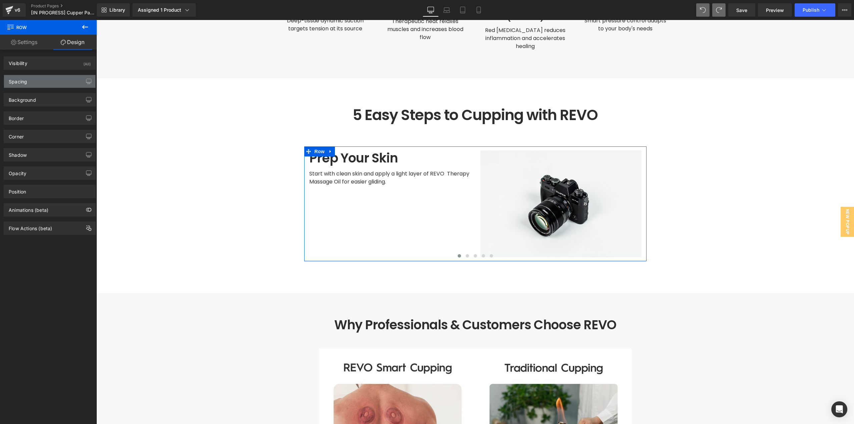
click at [31, 82] on div "Spacing" at bounding box center [49, 81] width 91 height 13
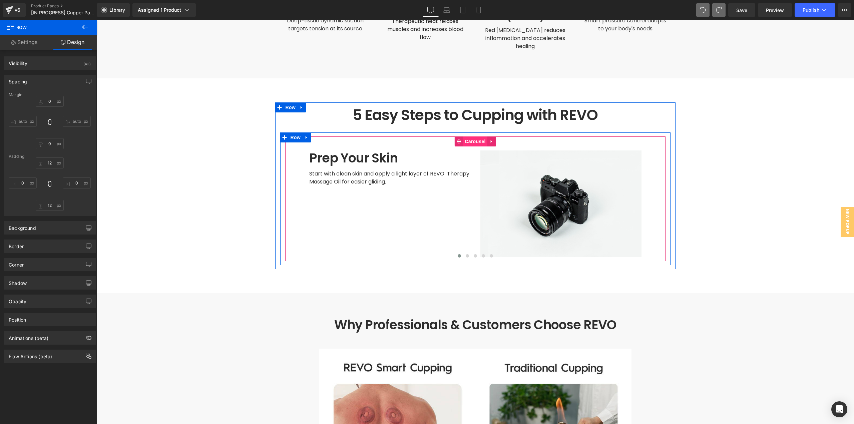
click at [476, 136] on span "Carousel" at bounding box center [475, 141] width 24 height 10
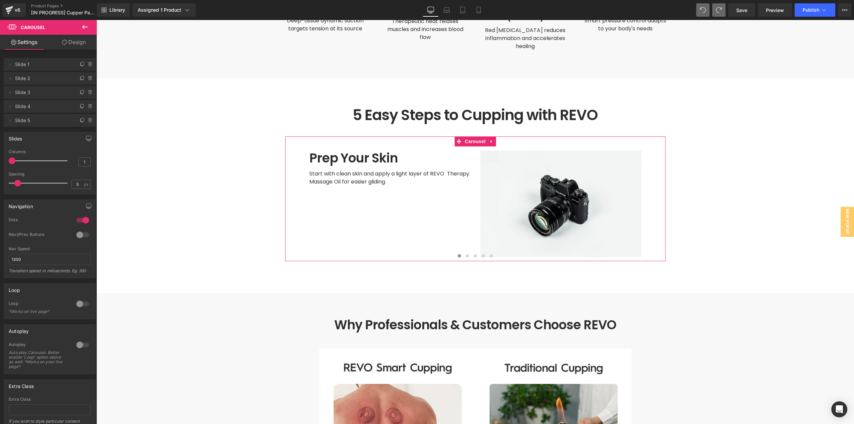
click at [84, 42] on link "Design" at bounding box center [74, 42] width 48 height 15
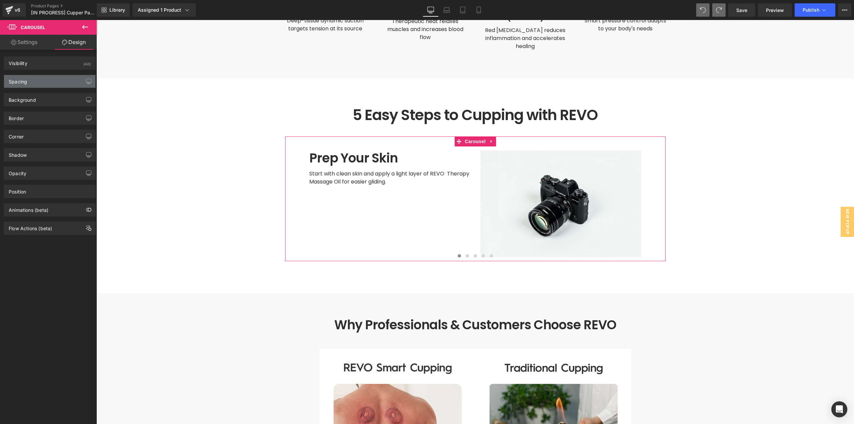
click at [22, 80] on div "Spacing" at bounding box center [18, 79] width 18 height 9
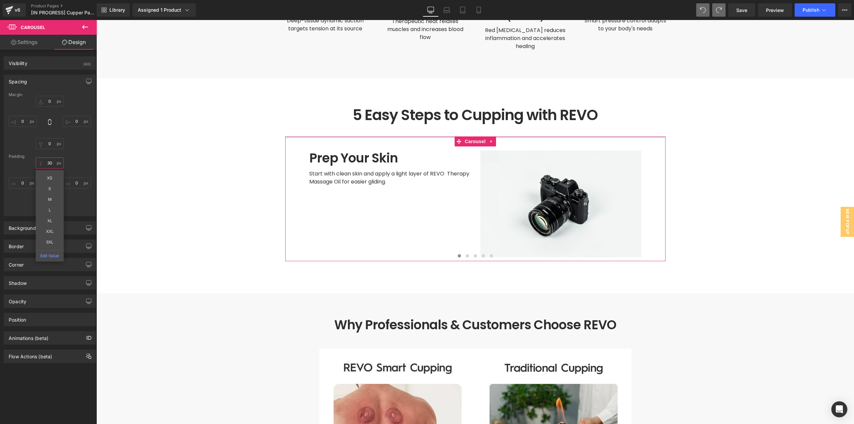
click at [49, 162] on input "30" at bounding box center [50, 162] width 28 height 11
type input "0"
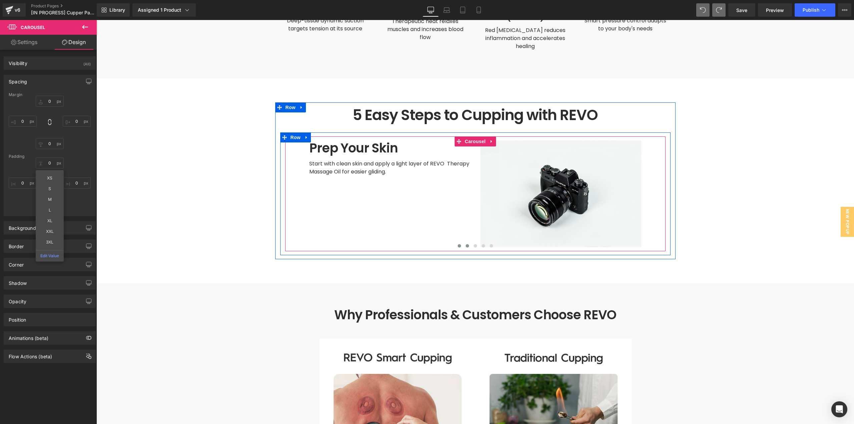
click at [463, 242] on button at bounding box center [467, 245] width 8 height 7
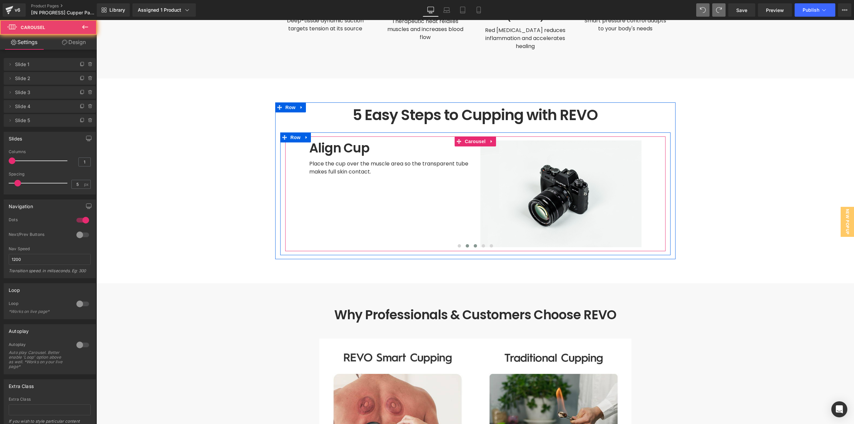
click at [471, 242] on button at bounding box center [475, 245] width 8 height 7
click at [480, 242] on button at bounding box center [483, 245] width 8 height 7
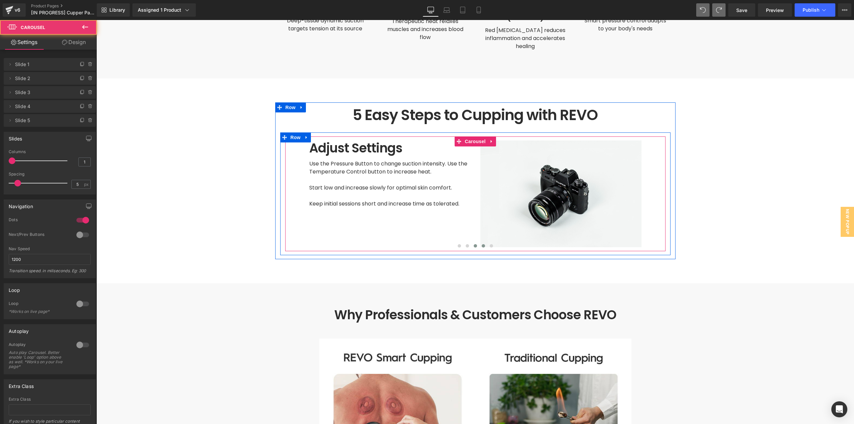
click at [473, 244] on span at bounding box center [474, 245] width 3 height 3
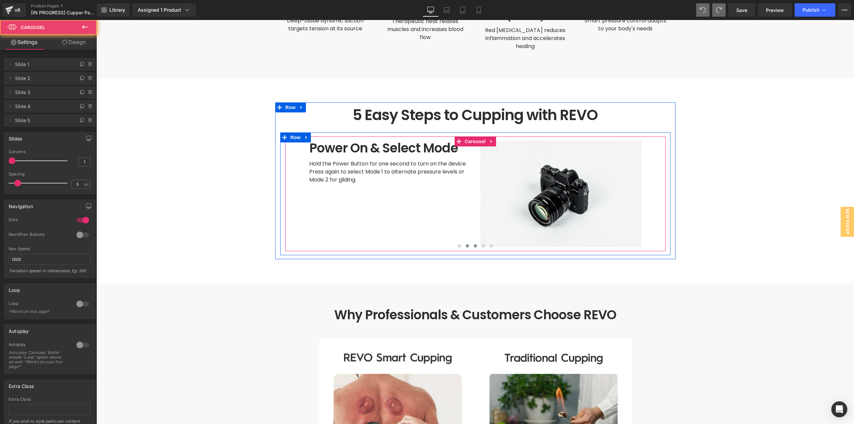
click at [465, 244] on span at bounding box center [466, 245] width 3 height 3
click at [457, 244] on span at bounding box center [458, 245] width 3 height 3
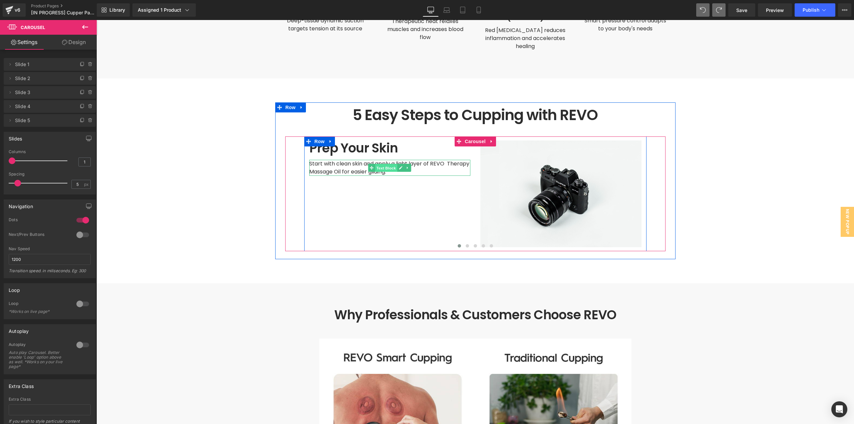
click at [387, 164] on span "Text Block" at bounding box center [386, 168] width 22 height 8
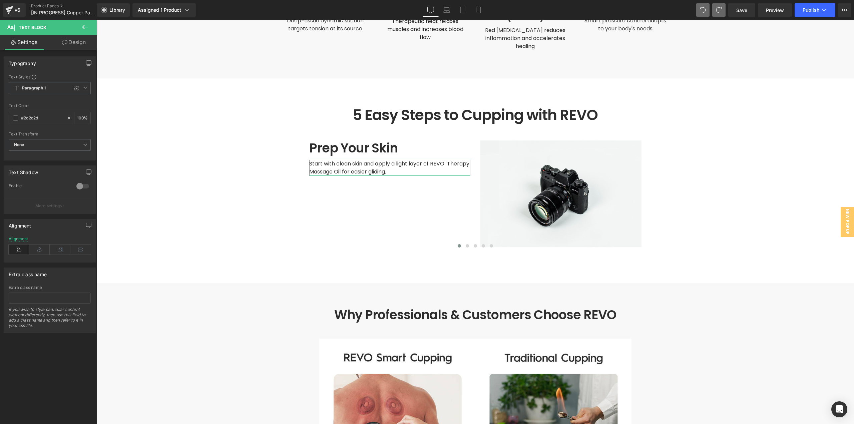
drag, startPoint x: 77, startPoint y: 45, endPoint x: 72, endPoint y: 49, distance: 6.3
click at [77, 45] on link "Design" at bounding box center [74, 42] width 48 height 15
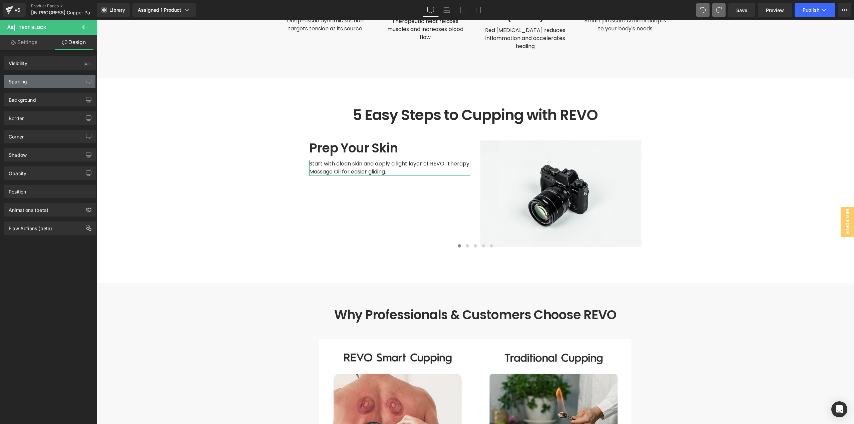
click at [26, 81] on div "Spacing" at bounding box center [18, 79] width 18 height 9
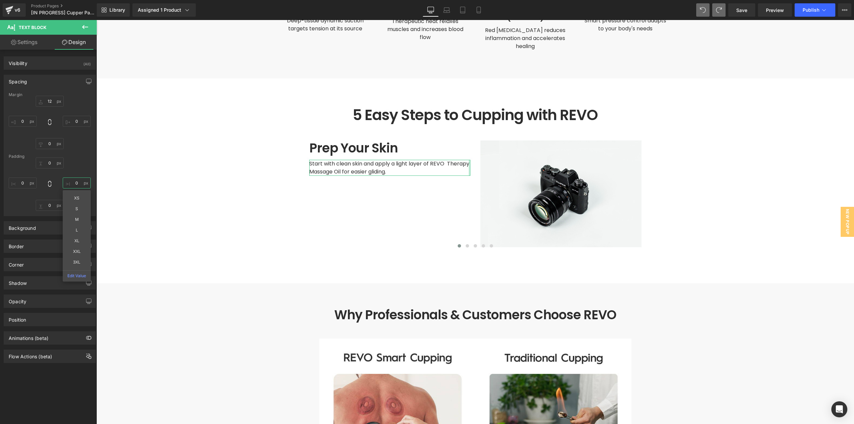
click at [74, 183] on input "0" at bounding box center [77, 182] width 28 height 11
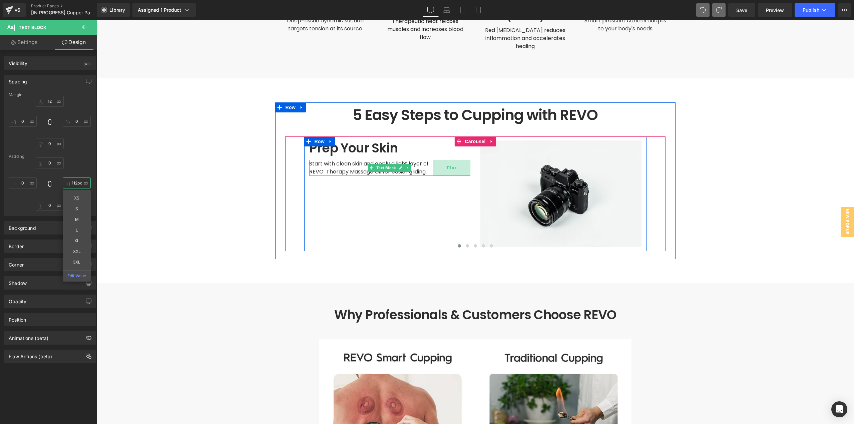
type input "113px"
drag, startPoint x: 465, startPoint y: 150, endPoint x: 447, endPoint y: 154, distance: 18.1
click at [447, 160] on div "113px" at bounding box center [451, 168] width 38 height 16
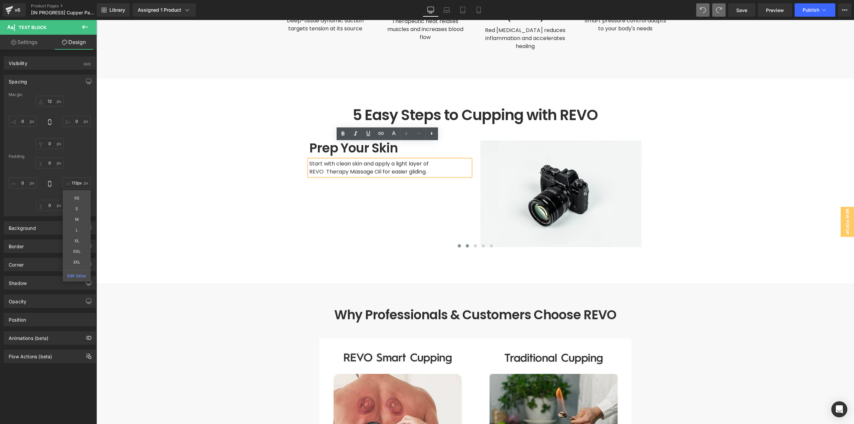
click at [465, 244] on span at bounding box center [466, 245] width 3 height 3
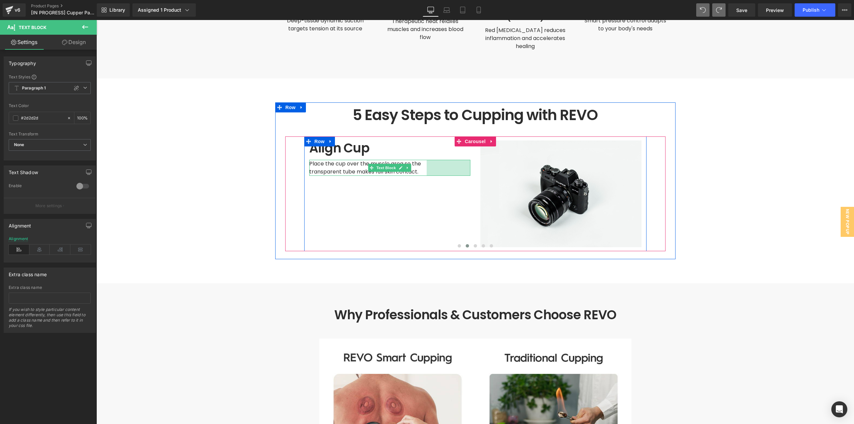
drag, startPoint x: 467, startPoint y: 151, endPoint x: 423, endPoint y: 153, distance: 43.7
click at [423, 160] on div "Place the cup over the muscle area so the transparent tube makes full skin cont…" at bounding box center [389, 168] width 161 height 16
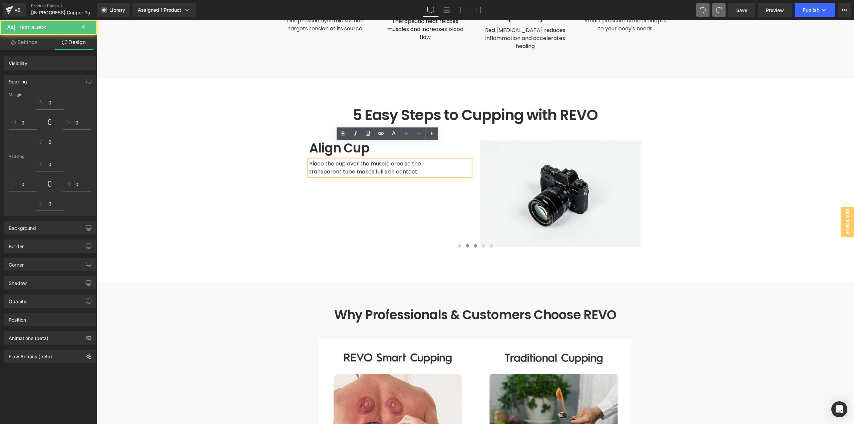
click at [473, 244] on span at bounding box center [474, 245] width 3 height 3
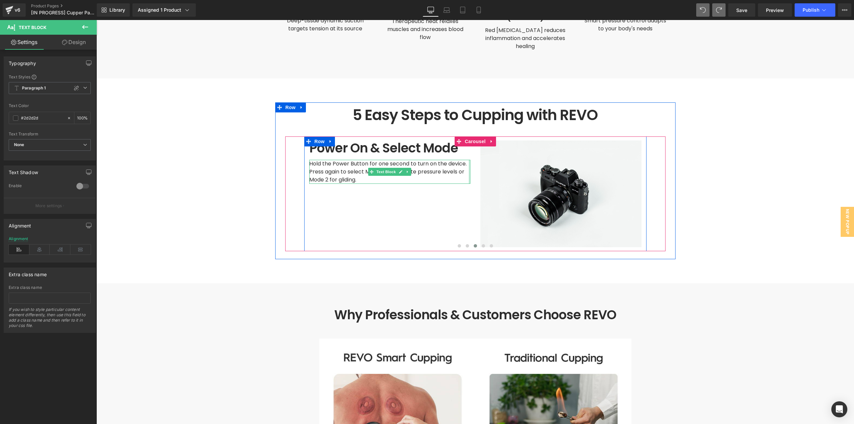
drag, startPoint x: 467, startPoint y: 155, endPoint x: 471, endPoint y: 159, distance: 5.9
click at [471, 159] on div "Power On & Select Mode Heading Hold the Power Button for one second to turn on …" at bounding box center [389, 193] width 171 height 107
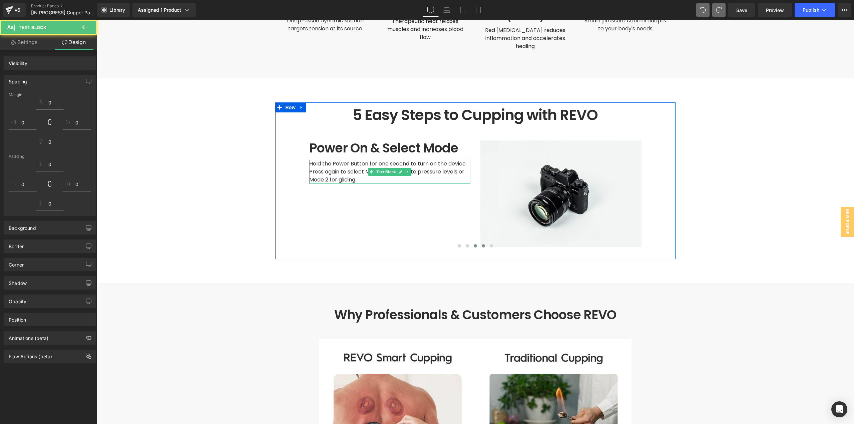
click at [482, 242] on button at bounding box center [483, 245] width 8 height 7
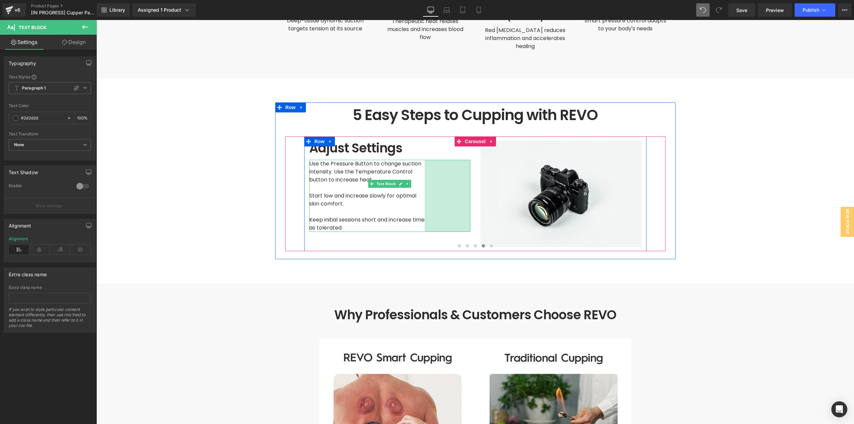
drag, startPoint x: 467, startPoint y: 158, endPoint x: 421, endPoint y: 167, distance: 46.5
click at [421, 167] on div "Use the Pressure Button to change suction intensity. Use the Temperature Contro…" at bounding box center [389, 196] width 161 height 72
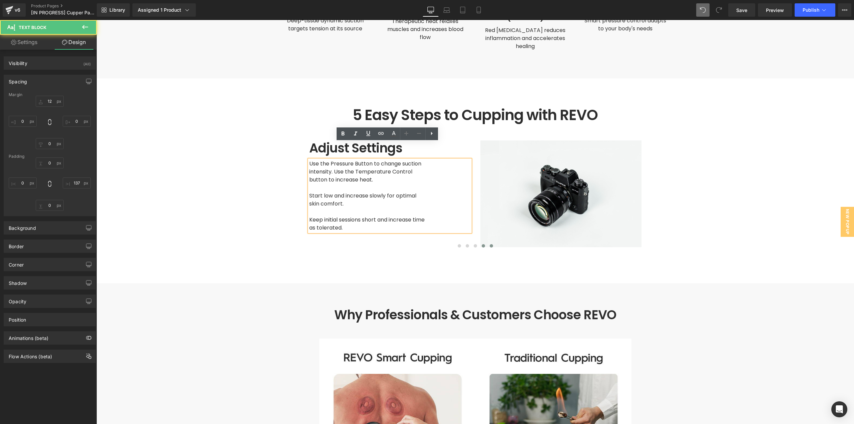
click at [487, 242] on button at bounding box center [491, 245] width 8 height 7
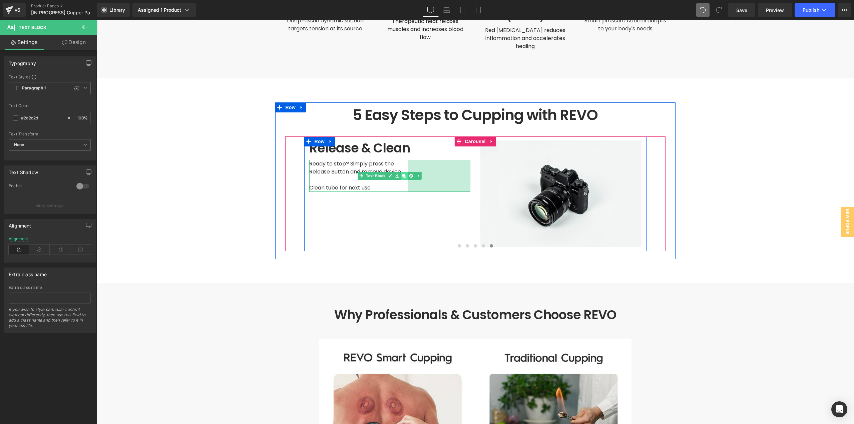
drag, startPoint x: 466, startPoint y: 151, endPoint x: 404, endPoint y: 156, distance: 62.6
click at [404, 160] on div "Ready to stop? Simply press the Release Button and remove device. Clean tube fo…" at bounding box center [389, 176] width 161 height 32
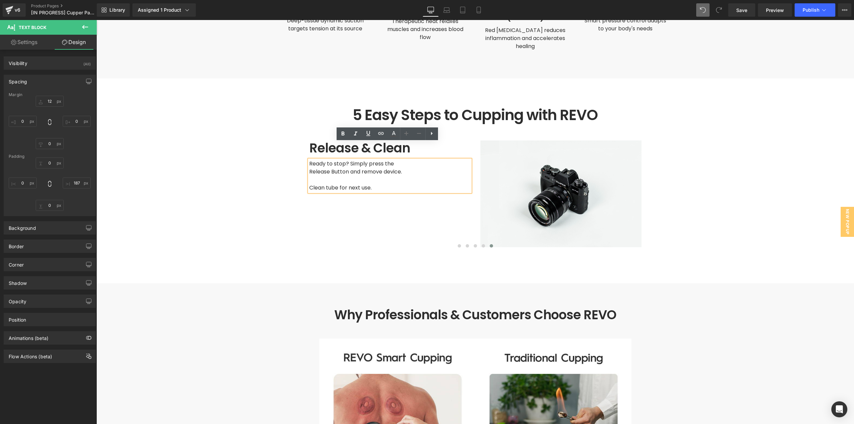
click at [687, 224] on main at bounding box center [474, 123] width 757 height 3655
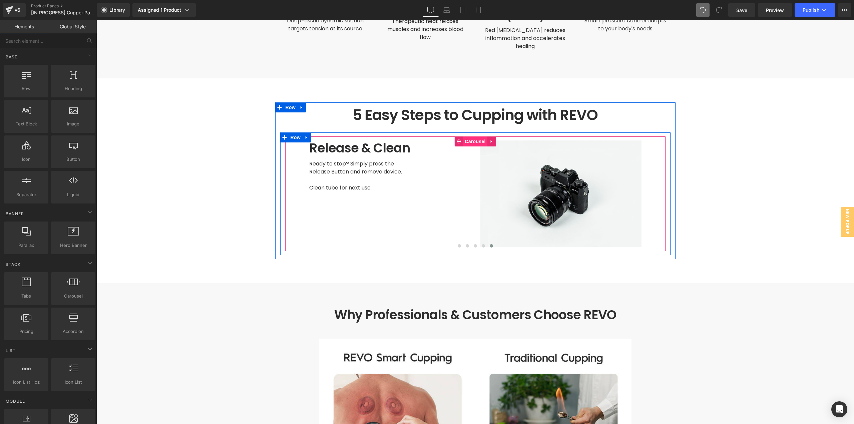
click at [472, 136] on span "Carousel" at bounding box center [475, 141] width 24 height 10
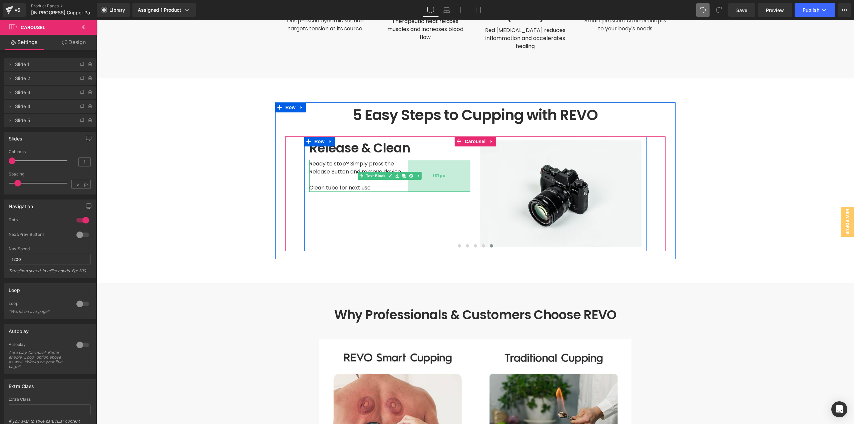
click at [432, 164] on div "187px" at bounding box center [439, 176] width 62 height 32
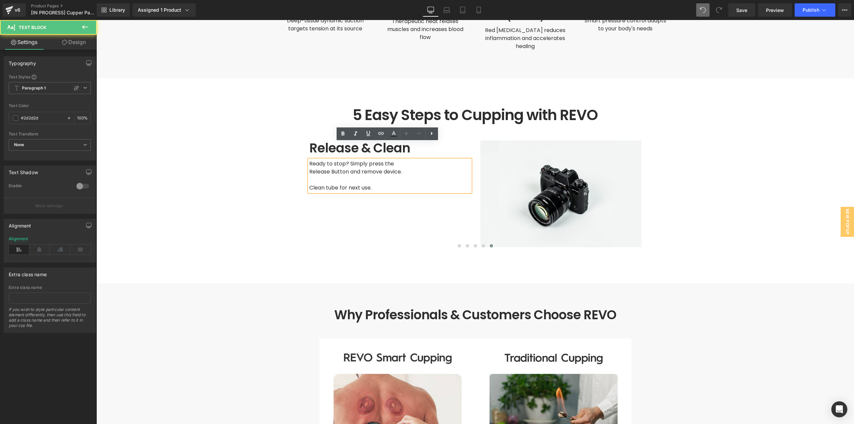
click at [421, 217] on div "Release & Clean Heading Ready to stop? Simply press the Release Button and remo…" at bounding box center [389, 193] width 171 height 107
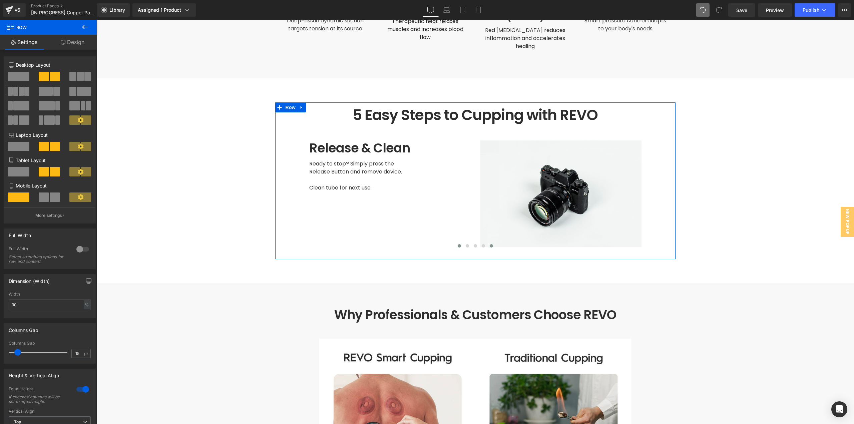
click at [456, 242] on button at bounding box center [459, 245] width 8 height 7
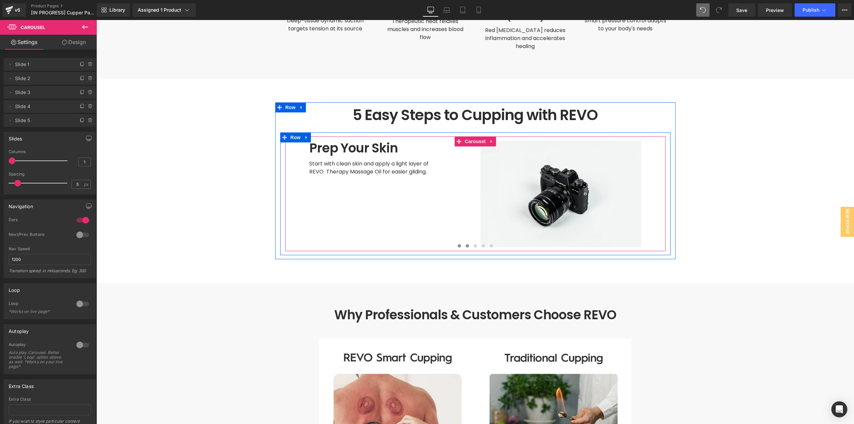
click at [463, 242] on button at bounding box center [467, 245] width 8 height 7
click at [471, 242] on button at bounding box center [475, 245] width 8 height 7
click at [481, 244] on span at bounding box center [482, 245] width 3 height 3
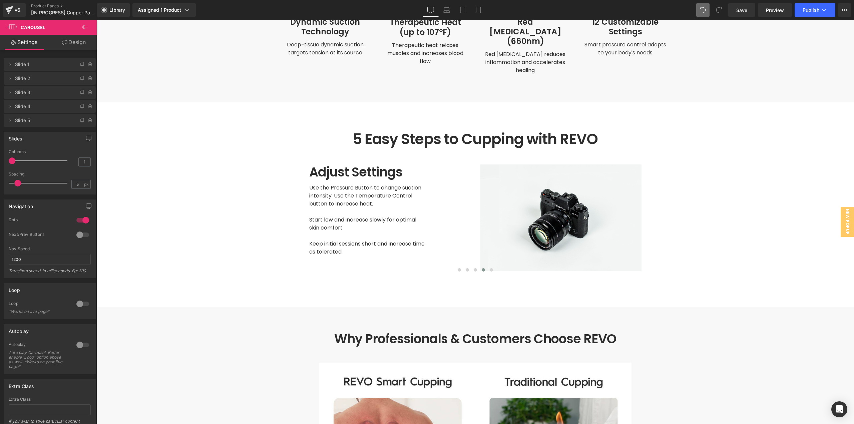
scroll to position [1681, 0]
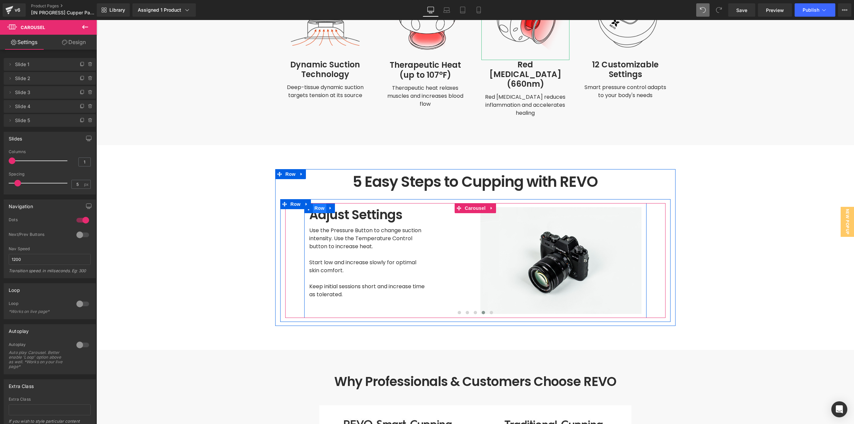
click at [317, 203] on span "Row" at bounding box center [319, 208] width 13 height 10
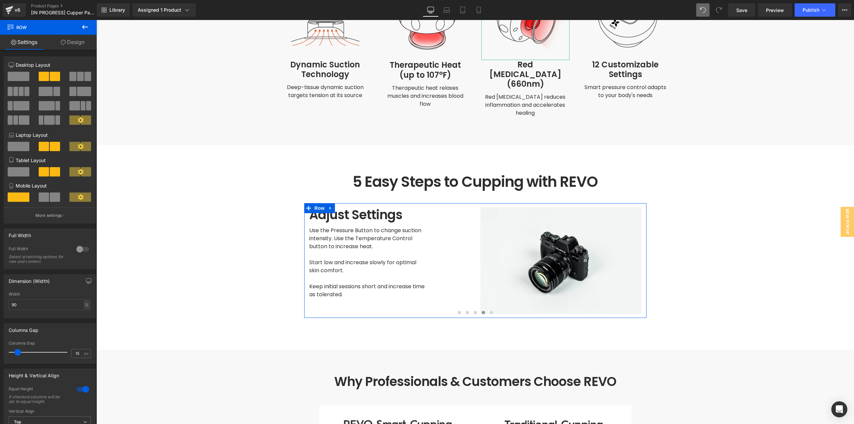
click at [77, 44] on link "Design" at bounding box center [72, 42] width 48 height 15
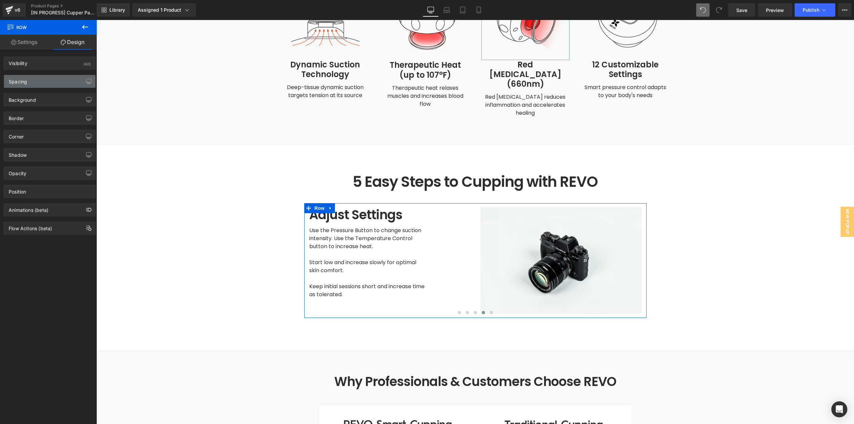
click at [32, 80] on div "Spacing" at bounding box center [49, 81] width 91 height 13
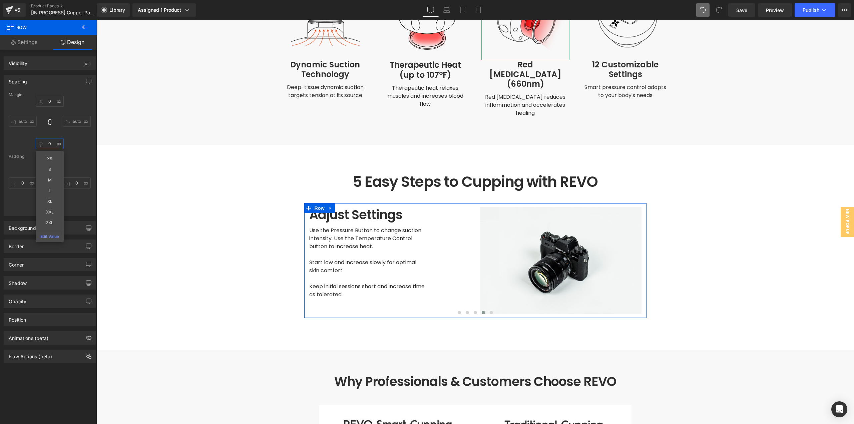
click at [50, 141] on input "0" at bounding box center [50, 143] width 28 height 11
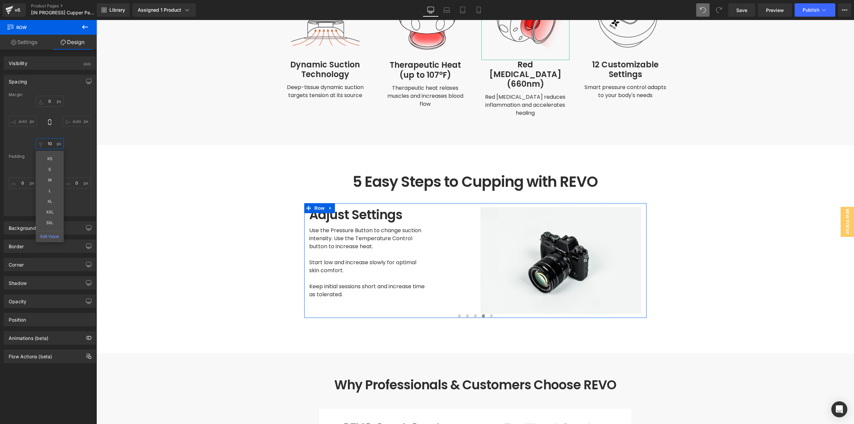
drag, startPoint x: 51, startPoint y: 144, endPoint x: 35, endPoint y: 144, distance: 16.7
click at [36, 144] on input "10" at bounding box center [50, 143] width 28 height 11
type input "36"
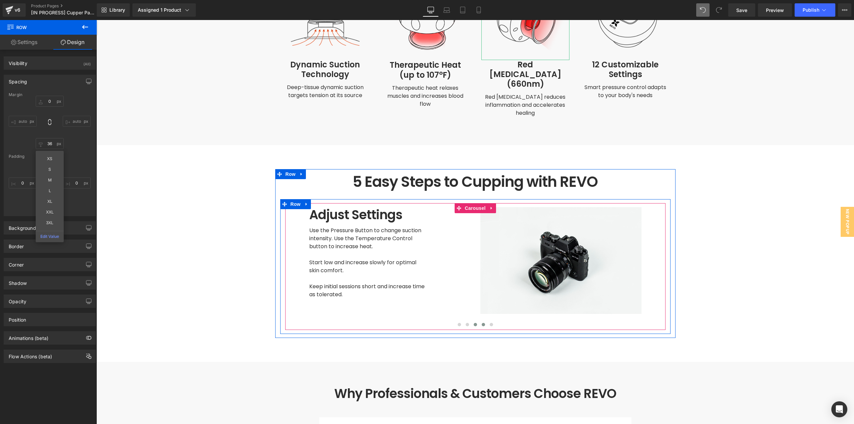
click at [473, 323] on span at bounding box center [474, 324] width 3 height 3
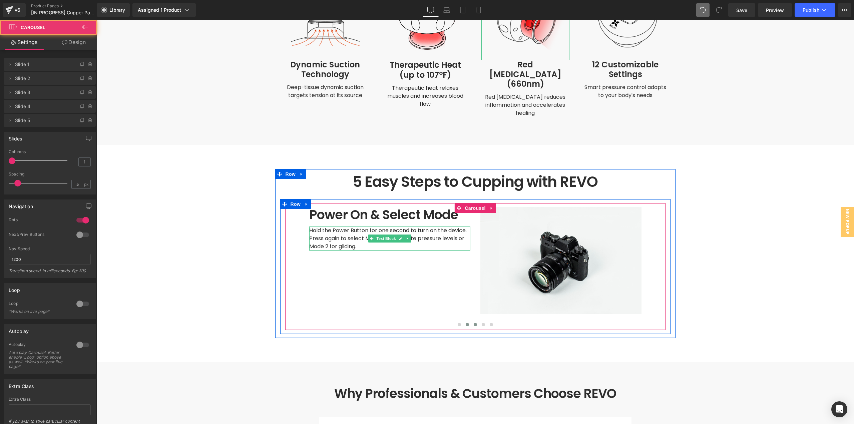
click at [467, 321] on button at bounding box center [467, 324] width 8 height 7
click at [457, 323] on span at bounding box center [458, 324] width 3 height 3
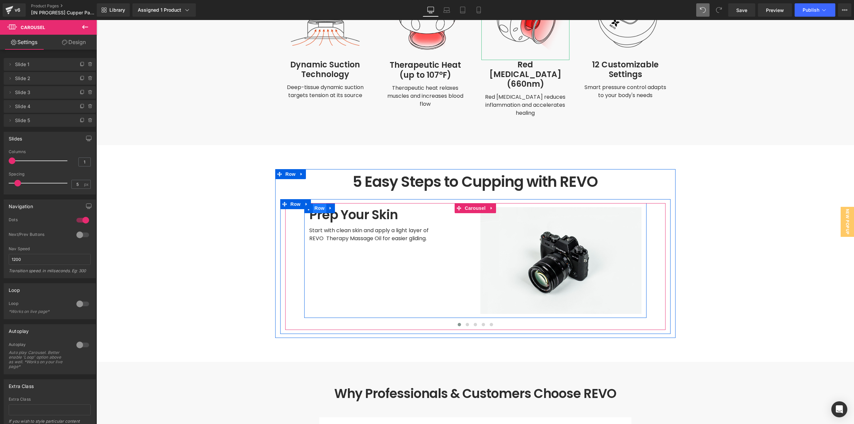
click at [318, 203] on span "Row" at bounding box center [319, 208] width 13 height 10
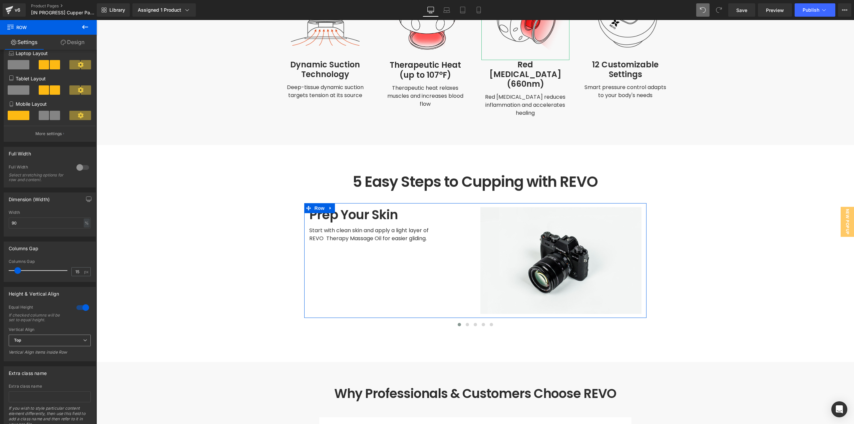
scroll to position [100, 0]
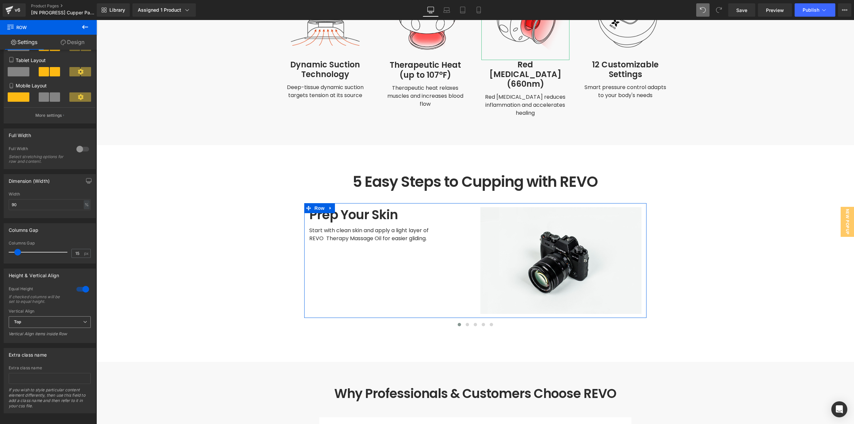
click at [37, 324] on span "Top" at bounding box center [50, 322] width 82 height 12
drag, startPoint x: 38, startPoint y: 343, endPoint x: 377, endPoint y: 244, distance: 353.2
click at [38, 343] on li "Middle" at bounding box center [48, 344] width 79 height 10
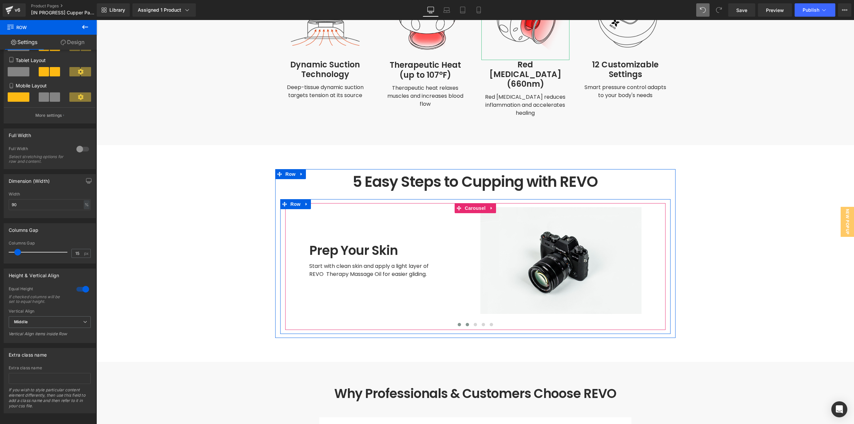
click at [463, 321] on button at bounding box center [467, 324] width 8 height 7
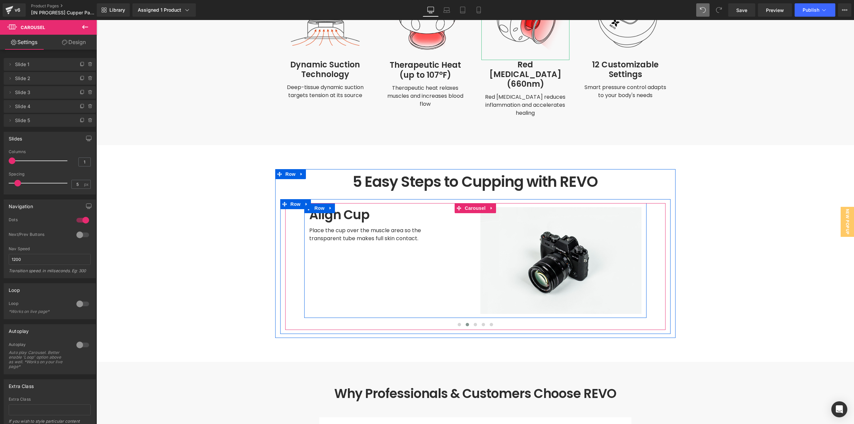
click at [454, 275] on div "Align Cup Heading Place the cup over the muscle area so the transparent tube ma…" at bounding box center [389, 260] width 171 height 107
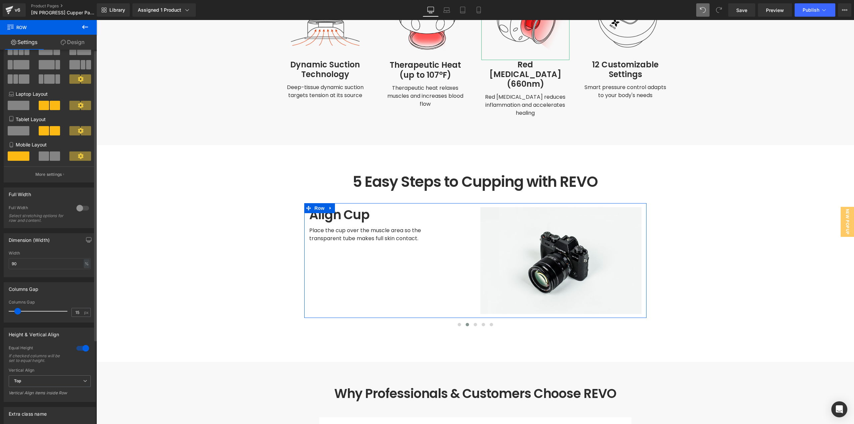
scroll to position [67, 0]
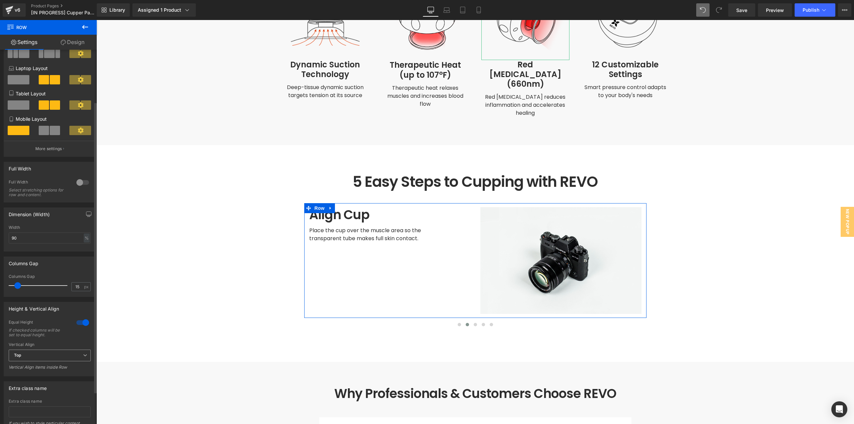
click at [35, 356] on span "Top" at bounding box center [50, 355] width 82 height 12
click at [28, 379] on div "Middle" at bounding box center [25, 377] width 13 height 5
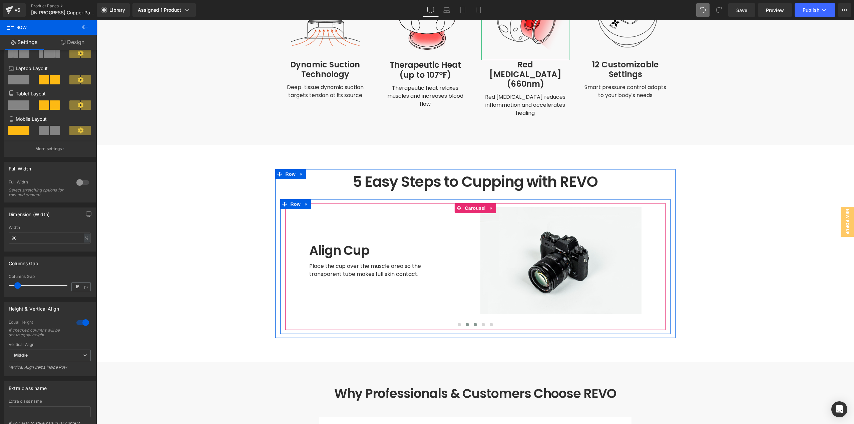
click at [473, 323] on span at bounding box center [474, 324] width 3 height 3
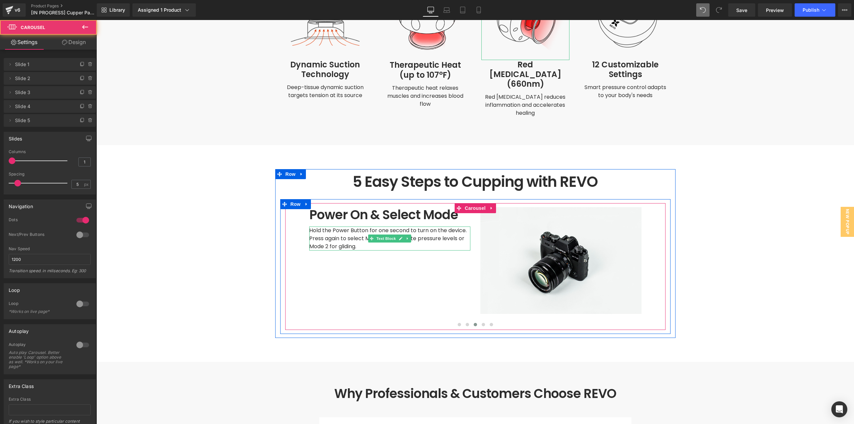
click at [386, 268] on div "Power On & Select Mode Heading Hold the Power Button for one second to turn on …" at bounding box center [389, 260] width 171 height 107
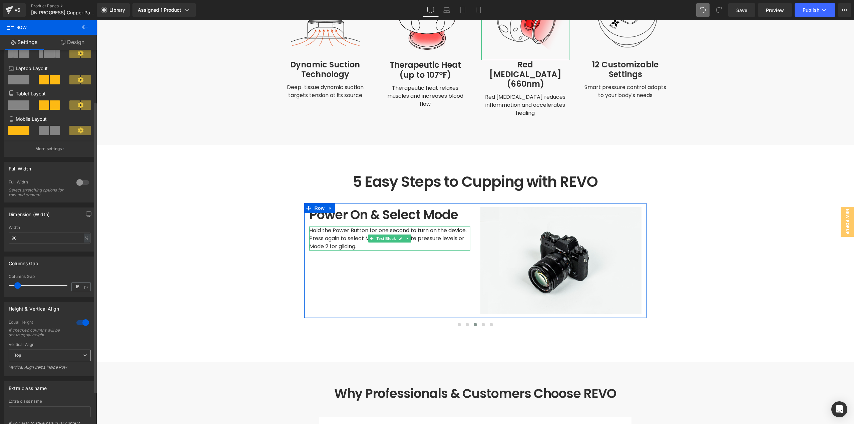
click at [38, 355] on span "Top" at bounding box center [50, 355] width 82 height 12
drag, startPoint x: 33, startPoint y: 376, endPoint x: 126, endPoint y: 351, distance: 95.9
click at [33, 376] on li "Middle" at bounding box center [48, 377] width 79 height 10
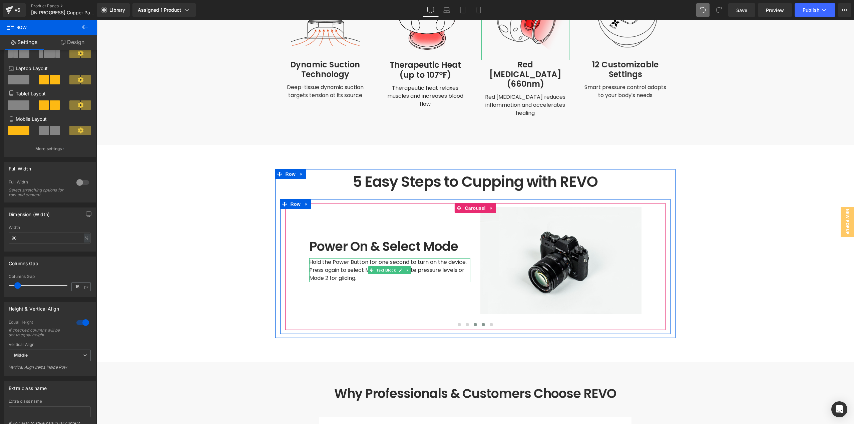
click at [482, 321] on button at bounding box center [483, 324] width 8 height 7
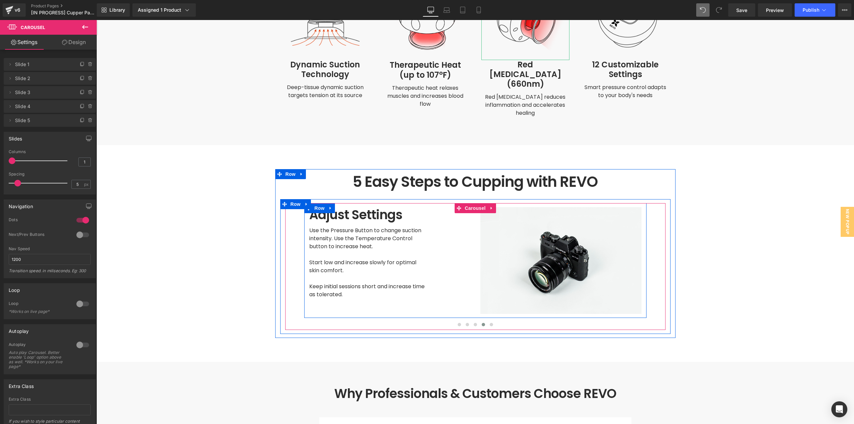
drag, startPoint x: 447, startPoint y: 284, endPoint x: 201, endPoint y: 334, distance: 251.3
click at [447, 284] on div "Adjust Settings Heading Use the Pressure Button to change suction intensity. Us…" at bounding box center [389, 260] width 171 height 107
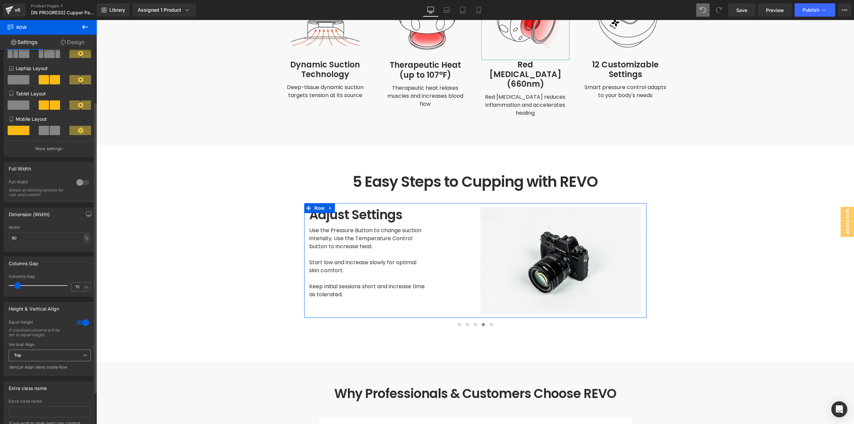
click at [43, 356] on span "Top" at bounding box center [50, 355] width 82 height 12
drag, startPoint x: 24, startPoint y: 377, endPoint x: 49, endPoint y: 372, distance: 25.6
click at [25, 376] on div "Middle" at bounding box center [25, 377] width 13 height 5
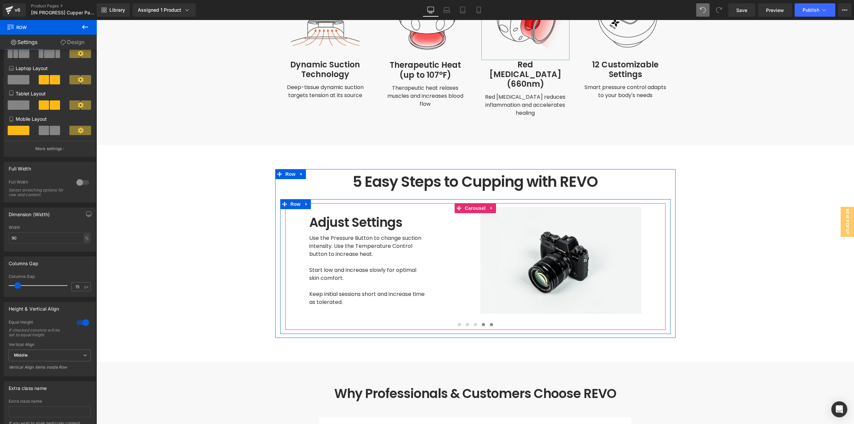
click at [489, 323] on span at bounding box center [490, 324] width 3 height 3
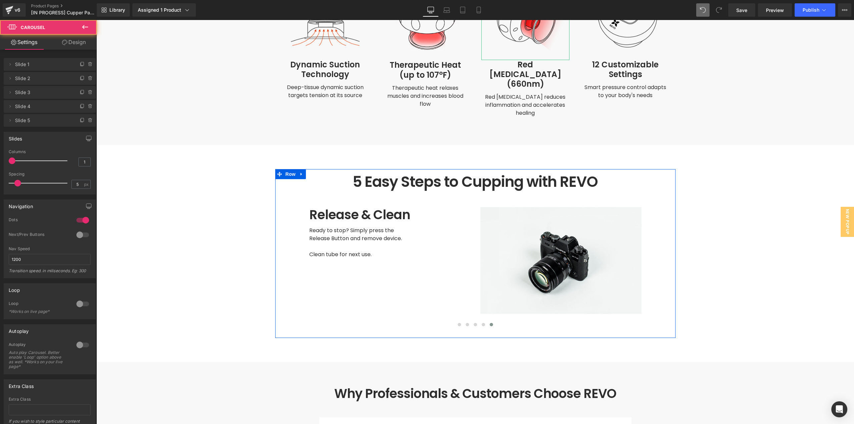
click at [374, 278] on div "Release & Clean Heading Ready to stop? Simply press the Release Button and remo…" at bounding box center [389, 260] width 171 height 107
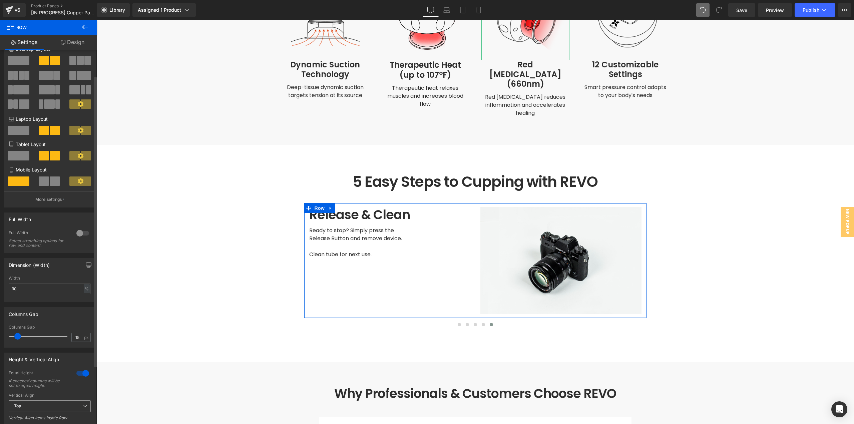
scroll to position [33, 0]
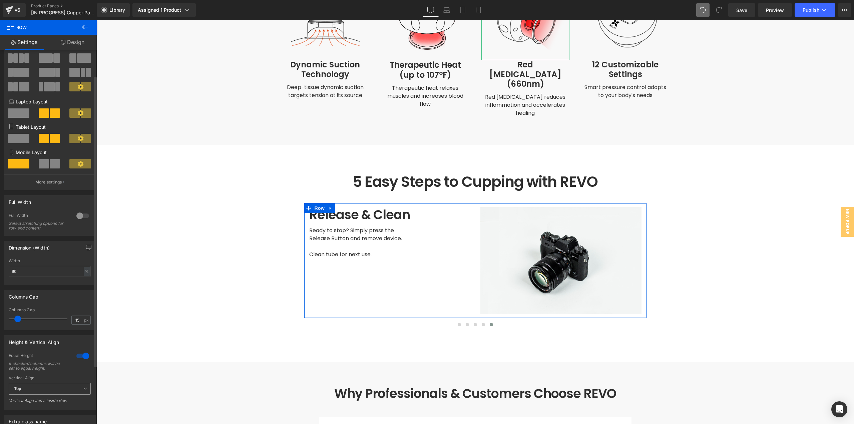
click at [46, 383] on span "Top" at bounding box center [50, 389] width 82 height 12
click at [34, 408] on li "Middle" at bounding box center [48, 410] width 79 height 10
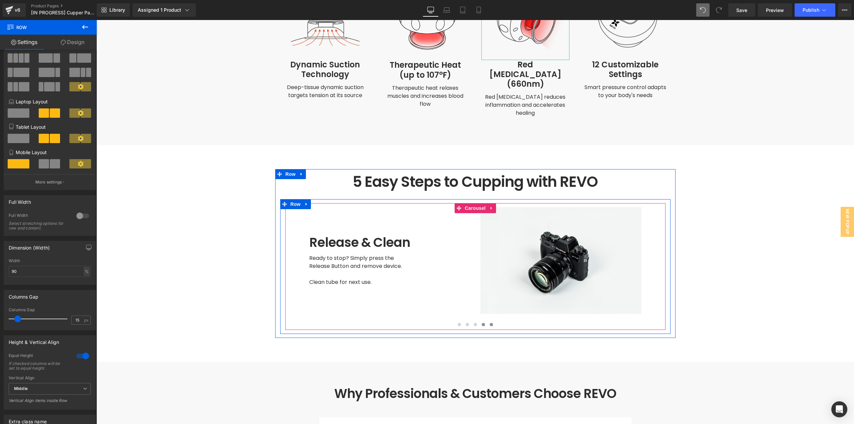
click at [482, 321] on button at bounding box center [483, 324] width 8 height 7
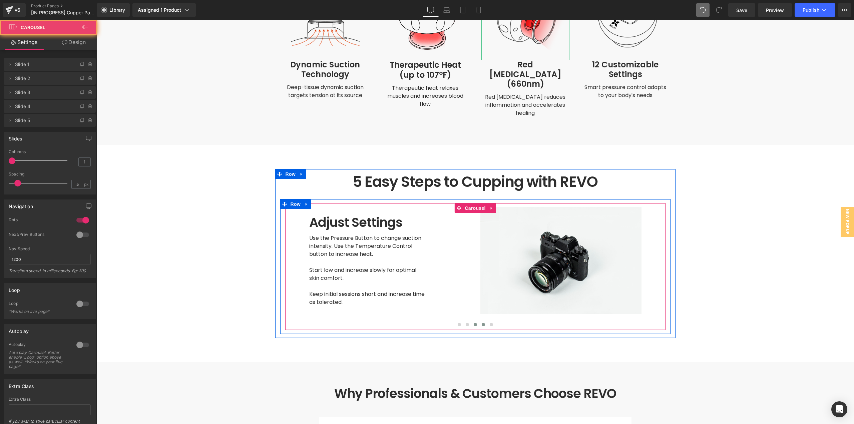
click at [475, 321] on button at bounding box center [475, 324] width 8 height 7
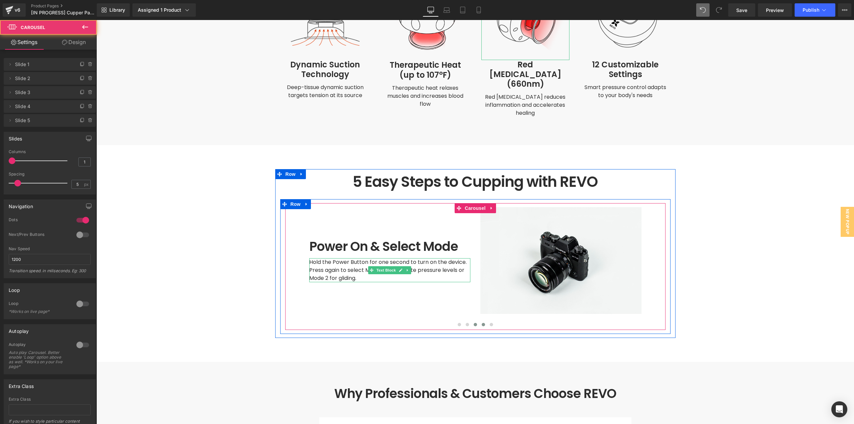
click at [482, 321] on button at bounding box center [483, 324] width 8 height 7
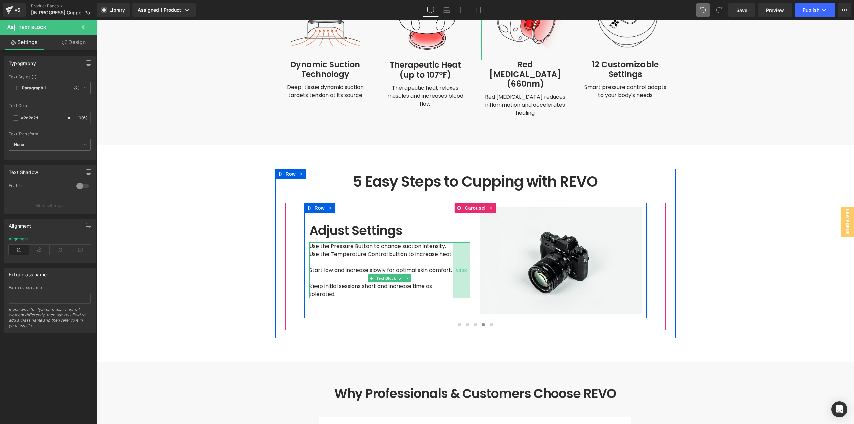
drag, startPoint x: 456, startPoint y: 251, endPoint x: 454, endPoint y: 257, distance: 6.4
click at [454, 257] on div "53px" at bounding box center [461, 270] width 18 height 56
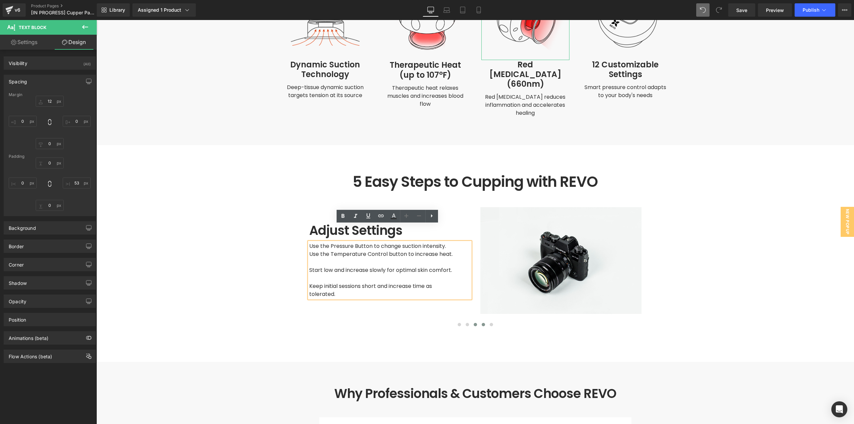
click at [473, 323] on span at bounding box center [474, 324] width 3 height 3
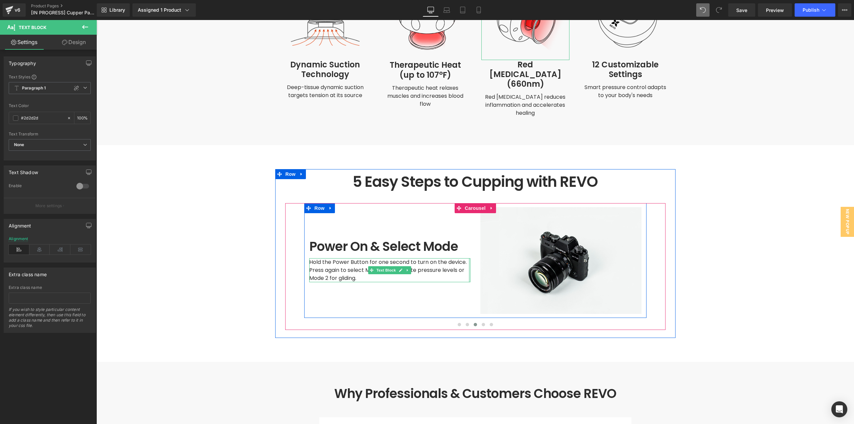
click at [468, 257] on div "Power On & Select Mode Heading Hold the Power Button for one second to turn on …" at bounding box center [389, 260] width 171 height 107
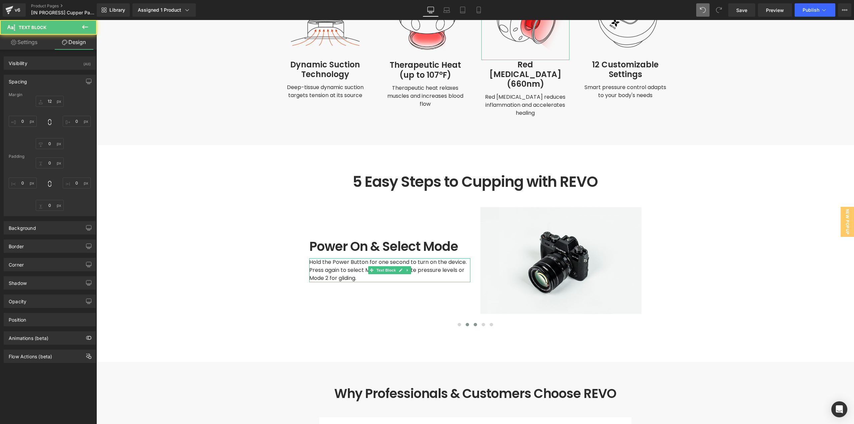
click at [465, 323] on span at bounding box center [466, 324] width 3 height 3
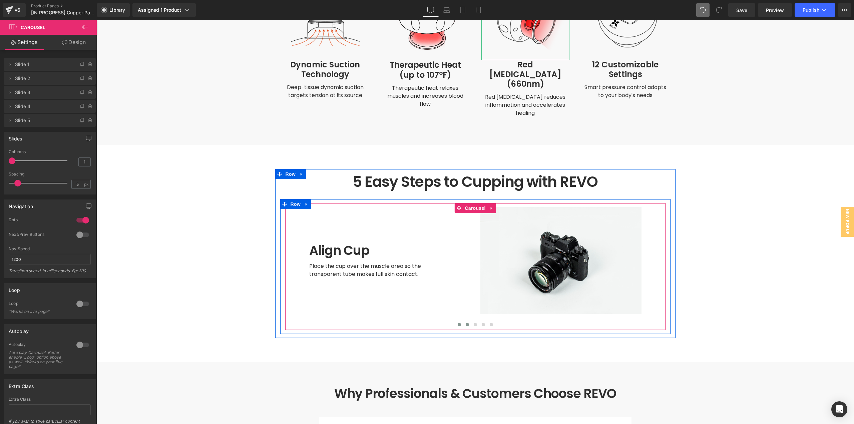
click at [457, 323] on span at bounding box center [458, 324] width 3 height 3
click at [489, 323] on span at bounding box center [490, 324] width 3 height 3
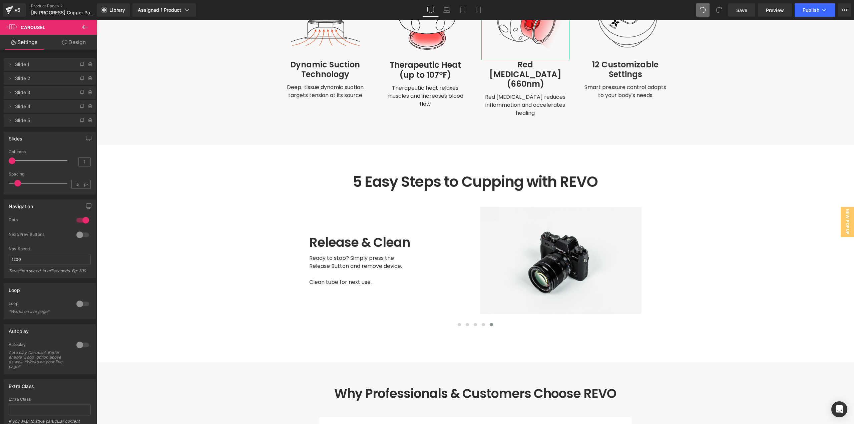
click at [689, 255] on main at bounding box center [474, 196] width 757 height 3667
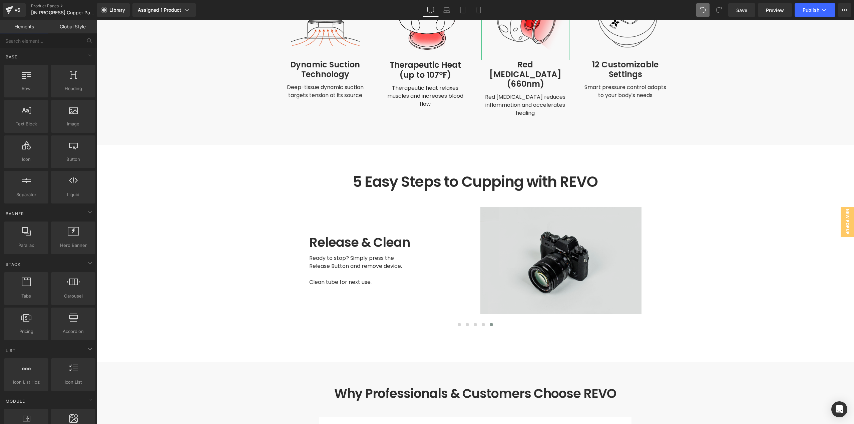
click at [579, 245] on img at bounding box center [560, 260] width 161 height 107
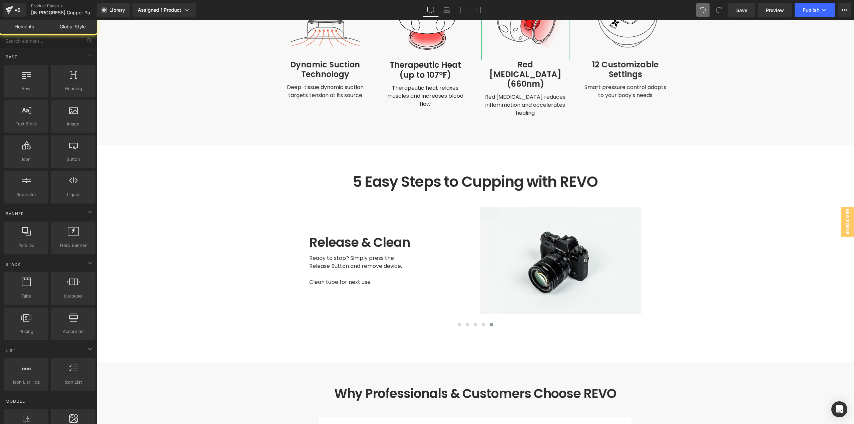
click at [767, 247] on main at bounding box center [474, 196] width 757 height 3667
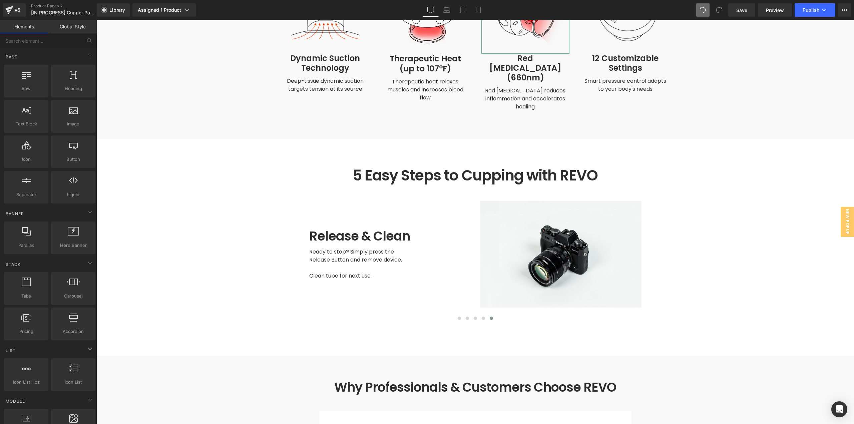
scroll to position [1681, 0]
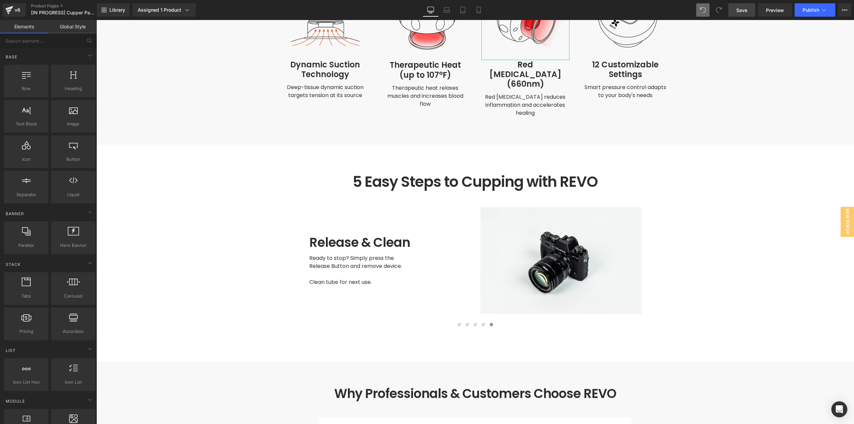
drag, startPoint x: 741, startPoint y: 10, endPoint x: 535, endPoint y: 118, distance: 231.9
click at [741, 10] on span "Save" at bounding box center [741, 10] width 11 height 7
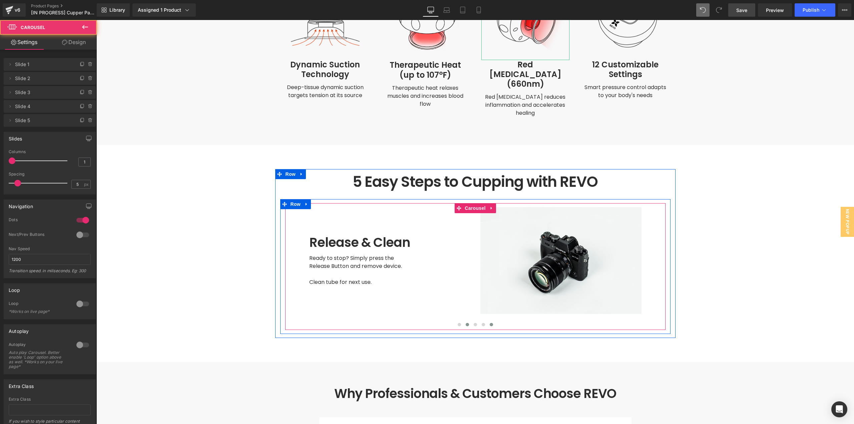
click at [466, 321] on button at bounding box center [467, 324] width 8 height 7
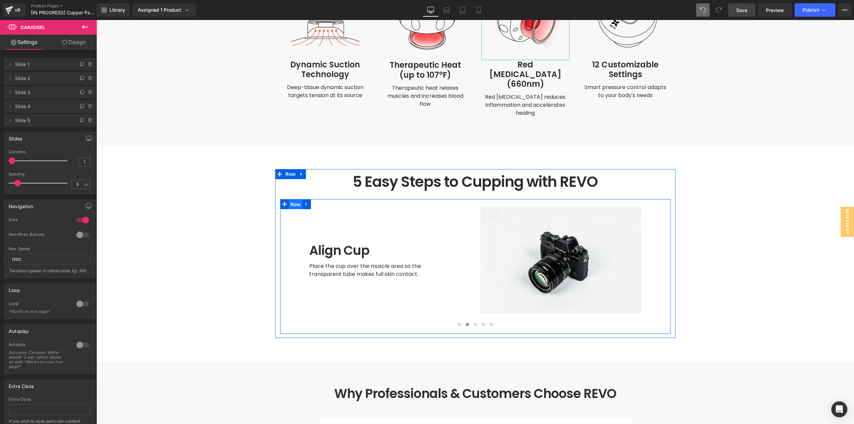
click at [289, 199] on span "Row" at bounding box center [295, 204] width 13 height 10
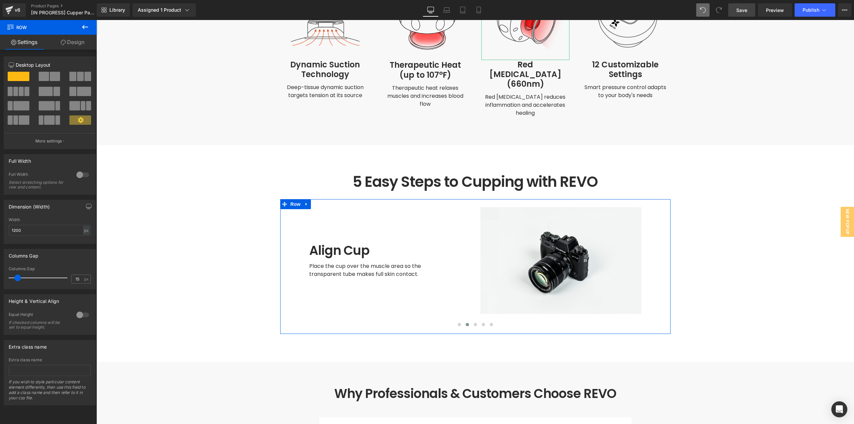
drag, startPoint x: 72, startPoint y: 39, endPoint x: 52, endPoint y: 80, distance: 45.9
click at [72, 39] on link "Design" at bounding box center [72, 42] width 48 height 15
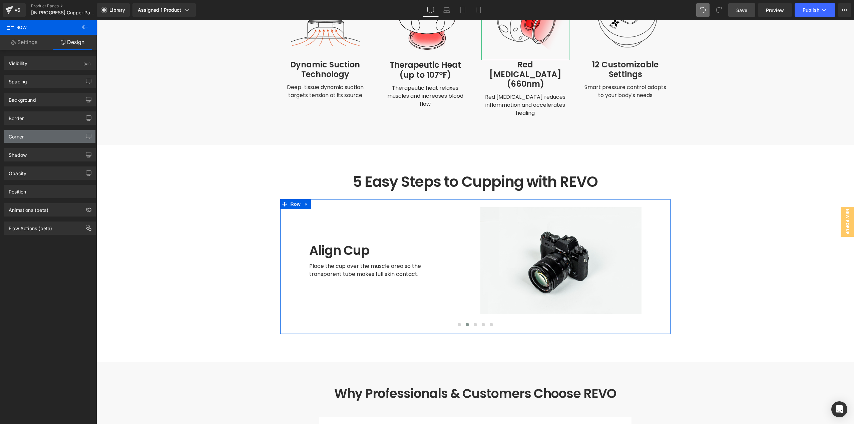
type input "transparent"
type input "0"
click at [35, 96] on div "Background" at bounding box center [22, 97] width 27 height 9
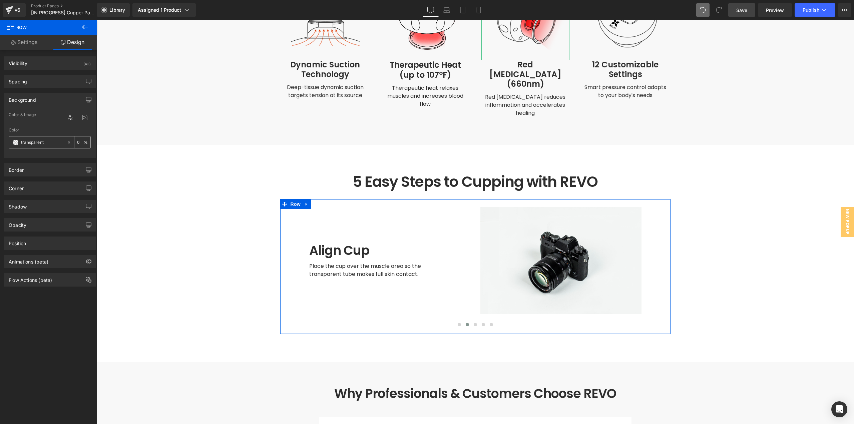
click at [55, 142] on input "transparent" at bounding box center [42, 142] width 43 height 7
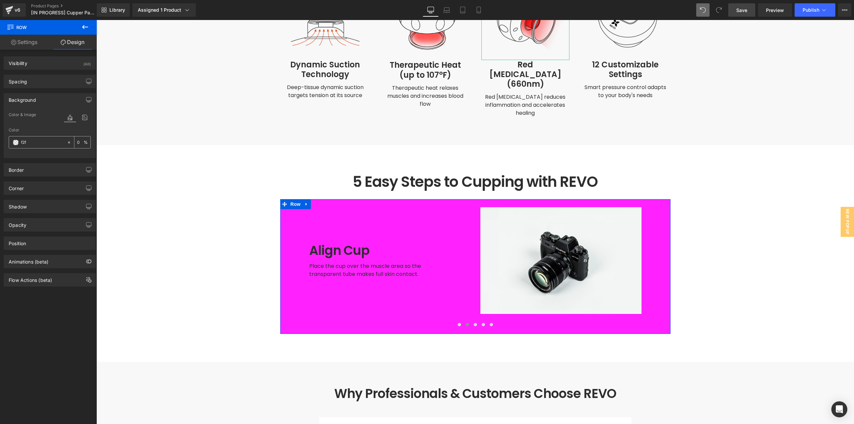
type input "f2f2"
type input "100"
type input "f2f2f"
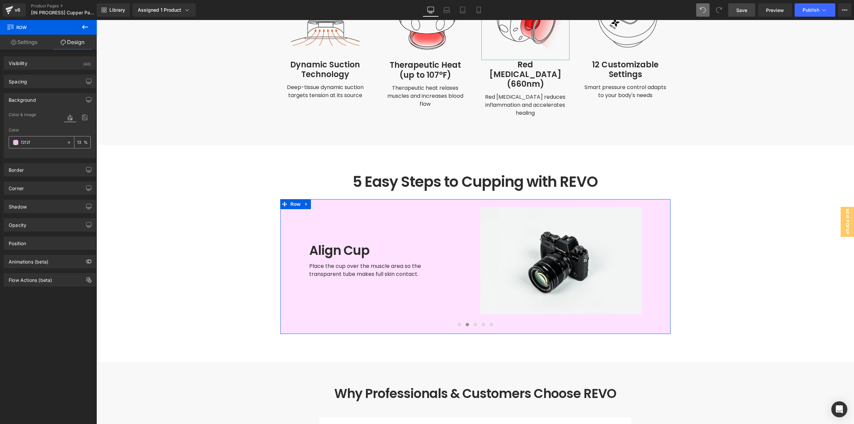
type input "0"
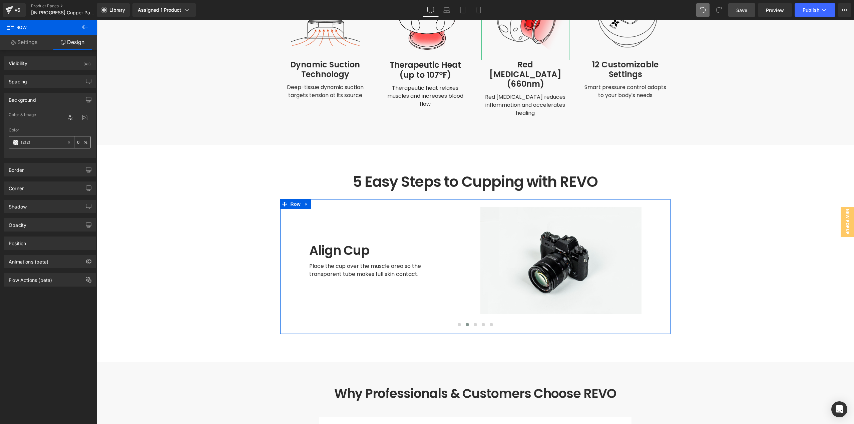
type input "f2f2f2"
type input "100"
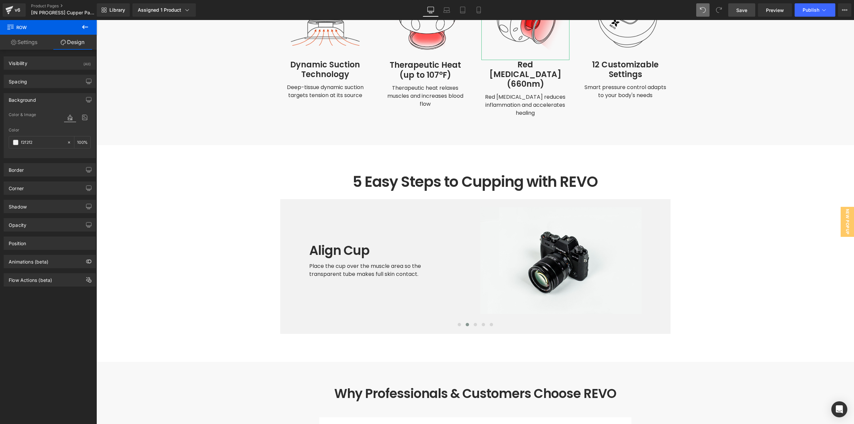
click at [148, 99] on div "The Science of Synergized Therapy Text Block How REVO Tech Works Heading Row TH…" at bounding box center [474, 23] width 757 height 186
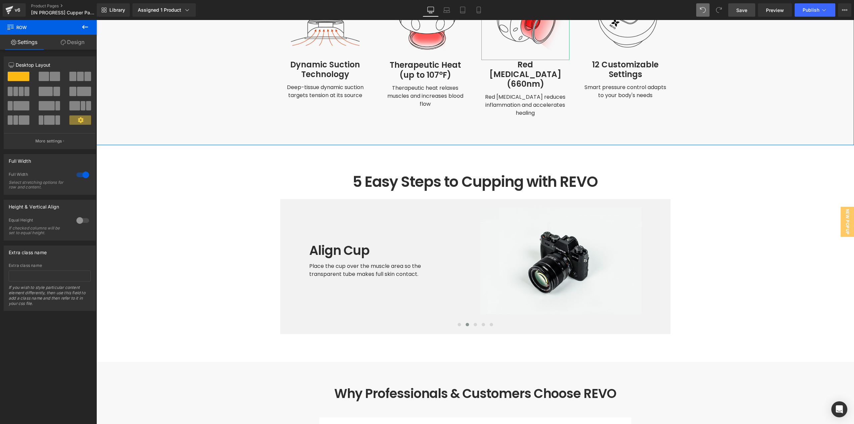
click at [79, 41] on link "Design" at bounding box center [72, 42] width 48 height 15
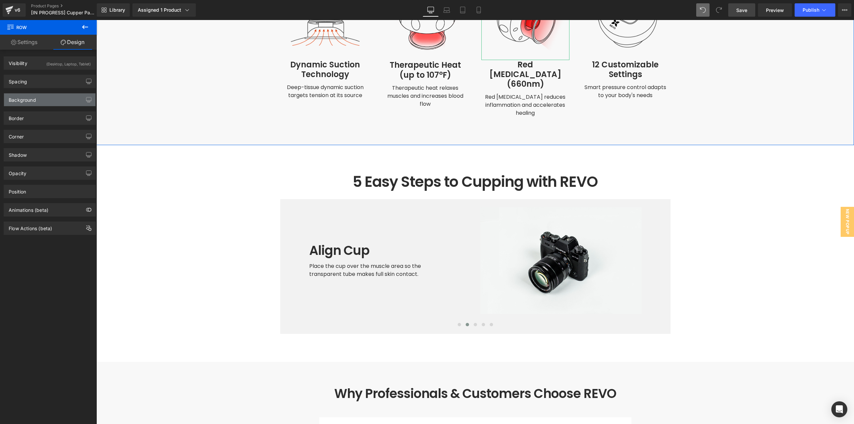
click at [33, 100] on div "Background" at bounding box center [22, 97] width 27 height 9
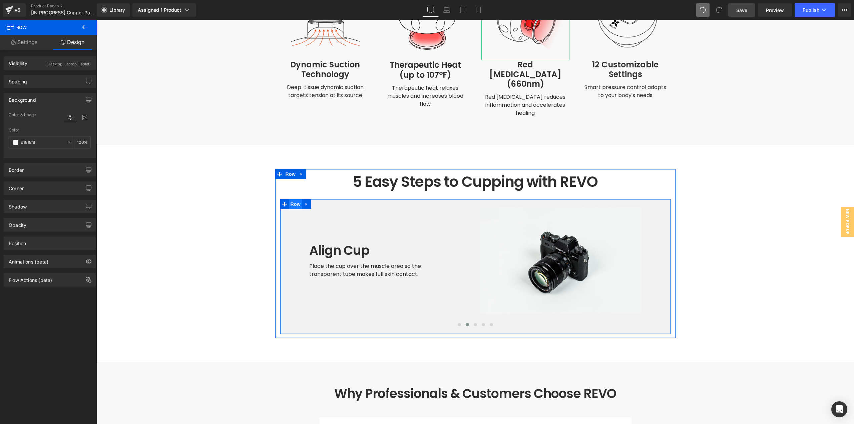
click at [290, 199] on span "Row" at bounding box center [295, 204] width 13 height 10
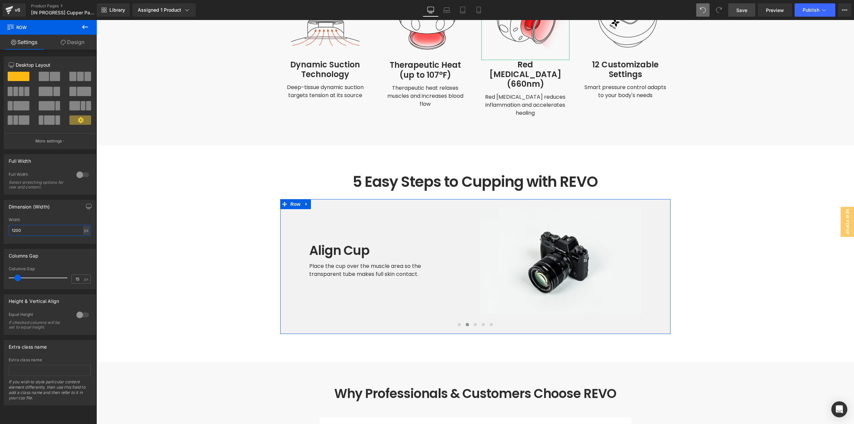
drag, startPoint x: 33, startPoint y: 226, endPoint x: 0, endPoint y: 228, distance: 33.4
click at [0, 228] on div "Dimension (Width) 1200px Width 1200 px % px" at bounding box center [50, 219] width 100 height 49
paste input "#f8f8f8"
type input "1200"
click at [75, 44] on link "Design" at bounding box center [72, 42] width 48 height 15
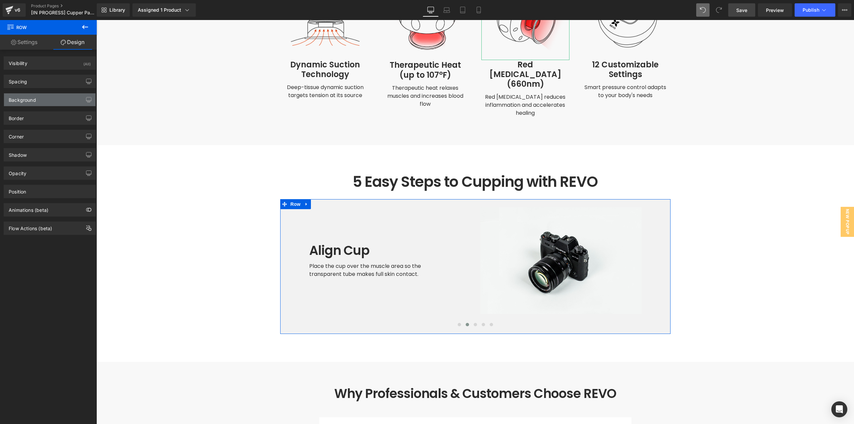
click at [25, 96] on div "Background" at bounding box center [22, 97] width 27 height 9
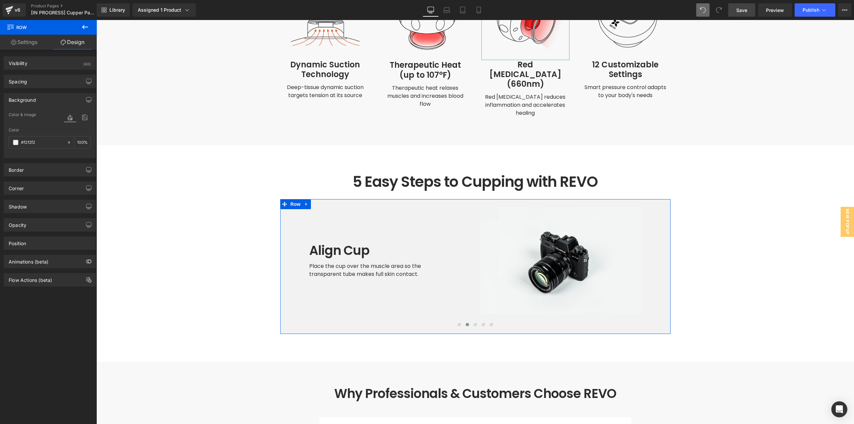
paste input "8f8f8"
type input "#f8f8f8"
click at [664, 203] on div "Prep Your Skin Heading Start with clean skin and apply a light layer of REVO Th…" at bounding box center [475, 266] width 390 height 127
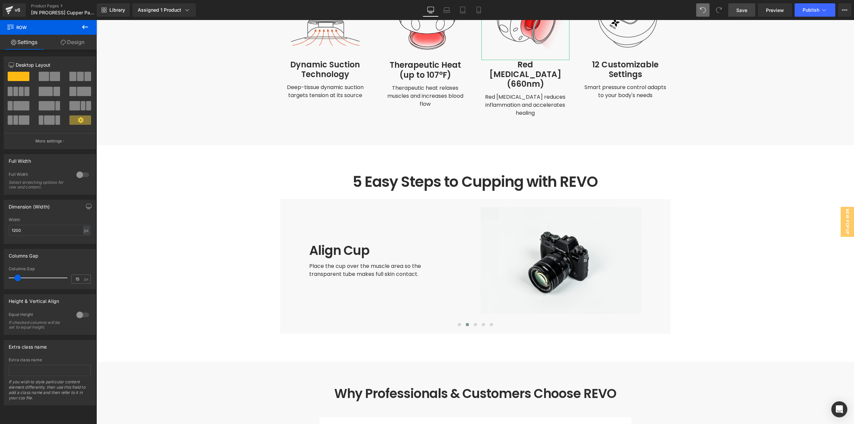
click at [769, 185] on main at bounding box center [474, 196] width 757 height 3667
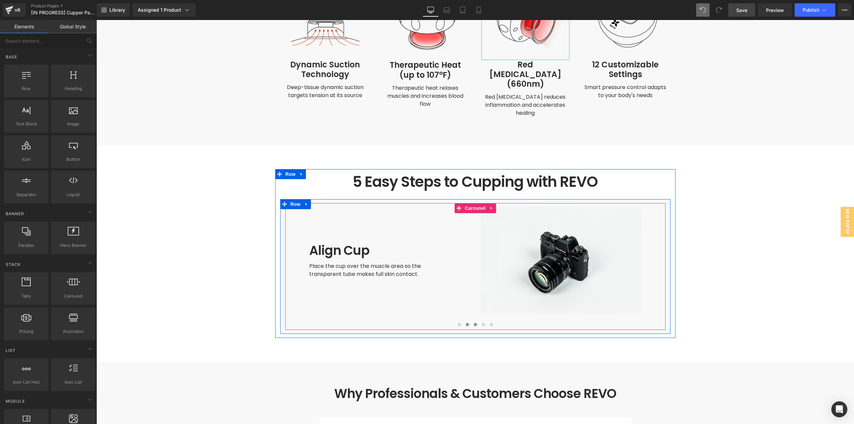
click at [473, 323] on span at bounding box center [474, 324] width 3 height 3
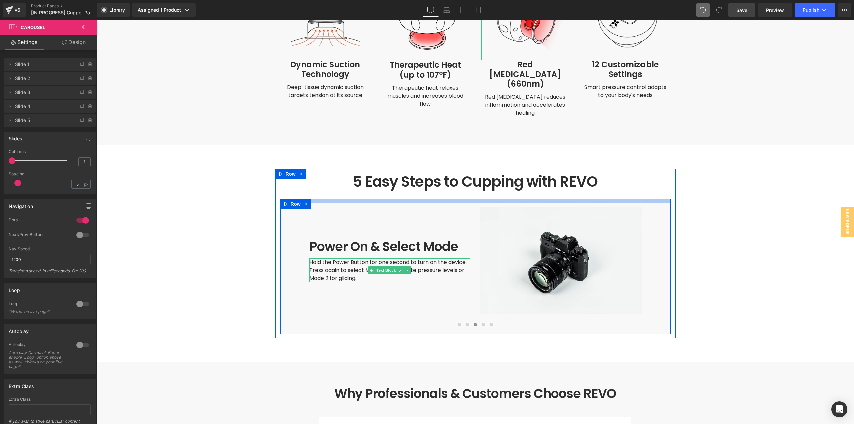
click at [660, 199] on div at bounding box center [475, 201] width 390 height 4
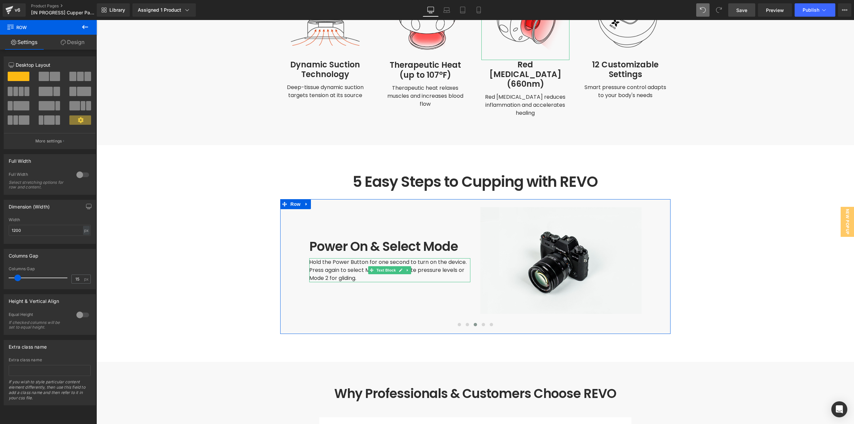
click at [68, 46] on link "Design" at bounding box center [72, 42] width 48 height 15
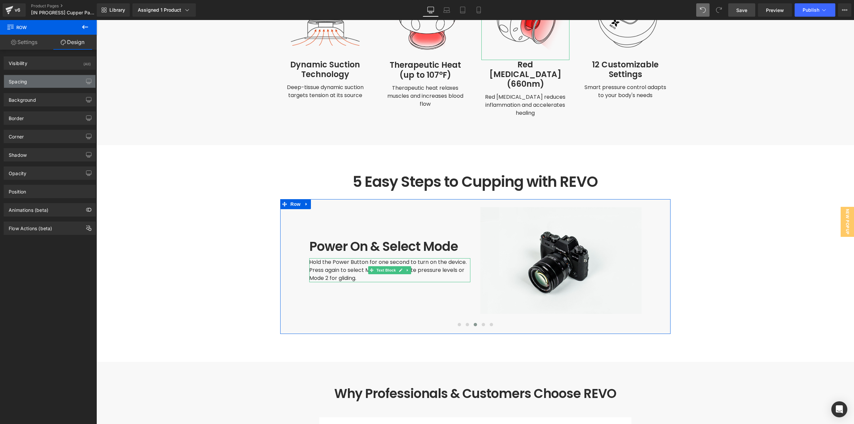
click at [36, 81] on div "Spacing" at bounding box center [49, 81] width 91 height 13
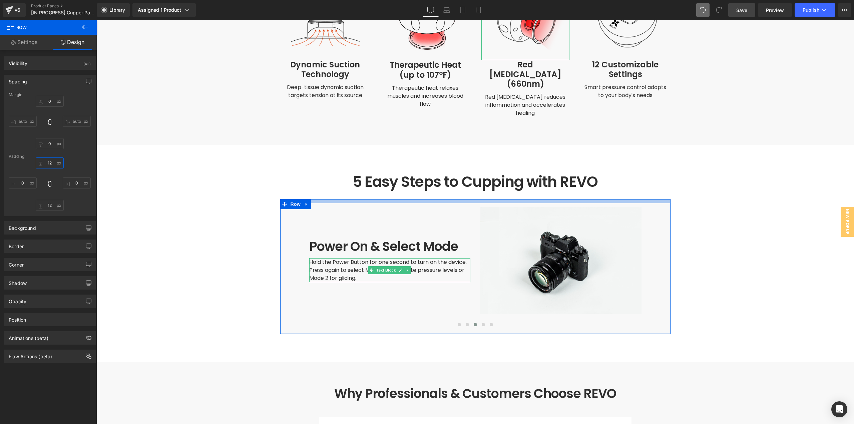
click at [52, 162] on input "12" at bounding box center [50, 162] width 28 height 11
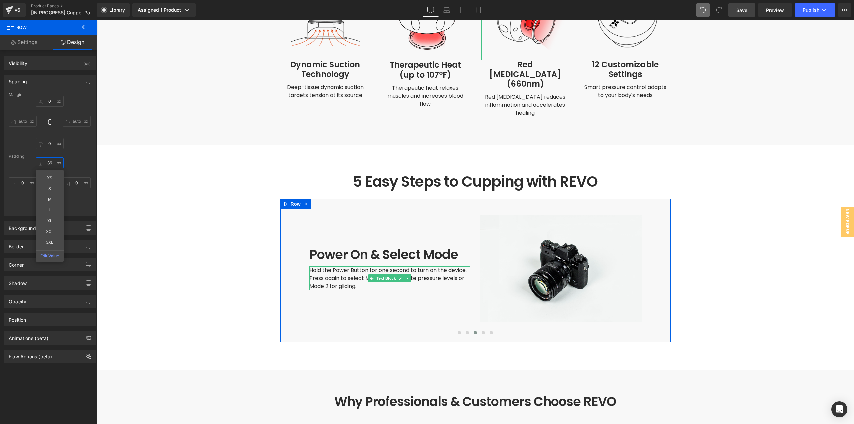
type input "36"
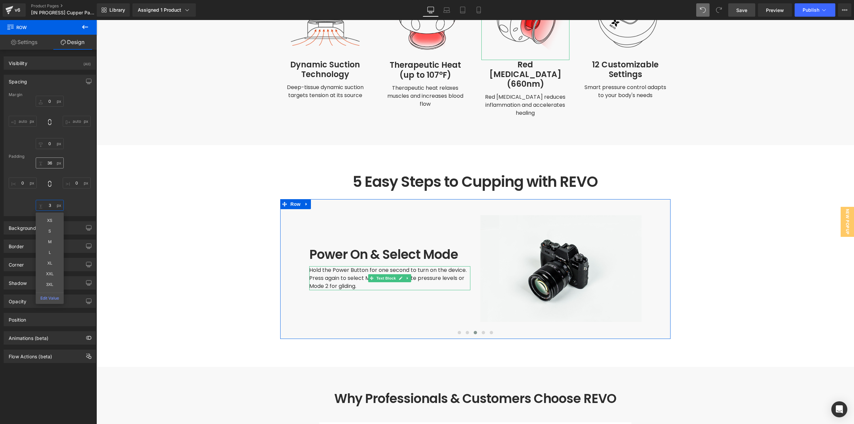
type input "36"
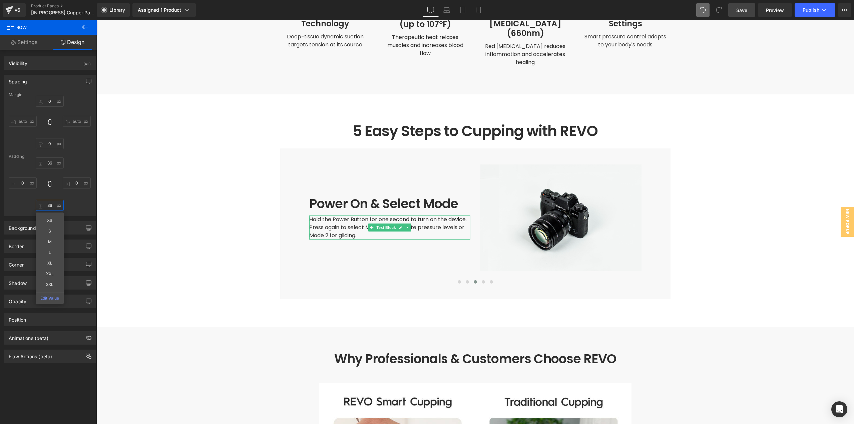
scroll to position [1714, 0]
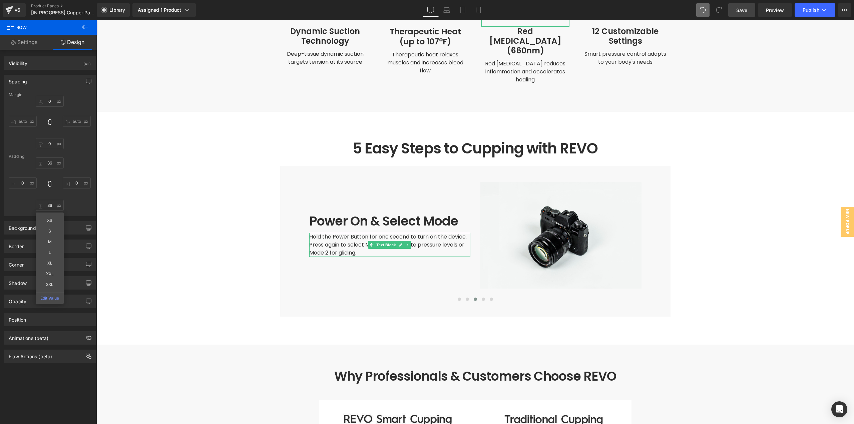
click at [740, 167] on main at bounding box center [474, 170] width 757 height 3683
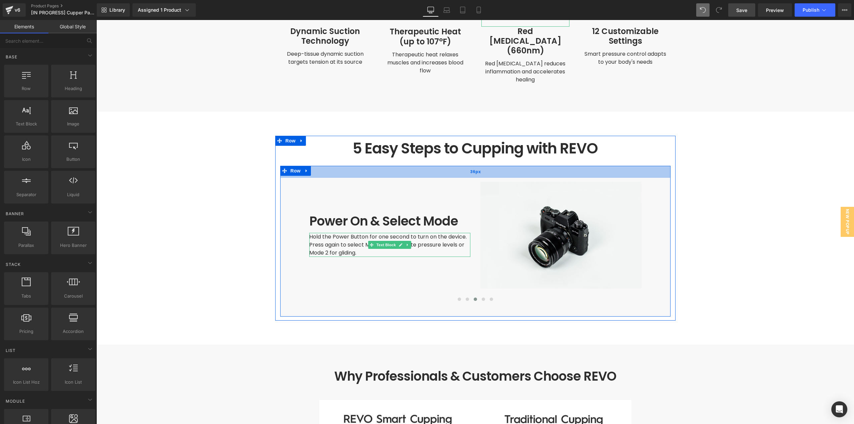
click at [651, 166] on div "36px" at bounding box center [475, 172] width 390 height 12
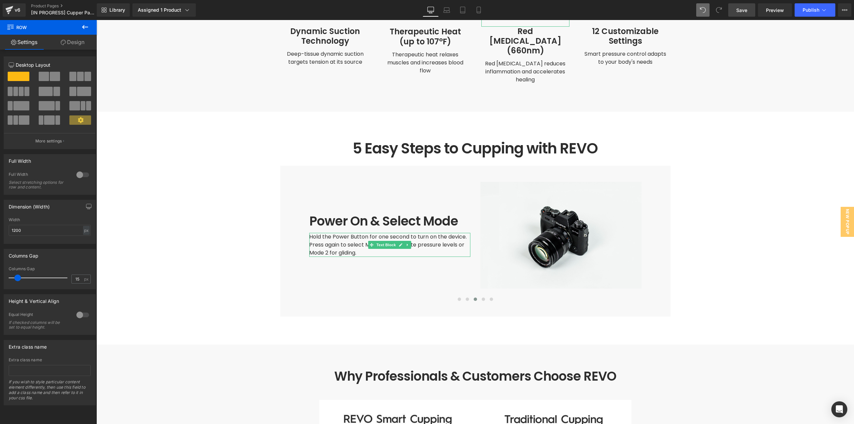
click at [218, 149] on main at bounding box center [474, 170] width 757 height 3683
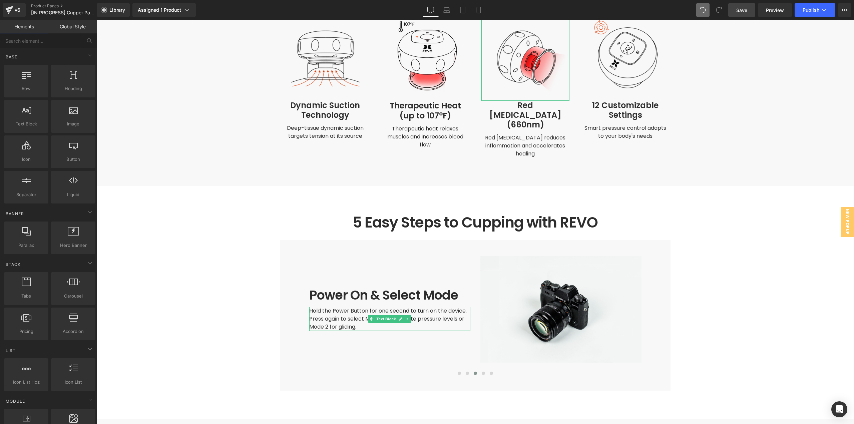
scroll to position [1647, 0]
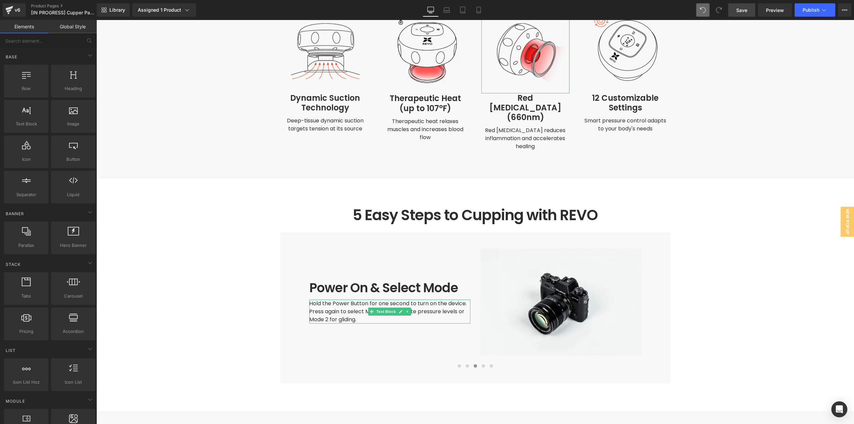
click at [462, 215] on span "Heading" at bounding box center [471, 219] width 18 height 8
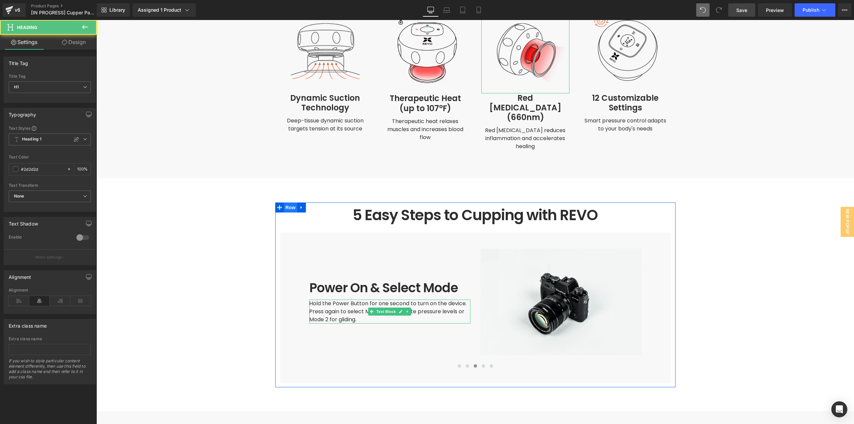
click at [289, 202] on span "Row" at bounding box center [290, 207] width 13 height 10
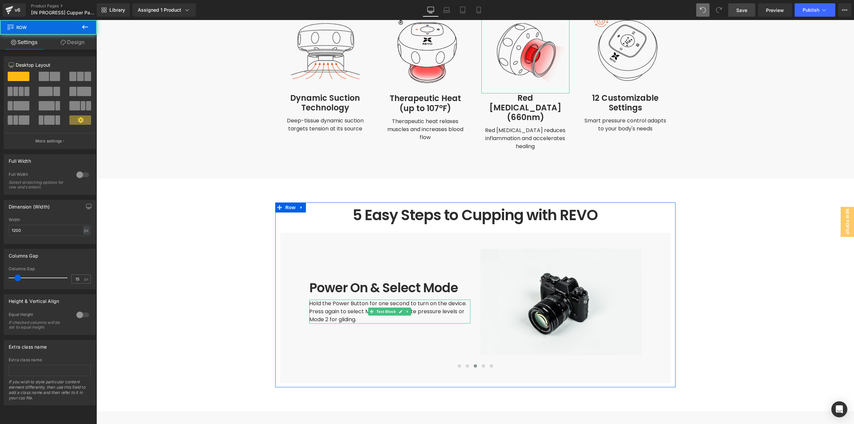
click at [80, 41] on link "Design" at bounding box center [72, 42] width 48 height 15
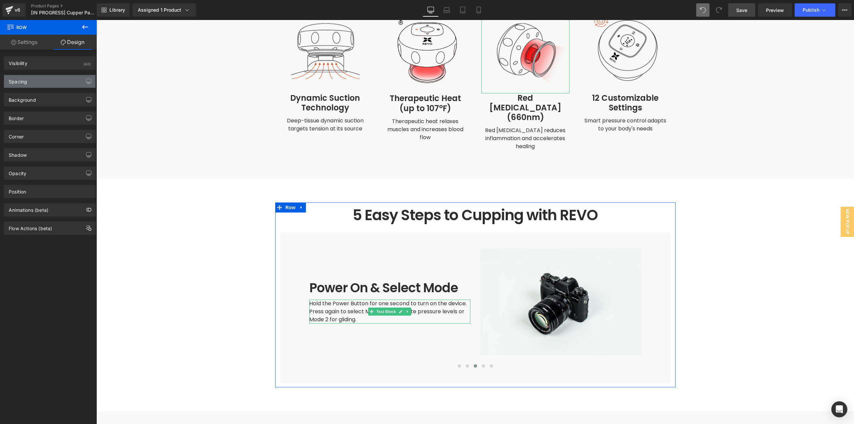
click at [22, 77] on div "Spacing" at bounding box center [18, 79] width 18 height 9
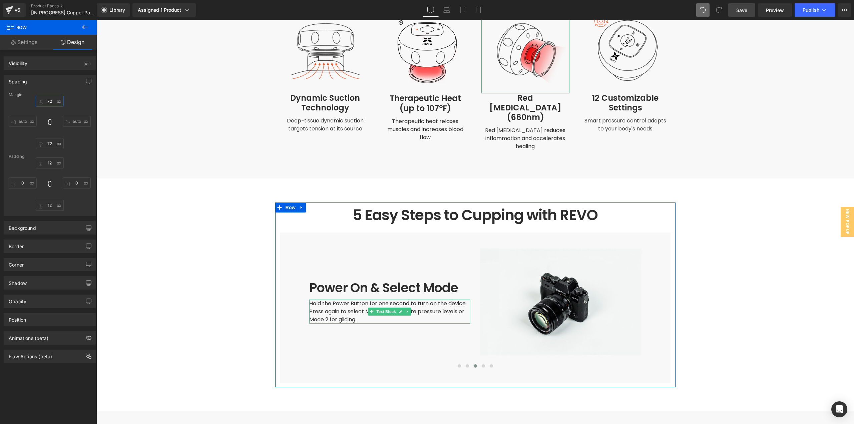
click at [49, 100] on input "72" at bounding box center [50, 101] width 28 height 11
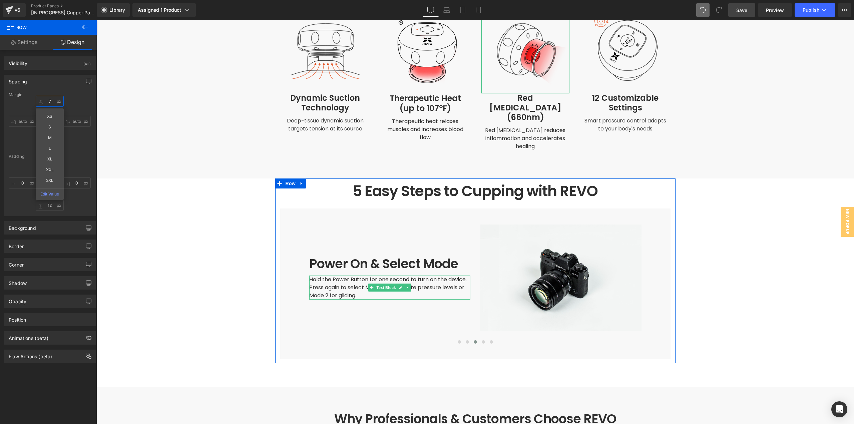
type input "72"
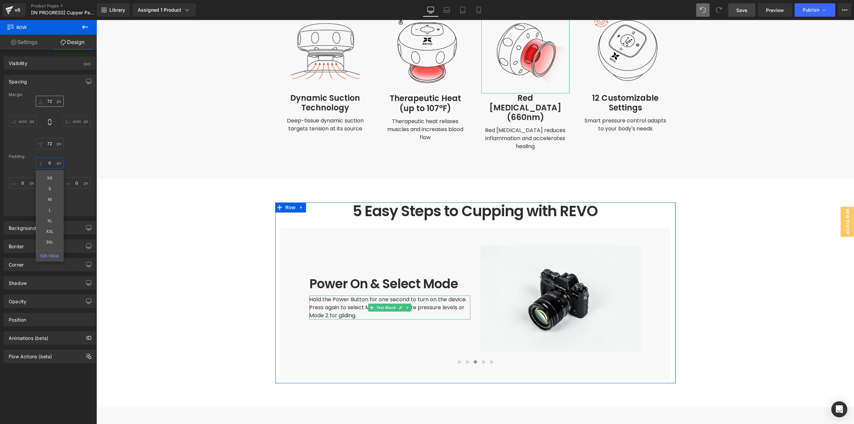
type input "0"
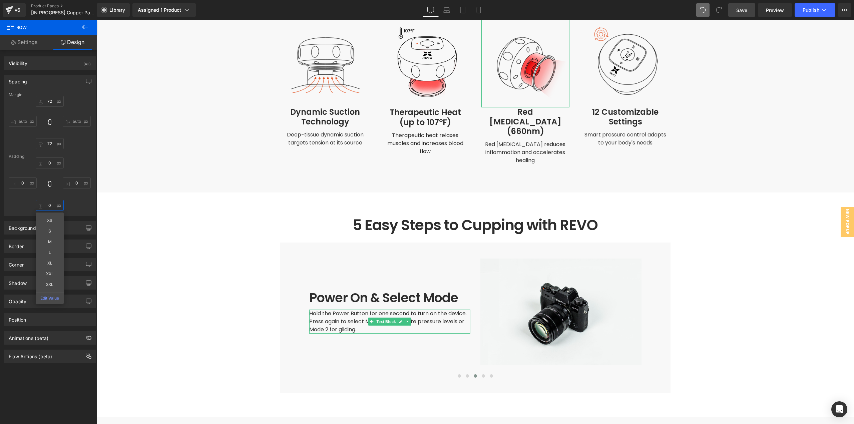
scroll to position [1634, 0]
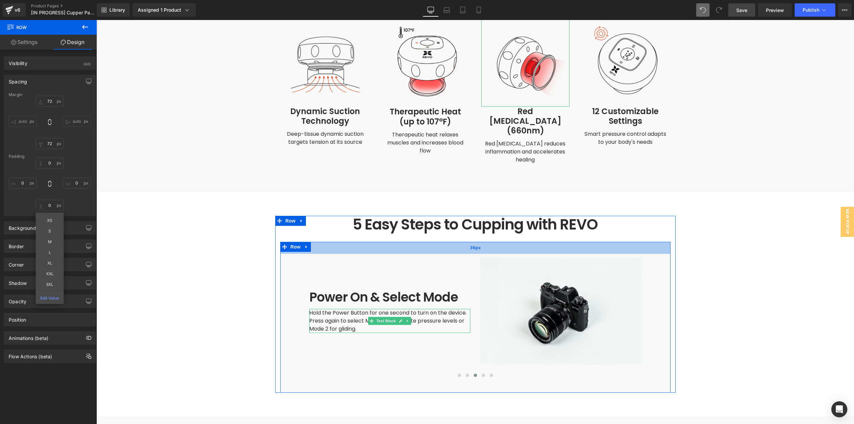
click at [658, 242] on div "36px" at bounding box center [475, 248] width 390 height 12
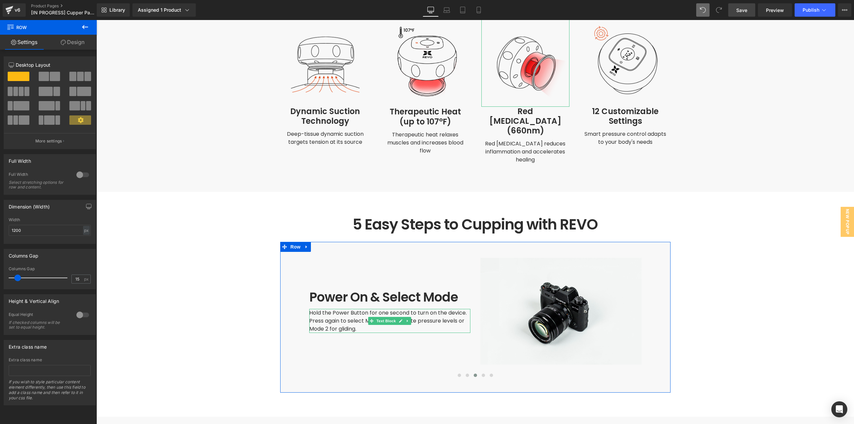
click at [79, 46] on link "Design" at bounding box center [72, 42] width 48 height 15
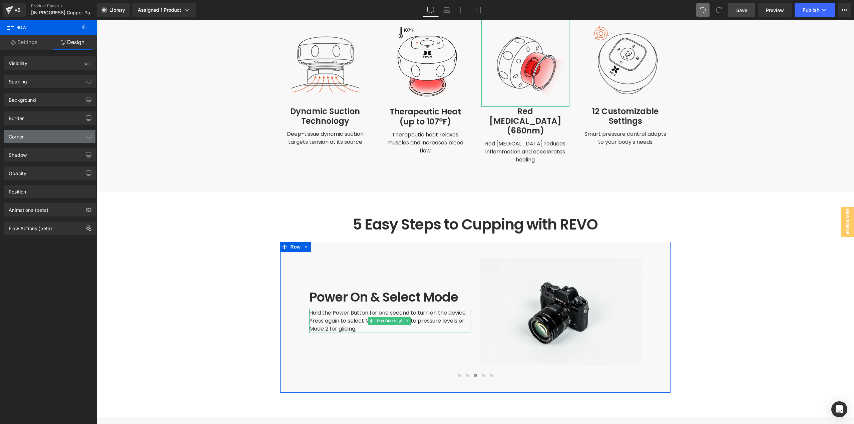
click at [25, 136] on div "Corner" at bounding box center [49, 136] width 91 height 13
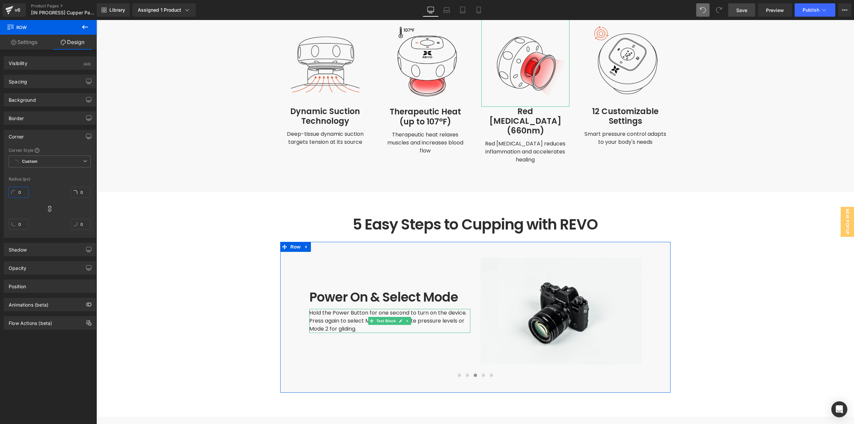
click at [23, 191] on input "0" at bounding box center [19, 192] width 20 height 11
type input "20"
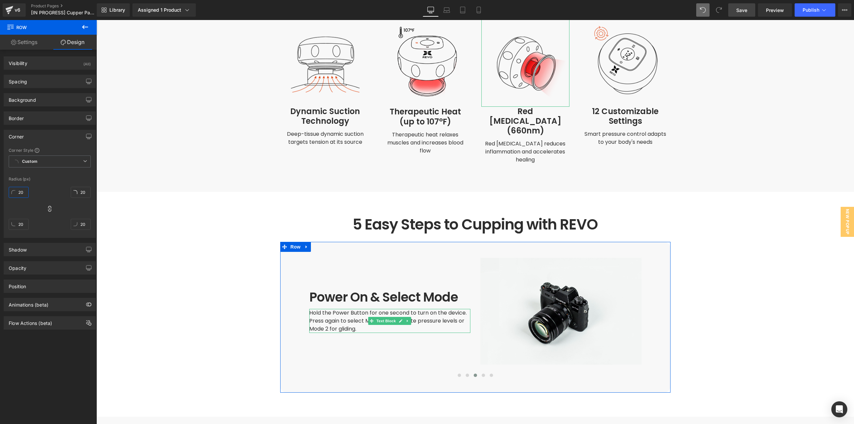
type input "20"
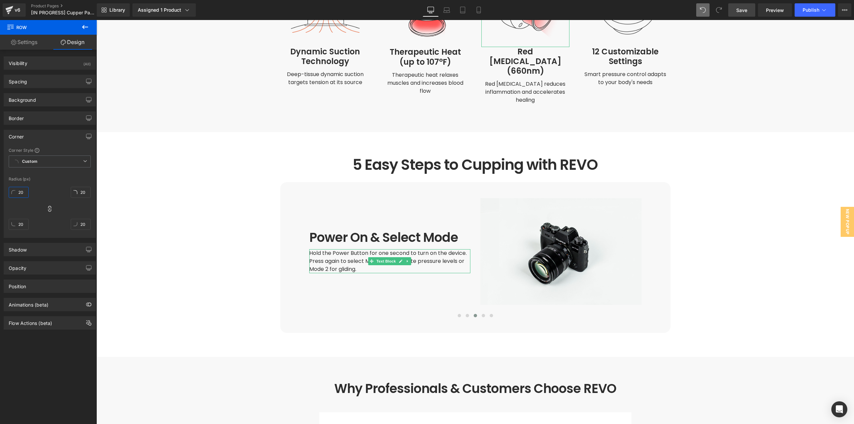
scroll to position [1701, 0]
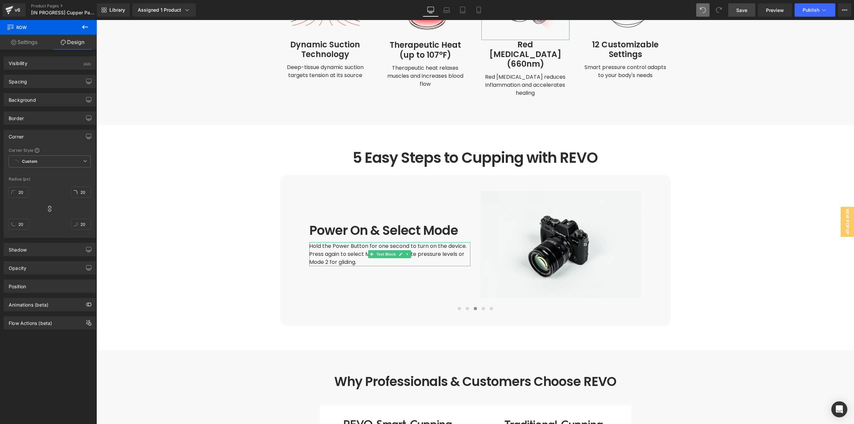
click at [728, 250] on main at bounding box center [474, 180] width 757 height 3675
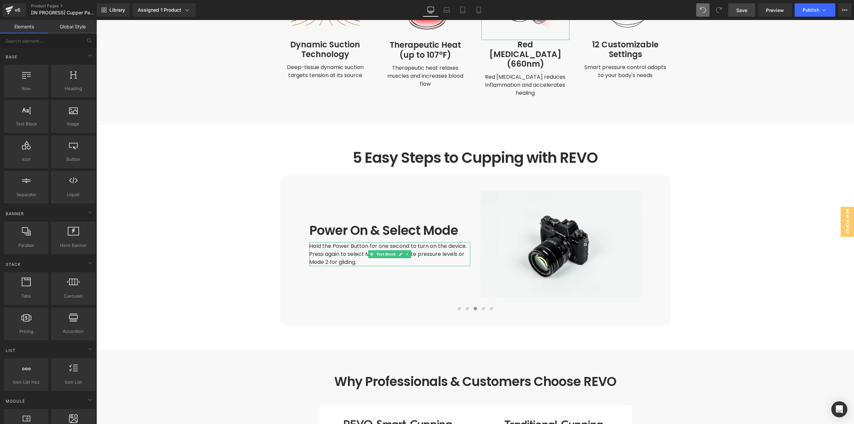
click at [730, 250] on main at bounding box center [474, 180] width 757 height 3675
click at [721, 256] on main at bounding box center [474, 180] width 757 height 3675
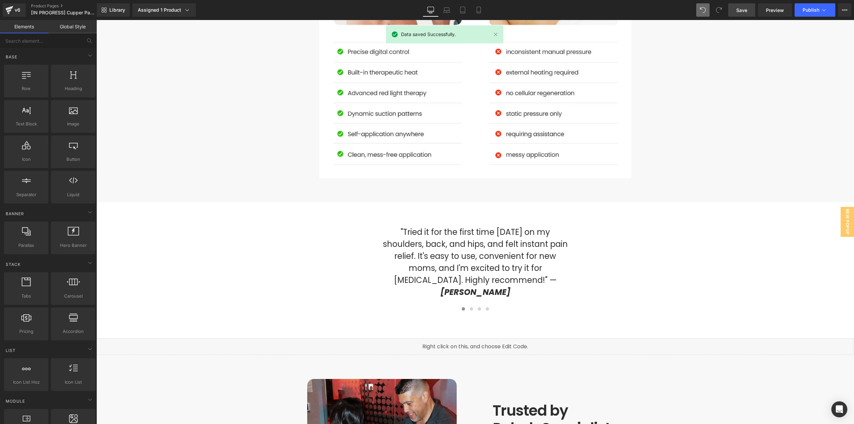
scroll to position [2367, 0]
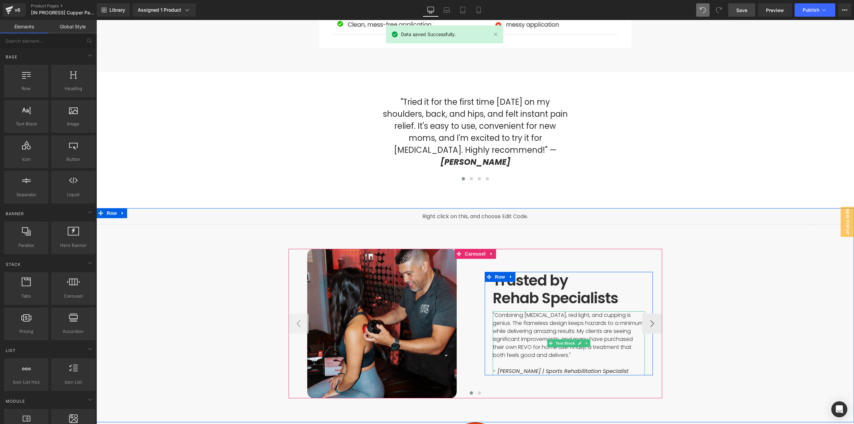
drag, startPoint x: 537, startPoint y: 305, endPoint x: 548, endPoint y: 302, distance: 11.7
click at [536, 311] on span ""Combining [MEDICAL_DATA], red light, and cupping is genius. The flameless desi…" at bounding box center [568, 335] width 152 height 48
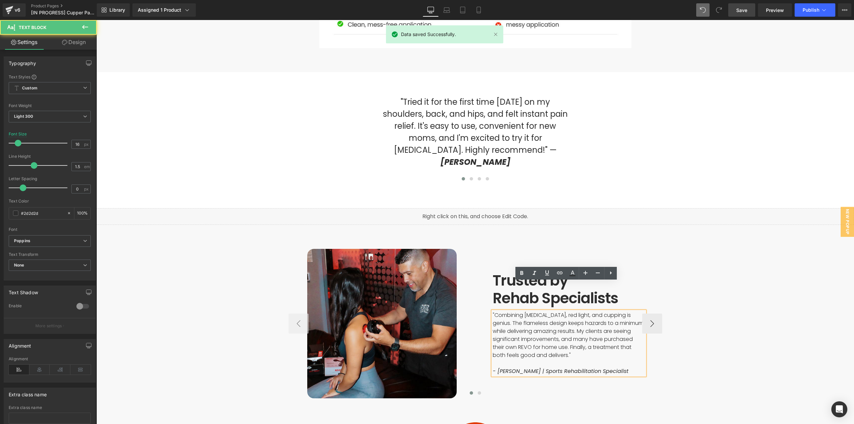
click at [551, 311] on span ""Combining [MEDICAL_DATA], red light, and cupping is genius. The flameless desi…" at bounding box center [568, 335] width 152 height 48
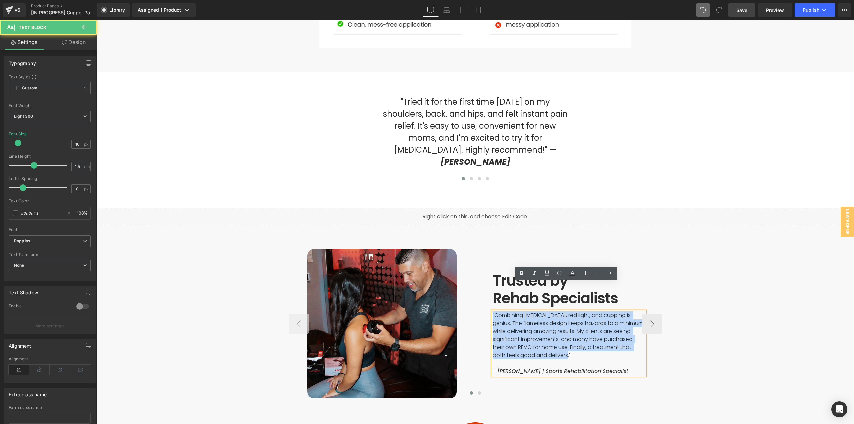
drag, startPoint x: 606, startPoint y: 324, endPoint x: 490, endPoint y: 286, distance: 122.4
click at [492, 311] on p ""Combining [MEDICAL_DATA], red light, and cupping is genius. The flameless desi…" at bounding box center [568, 335] width 152 height 48
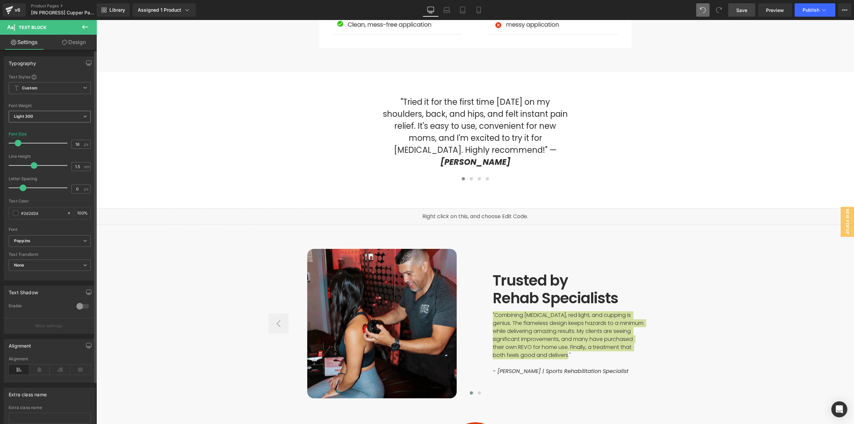
click at [54, 115] on span "Light 300" at bounding box center [50, 117] width 82 height 12
click at [39, 157] on div "Regular 400" at bounding box center [31, 158] width 24 height 5
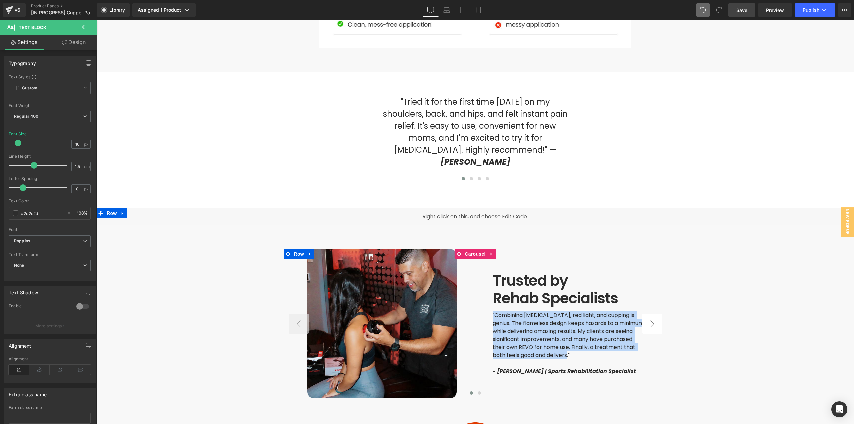
click at [648, 313] on button "›" at bounding box center [652, 323] width 20 height 20
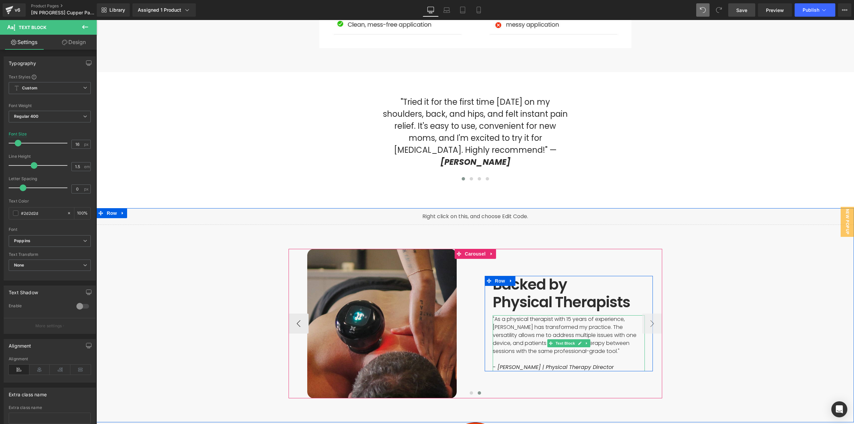
click at [557, 315] on span ""As a physical therapist with 15 years of experience, [PERSON_NAME] has transfo…" at bounding box center [564, 335] width 145 height 40
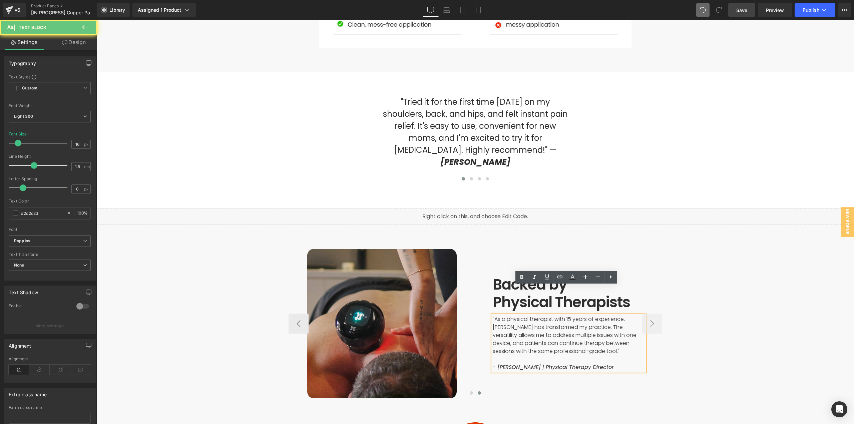
click at [571, 315] on span ""As a physical therapist with 15 years of experience, [PERSON_NAME] has transfo…" at bounding box center [564, 335] width 145 height 40
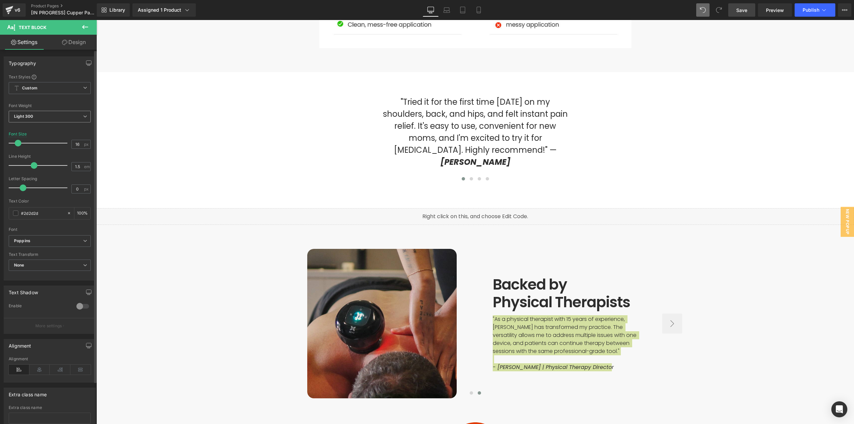
click at [46, 115] on span "Light 300" at bounding box center [50, 117] width 82 height 12
drag, startPoint x: 36, startPoint y: 156, endPoint x: 64, endPoint y: 164, distance: 29.2
click at [36, 156] on div "Regular 400" at bounding box center [31, 158] width 24 height 5
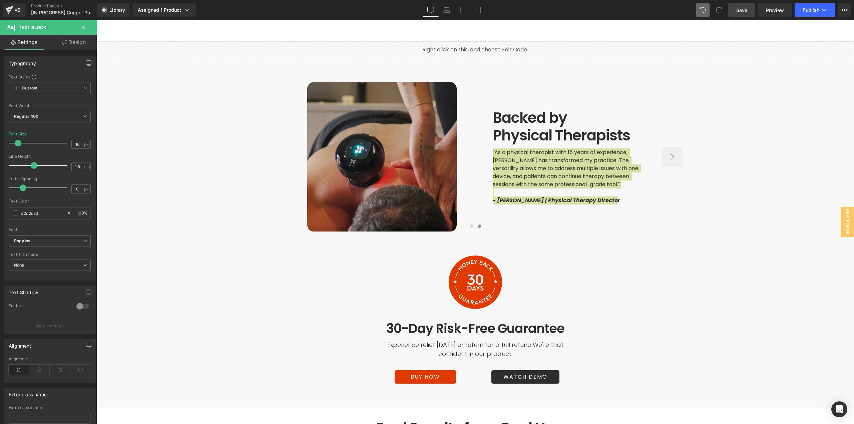
scroll to position [2601, 0]
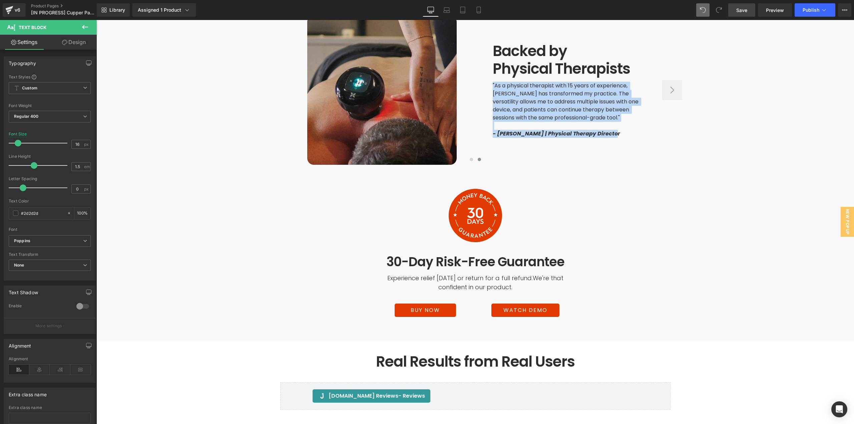
click at [491, 280] on icon at bounding box center [493, 282] width 4 height 4
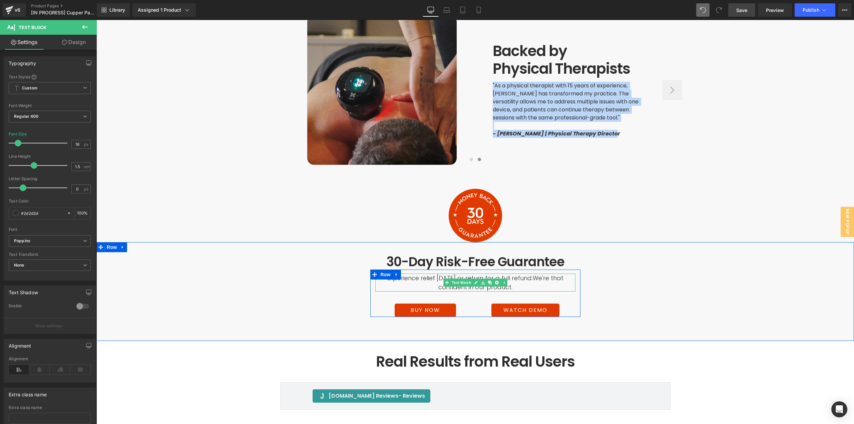
click at [512, 274] on span "Experience relief [DATE] or return for a full refund." at bounding box center [459, 278] width 145 height 8
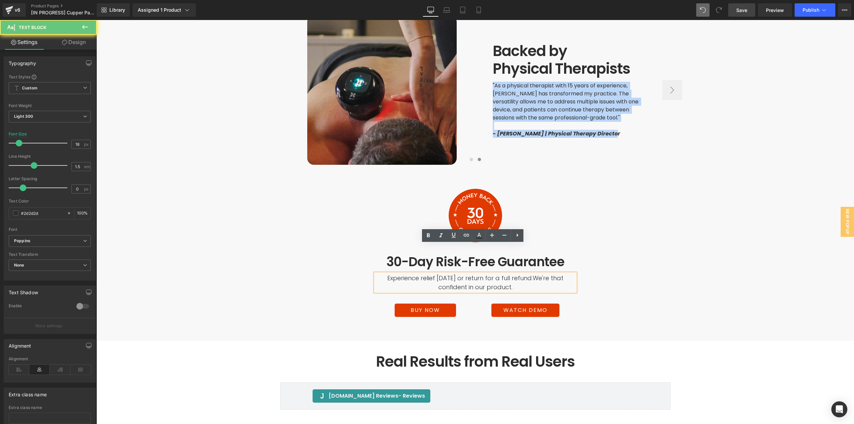
click at [519, 274] on span "Experience relief [DATE] or return for a full refund." at bounding box center [459, 278] width 145 height 8
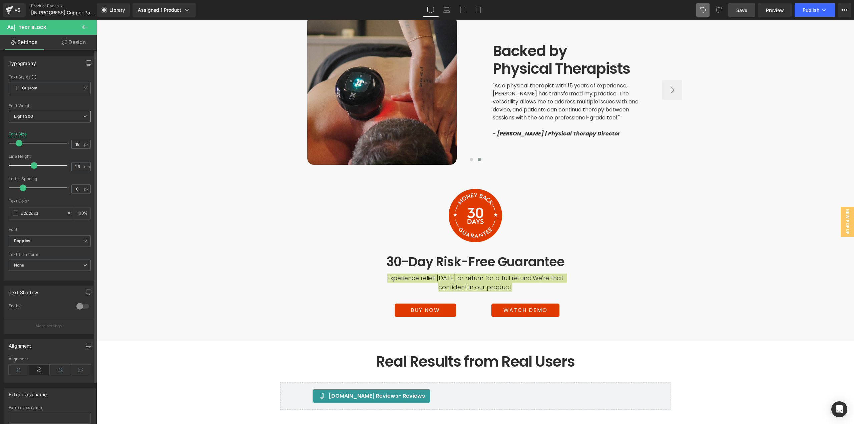
click at [49, 118] on span "Light 300" at bounding box center [50, 117] width 82 height 12
drag, startPoint x: 32, startPoint y: 154, endPoint x: 48, endPoint y: 159, distance: 16.8
click at [33, 155] on li "Regular 400" at bounding box center [50, 158] width 82 height 10
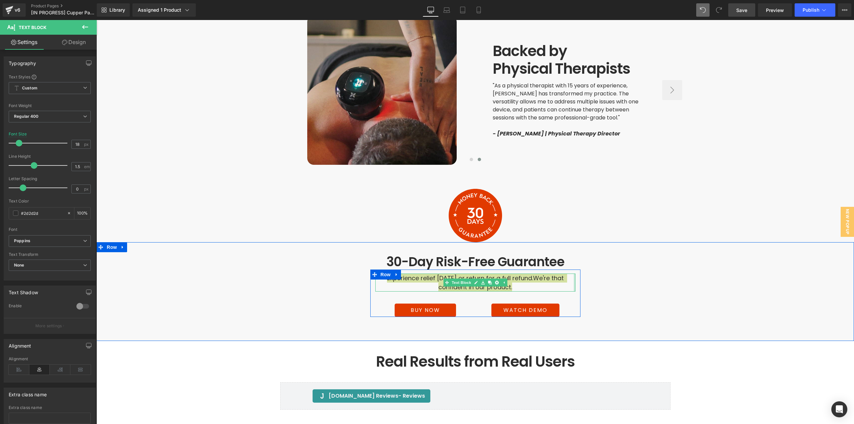
drag, startPoint x: 572, startPoint y: 252, endPoint x: 586, endPoint y: 258, distance: 15.1
click at [586, 258] on div "30-Day Risk-Free Guarantee Heading Experience relief within 30 days or return f…" at bounding box center [475, 285] width 400 height 63
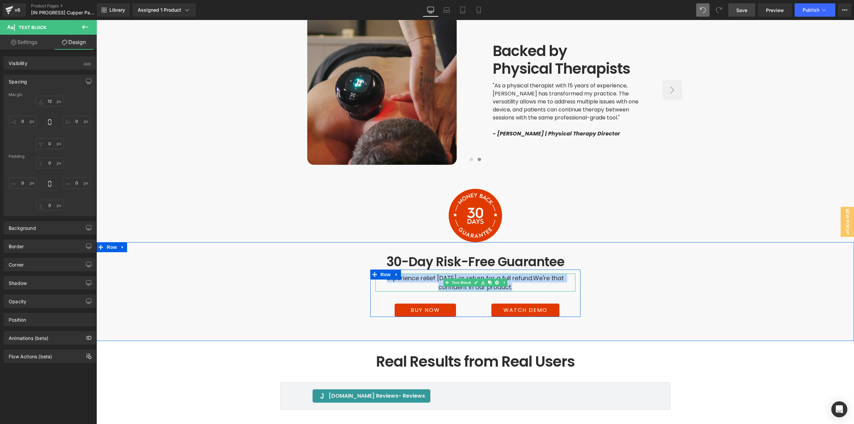
click at [615, 268] on div "30-Day Risk-Free Guarantee Heading Experience relief within 30 days or return f…" at bounding box center [475, 285] width 400 height 63
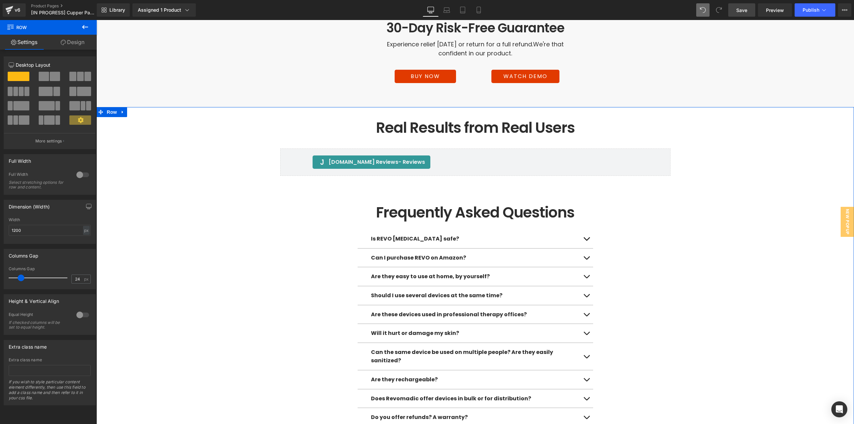
scroll to position [2834, 0]
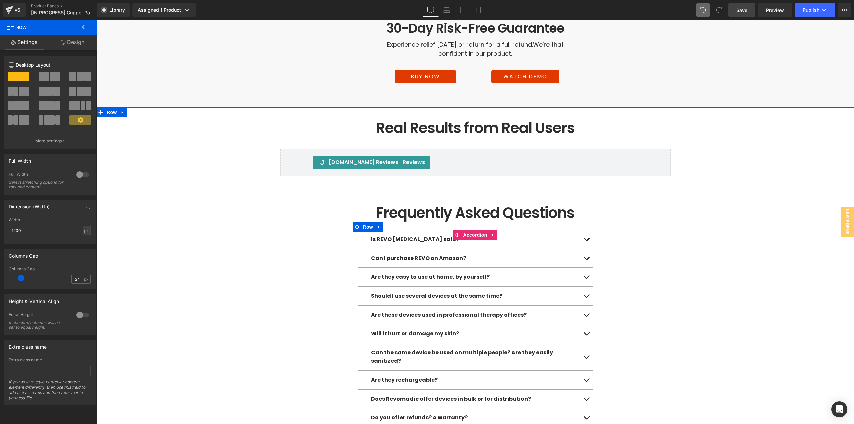
click at [583, 230] on button "button" at bounding box center [586, 239] width 13 height 19
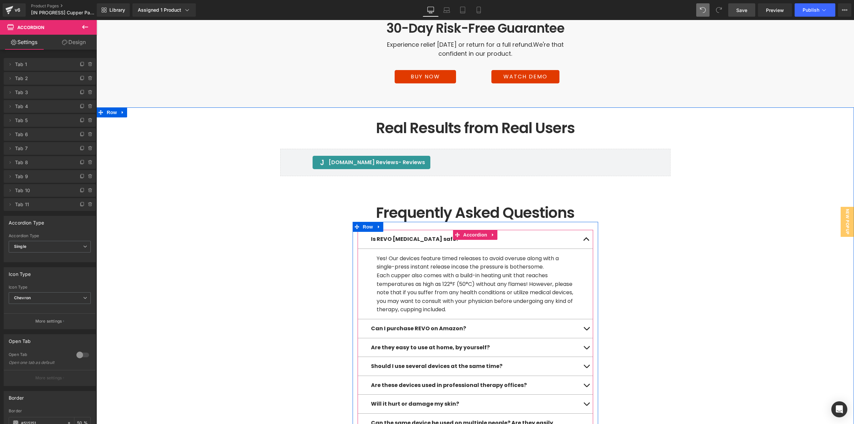
click at [583, 230] on button "button" at bounding box center [586, 239] width 13 height 19
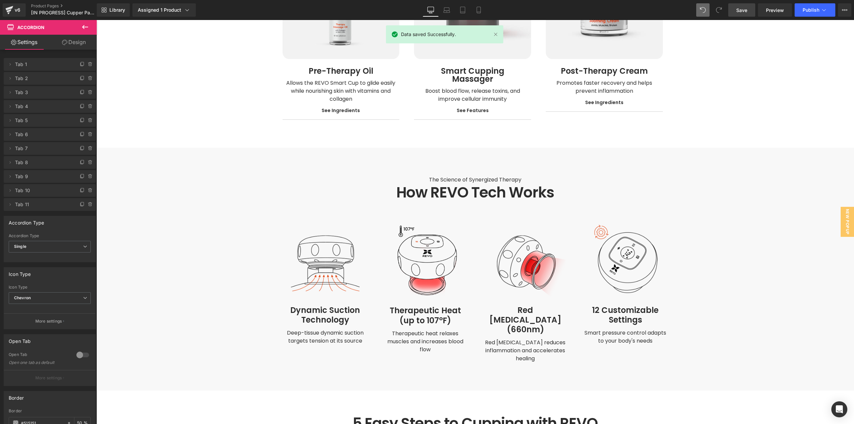
scroll to position [1434, 0]
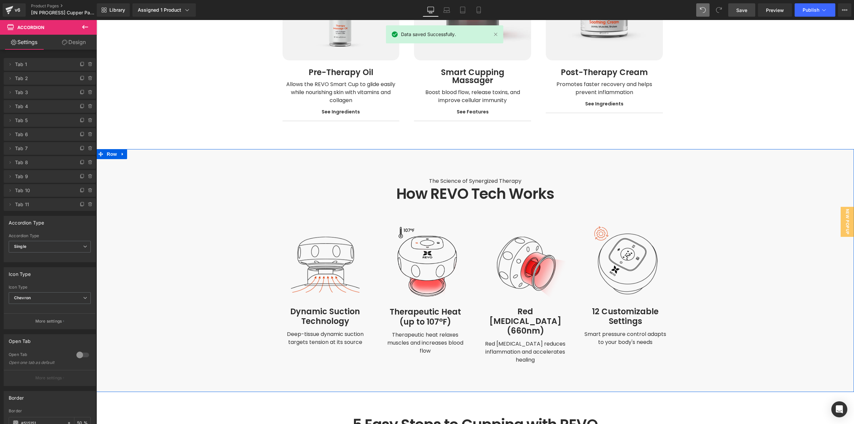
click at [568, 157] on div "The Science of Synergized Therapy Text Block How REVO Tech Works Heading Row TH…" at bounding box center [474, 270] width 757 height 242
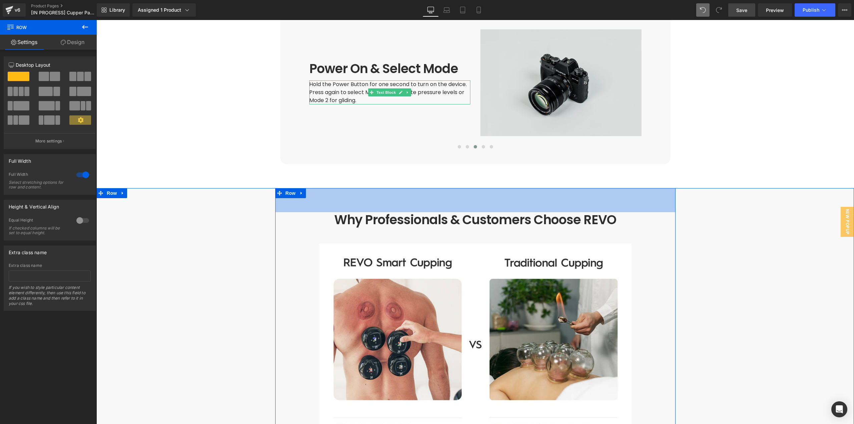
scroll to position [1801, 0]
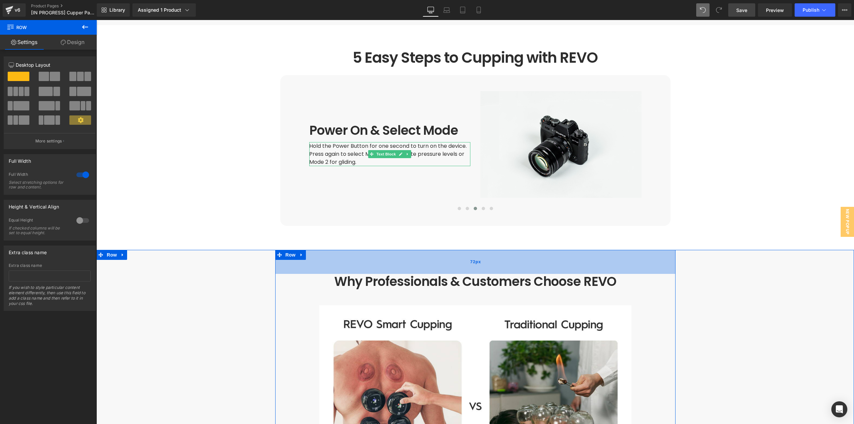
click at [470, 259] on span "72px" at bounding box center [475, 262] width 11 height 6
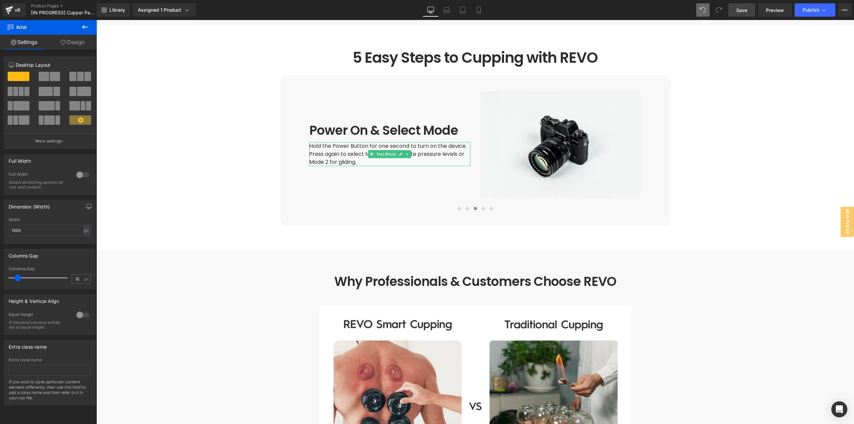
click at [75, 37] on link "Design" at bounding box center [72, 42] width 48 height 15
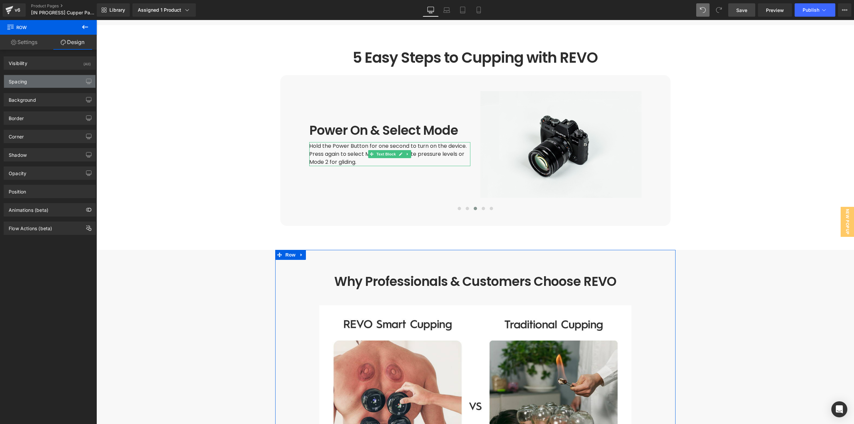
click at [24, 83] on div "Spacing" at bounding box center [18, 79] width 18 height 9
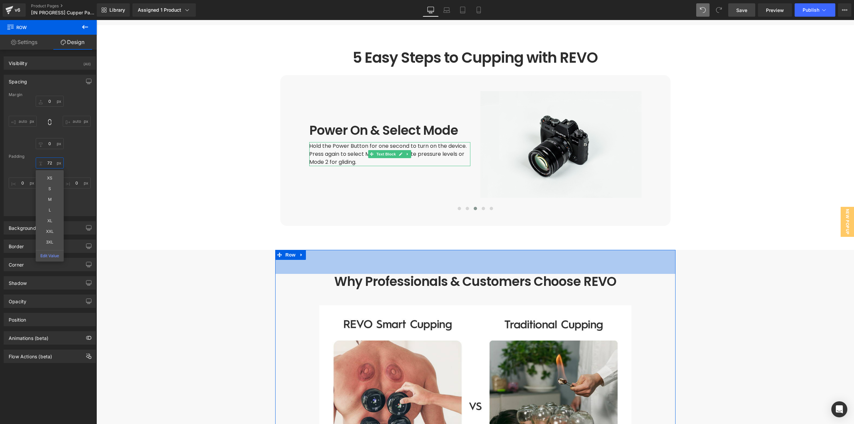
click at [52, 161] on input "72" at bounding box center [50, 162] width 28 height 11
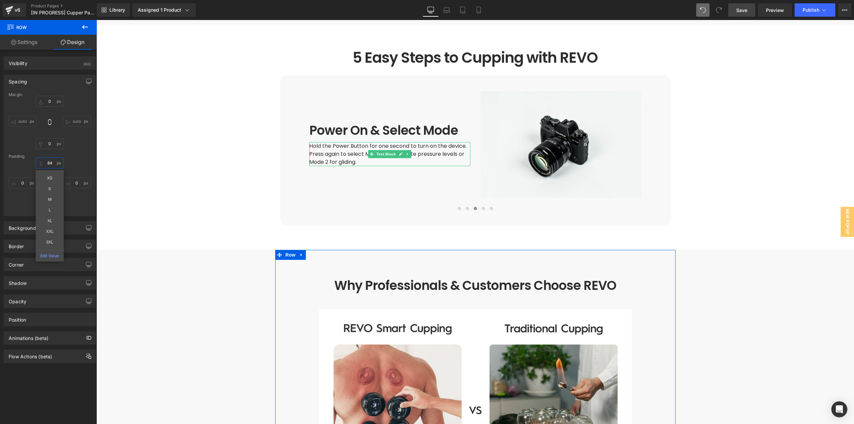
type input "84"
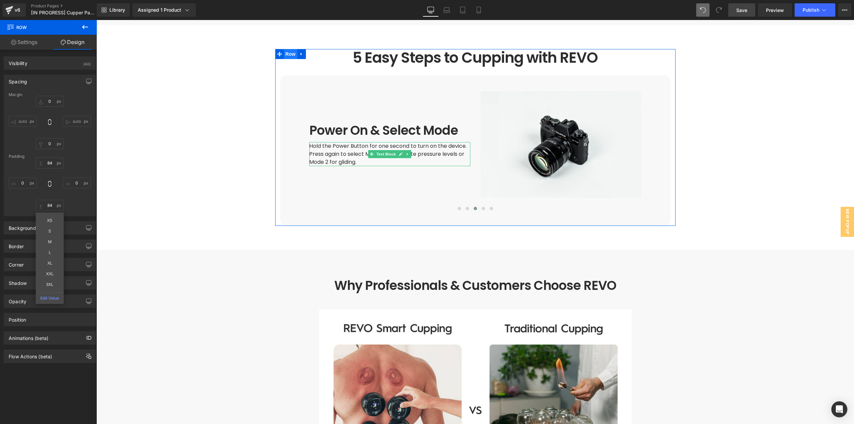
click at [289, 49] on span "Row" at bounding box center [290, 54] width 13 height 10
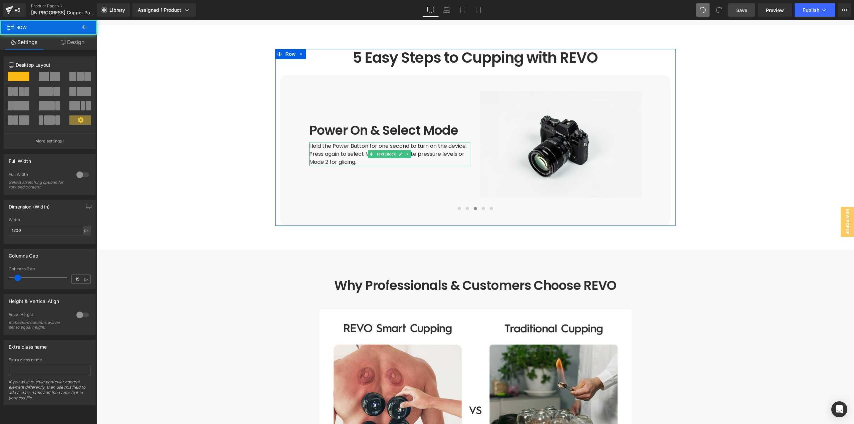
click at [80, 44] on link "Design" at bounding box center [72, 42] width 48 height 15
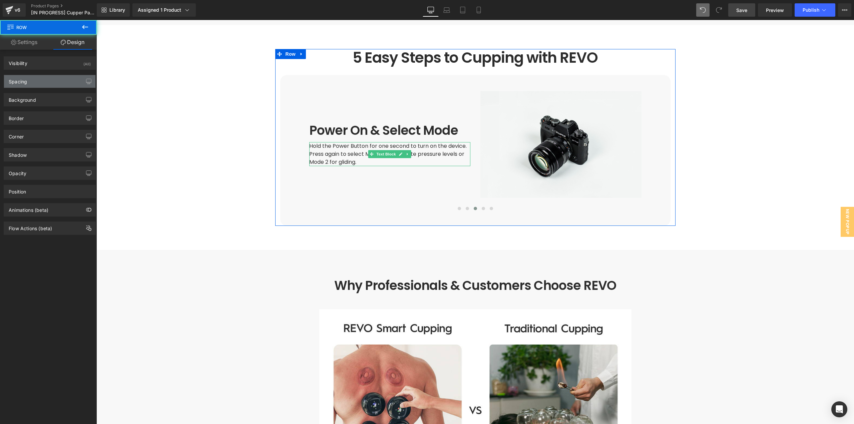
click at [26, 86] on div "Spacing" at bounding box center [49, 81] width 91 height 13
type input "72"
type input "0"
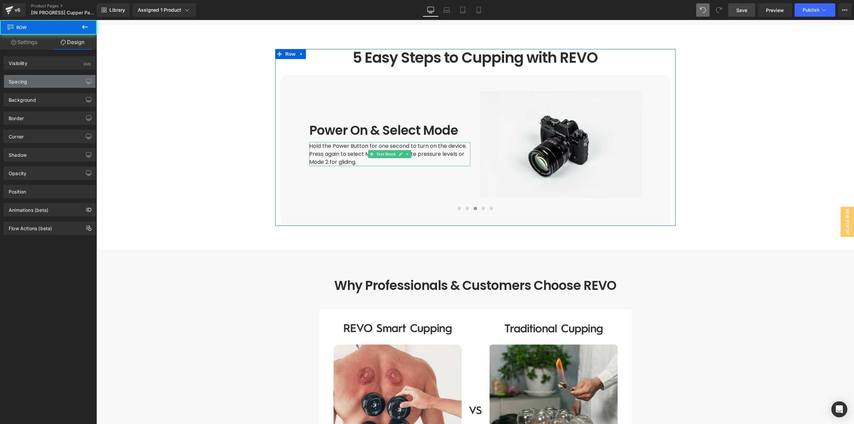
type input "0"
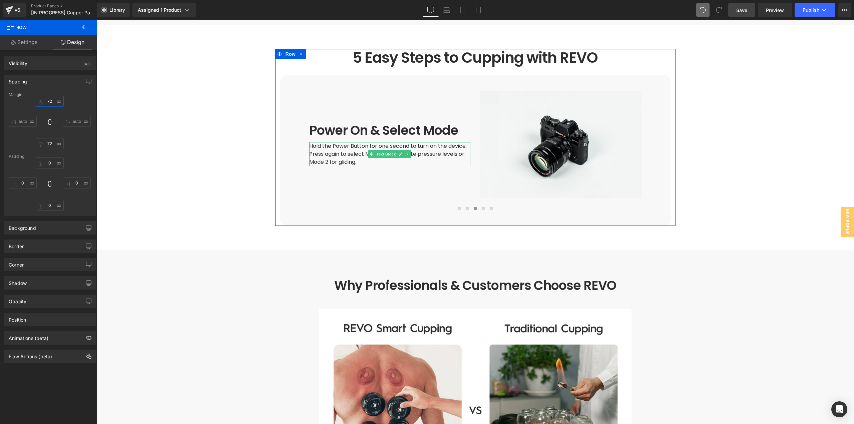
click at [49, 100] on input "72" at bounding box center [50, 101] width 28 height 11
type input "84"
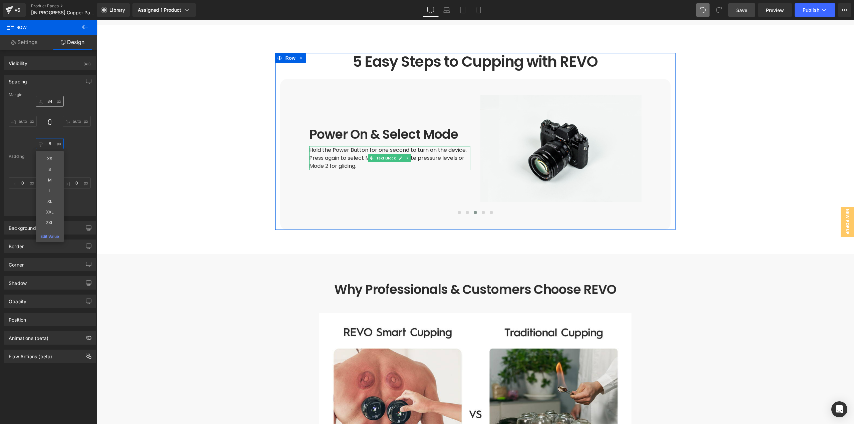
type input "84"
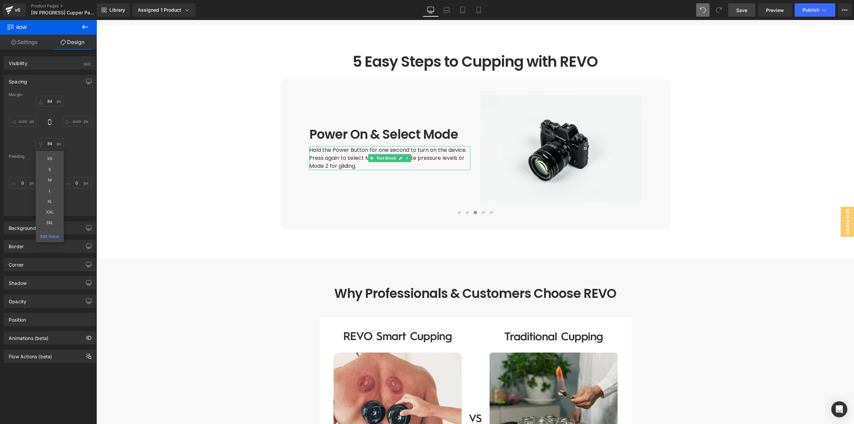
click at [824, 167] on main at bounding box center [474, 88] width 757 height 3691
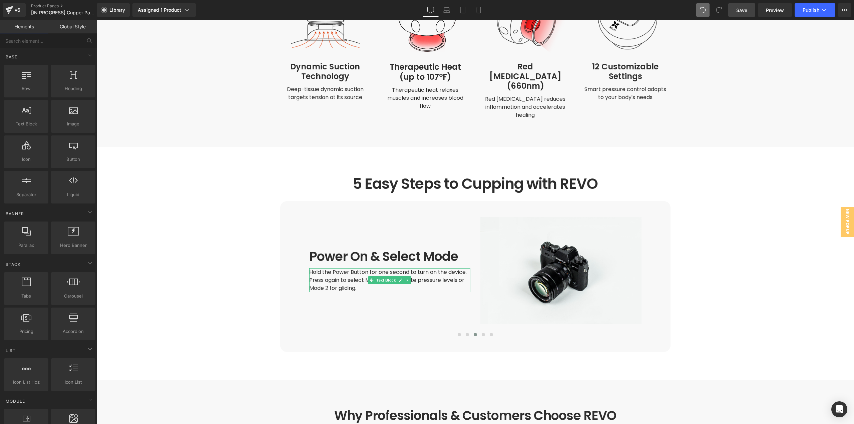
scroll to position [1667, 0]
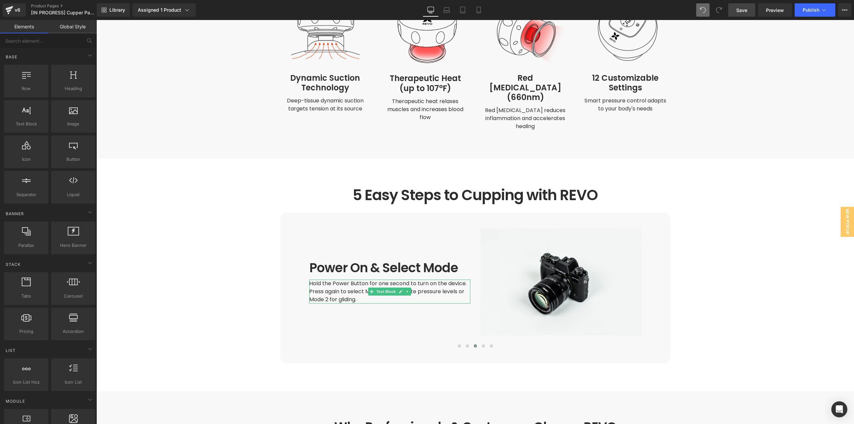
click at [727, 238] on main at bounding box center [474, 221] width 757 height 3691
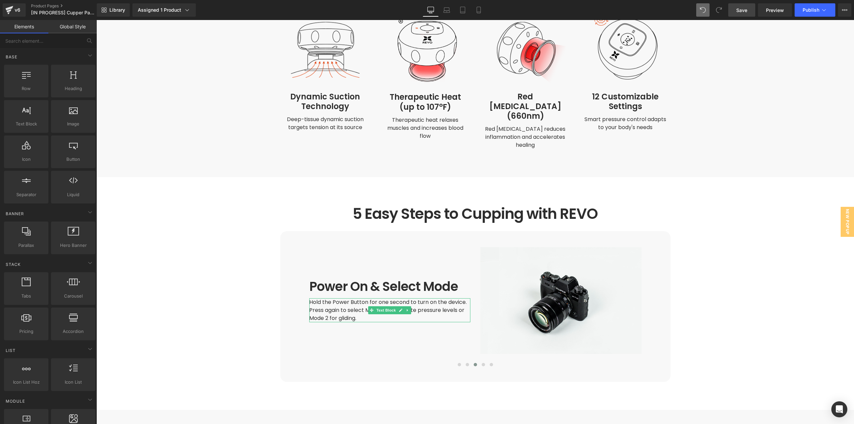
scroll to position [1434, 0]
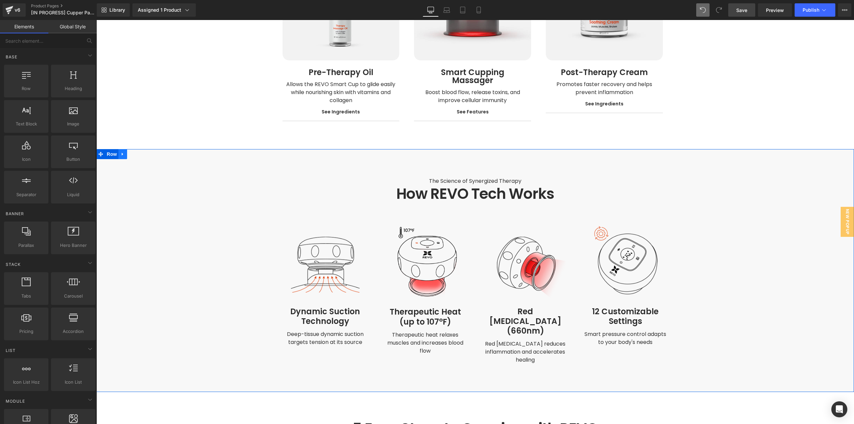
click at [120, 152] on icon at bounding box center [122, 154] width 5 height 5
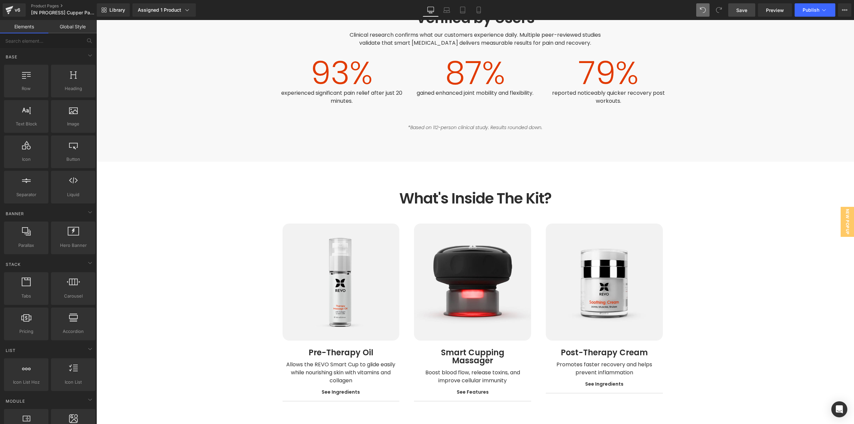
scroll to position [1730, 0]
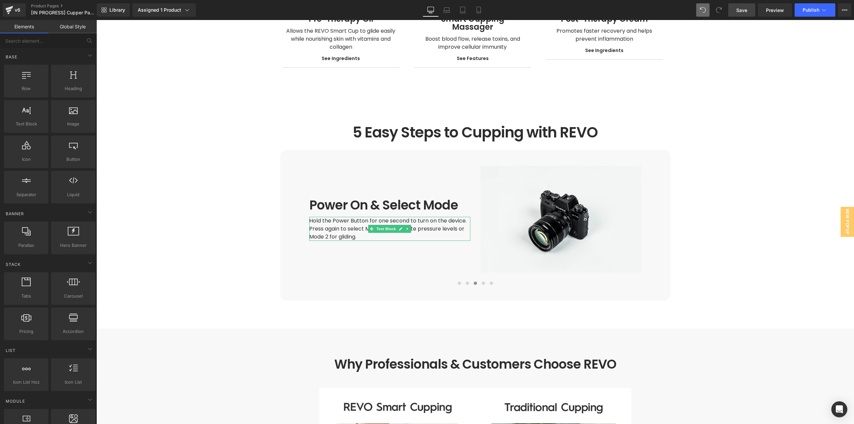
click at [161, 121] on main at bounding box center [474, 158] width 757 height 3691
drag, startPoint x: 167, startPoint y: 83, endPoint x: 121, endPoint y: 87, distance: 46.8
click at [121, 89] on main at bounding box center [474, 158] width 757 height 3691
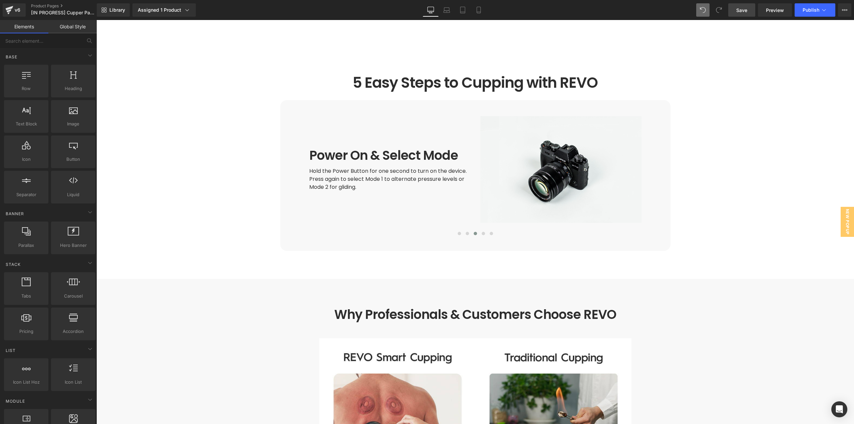
scroll to position [1790, 0]
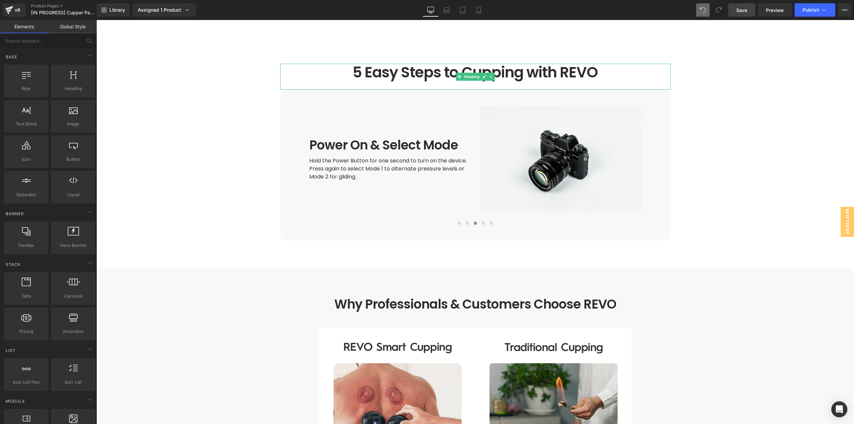
click at [249, 56] on main at bounding box center [474, 98] width 757 height 3691
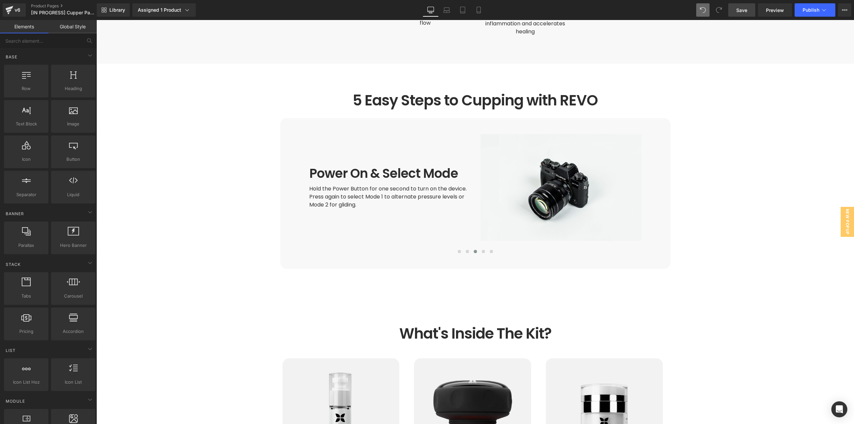
scroll to position [1296, 0]
click at [743, 12] on span "Save" at bounding box center [741, 10] width 11 height 7
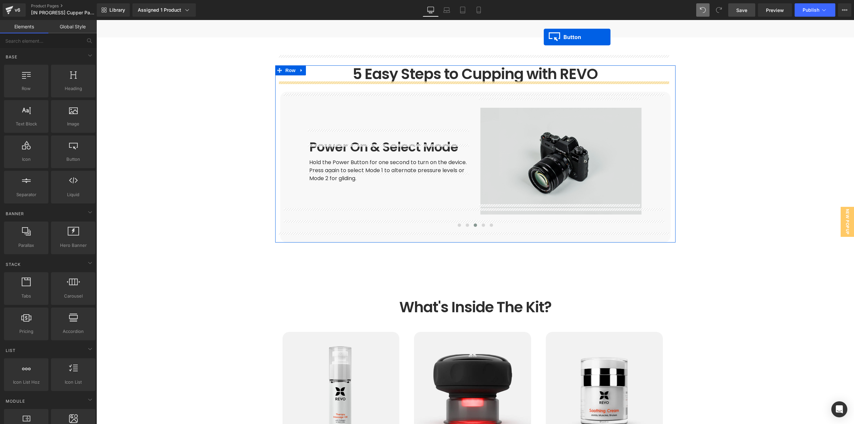
scroll to position [1309, 0]
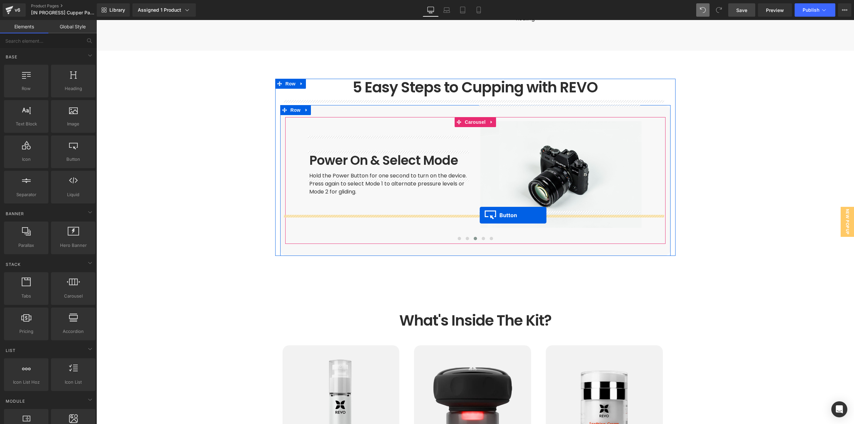
drag, startPoint x: 520, startPoint y: 402, endPoint x: 479, endPoint y: 215, distance: 191.2
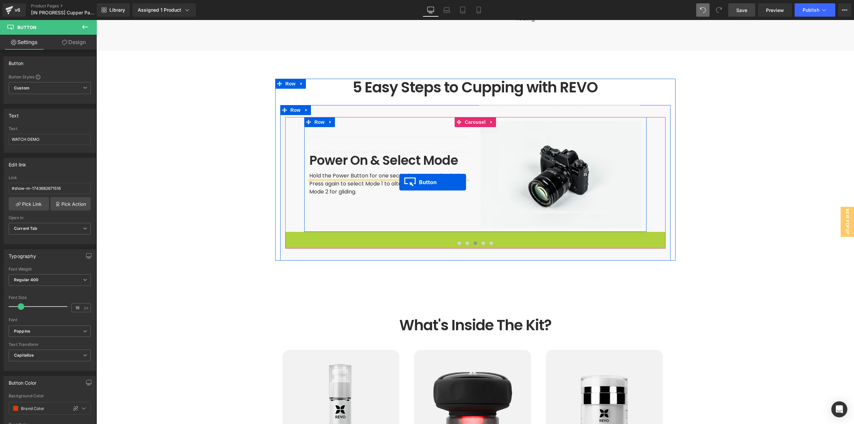
drag, startPoint x: 474, startPoint y: 219, endPoint x: 399, endPoint y: 182, distance: 84.0
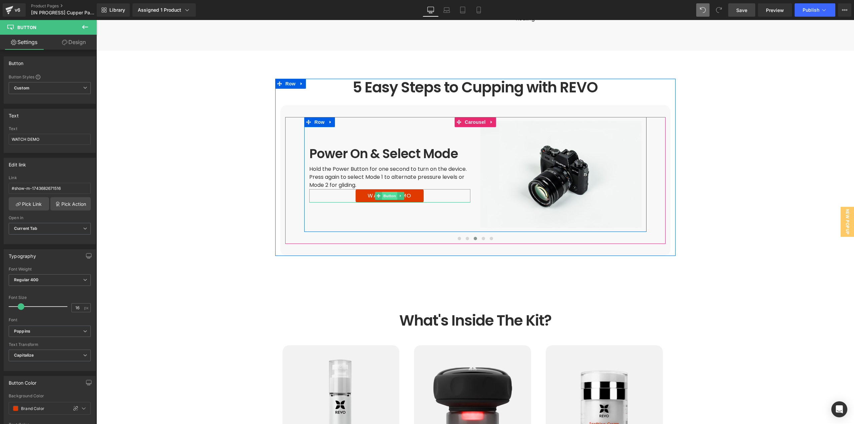
click at [388, 192] on span "Button" at bounding box center [389, 196] width 15 height 8
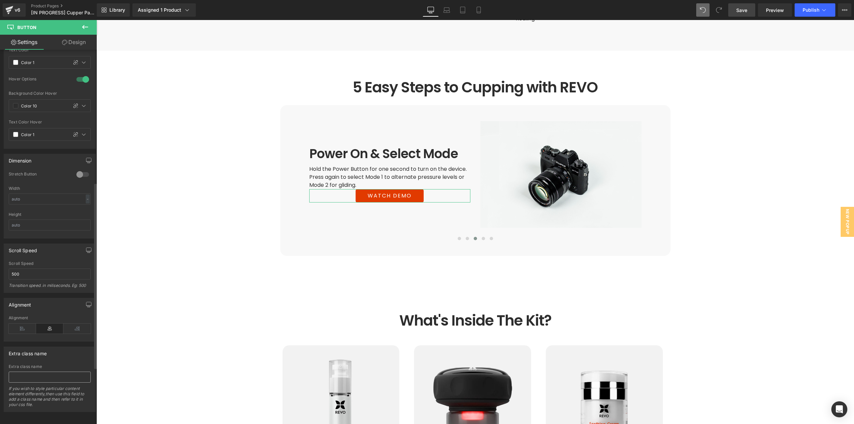
scroll to position [381, 0]
drag, startPoint x: 19, startPoint y: 322, endPoint x: 35, endPoint y: 260, distance: 64.3
click at [19, 322] on icon at bounding box center [22, 327] width 27 height 10
click at [74, 43] on link "Design" at bounding box center [74, 42] width 48 height 15
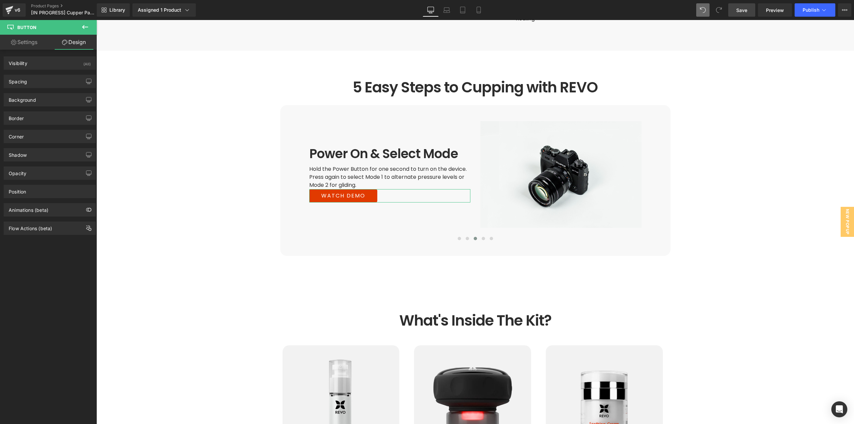
type input "0"
type input "8"
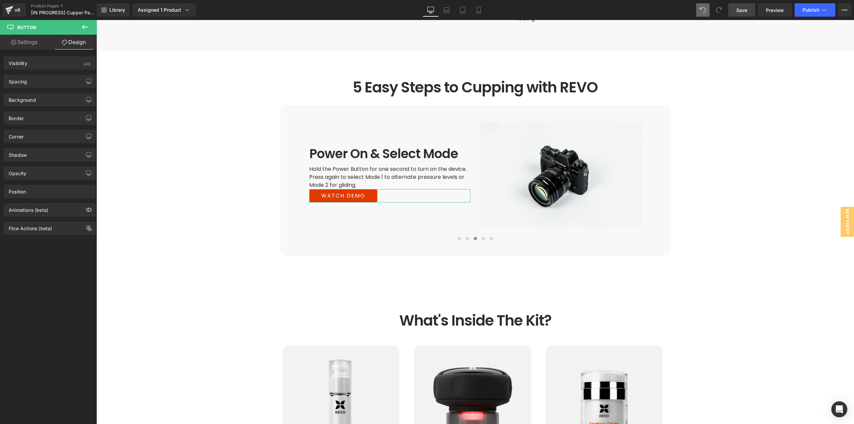
type input "36"
type input "8"
type input "36"
click at [36, 85] on div "Spacing" at bounding box center [49, 81] width 91 height 13
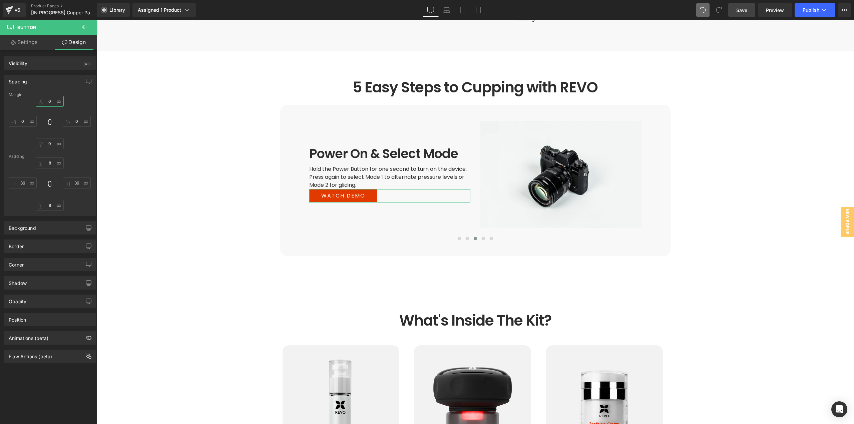
click at [54, 103] on input "0" at bounding box center [50, 101] width 28 height 11
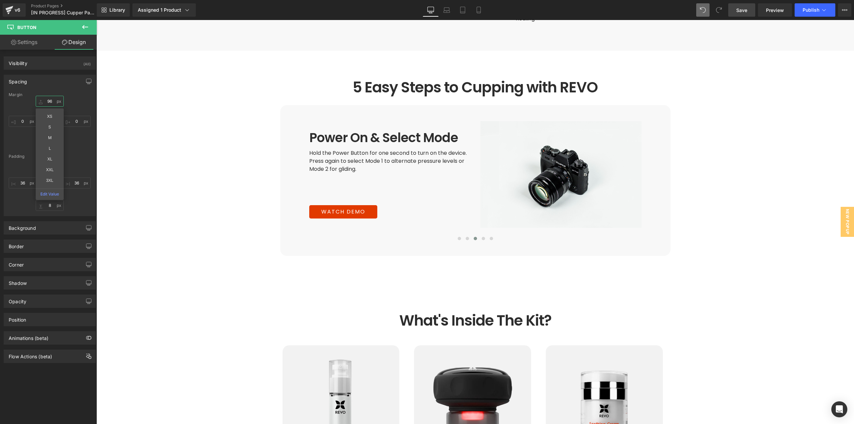
type input "96"
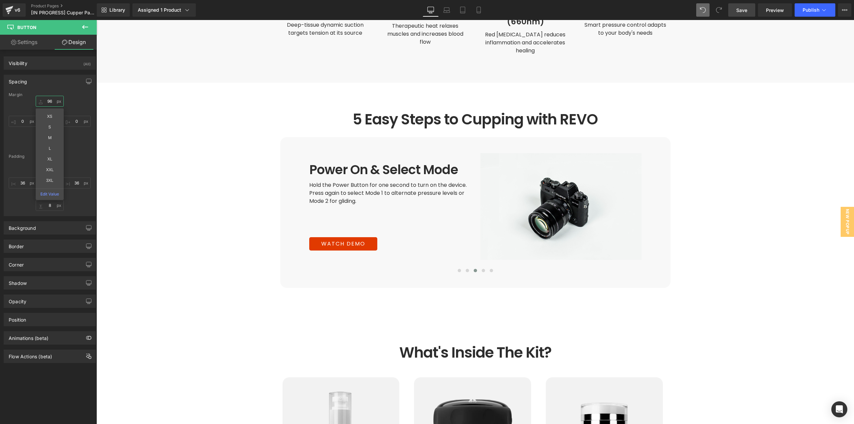
scroll to position [1276, 0]
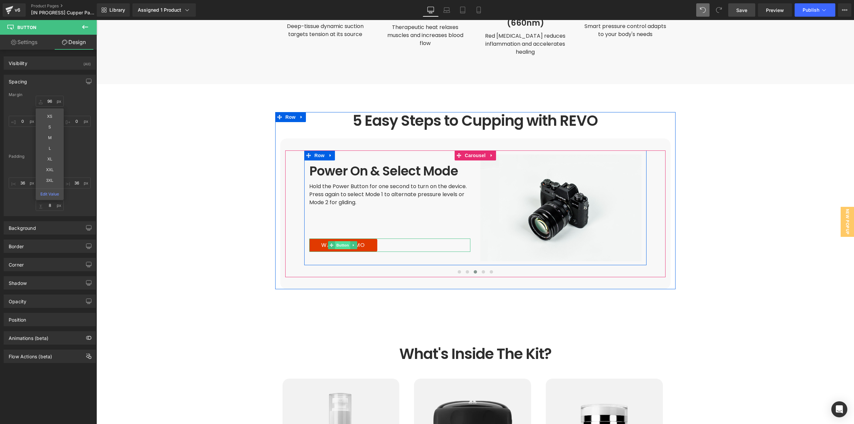
click at [339, 241] on span "Button" at bounding box center [342, 245] width 15 height 8
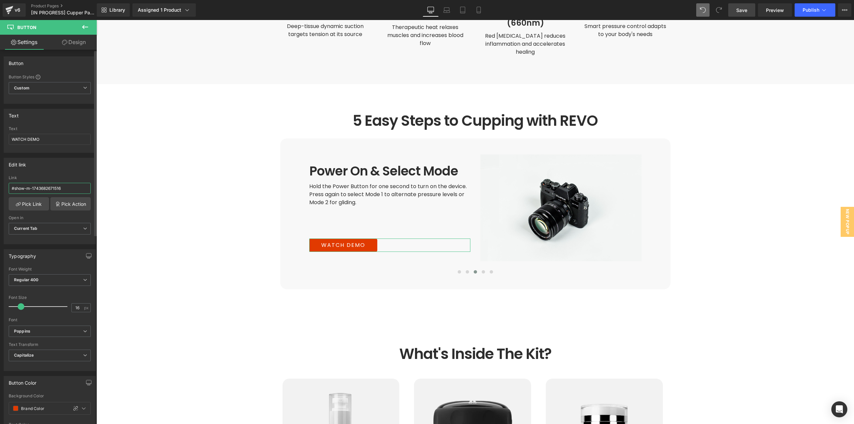
click at [46, 186] on input "#show-m-1743682671516" at bounding box center [50, 188] width 82 height 11
click at [739, 13] on span "Save" at bounding box center [741, 10] width 11 height 7
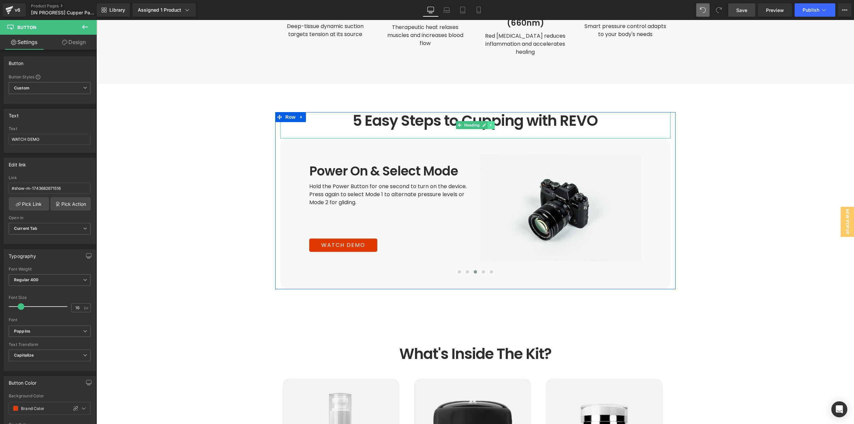
click at [489, 123] on icon at bounding box center [491, 125] width 4 height 4
click at [485, 123] on icon at bounding box center [487, 125] width 4 height 4
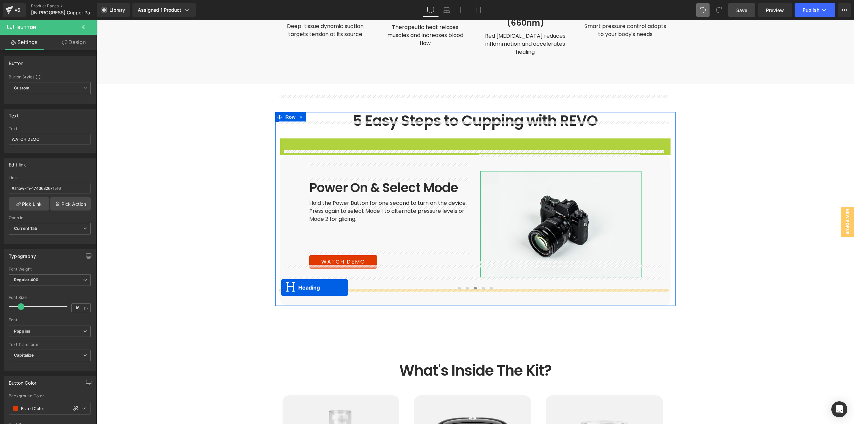
drag, startPoint x: 513, startPoint y: 204, endPoint x: 281, endPoint y: 287, distance: 246.6
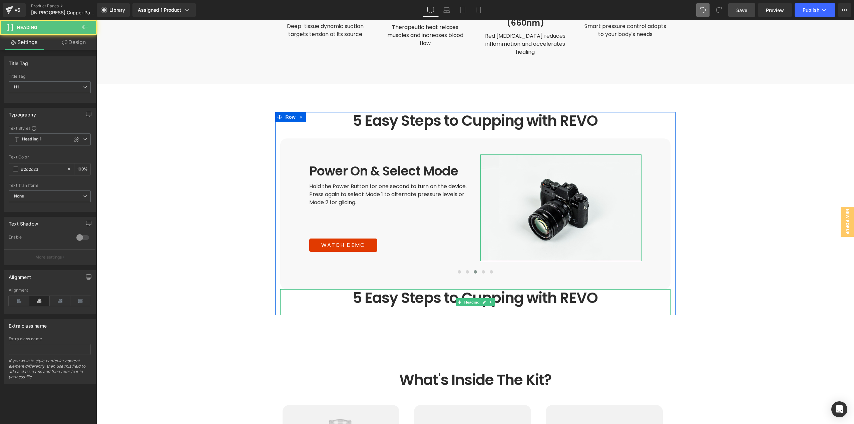
click at [520, 289] on h1 "5 Easy Steps to Cupping with REVO" at bounding box center [475, 298] width 390 height 18
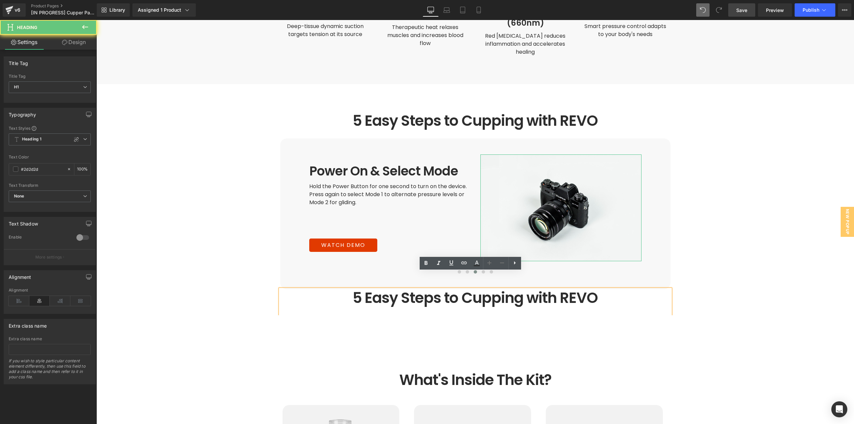
click at [535, 289] on h1 "5 Easy Steps to Cupping with REVO" at bounding box center [475, 298] width 390 height 18
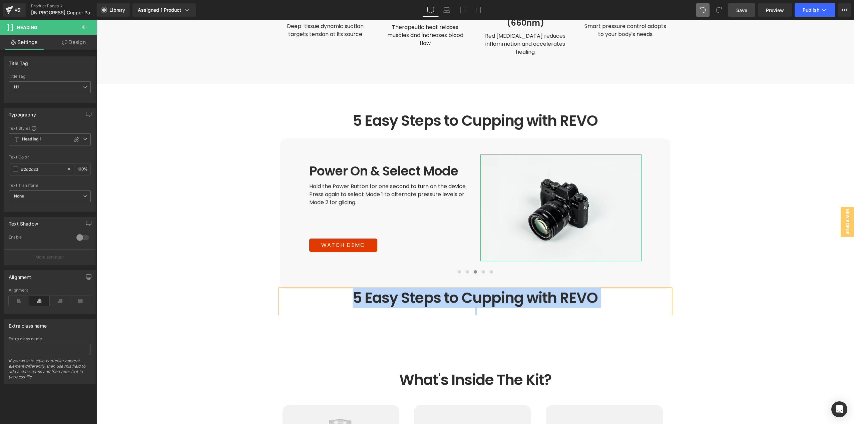
paste div
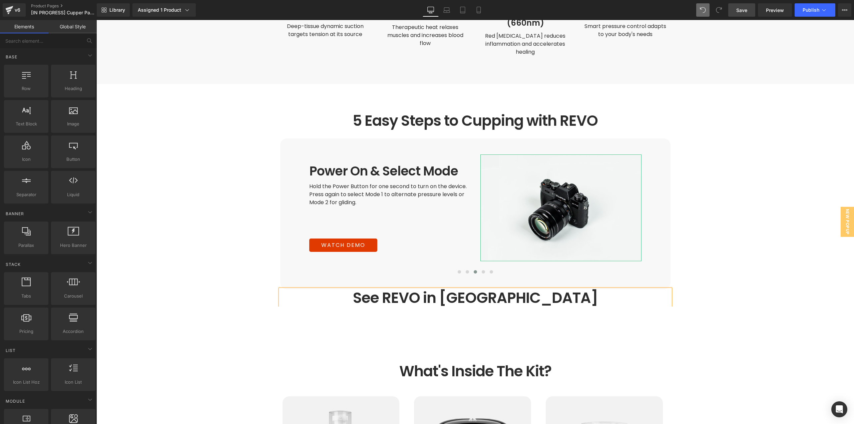
scroll to position [1, 0]
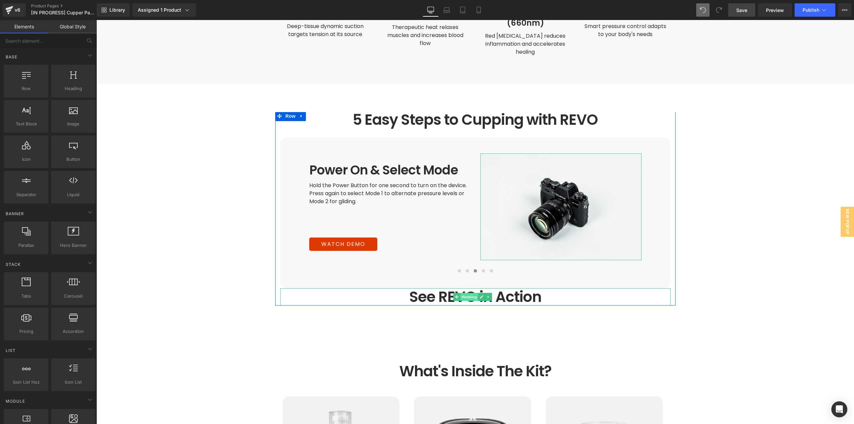
click at [472, 293] on span "Heading" at bounding box center [469, 297] width 18 height 8
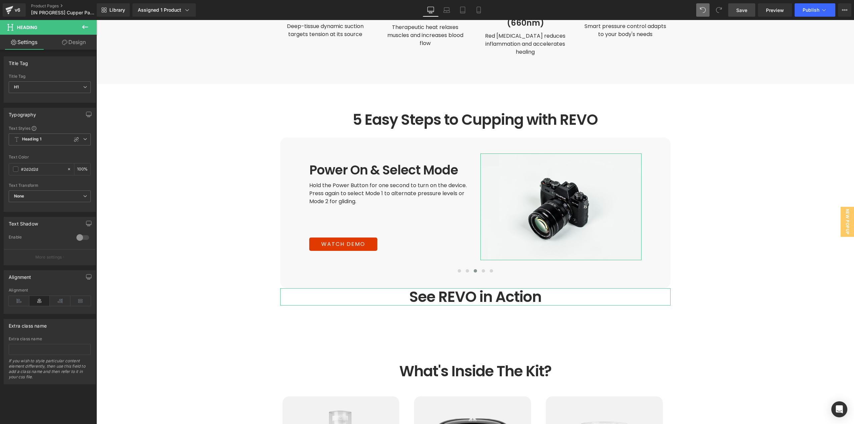
click at [74, 39] on link "Design" at bounding box center [74, 42] width 48 height 15
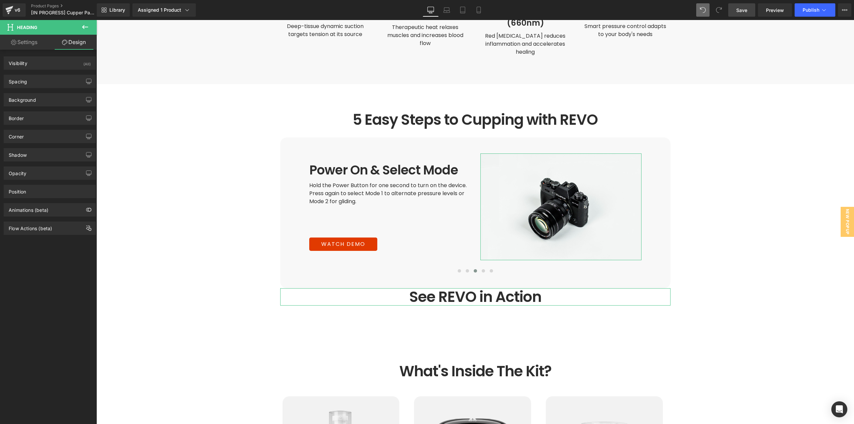
type input "0"
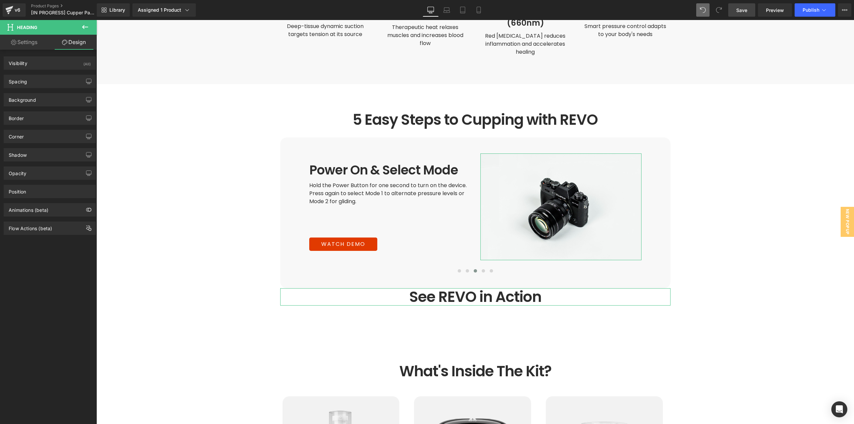
type input "0"
click at [35, 81] on div "Spacing" at bounding box center [49, 81] width 91 height 13
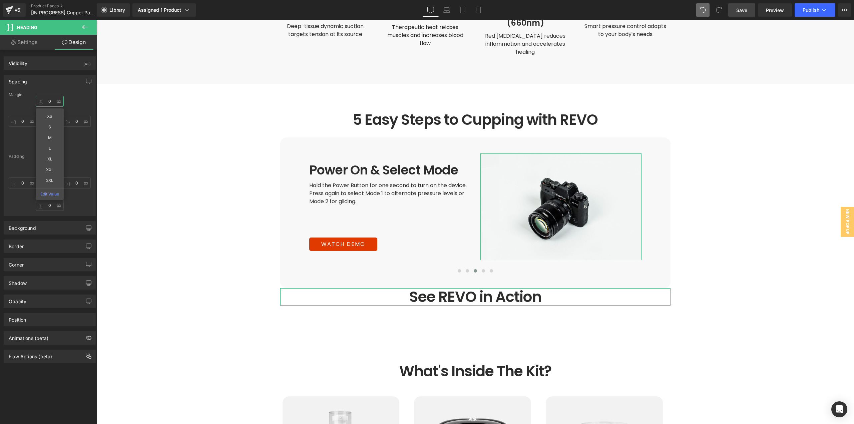
click at [54, 102] on input "0" at bounding box center [50, 101] width 28 height 11
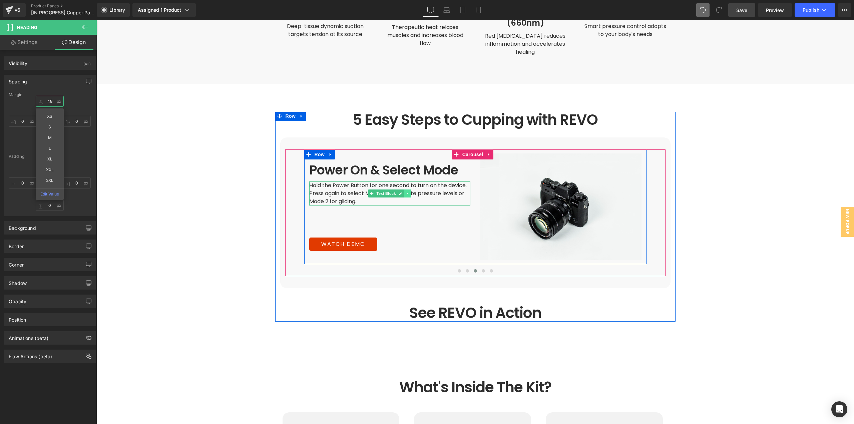
type input "48"
click at [407, 189] on link at bounding box center [407, 193] width 7 height 8
click at [402, 192] on icon at bounding box center [404, 194] width 4 height 4
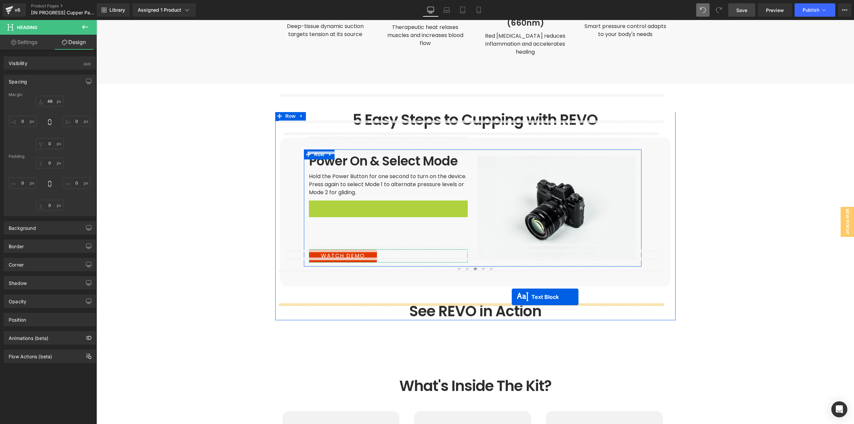
drag, startPoint x: 419, startPoint y: 242, endPoint x: 511, endPoint y: 297, distance: 107.2
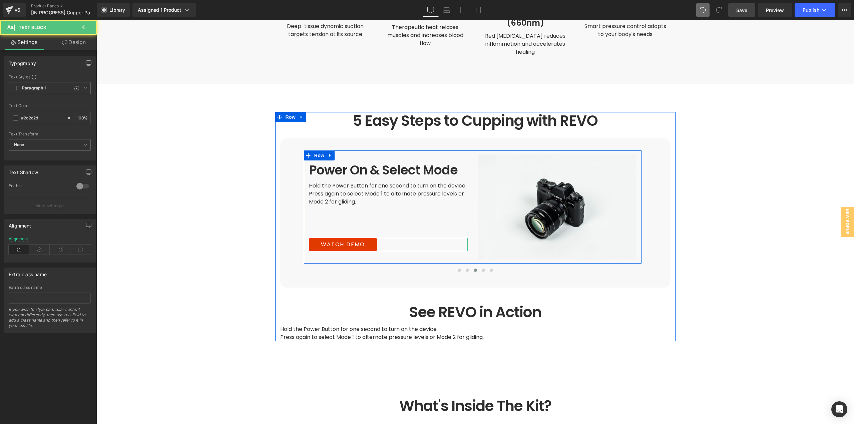
scroll to position [0, 0]
click at [475, 329] on span "Text Block" at bounding box center [471, 333] width 22 height 8
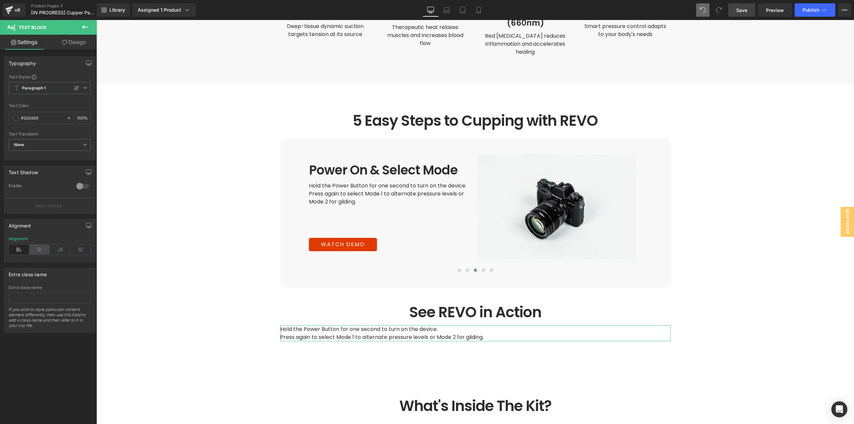
click at [42, 253] on icon at bounding box center [39, 249] width 21 height 10
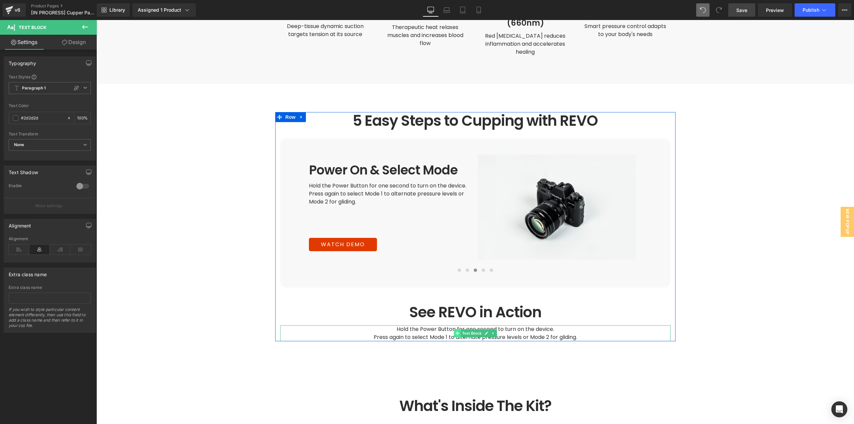
click at [455, 331] on icon at bounding box center [457, 333] width 4 height 4
drag, startPoint x: 481, startPoint y: 316, endPoint x: 488, endPoint y: 316, distance: 7.0
click at [482, 329] on link at bounding box center [485, 333] width 7 height 8
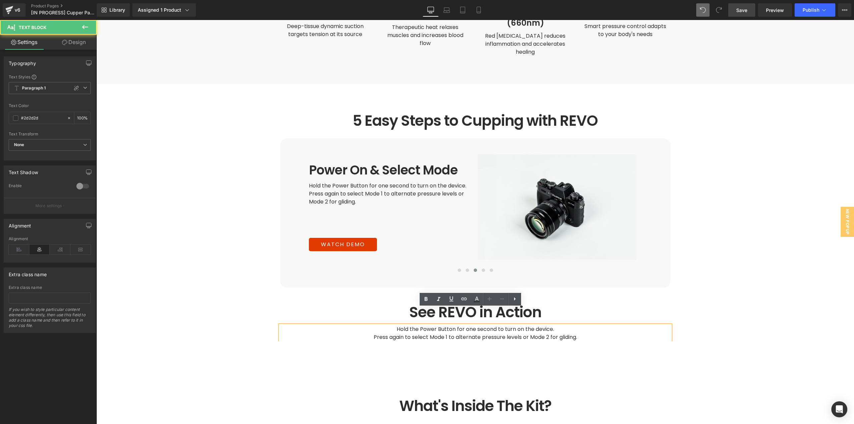
click at [497, 325] on span "Hold the Power Button for one second to turn on the device." at bounding box center [474, 329] width 157 height 8
click at [502, 325] on span "Hold the Power Button for one second to turn on the device." at bounding box center [474, 329] width 157 height 8
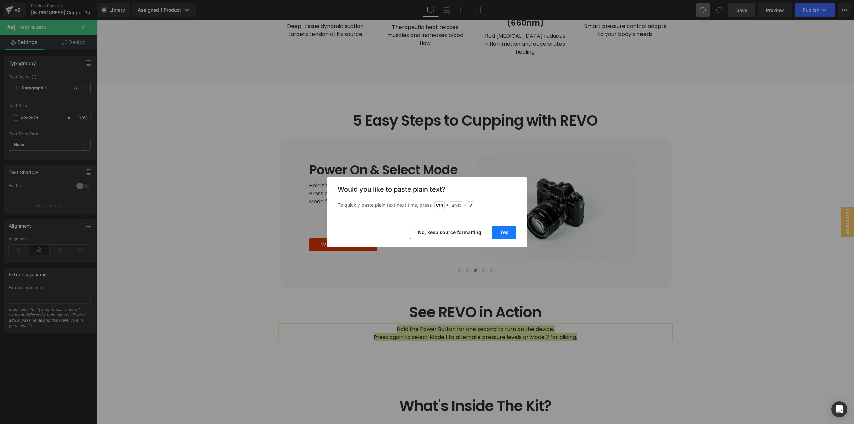
drag, startPoint x: 504, startPoint y: 229, endPoint x: 407, endPoint y: 244, distance: 98.5
click at [504, 229] on button "Yes" at bounding box center [504, 231] width 24 height 13
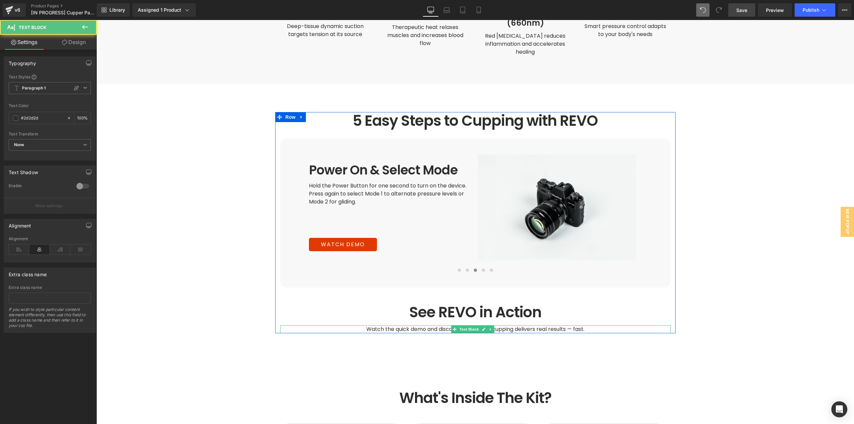
click at [501, 325] on span "Watch the quick demo and discover how smart cupping delivers real results — fas…" at bounding box center [475, 329] width 218 height 8
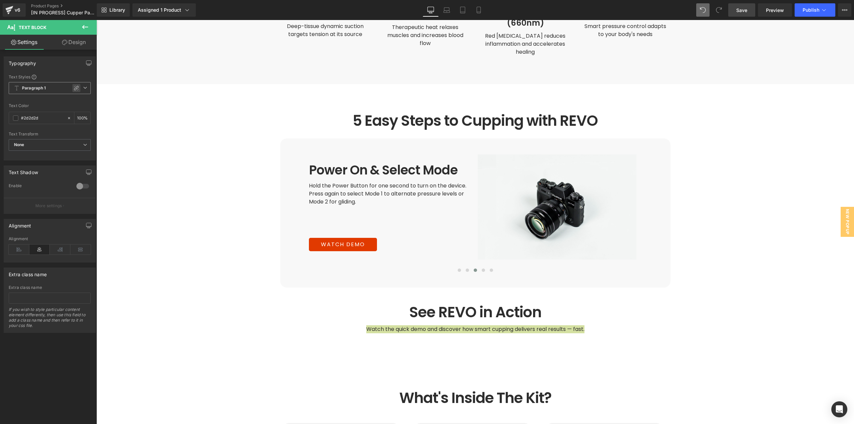
click at [77, 88] on div at bounding box center [76, 88] width 8 height 8
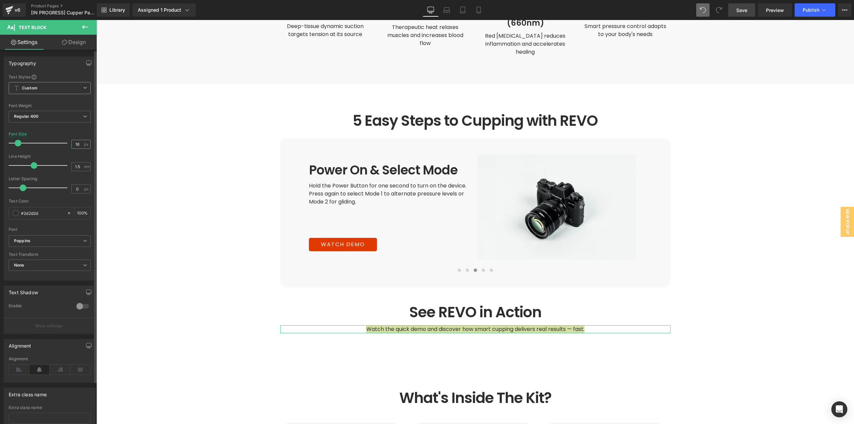
click at [77, 145] on input "16" at bounding box center [78, 144] width 12 height 8
type input "18"
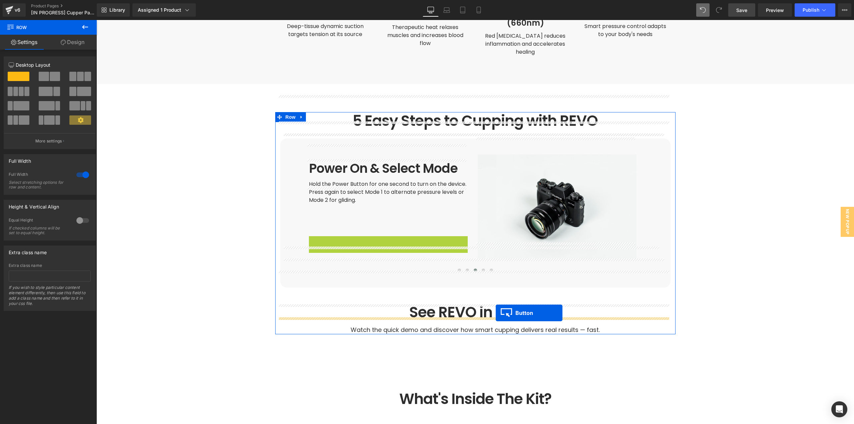
drag, startPoint x: 339, startPoint y: 228, endPoint x: 495, endPoint y: 313, distance: 178.0
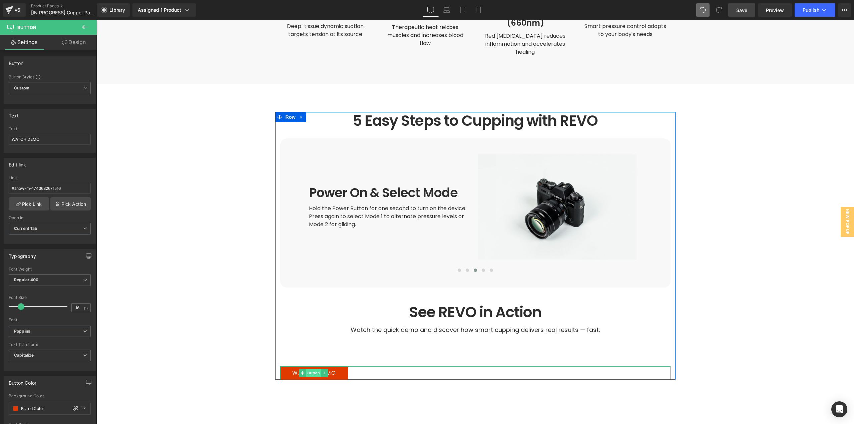
click at [313, 369] on span "Button" at bounding box center [313, 373] width 15 height 8
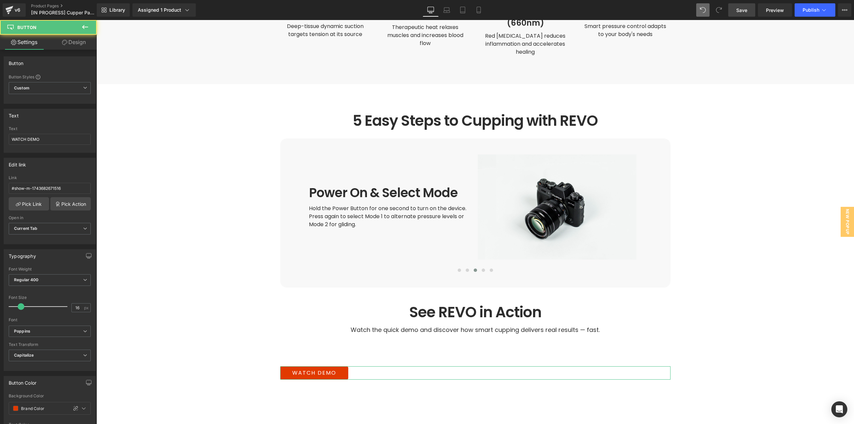
click at [74, 45] on link "Design" at bounding box center [74, 42] width 48 height 15
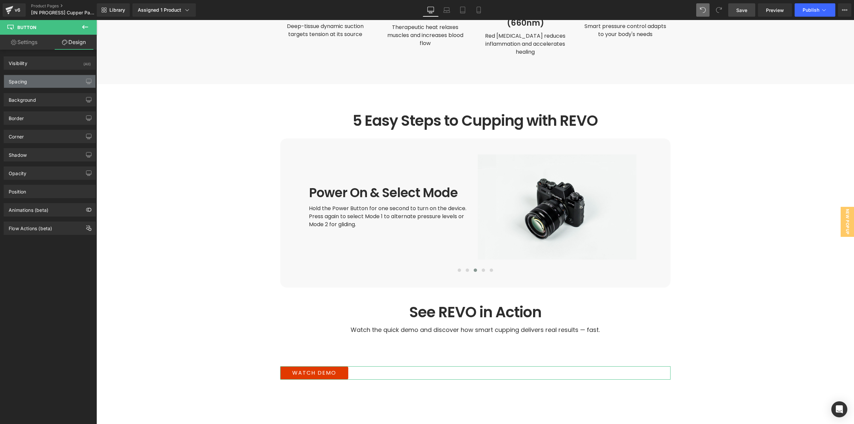
drag, startPoint x: 44, startPoint y: 81, endPoint x: 42, endPoint y: 90, distance: 9.5
click at [44, 81] on div "Spacing" at bounding box center [49, 81] width 91 height 13
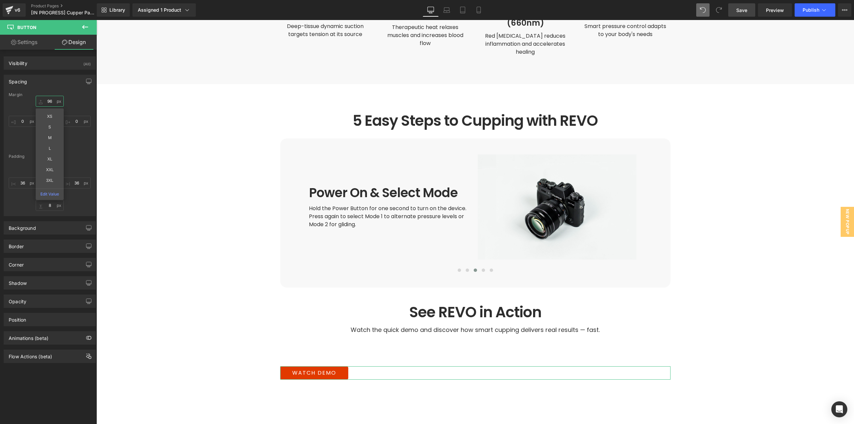
click at [51, 100] on input "96" at bounding box center [50, 101] width 28 height 11
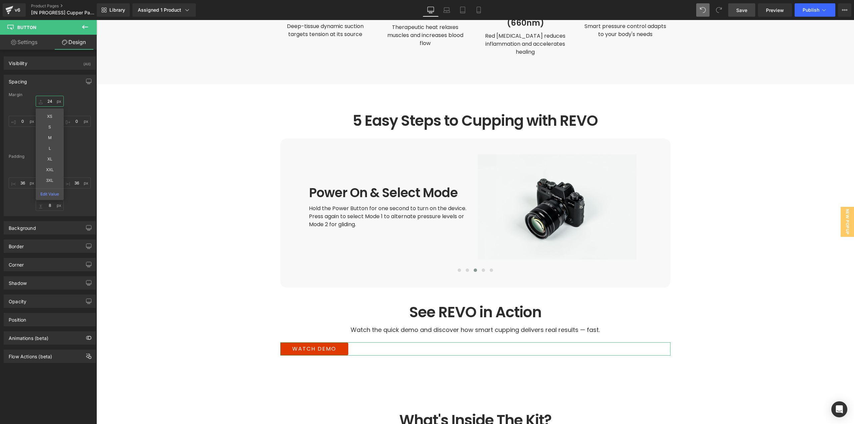
type input "24"
click at [22, 210] on div "8px 8 36px 36 8px 8 36px 36" at bounding box center [50, 183] width 82 height 53
click at [36, 315] on div "Position" at bounding box center [49, 319] width 91 height 13
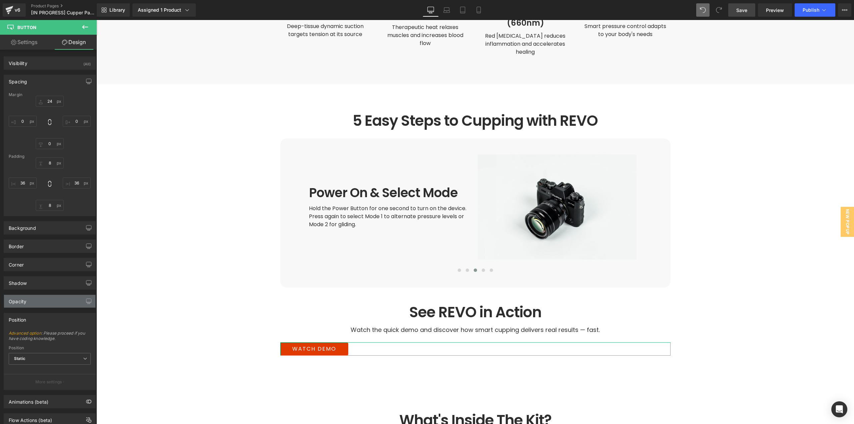
click at [37, 304] on div "Opacity" at bounding box center [49, 301] width 91 height 13
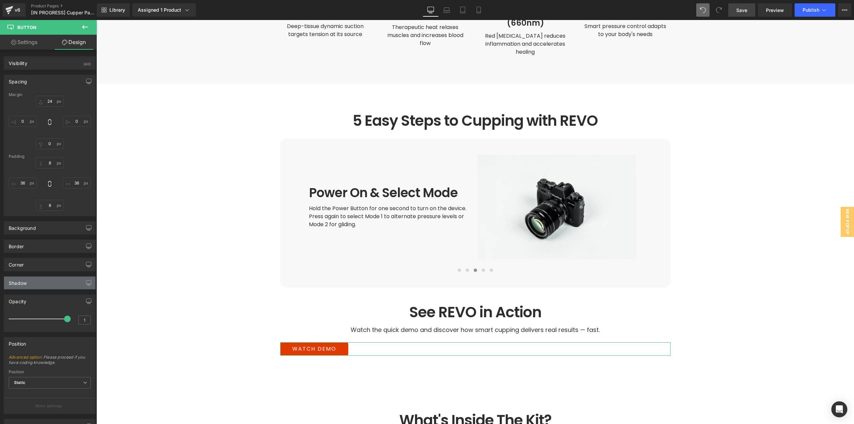
click at [37, 286] on div "Shadow" at bounding box center [49, 282] width 91 height 13
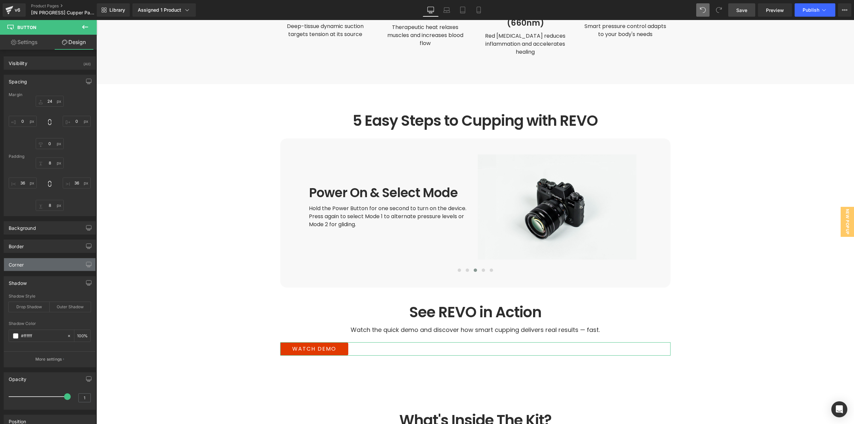
click at [36, 267] on div "Corner" at bounding box center [49, 264] width 91 height 13
click at [40, 252] on div "Border" at bounding box center [49, 246] width 91 height 13
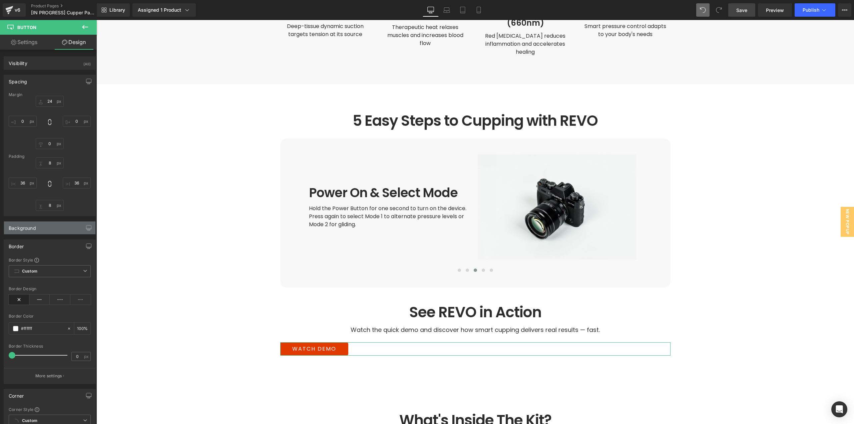
click at [38, 230] on div "Background" at bounding box center [49, 227] width 91 height 13
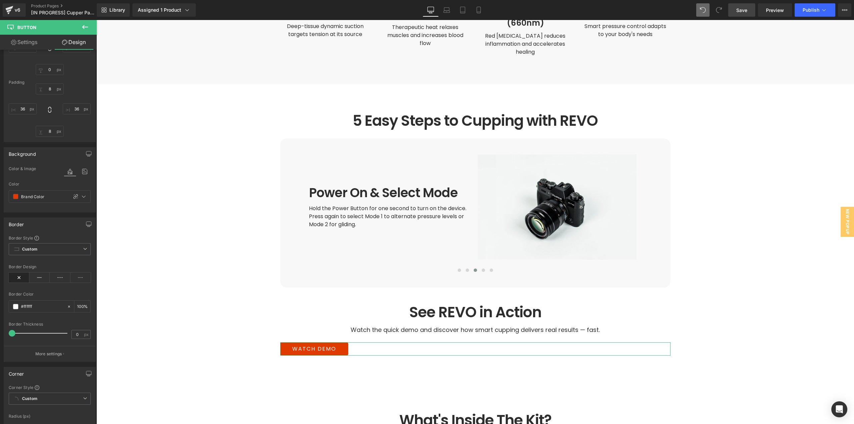
scroll to position [401, 0]
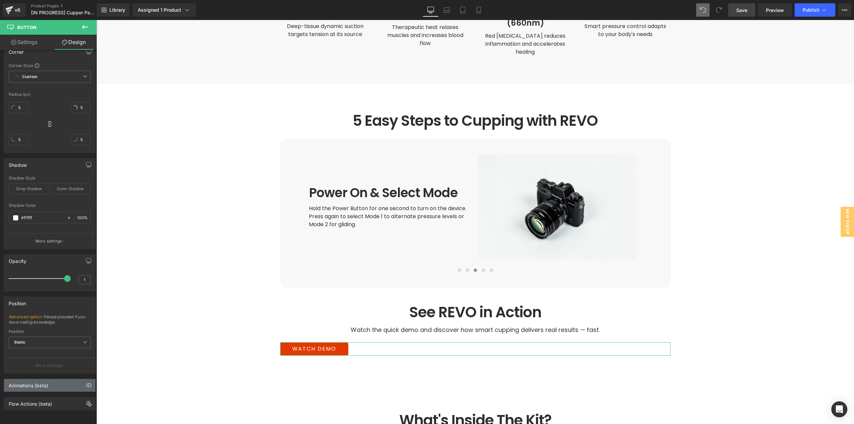
click at [48, 381] on div "Animations (beta)" at bounding box center [29, 383] width 40 height 9
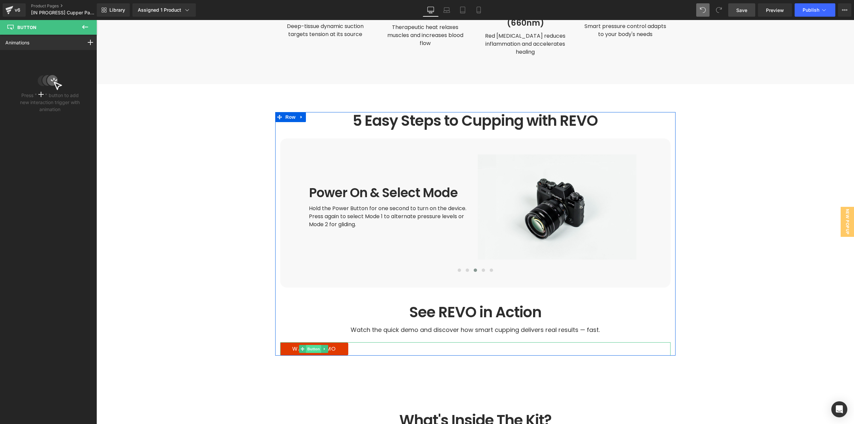
click at [312, 345] on span "Button" at bounding box center [313, 349] width 15 height 8
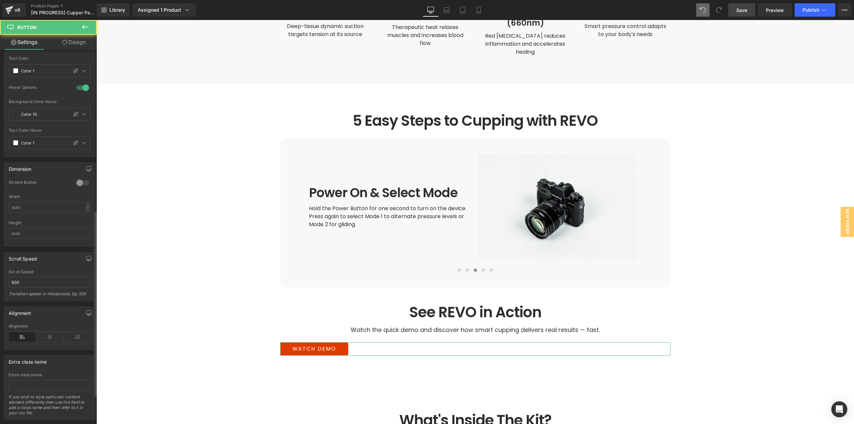
scroll to position [381, 0]
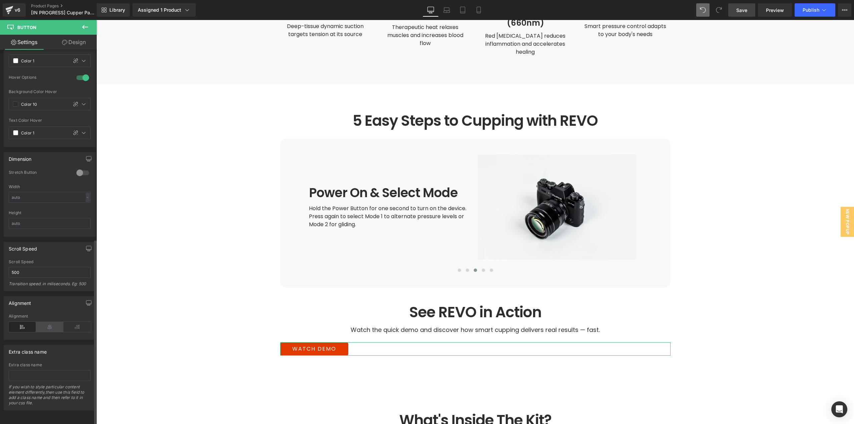
click at [49, 322] on icon at bounding box center [49, 327] width 27 height 10
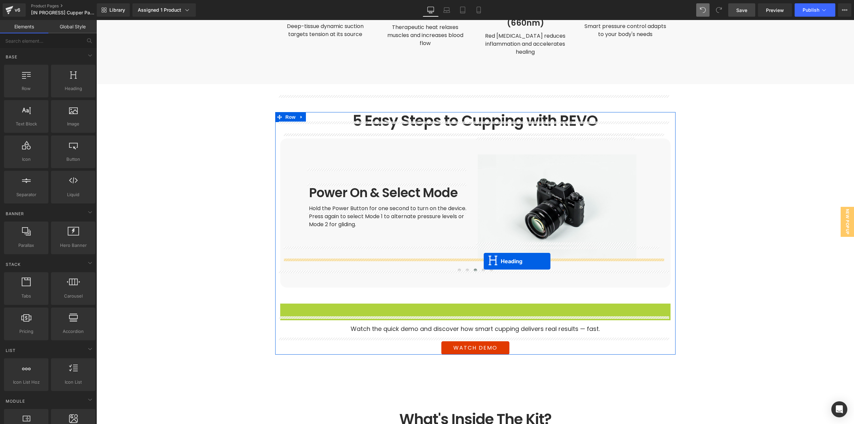
drag, startPoint x: 468, startPoint y: 296, endPoint x: 483, endPoint y: 261, distance: 37.9
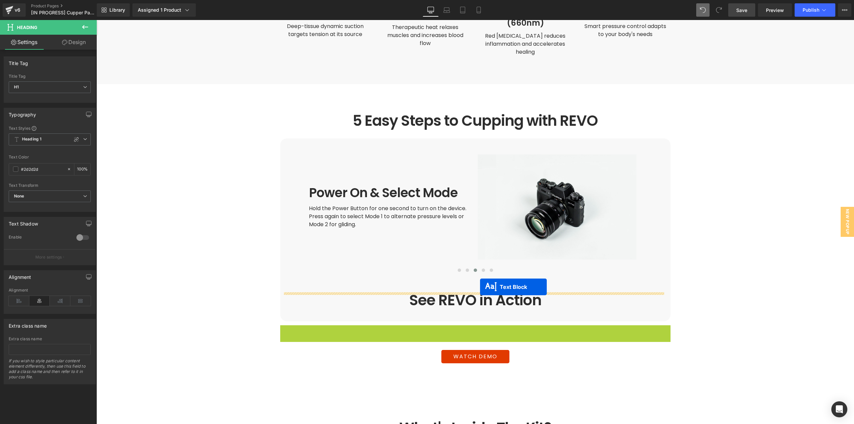
drag, startPoint x: 474, startPoint y: 312, endPoint x: 480, endPoint y: 287, distance: 25.9
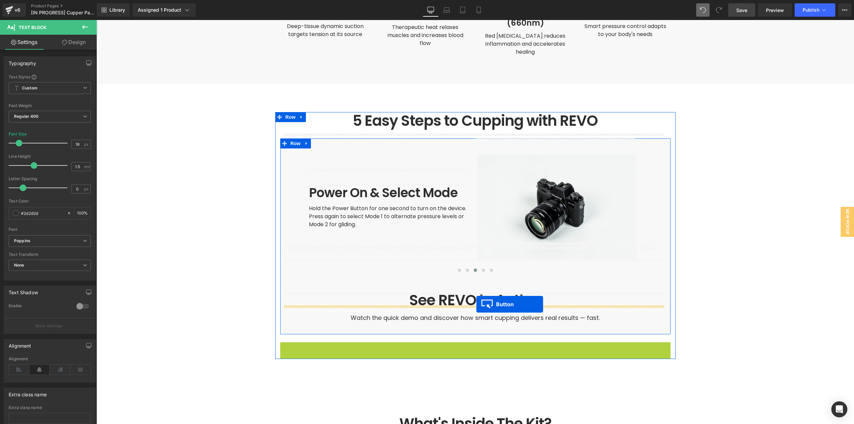
drag, startPoint x: 473, startPoint y: 319, endPoint x: 476, endPoint y: 304, distance: 15.2
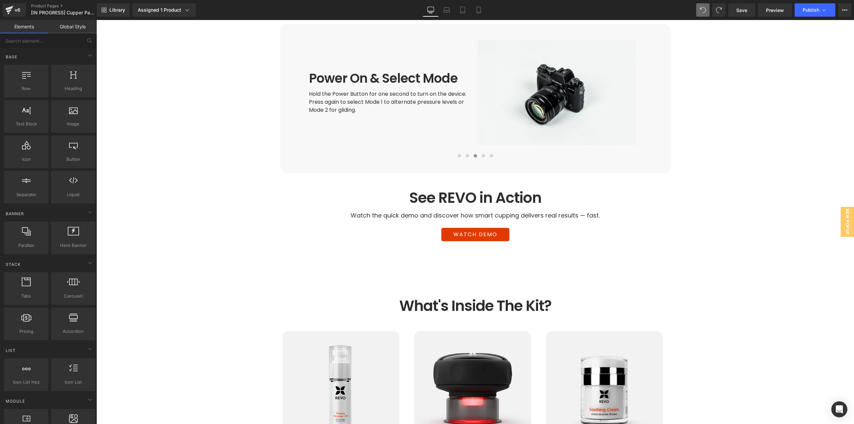
scroll to position [1409, 0]
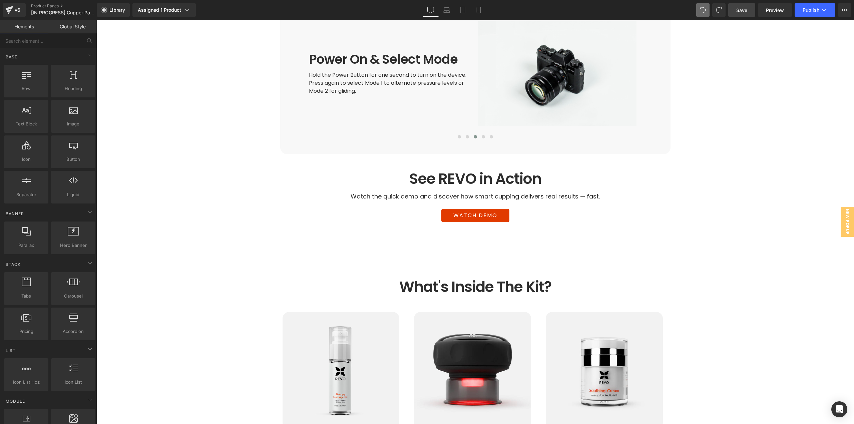
click at [736, 12] on span "Save" at bounding box center [741, 10] width 11 height 7
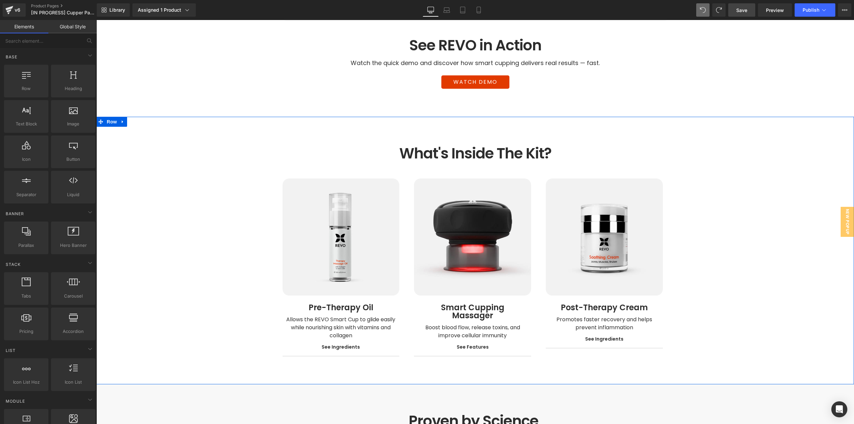
scroll to position [1443, 0]
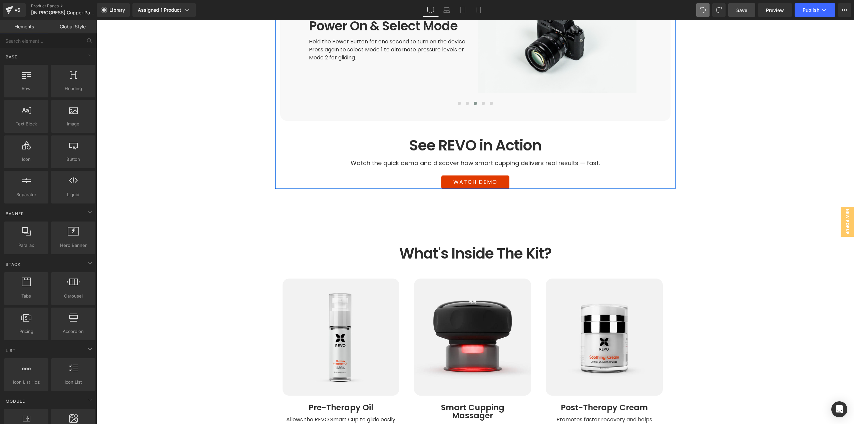
click at [670, 148] on div "5 Easy Steps to Cupping with REVO Heading Prep Your Skin Heading Start with cl…" at bounding box center [475, 66] width 400 height 243
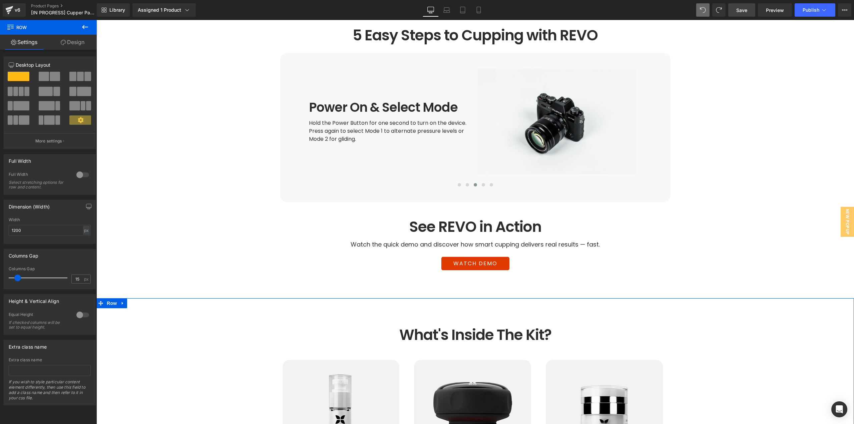
scroll to position [1376, 0]
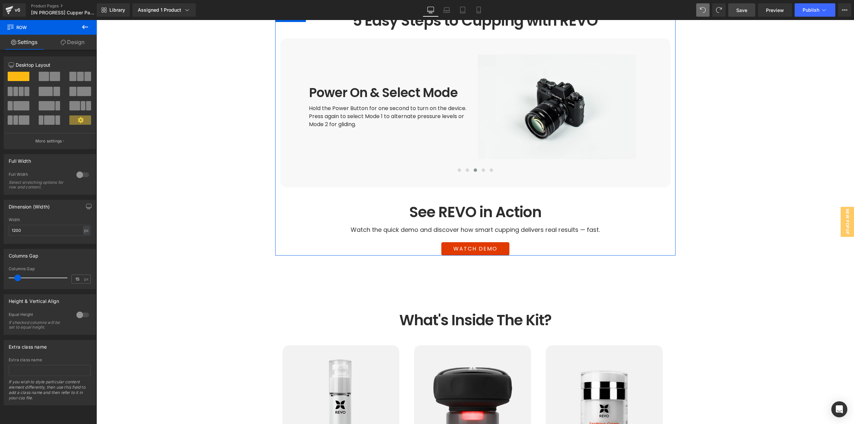
click at [78, 43] on link "Design" at bounding box center [72, 42] width 48 height 15
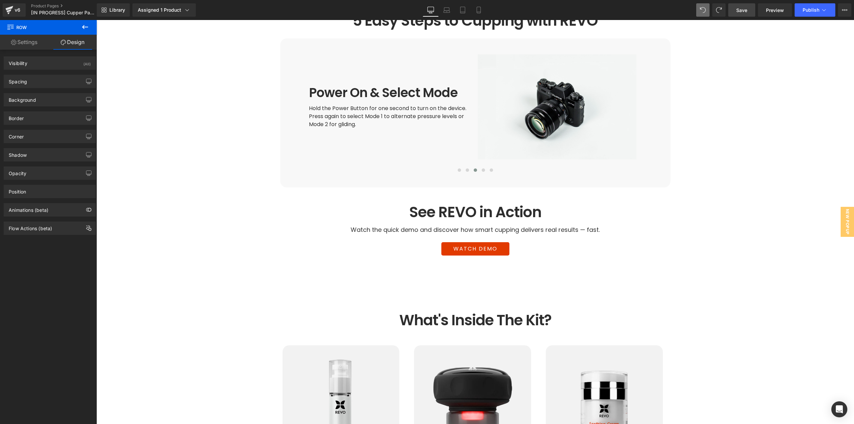
click at [77, 26] on button at bounding box center [84, 27] width 23 height 15
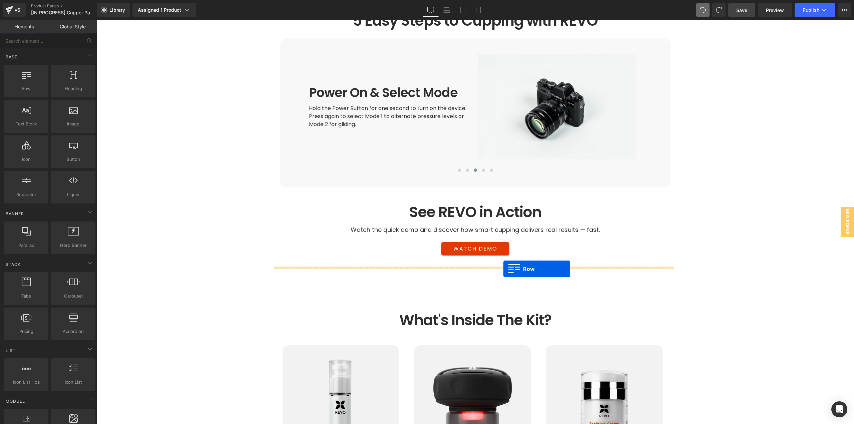
drag, startPoint x: 186, startPoint y: 144, endPoint x: 503, endPoint y: 269, distance: 340.9
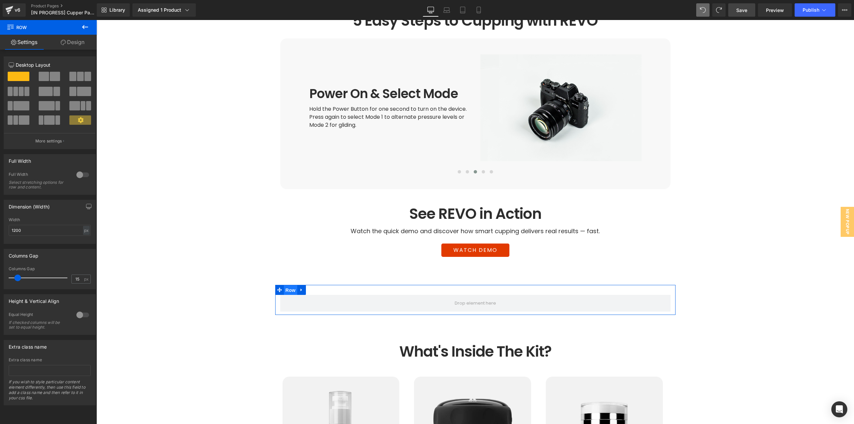
click at [284, 285] on span "Row" at bounding box center [290, 290] width 13 height 10
click at [73, 45] on link "Design" at bounding box center [72, 42] width 48 height 15
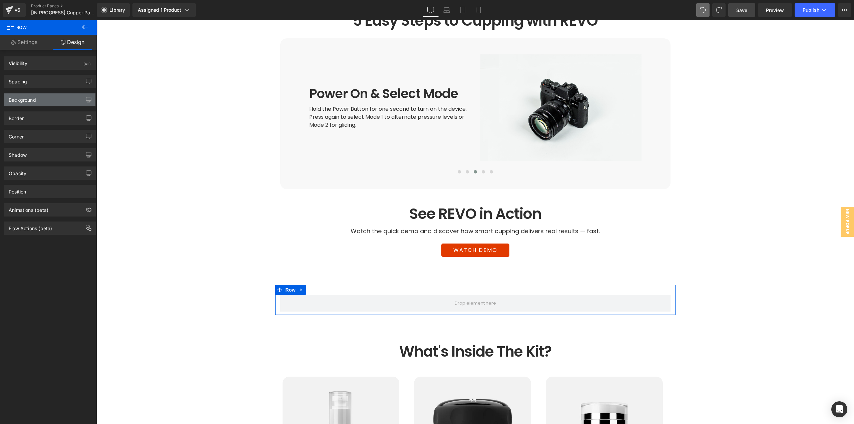
type input "0"
type input "30"
type input "0"
type input "10"
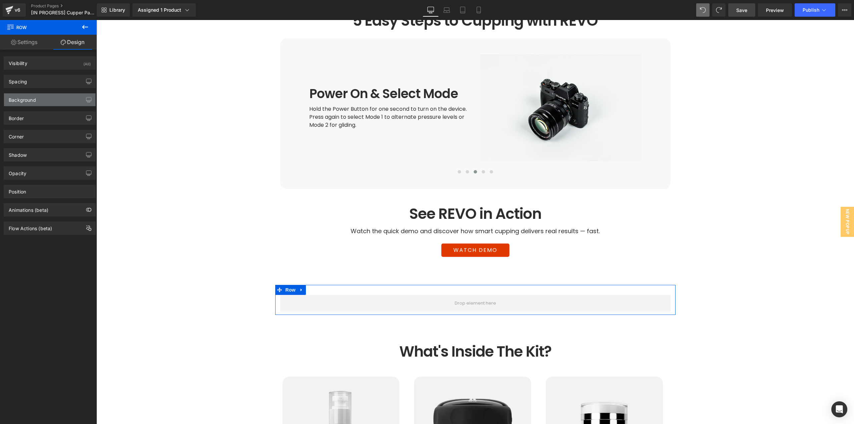
type input "0"
type input "transparent"
type input "0"
click at [29, 81] on div "Spacing" at bounding box center [49, 81] width 91 height 13
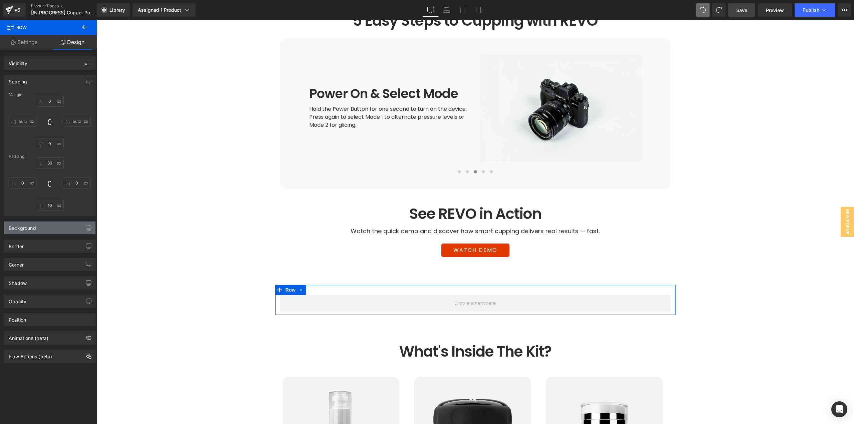
click at [36, 226] on div "Background" at bounding box center [49, 227] width 91 height 13
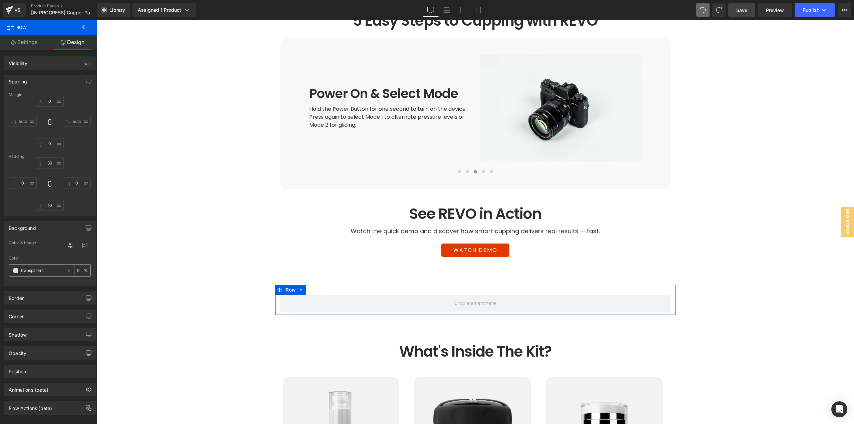
click at [52, 268] on input "transparent" at bounding box center [42, 270] width 43 height 7
type input "f8f8"
type input "53"
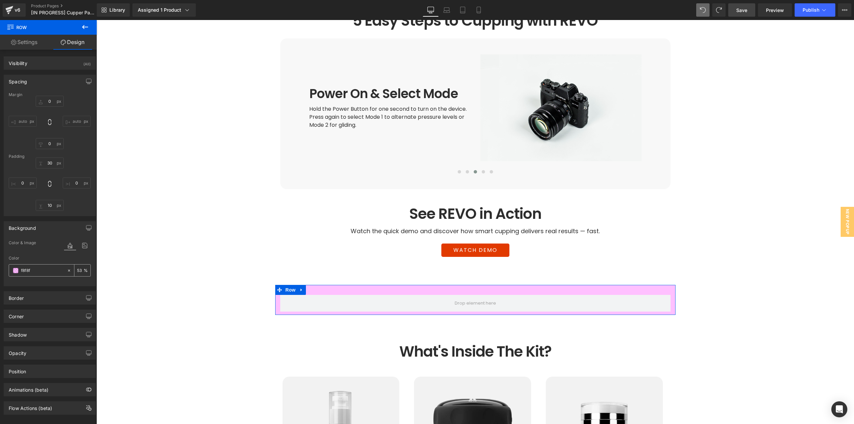
type input "f8f8f8"
type input "100"
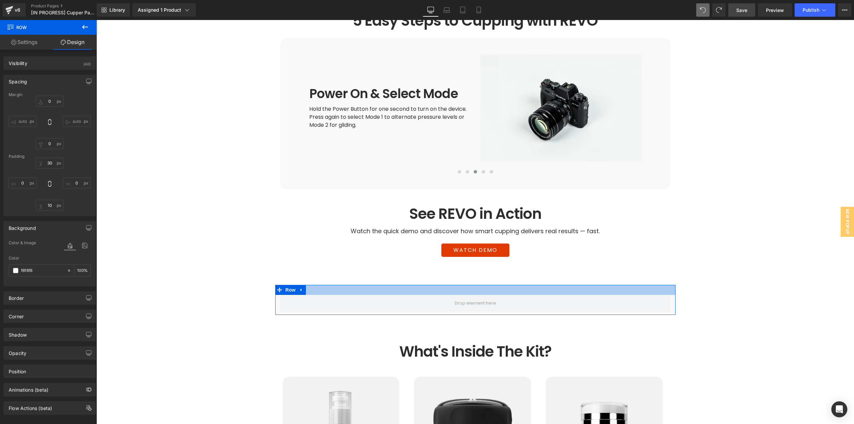
click at [665, 285] on div at bounding box center [475, 290] width 400 height 10
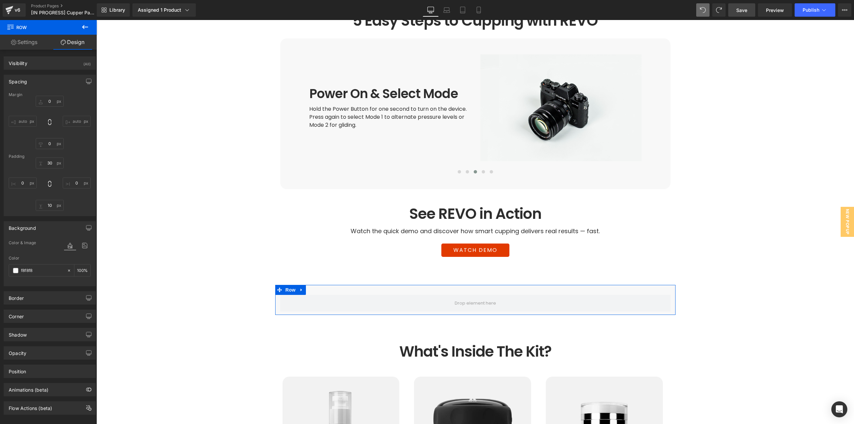
click at [74, 44] on link "Design" at bounding box center [72, 42] width 48 height 15
type input "#f8f8f8"
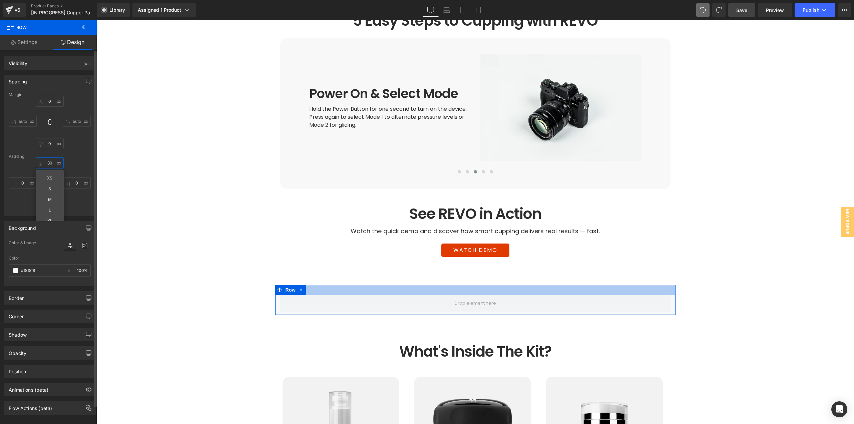
click at [52, 162] on input "30" at bounding box center [50, 162] width 28 height 11
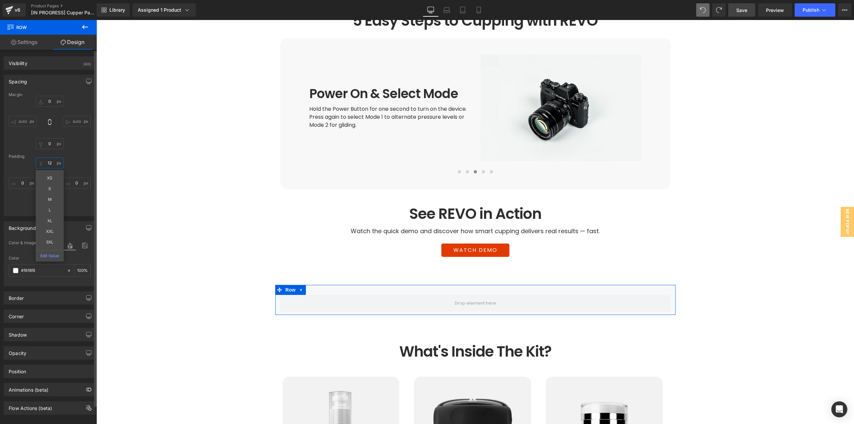
type input "12"
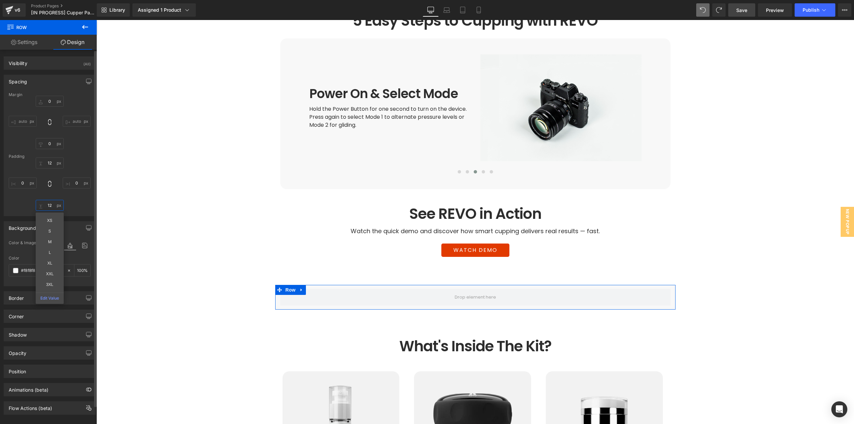
type input "12"
click at [50, 104] on input "0" at bounding box center [50, 101] width 28 height 11
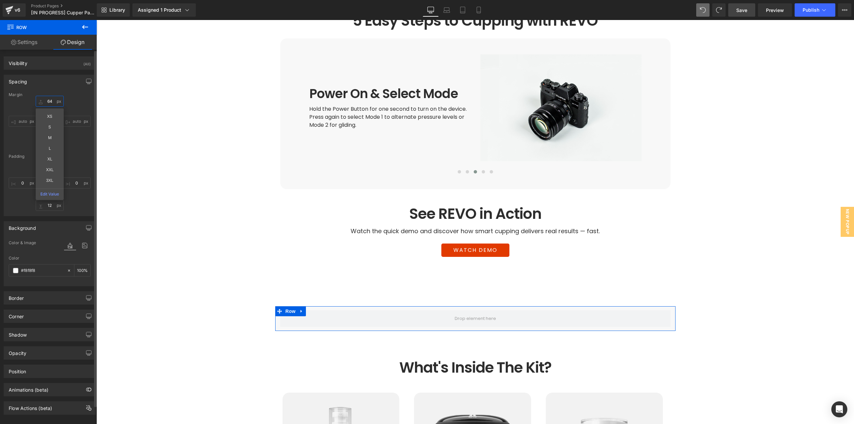
click at [50, 104] on input "64" at bounding box center [50, 101] width 28 height 11
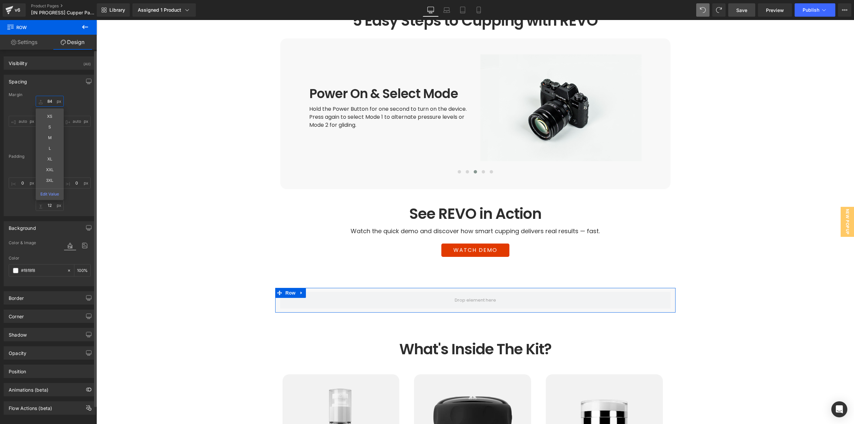
type input "84"
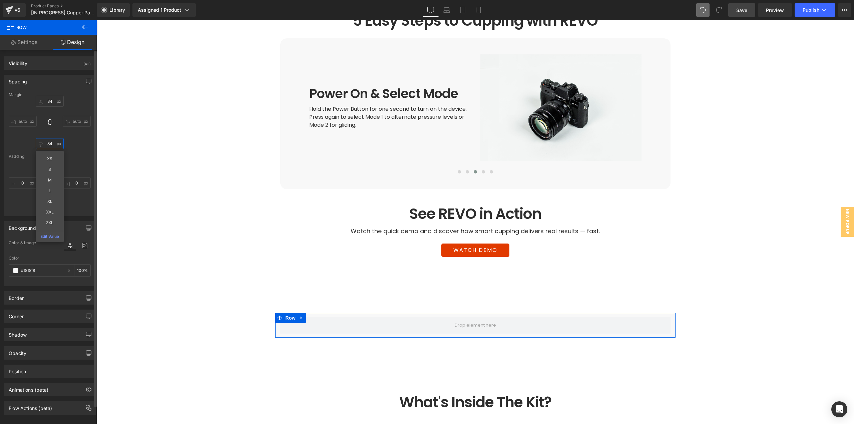
type input "84"
click at [80, 162] on div "12 12 0 0 12 12 0px 0" at bounding box center [50, 183] width 82 height 53
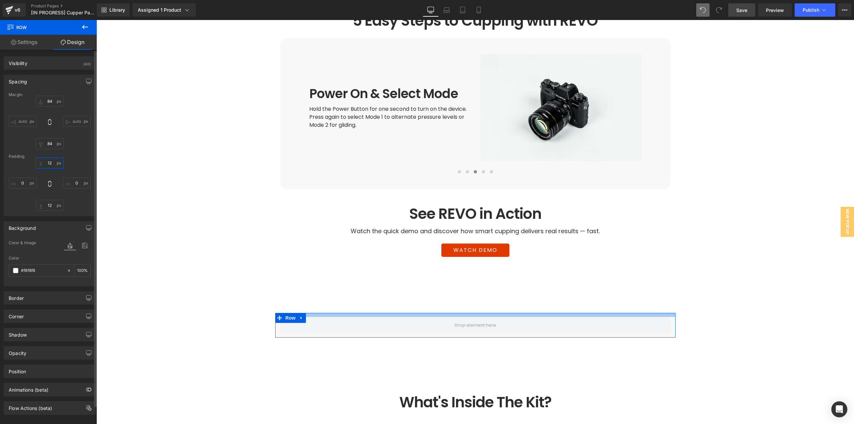
click at [52, 161] on input "12" at bounding box center [50, 162] width 28 height 11
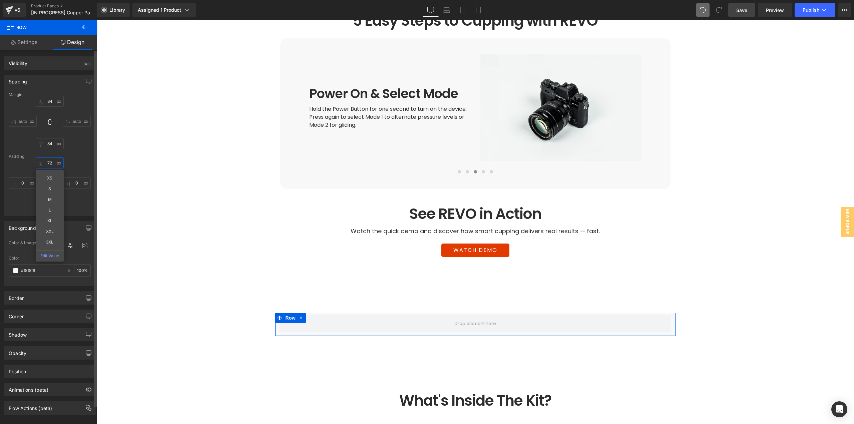
type input "72"
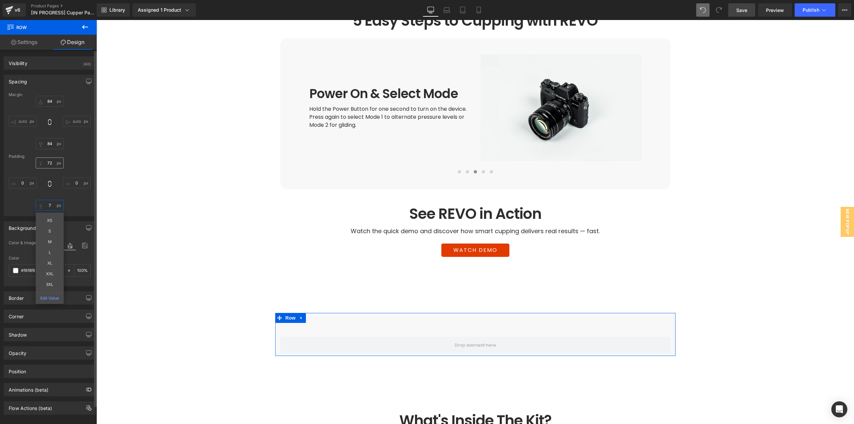
type input "72"
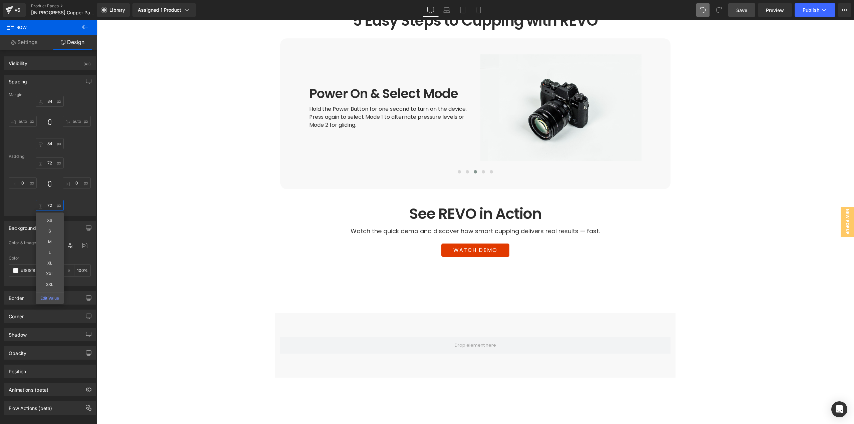
scroll to position [1476, 0]
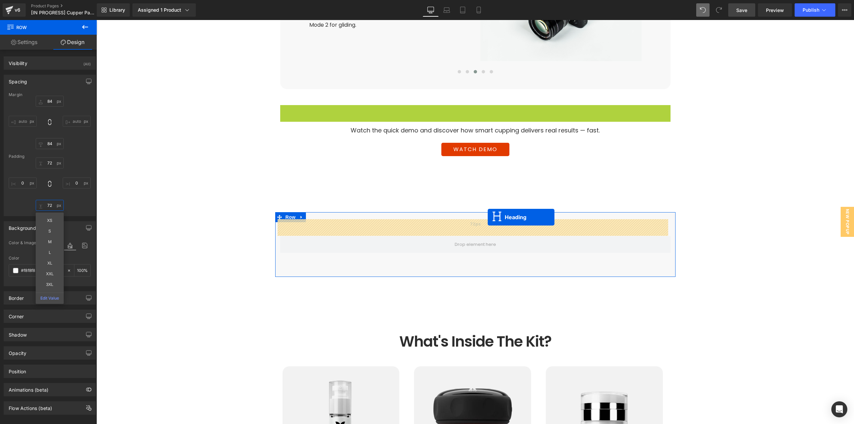
drag, startPoint x: 465, startPoint y: 97, endPoint x: 487, endPoint y: 217, distance: 122.4
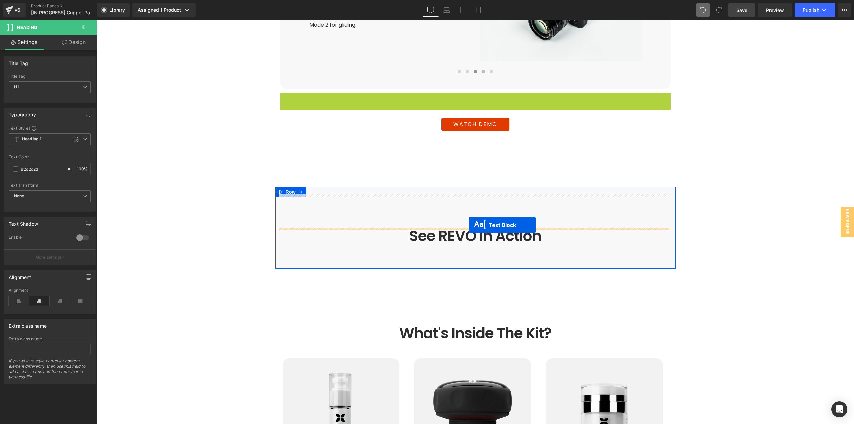
drag, startPoint x: 488, startPoint y: 118, endPoint x: 477, endPoint y: 56, distance: 62.9
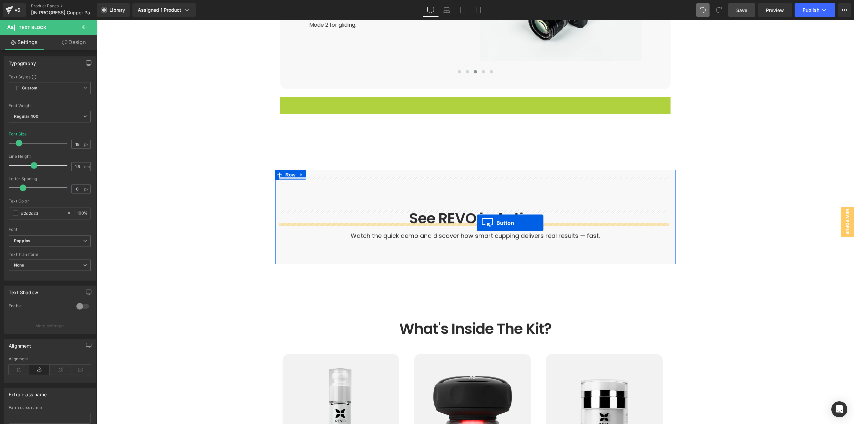
drag, startPoint x: 466, startPoint y: 86, endPoint x: 476, endPoint y: 223, distance: 137.1
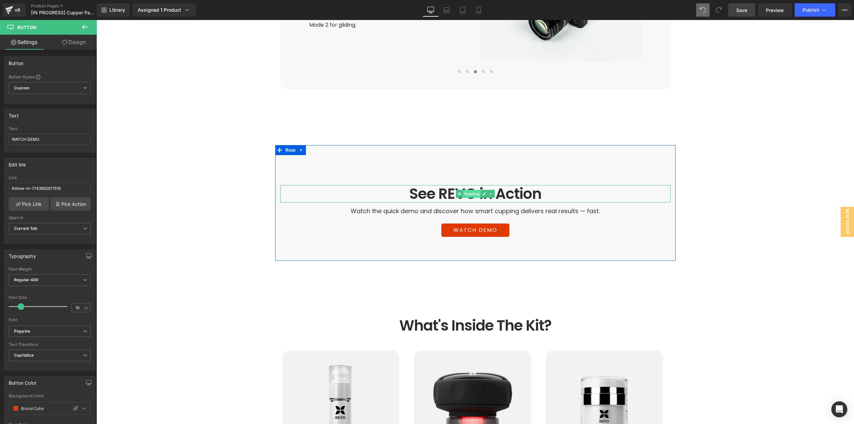
drag, startPoint x: 106, startPoint y: 35, endPoint x: 465, endPoint y: 177, distance: 386.6
click at [465, 190] on span "Heading" at bounding box center [471, 194] width 18 height 8
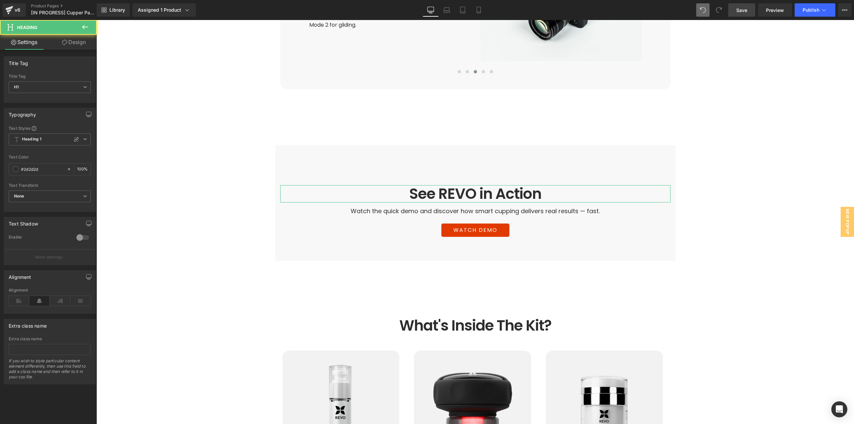
click at [76, 38] on link "Design" at bounding box center [74, 42] width 48 height 15
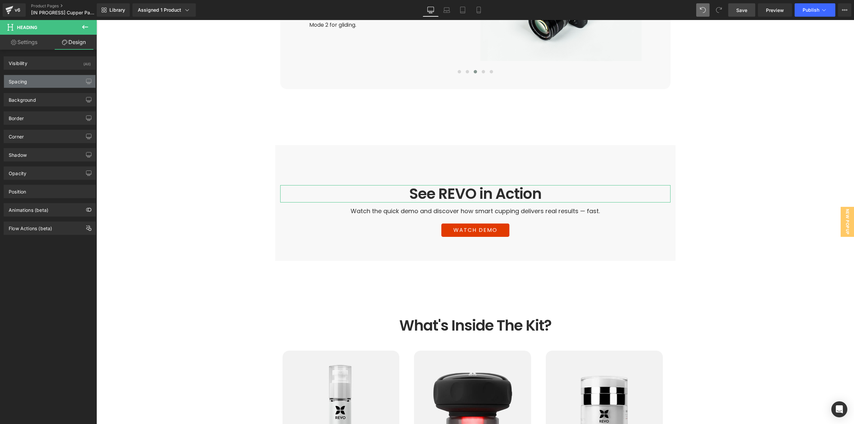
click at [48, 83] on div "Spacing" at bounding box center [49, 81] width 91 height 13
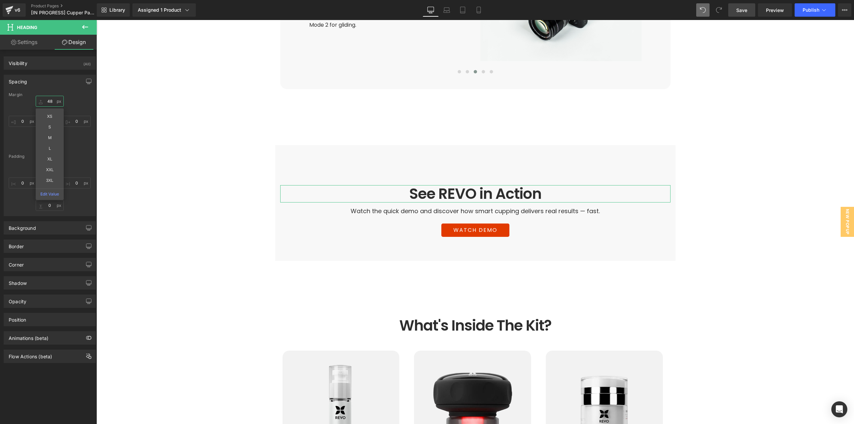
click at [55, 104] on input "48" at bounding box center [50, 101] width 28 height 11
type input "0"
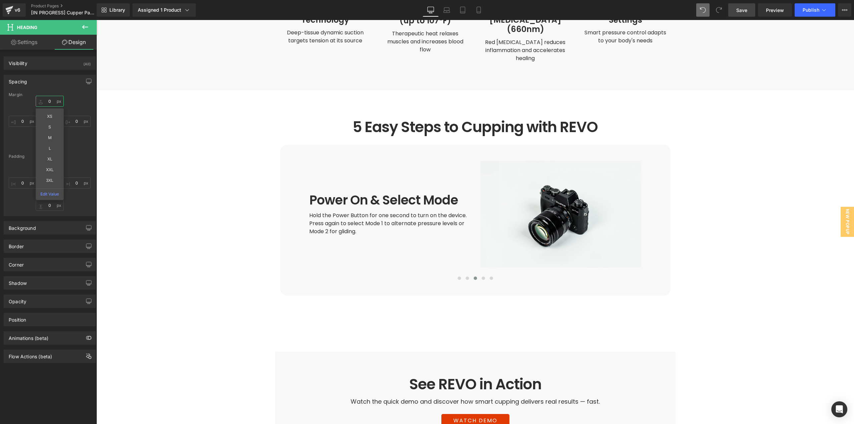
scroll to position [1343, 0]
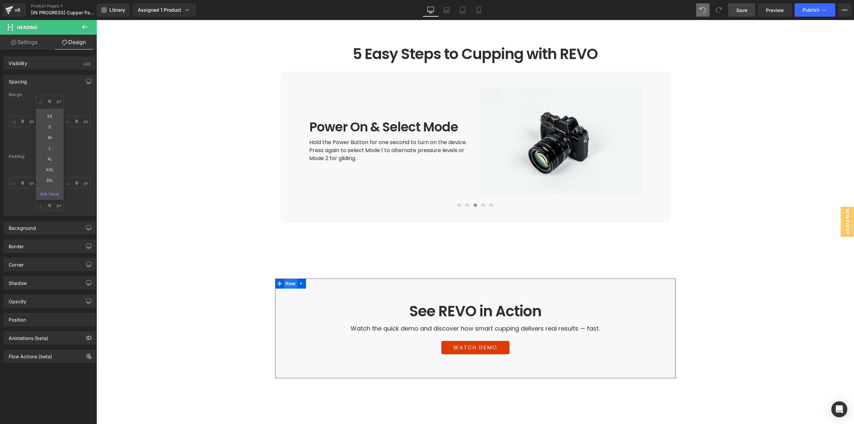
click at [286, 278] on span "Row" at bounding box center [290, 283] width 13 height 10
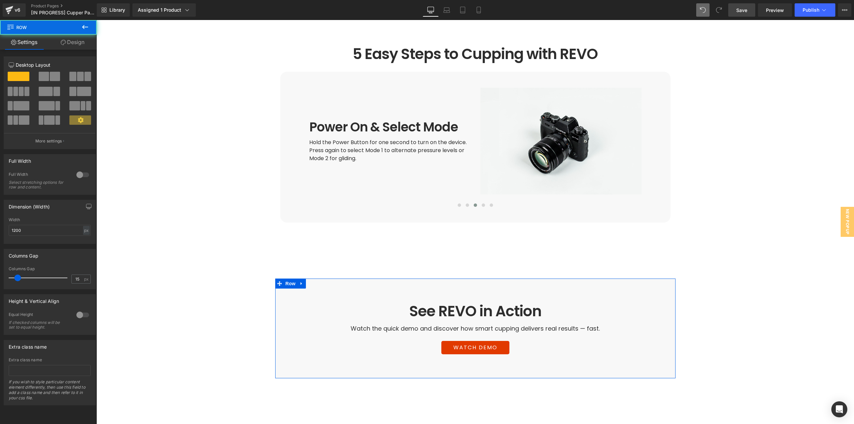
click at [71, 40] on link "Design" at bounding box center [72, 42] width 48 height 15
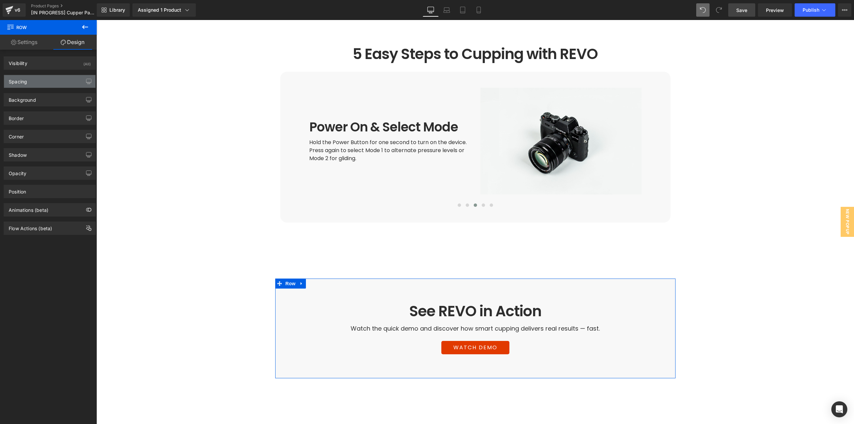
type input "84"
type input "72"
type input "0"
type input "72"
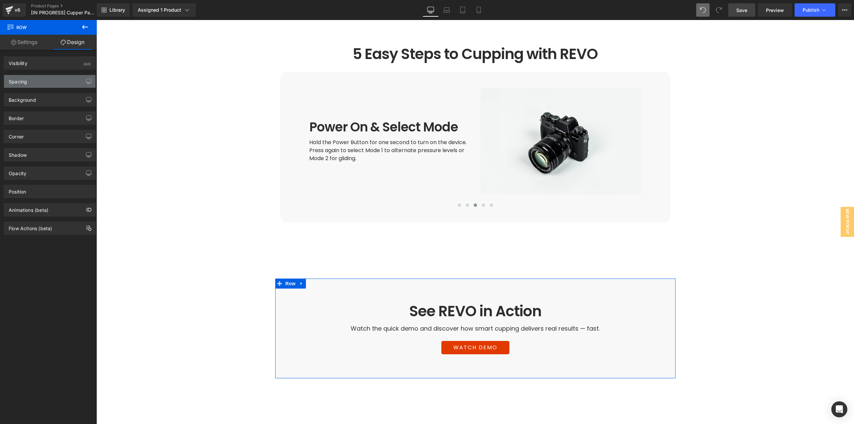
type input "0"
click at [32, 83] on div "Spacing" at bounding box center [49, 81] width 91 height 13
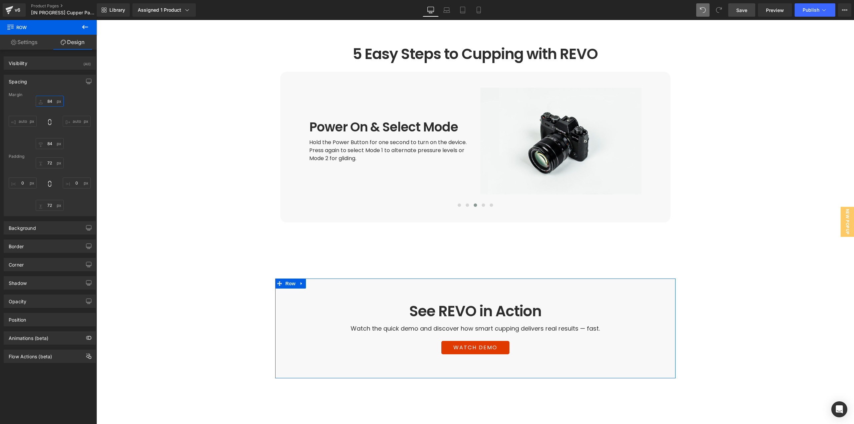
click at [49, 100] on input "84" at bounding box center [50, 101] width 28 height 11
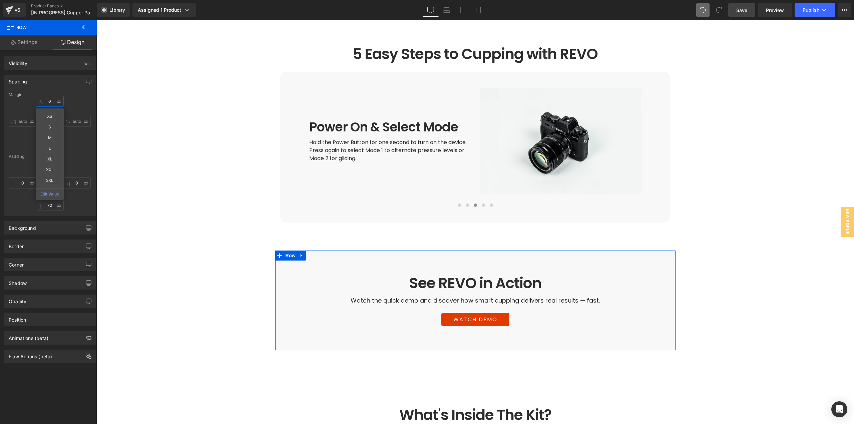
type input "0"
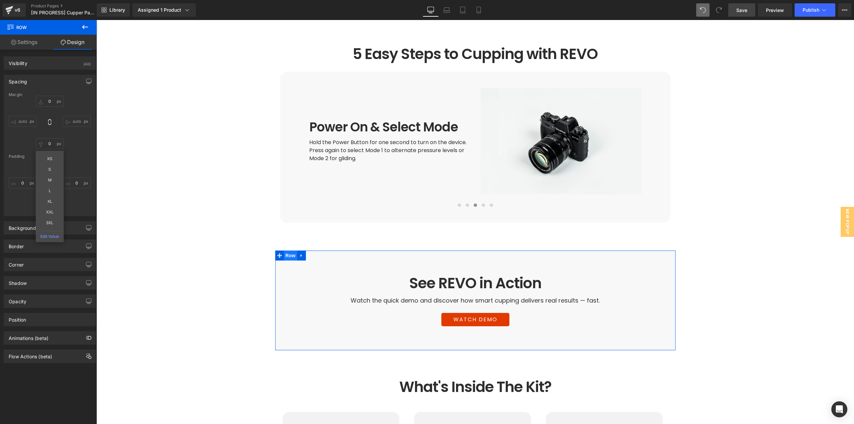
click at [284, 250] on span "Row" at bounding box center [290, 255] width 13 height 10
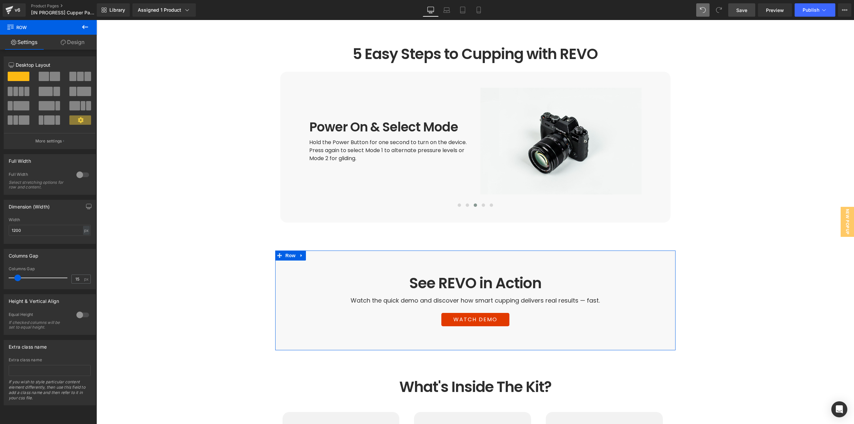
click at [81, 174] on div at bounding box center [83, 174] width 16 height 11
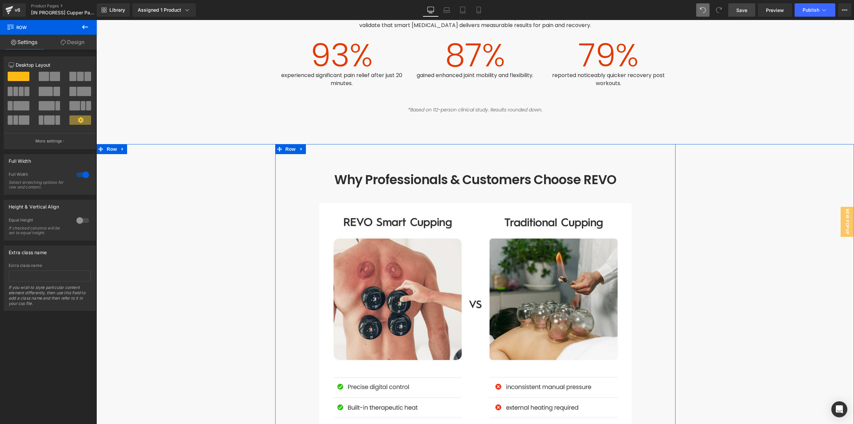
scroll to position [2010, 0]
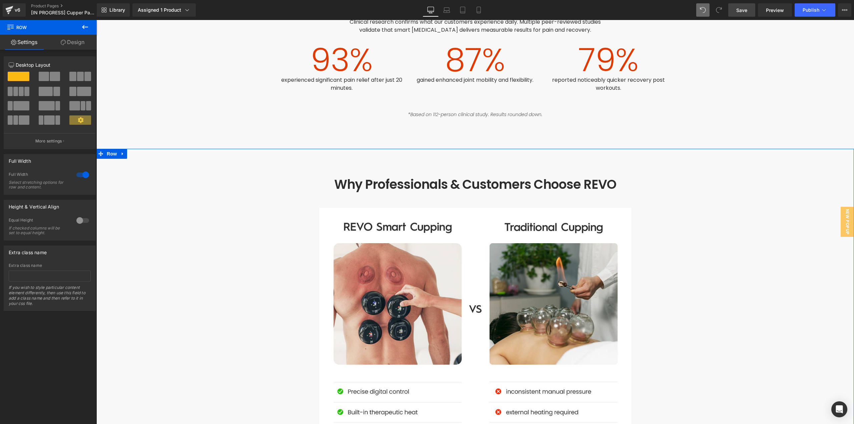
click at [721, 231] on div "Why Professionals & Customers Choose REVO Heading Image Row 84px 84px" at bounding box center [474, 347] width 757 height 397
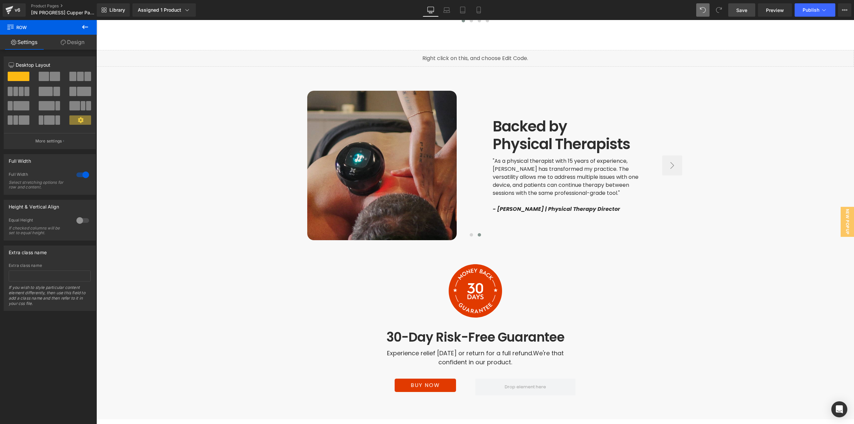
scroll to position [2710, 0]
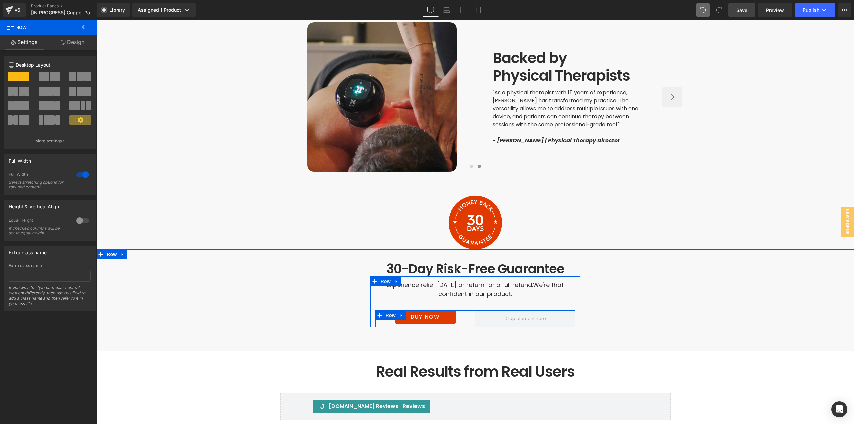
drag, startPoint x: 390, startPoint y: 284, endPoint x: 268, endPoint y: 253, distance: 126.3
click at [390, 310] on span "Row" at bounding box center [390, 315] width 13 height 10
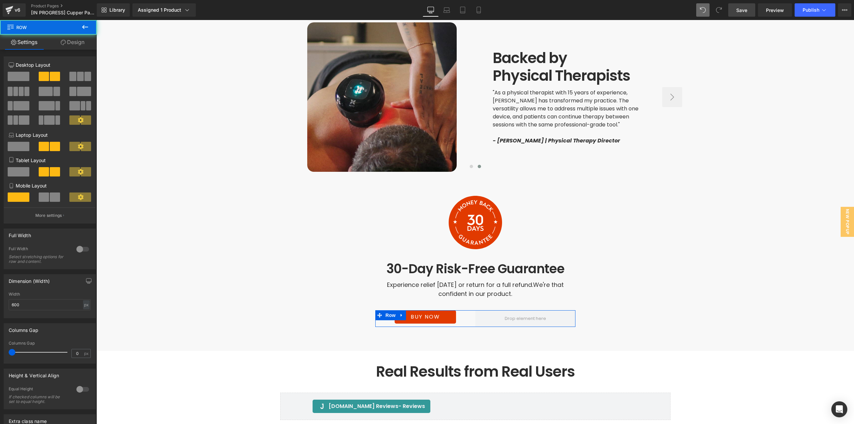
drag, startPoint x: 15, startPoint y: 80, endPoint x: 14, endPoint y: 85, distance: 5.8
click at [15, 80] on span at bounding box center [19, 76] width 22 height 9
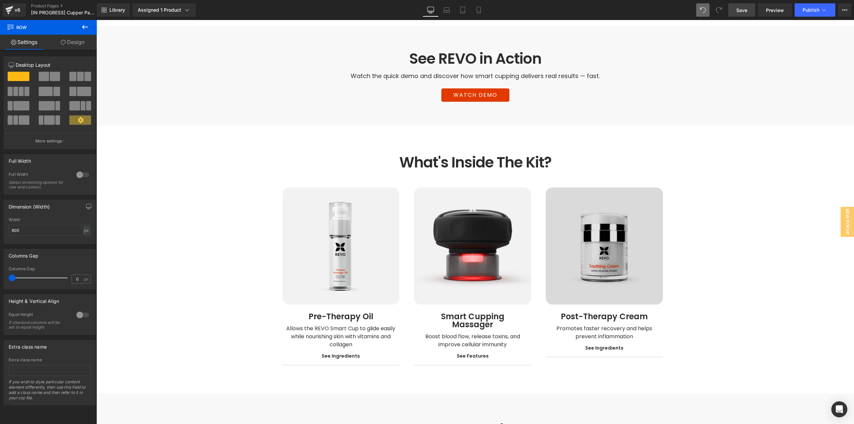
scroll to position [1509, 0]
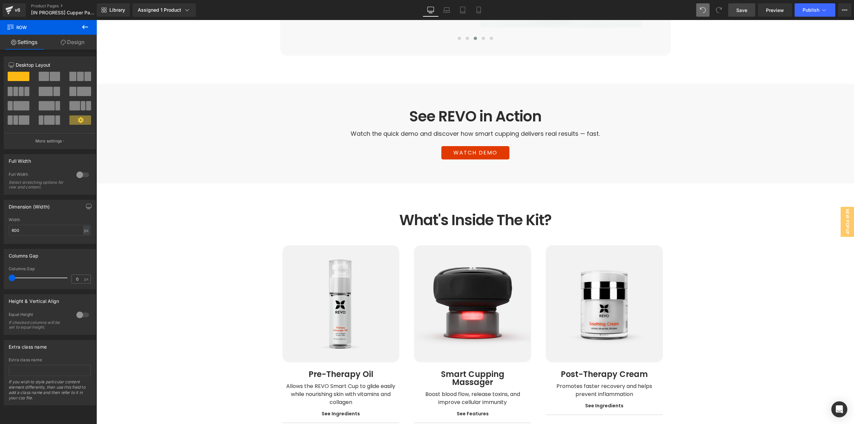
click at [737, 13] on span "Save" at bounding box center [741, 10] width 11 height 7
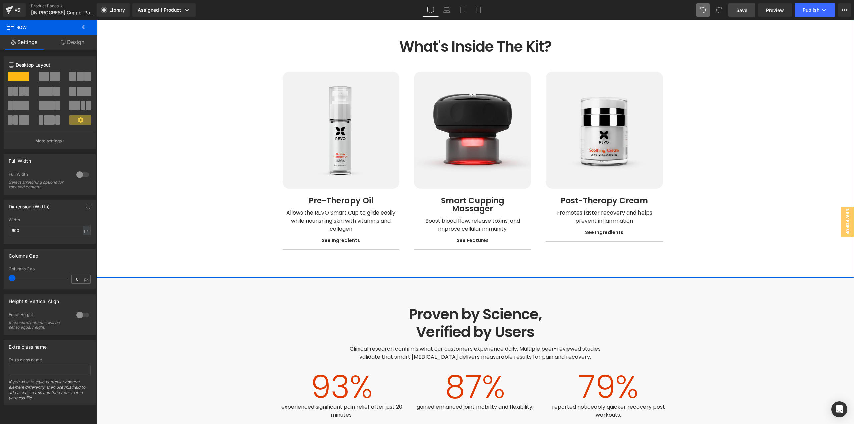
scroll to position [1609, 0]
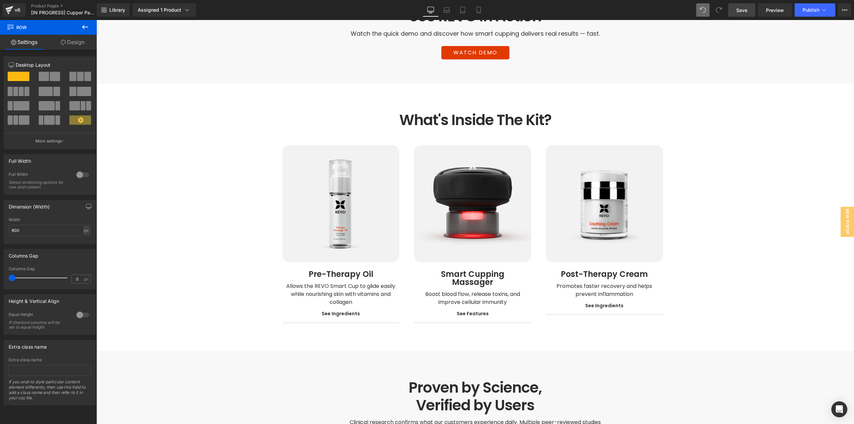
click at [734, 14] on link "Save" at bounding box center [741, 9] width 27 height 13
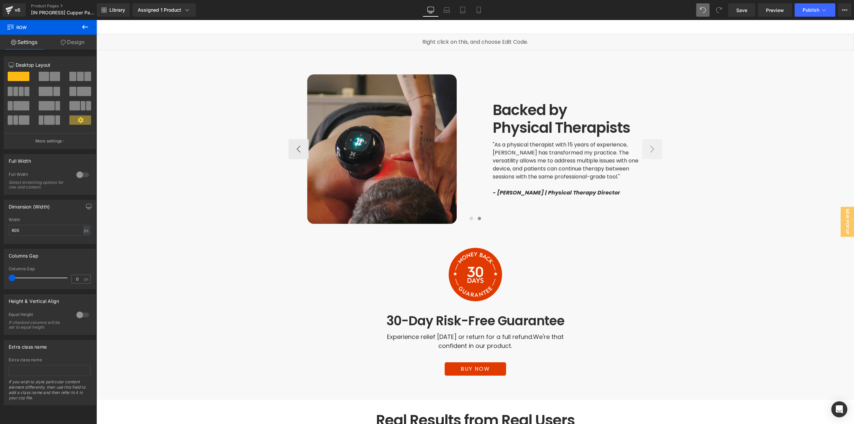
scroll to position [2701, 0]
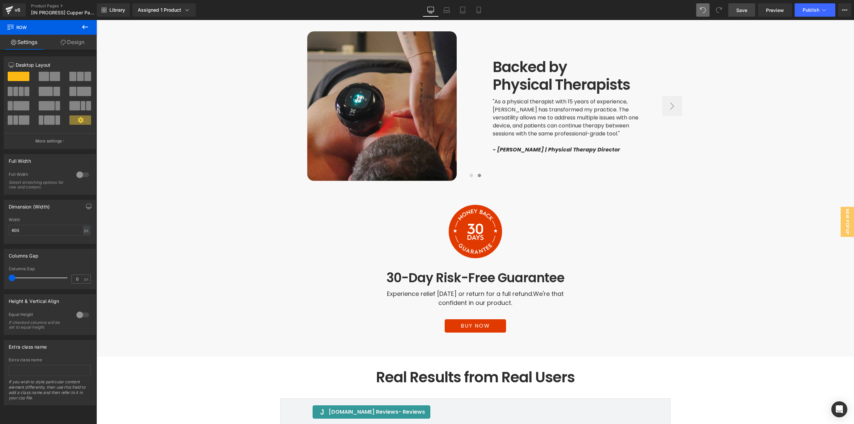
click at [741, 5] on link "Save" at bounding box center [741, 9] width 27 height 13
click at [773, 10] on span "Preview" at bounding box center [775, 10] width 18 height 7
click at [773, 9] on span "Preview" at bounding box center [775, 10] width 18 height 7
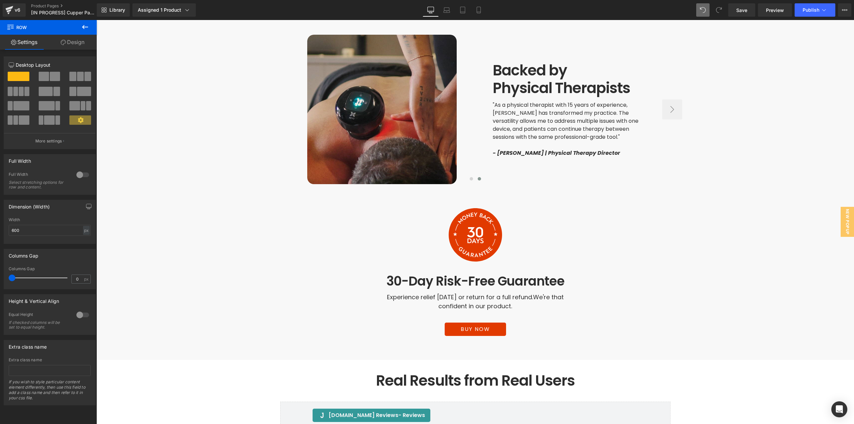
scroll to position [2101, 0]
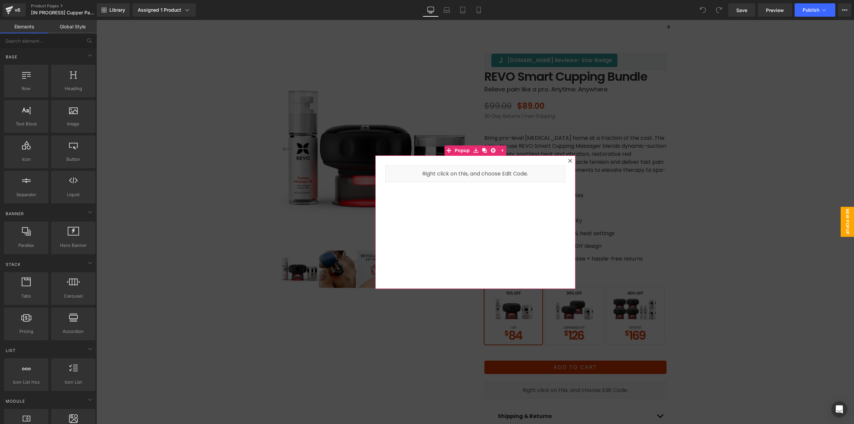
click at [568, 160] on icon at bounding box center [570, 161] width 4 height 4
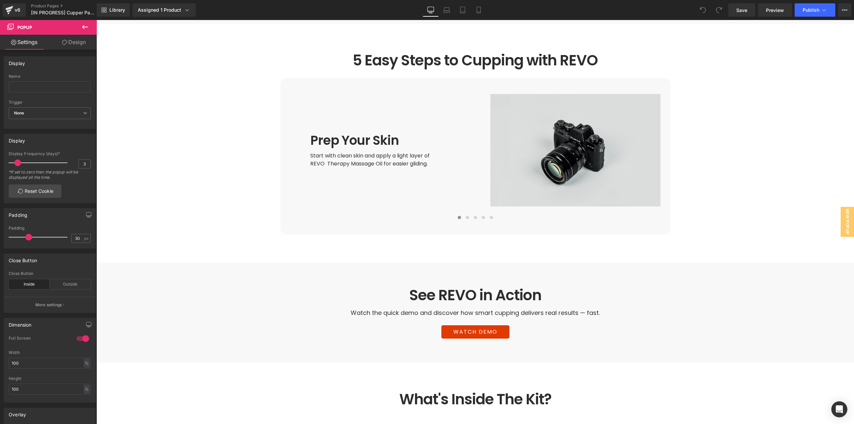
scroll to position [1267, 0]
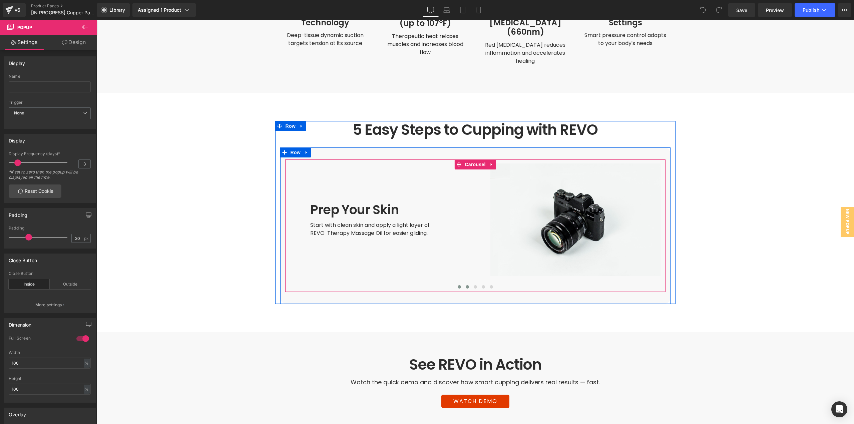
click at [465, 285] on span at bounding box center [466, 286] width 3 height 3
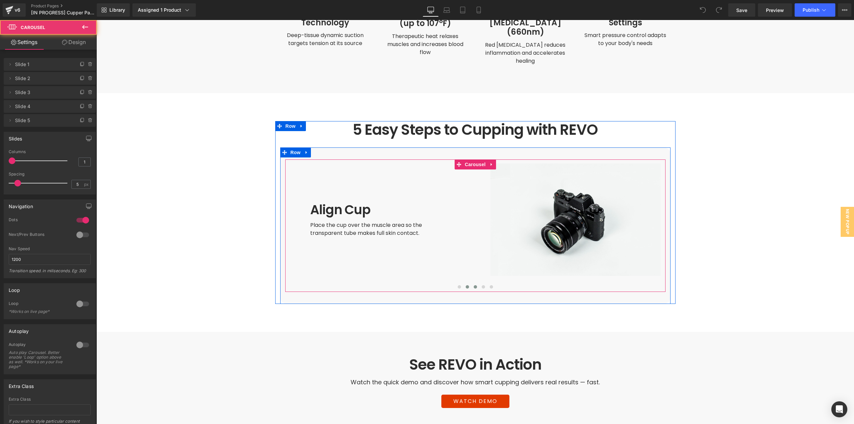
click at [473, 285] on span at bounding box center [474, 286] width 3 height 3
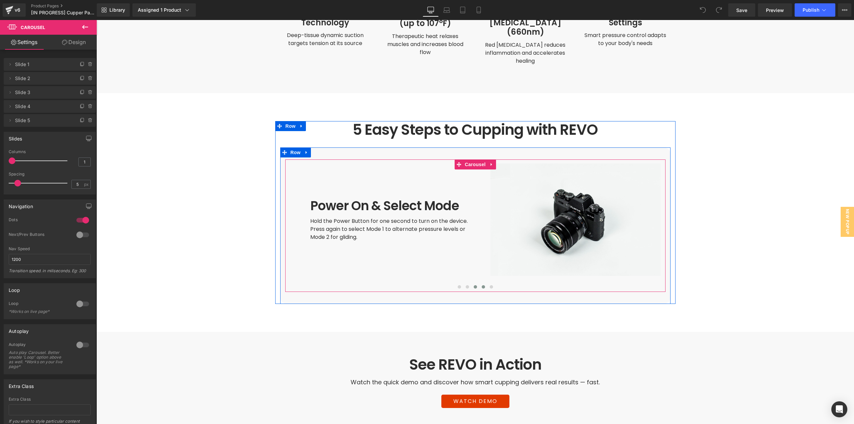
click at [481, 285] on span at bounding box center [482, 286] width 3 height 3
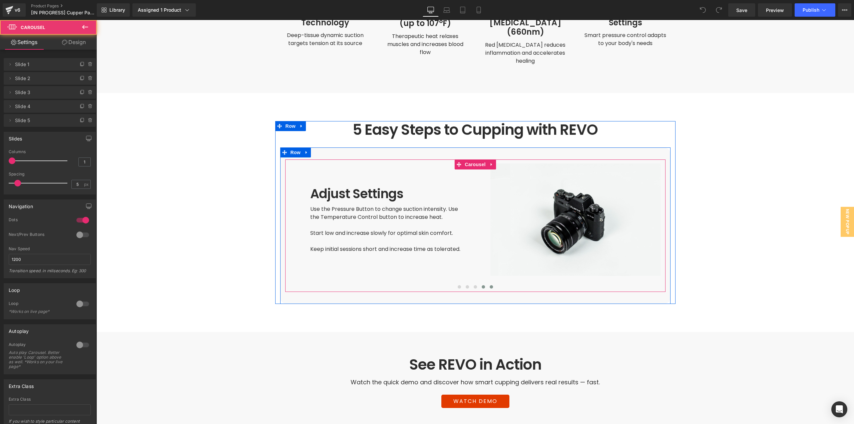
click at [487, 283] on button at bounding box center [491, 286] width 8 height 7
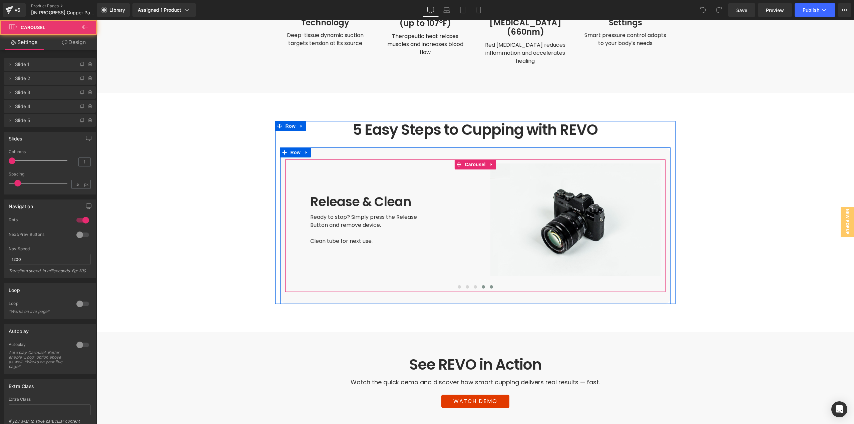
click at [481, 285] on span at bounding box center [482, 286] width 3 height 3
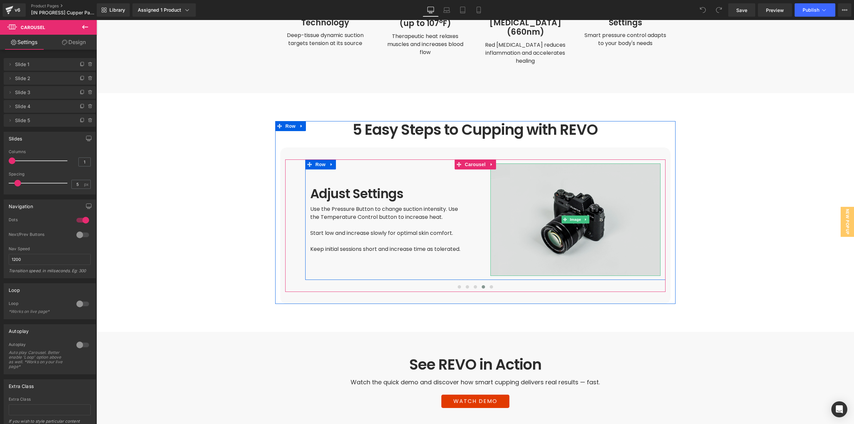
click at [532, 205] on img at bounding box center [575, 219] width 170 height 113
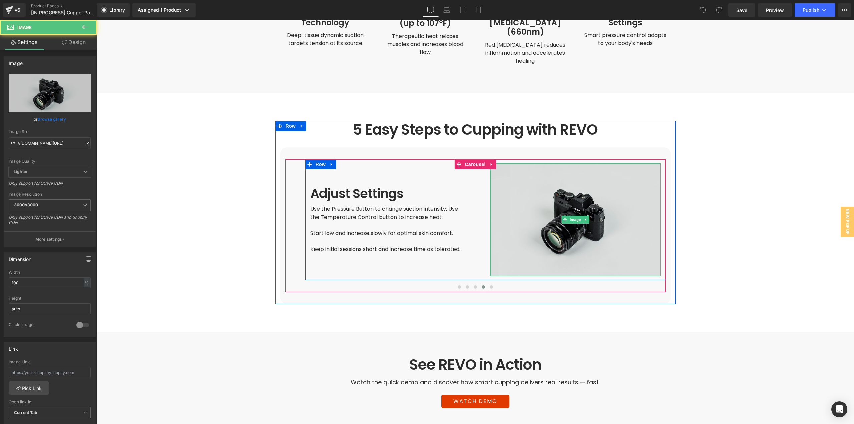
drag, startPoint x: 572, startPoint y: 203, endPoint x: 505, endPoint y: 197, distance: 66.9
click at [572, 215] on span "Image" at bounding box center [575, 219] width 14 height 8
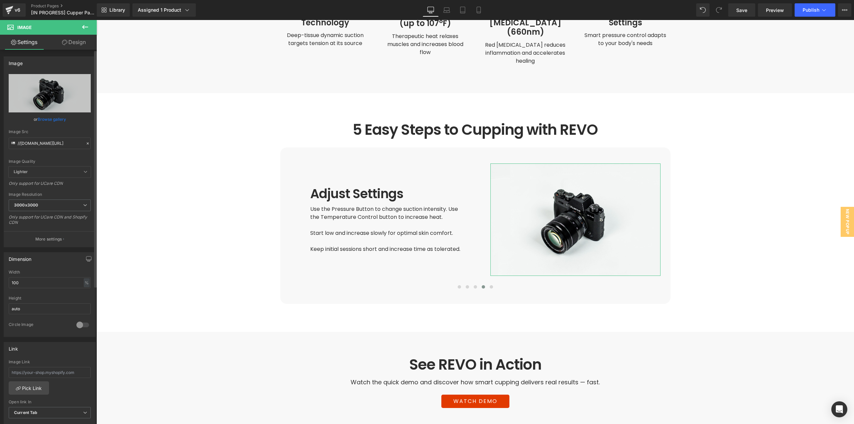
click at [47, 118] on link "Browse gallery" at bounding box center [52, 119] width 28 height 12
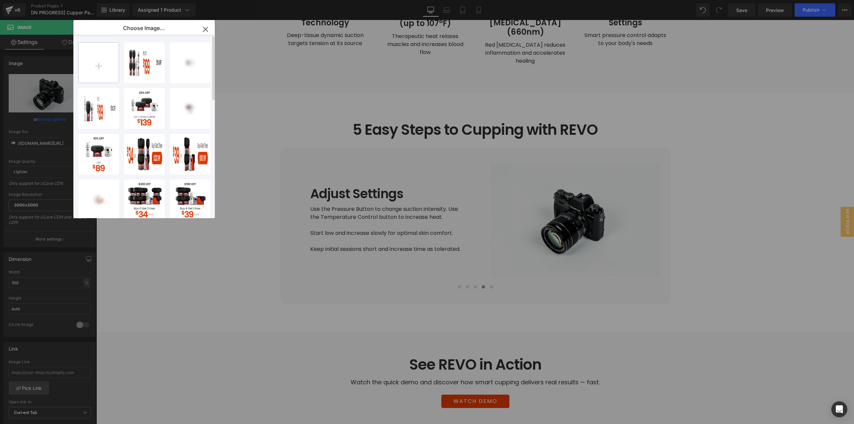
click at [108, 66] on input "file" at bounding box center [99, 63] width 40 height 40
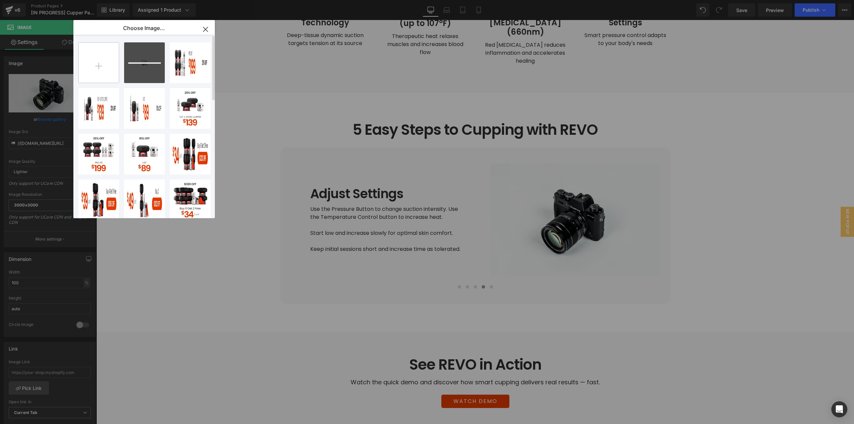
click at [97, 70] on input "file" at bounding box center [99, 63] width 40 height 40
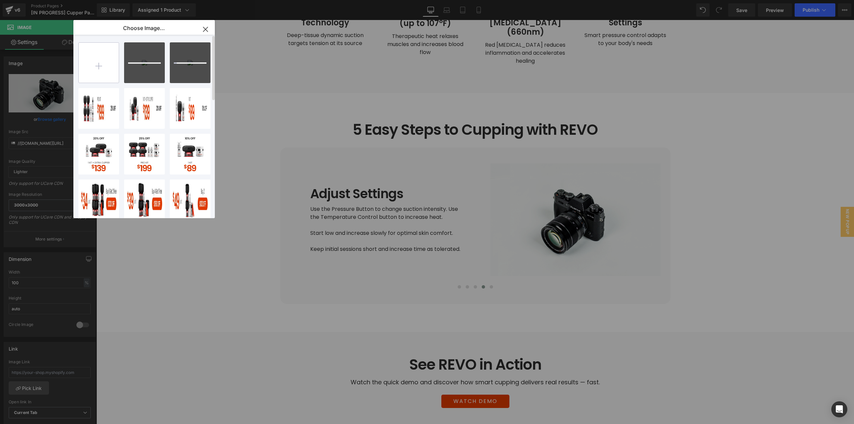
click at [101, 56] on input "file" at bounding box center [99, 63] width 40 height 40
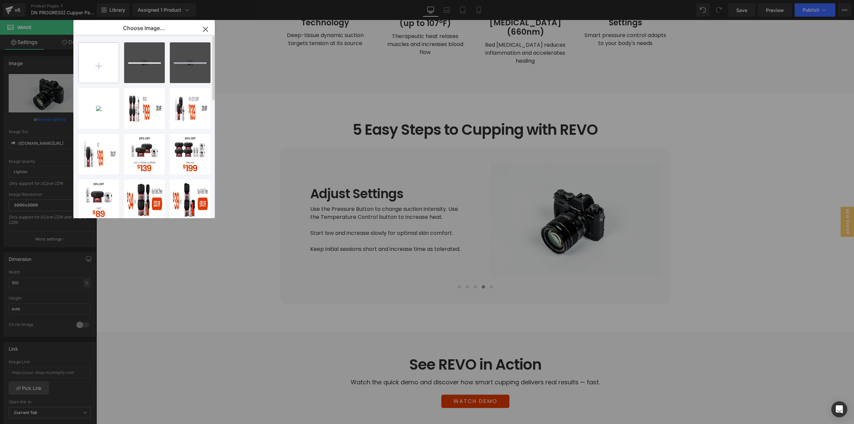
click at [104, 61] on input "file" at bounding box center [99, 63] width 40 height 40
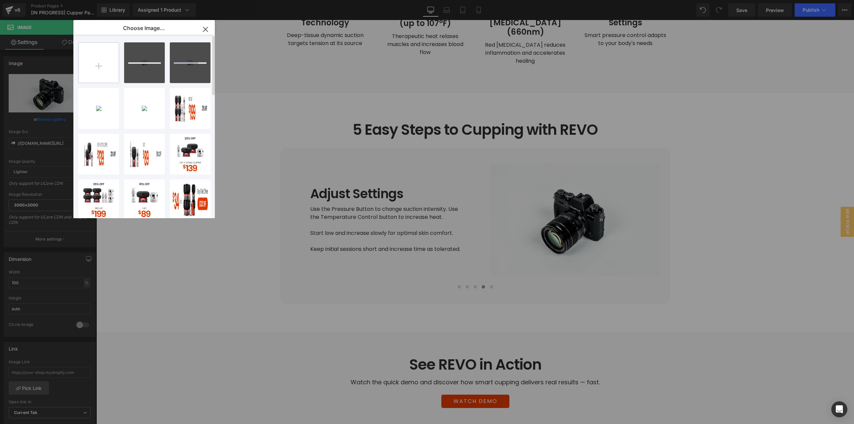
click at [98, 61] on input "file" at bounding box center [99, 63] width 40 height 40
type input "C:\fakepath\STEP 5.jpg"
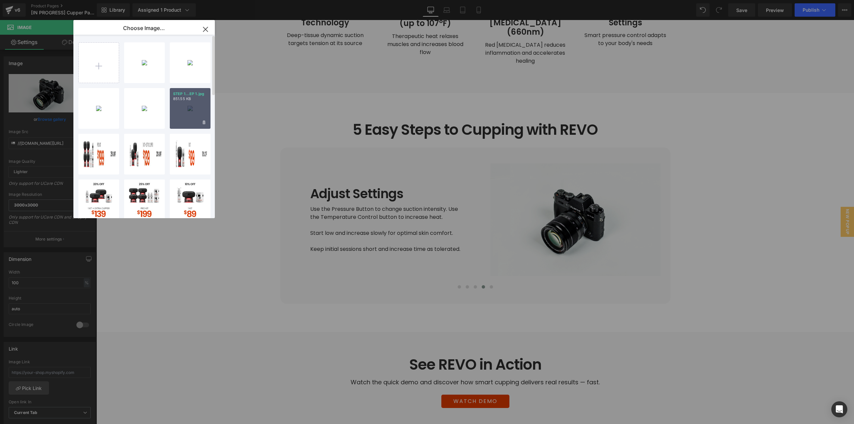
click at [188, 111] on div "STEP 1...EP 1.jpg 851.55 KB" at bounding box center [190, 108] width 41 height 41
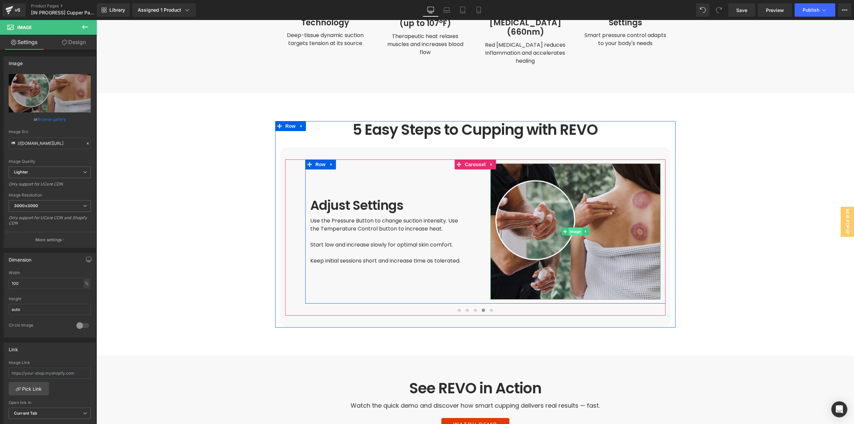
click at [575, 227] on span "Image" at bounding box center [575, 231] width 14 height 8
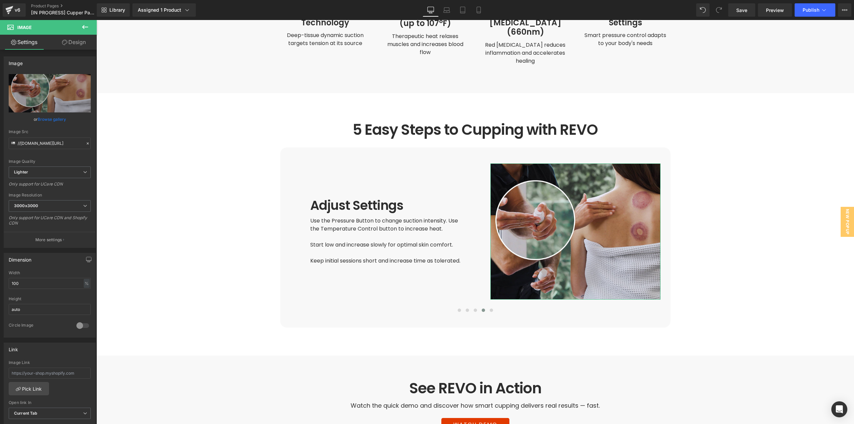
click at [74, 45] on link "Design" at bounding box center [74, 42] width 48 height 15
click at [0, 0] on div "Background" at bounding box center [0, 0] width 0 height 0
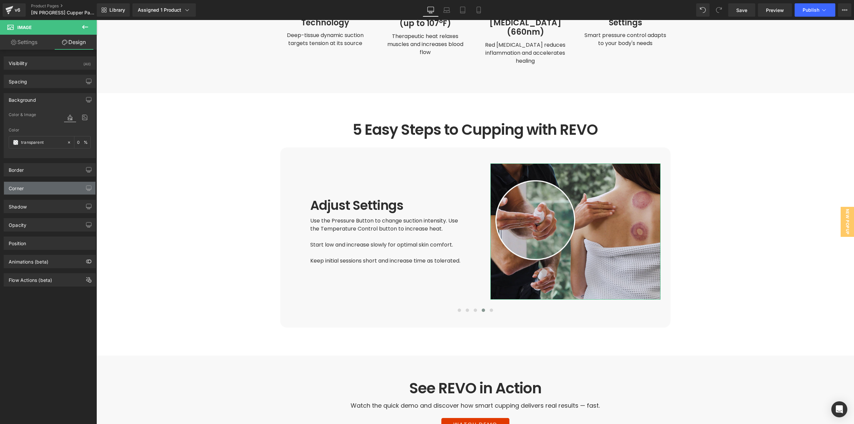
click at [35, 189] on div "Corner" at bounding box center [49, 188] width 91 height 13
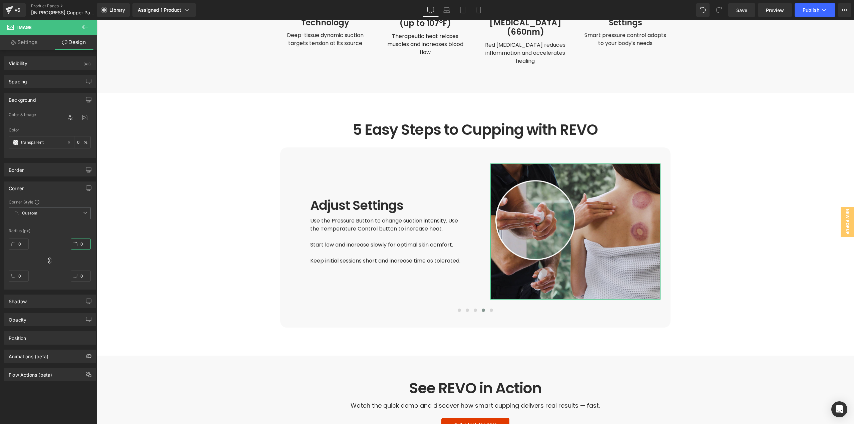
click at [82, 245] on input "0" at bounding box center [81, 243] width 20 height 11
type input "20"
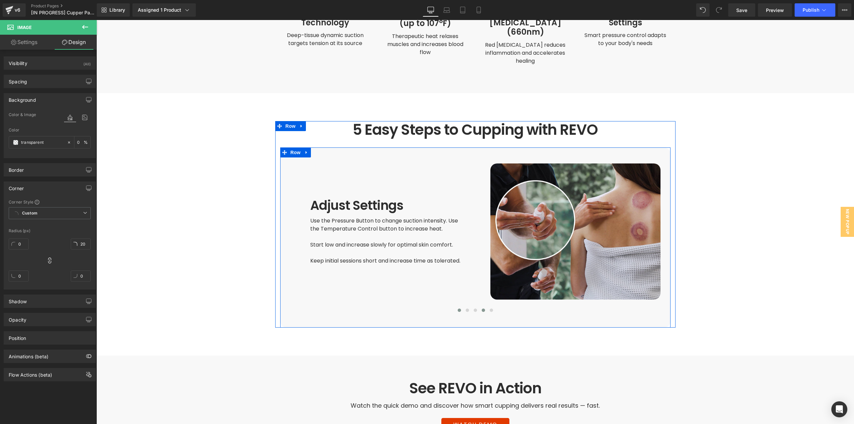
click at [457, 308] on span at bounding box center [458, 309] width 3 height 3
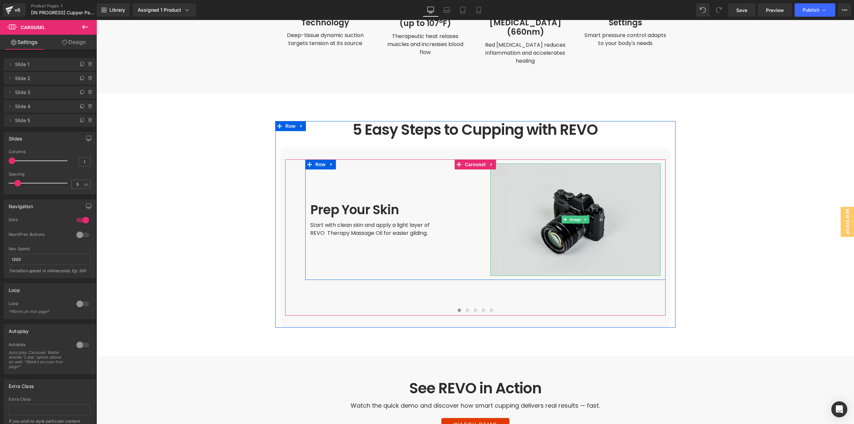
click at [537, 223] on img at bounding box center [575, 219] width 170 height 113
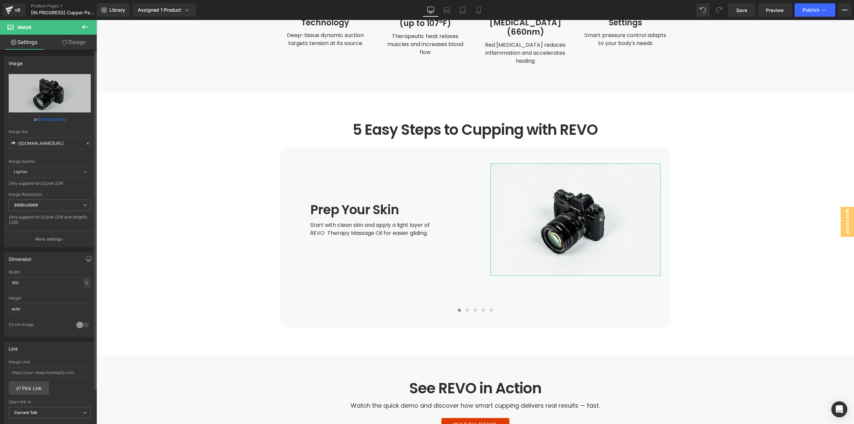
click at [44, 120] on link "Browse gallery" at bounding box center [52, 119] width 28 height 12
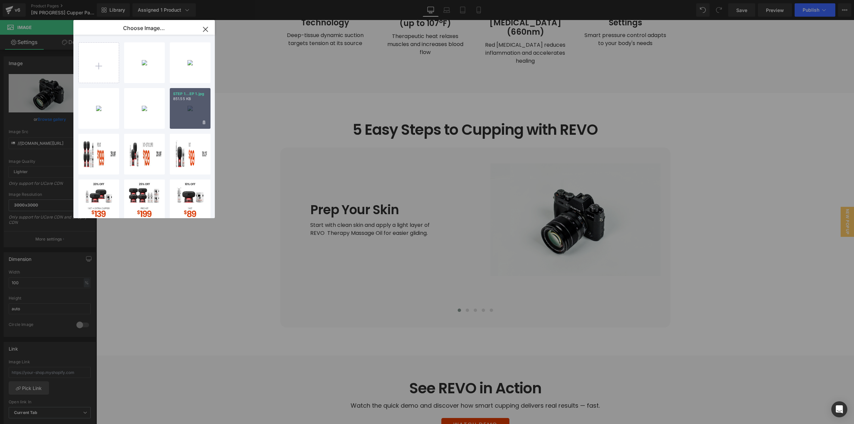
click at [177, 111] on div "STEP 1...EP 1.jpg 851.55 KB" at bounding box center [190, 108] width 41 height 41
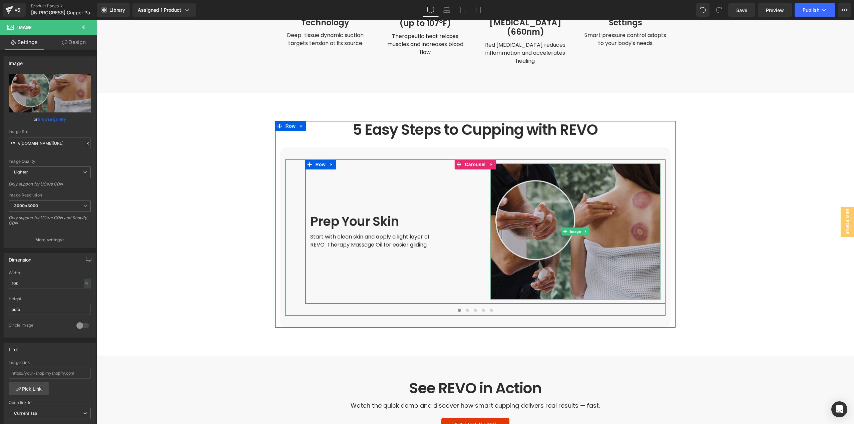
click at [569, 248] on img at bounding box center [575, 231] width 170 height 136
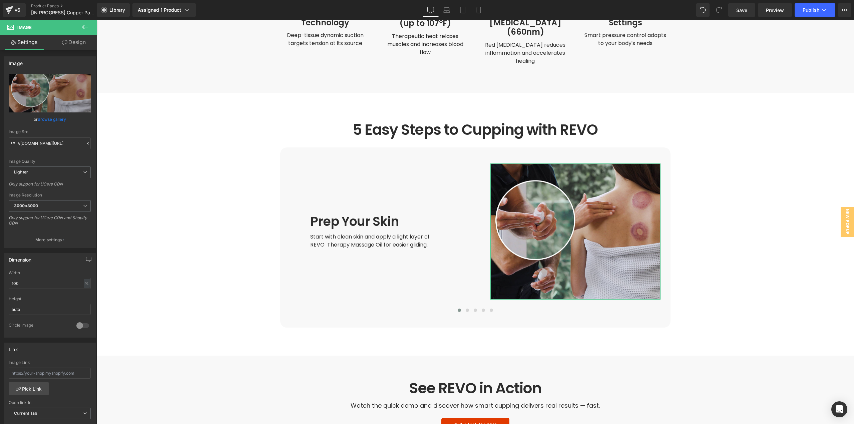
click at [66, 47] on link "Design" at bounding box center [74, 42] width 48 height 15
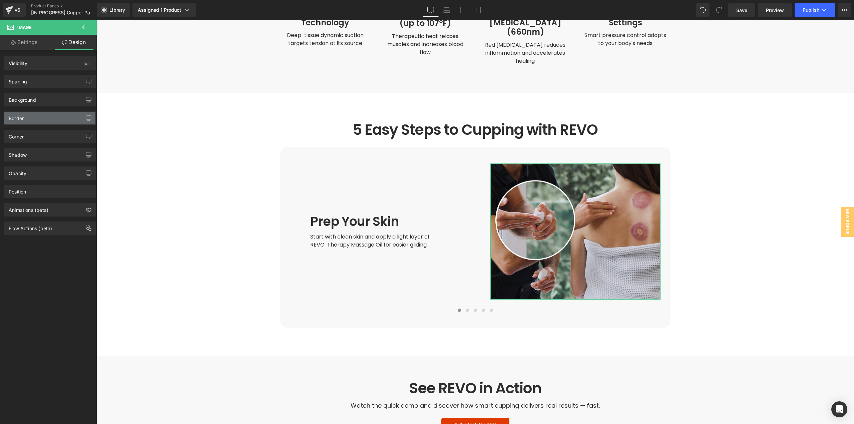
click at [26, 122] on div "Border" at bounding box center [49, 118] width 91 height 13
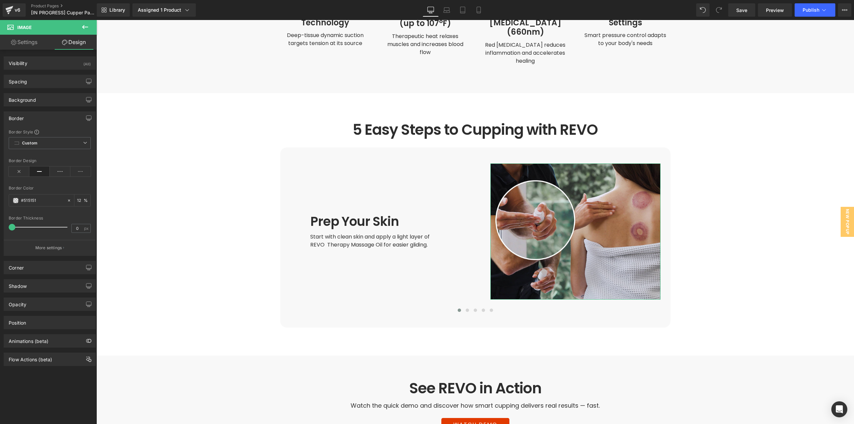
click at [25, 136] on div "Border Style Custom Border Solid Border Dashed Border Dotted Custom Custom Bord…" at bounding box center [49, 192] width 91 height 126
click at [27, 267] on div "Corner" at bounding box center [49, 267] width 91 height 13
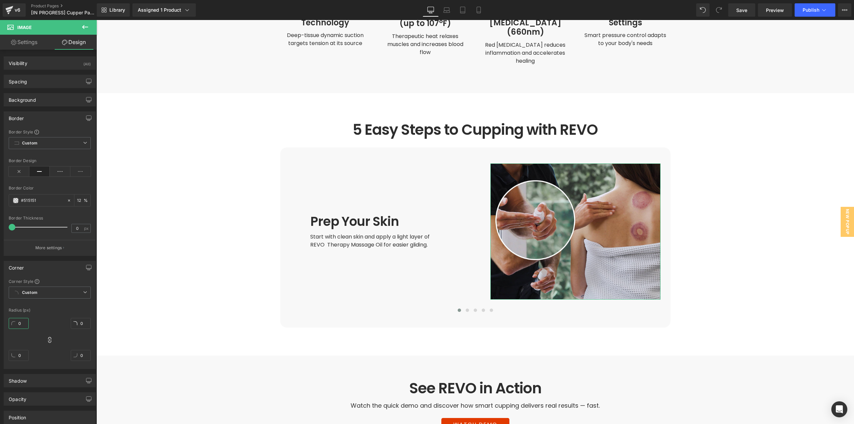
click at [20, 322] on input "0" at bounding box center [19, 323] width 20 height 11
type input "20"
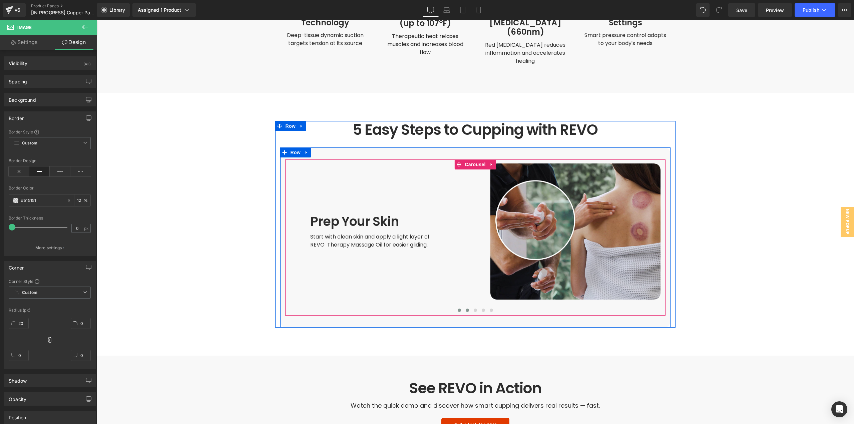
click at [465, 308] on span at bounding box center [466, 309] width 3 height 3
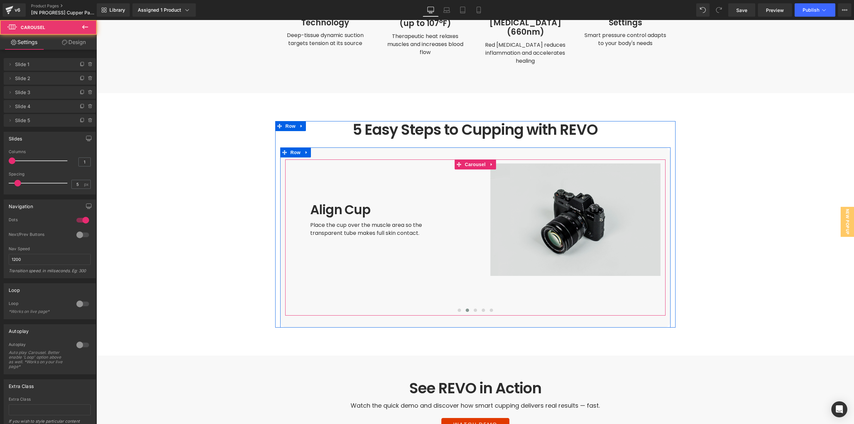
click at [542, 224] on img at bounding box center [575, 219] width 170 height 113
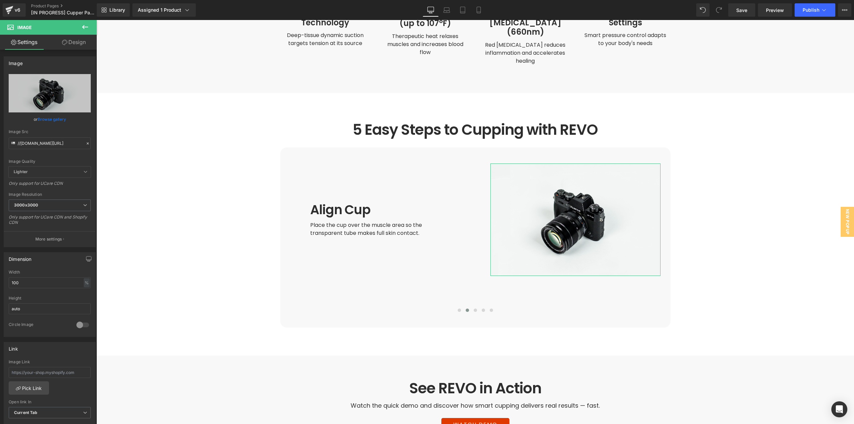
click at [53, 115] on link "Browse gallery" at bounding box center [52, 119] width 28 height 12
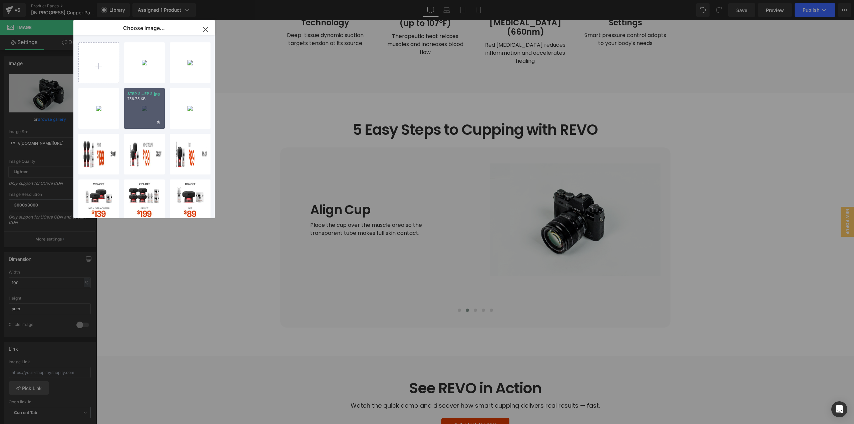
click at [144, 104] on div "STEP 2...EP 2.jpg 756.75 KB" at bounding box center [144, 108] width 41 height 41
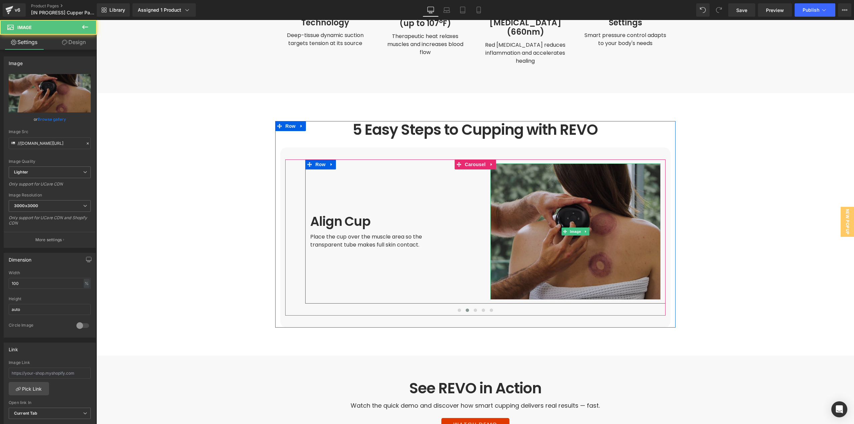
click at [568, 202] on img at bounding box center [575, 231] width 170 height 136
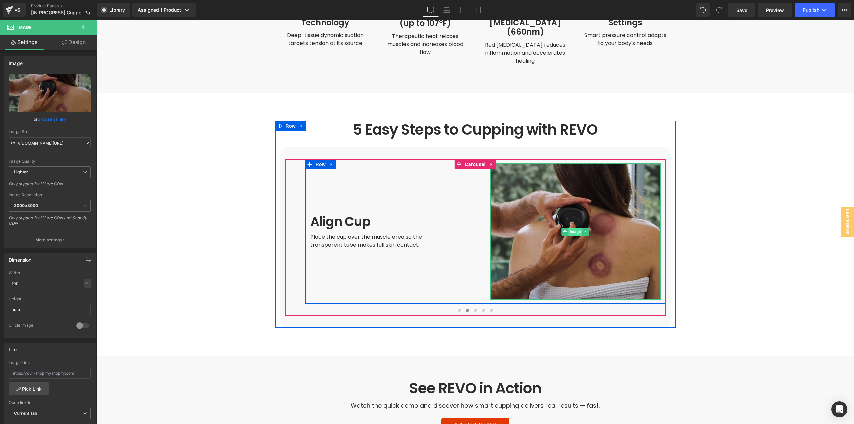
click at [577, 227] on span "Image" at bounding box center [575, 231] width 14 height 8
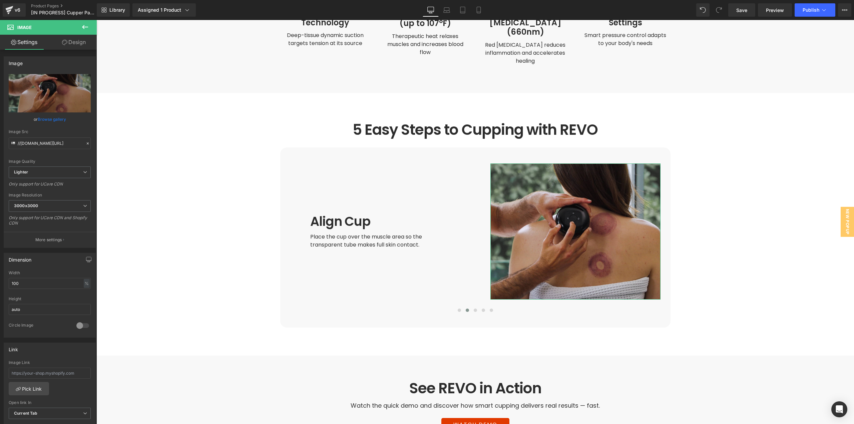
click at [70, 48] on link "Design" at bounding box center [74, 42] width 48 height 15
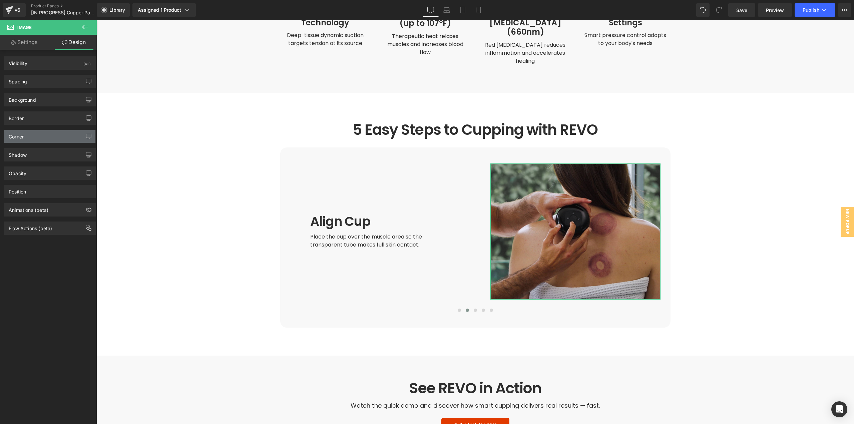
click at [28, 132] on div "Corner" at bounding box center [49, 136] width 91 height 13
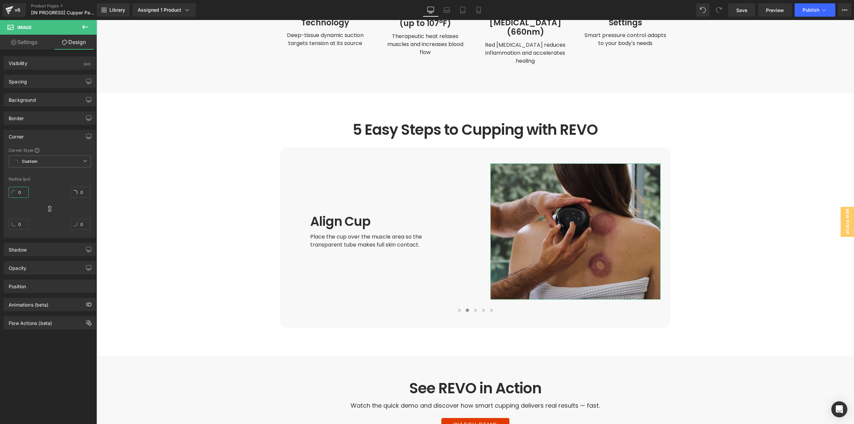
click at [23, 194] on input "0" at bounding box center [19, 192] width 20 height 11
type input "20"
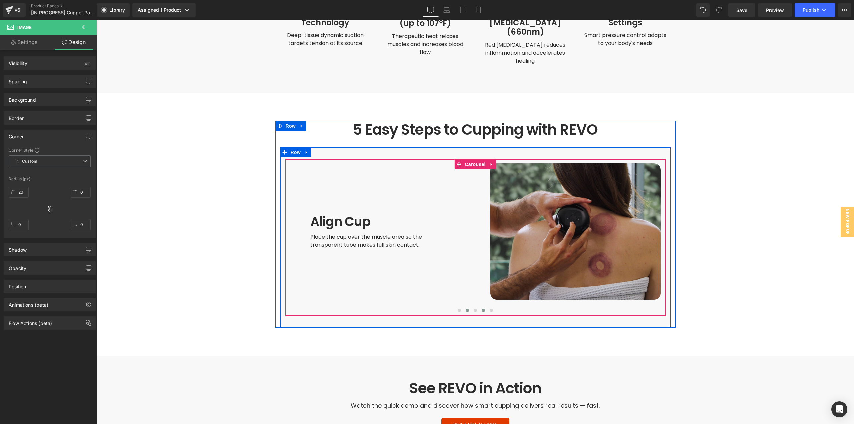
click at [480, 307] on button at bounding box center [483, 310] width 8 height 7
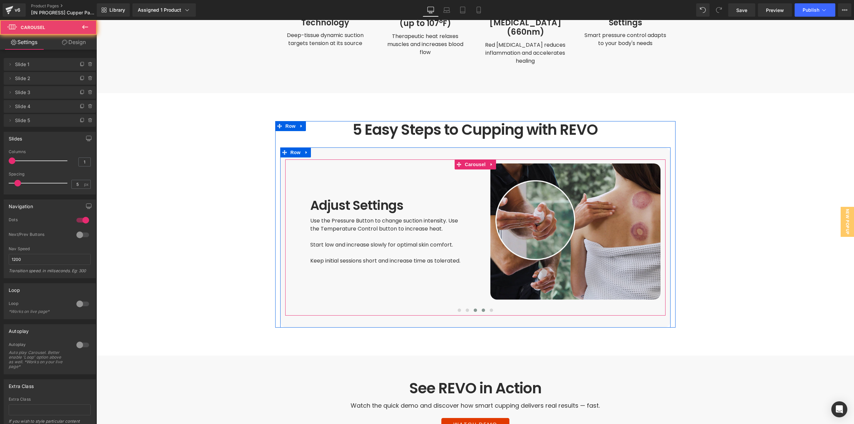
click at [473, 308] on span at bounding box center [474, 309] width 3 height 3
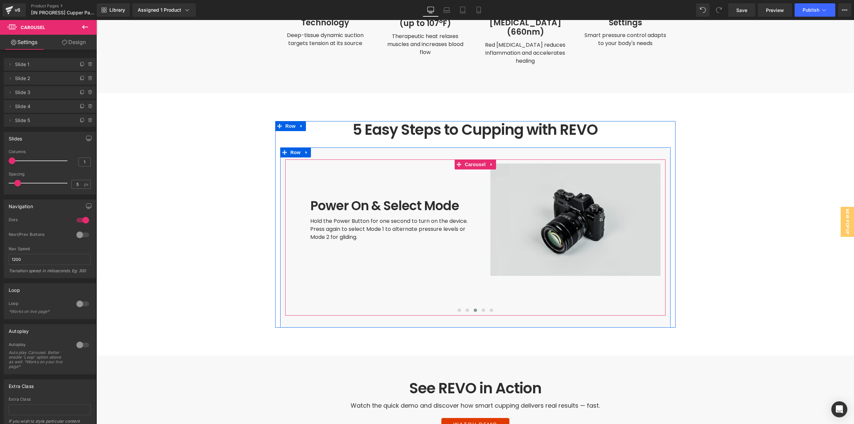
click at [561, 230] on img at bounding box center [575, 219] width 170 height 113
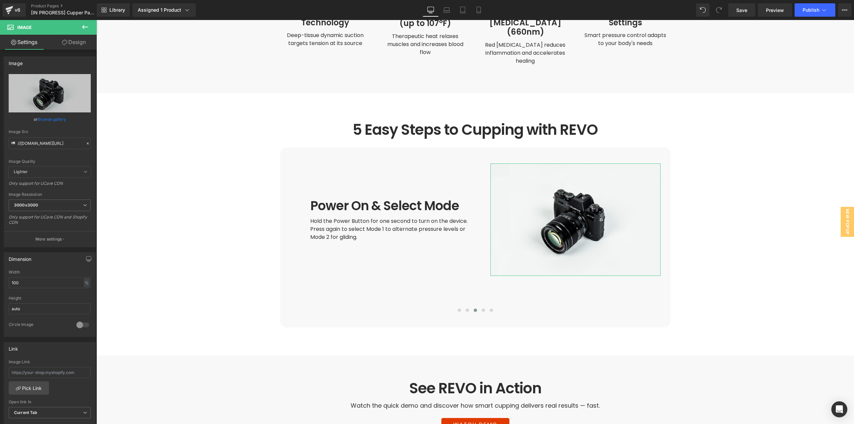
drag, startPoint x: 68, startPoint y: 41, endPoint x: 32, endPoint y: 67, distance: 44.7
click at [68, 41] on link "Design" at bounding box center [74, 42] width 48 height 15
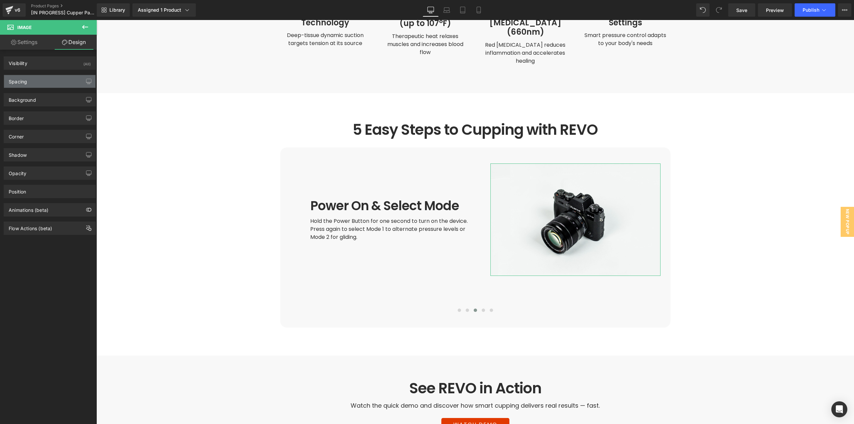
click at [28, 81] on div "Spacing" at bounding box center [49, 81] width 91 height 13
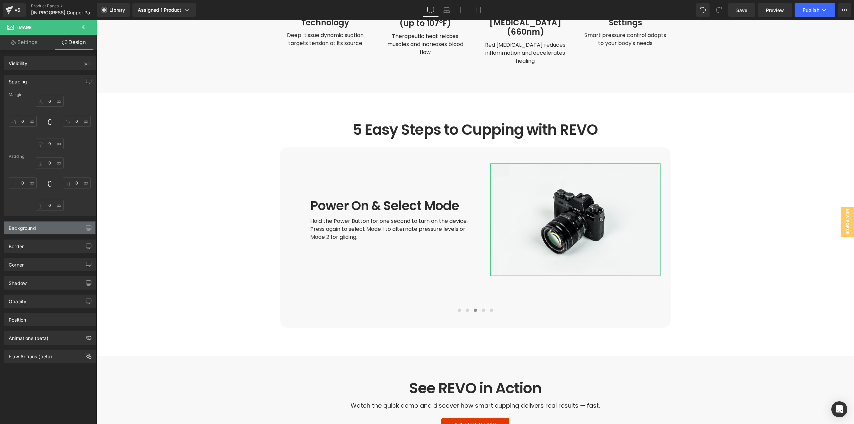
drag, startPoint x: 40, startPoint y: 229, endPoint x: 36, endPoint y: 231, distance: 4.2
click at [40, 229] on div "Background" at bounding box center [49, 227] width 91 height 13
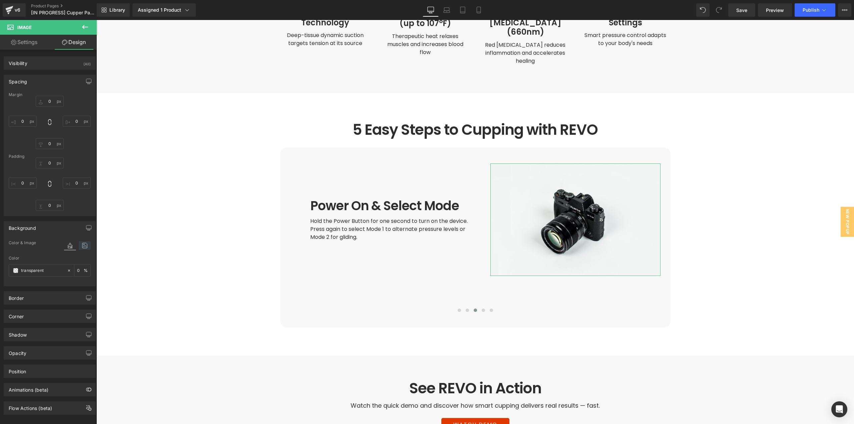
click at [81, 247] on icon at bounding box center [85, 245] width 12 height 9
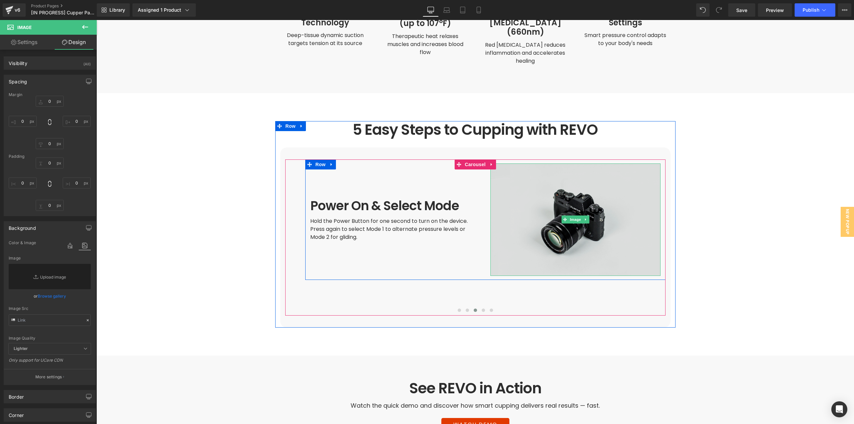
click at [546, 209] on img at bounding box center [575, 219] width 170 height 113
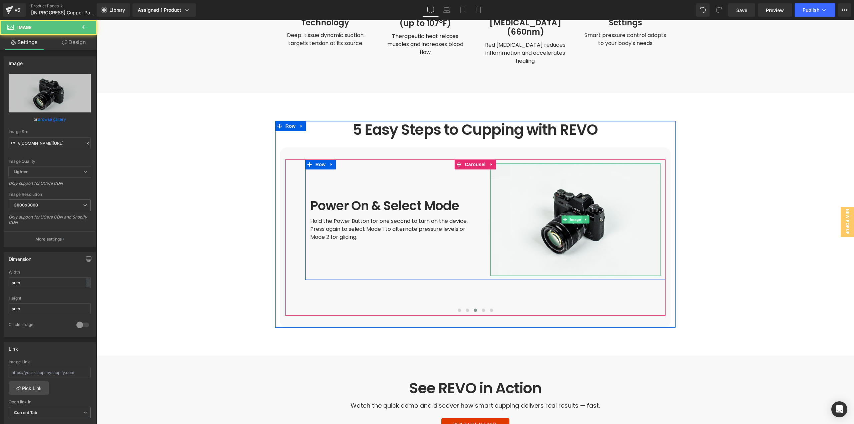
click at [568, 215] on span "Image" at bounding box center [575, 219] width 14 height 8
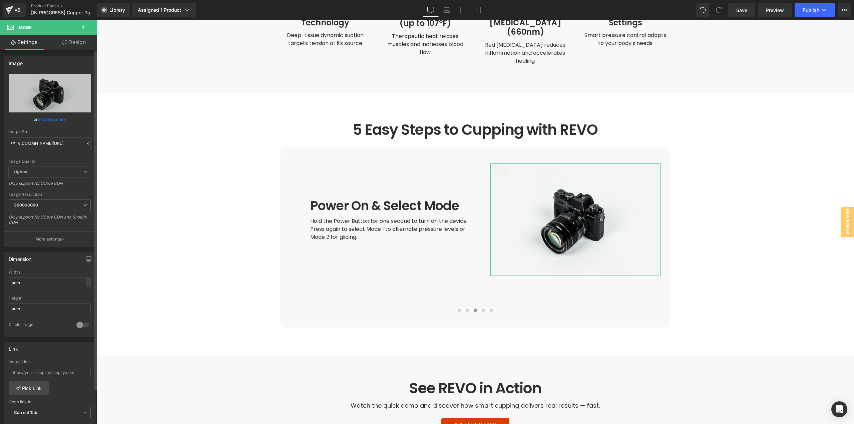
click at [64, 119] on link "Browse gallery" at bounding box center [52, 119] width 28 height 12
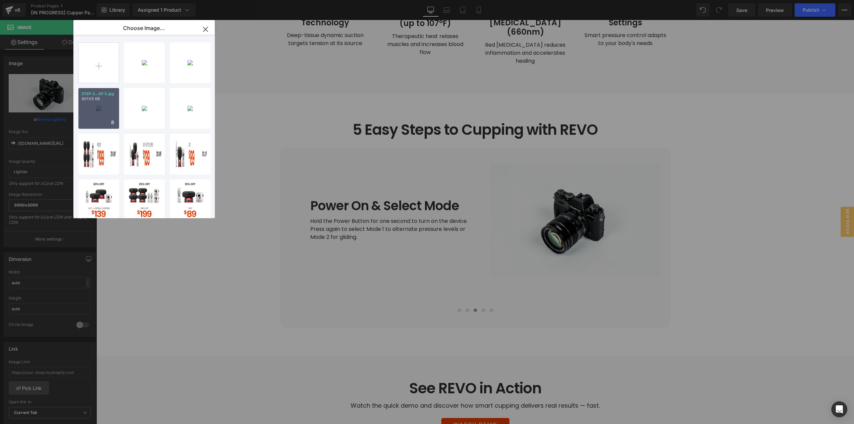
click at [88, 108] on div "STEP 3...EP 3.jpg 807.05 KB" at bounding box center [98, 108] width 41 height 41
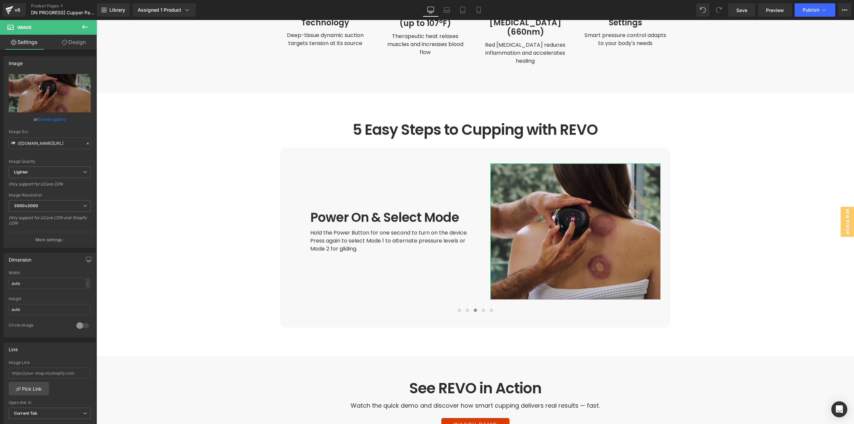
click at [68, 44] on link "Design" at bounding box center [74, 42] width 48 height 15
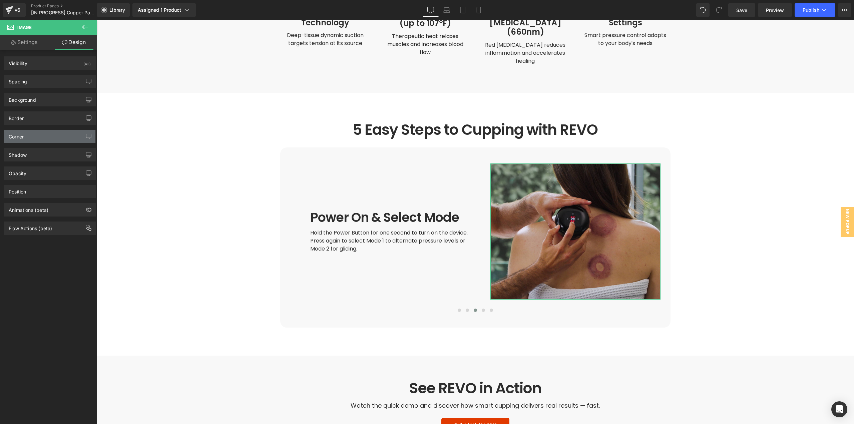
click at [36, 136] on div "Corner" at bounding box center [49, 136] width 91 height 13
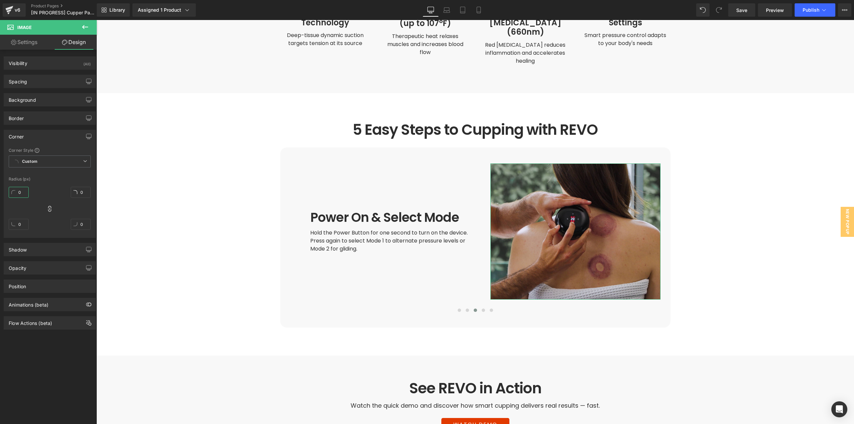
click at [20, 190] on input "0" at bounding box center [19, 192] width 20 height 11
type input "20"
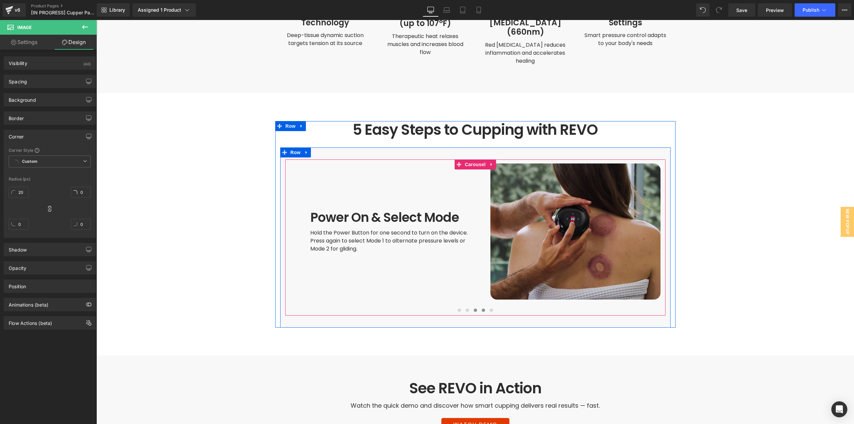
click at [481, 308] on span at bounding box center [482, 309] width 3 height 3
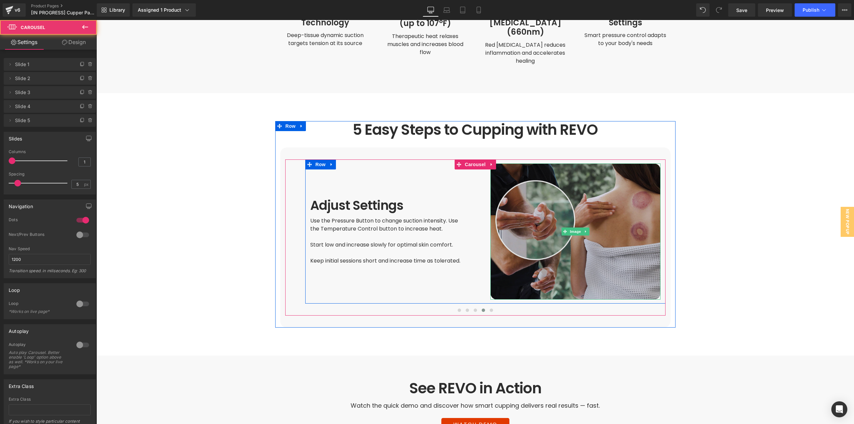
click at [560, 236] on img at bounding box center [575, 231] width 170 height 136
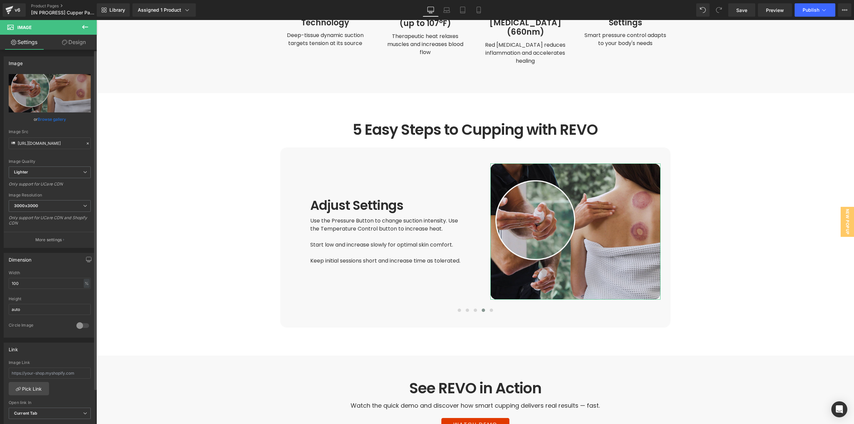
click at [48, 120] on link "Browse gallery" at bounding box center [52, 119] width 28 height 12
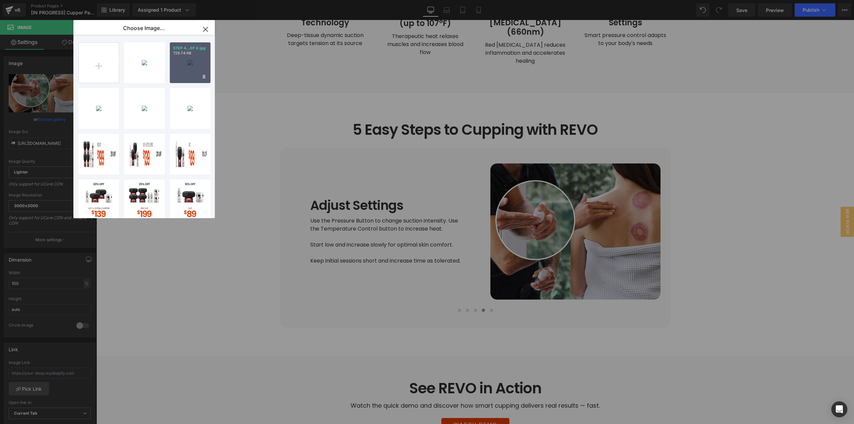
click at [195, 68] on div "STEP 4...EP 4.jpg 729.74 KB" at bounding box center [190, 62] width 41 height 41
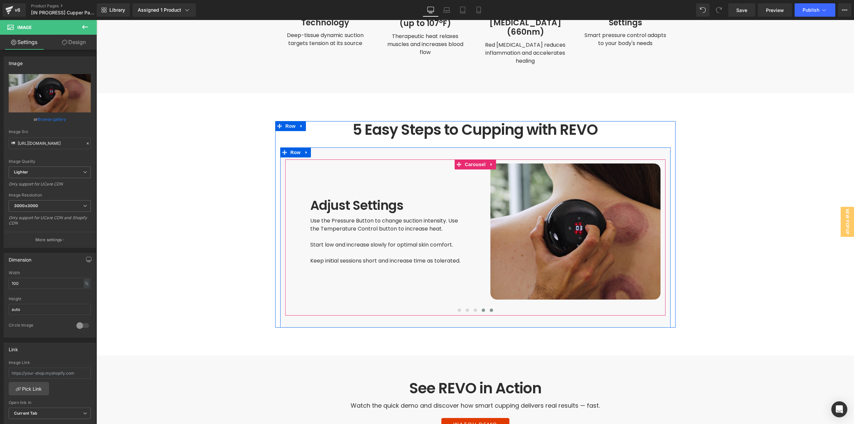
click at [488, 307] on button at bounding box center [491, 310] width 8 height 7
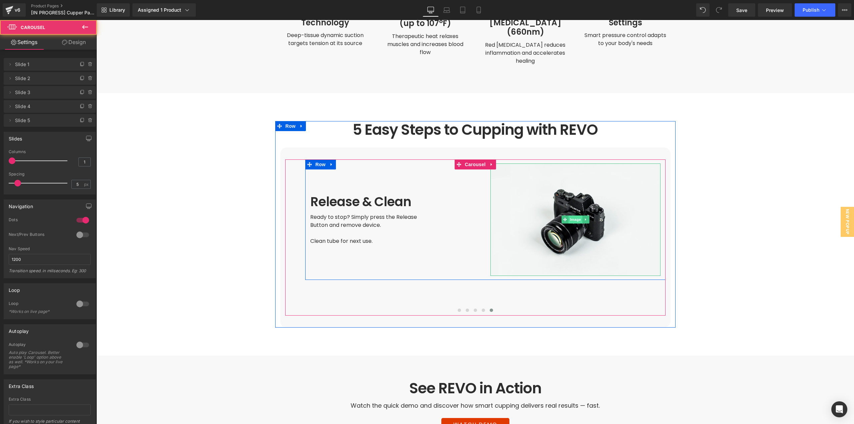
click at [570, 215] on span "Image" at bounding box center [575, 219] width 14 height 8
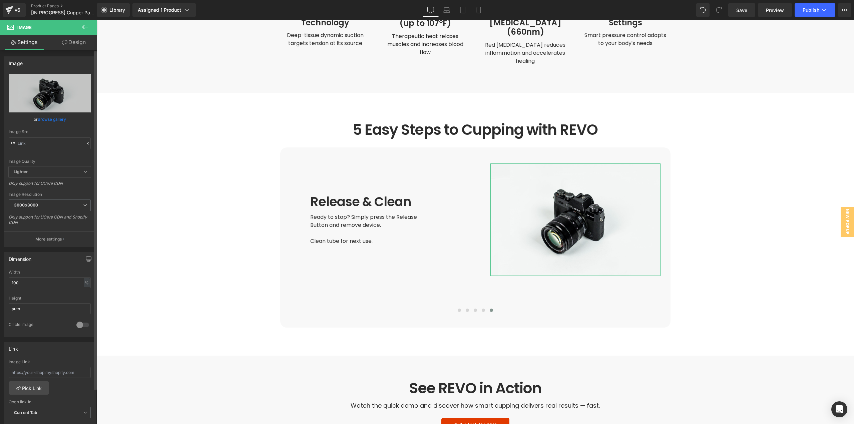
click at [57, 116] on link "Browse gallery" at bounding box center [52, 119] width 28 height 12
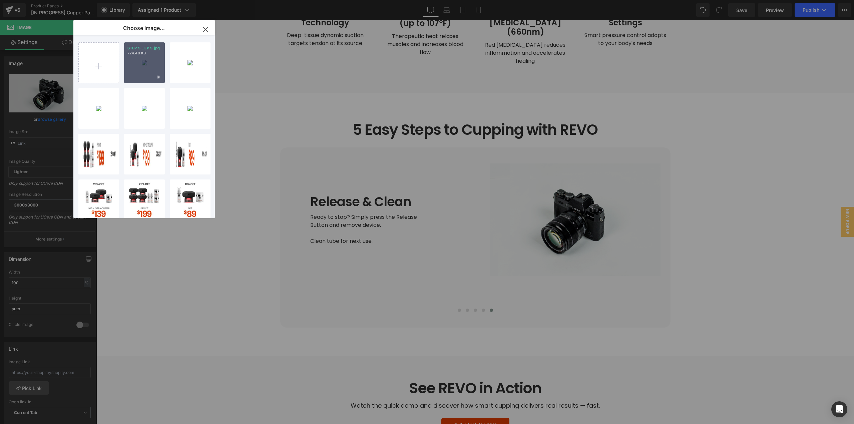
drag, startPoint x: 135, startPoint y: 65, endPoint x: 39, endPoint y: 46, distance: 98.7
click at [135, 65] on div "STEP 5...EP 5.jpg 724.48 KB" at bounding box center [144, 62] width 41 height 41
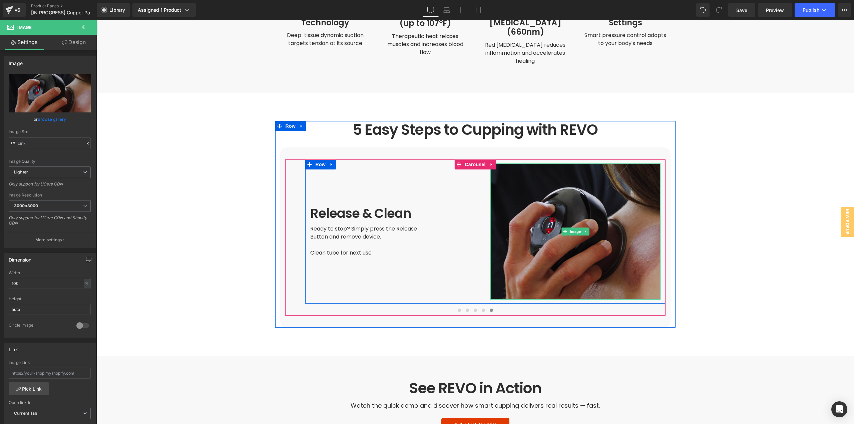
click at [572, 227] on span "Image" at bounding box center [575, 231] width 14 height 8
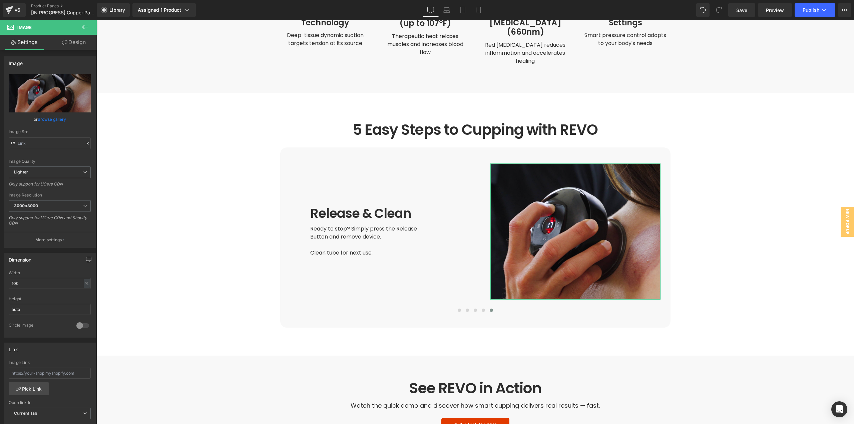
click at [76, 45] on link "Design" at bounding box center [74, 42] width 48 height 15
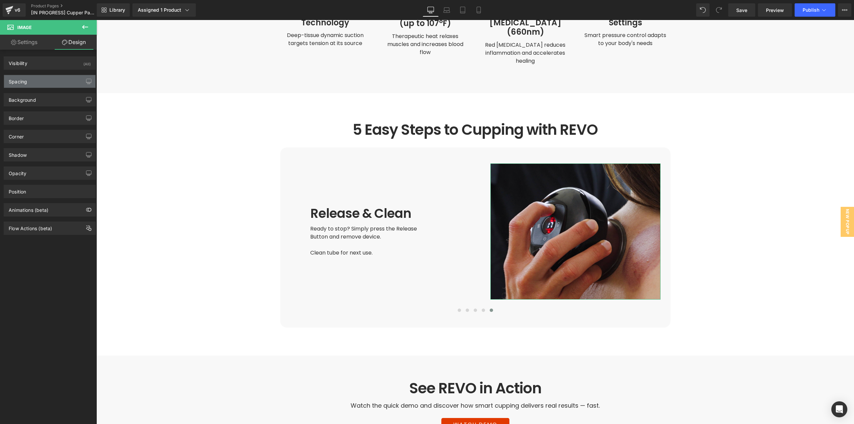
click at [40, 83] on div "Spacing" at bounding box center [49, 81] width 91 height 13
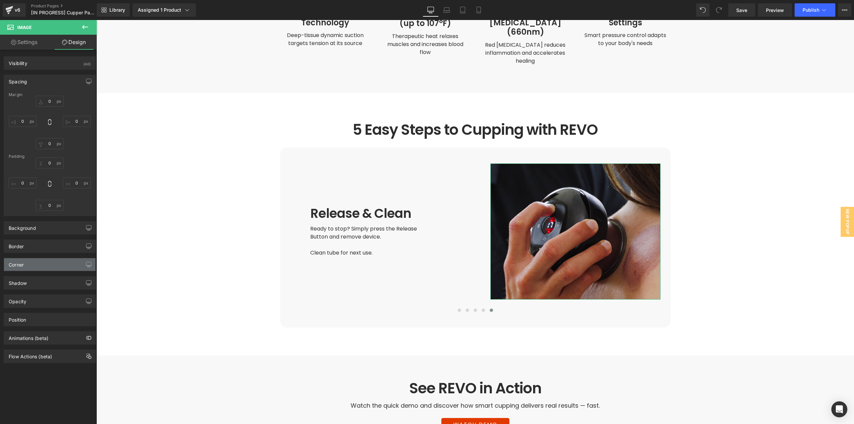
drag, startPoint x: 32, startPoint y: 266, endPoint x: 30, endPoint y: 282, distance: 15.8
click at [32, 266] on div "Corner" at bounding box center [49, 264] width 91 height 13
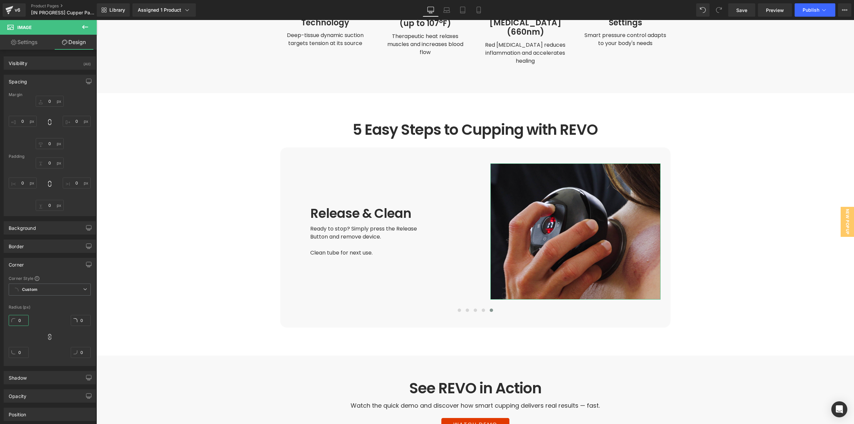
click at [20, 319] on input "0" at bounding box center [19, 320] width 20 height 11
type input "20"
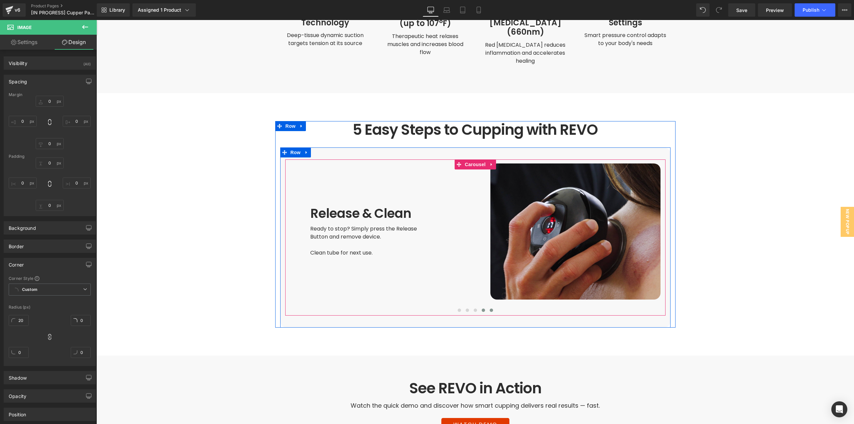
click at [481, 308] on span at bounding box center [482, 309] width 3 height 3
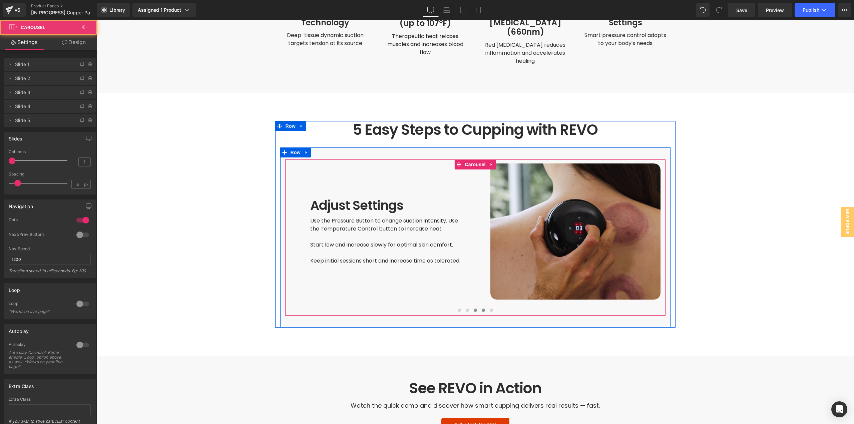
click at [473, 308] on span at bounding box center [474, 309] width 3 height 3
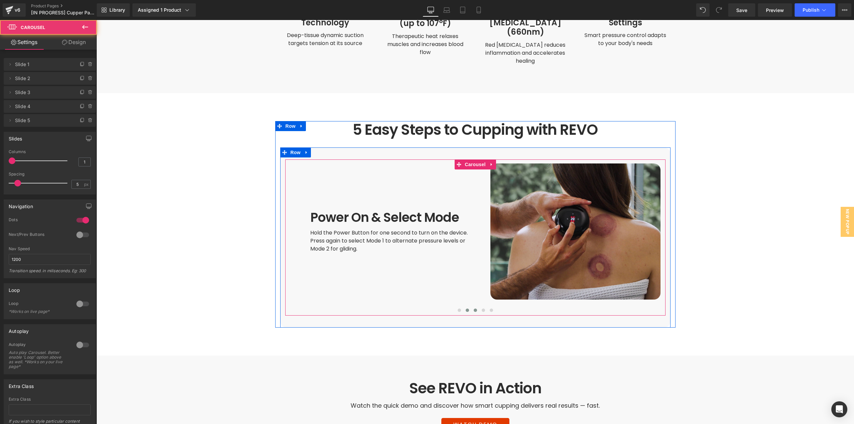
click at [465, 308] on span at bounding box center [466, 309] width 3 height 3
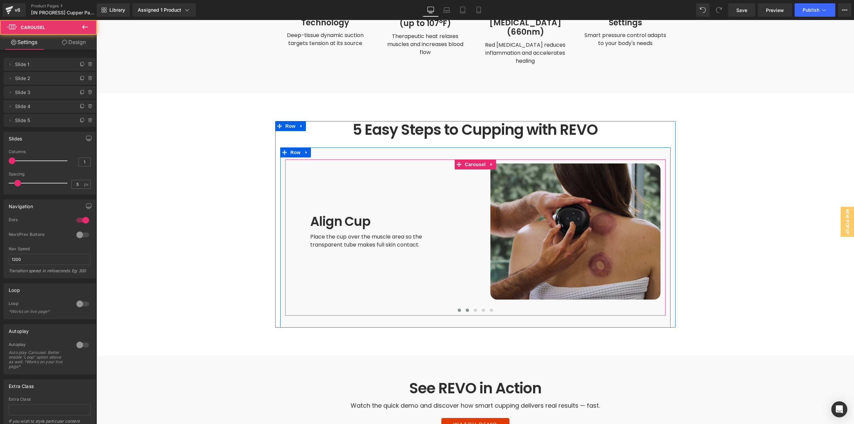
click at [460, 307] on button at bounding box center [459, 310] width 8 height 7
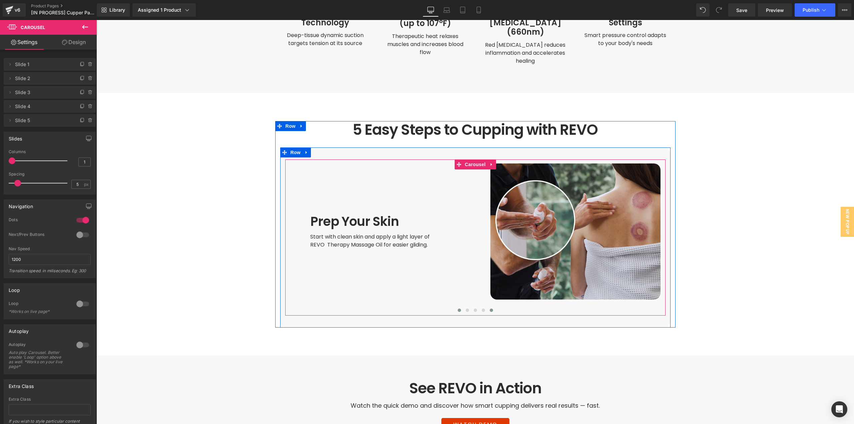
click at [487, 307] on button at bounding box center [491, 310] width 8 height 7
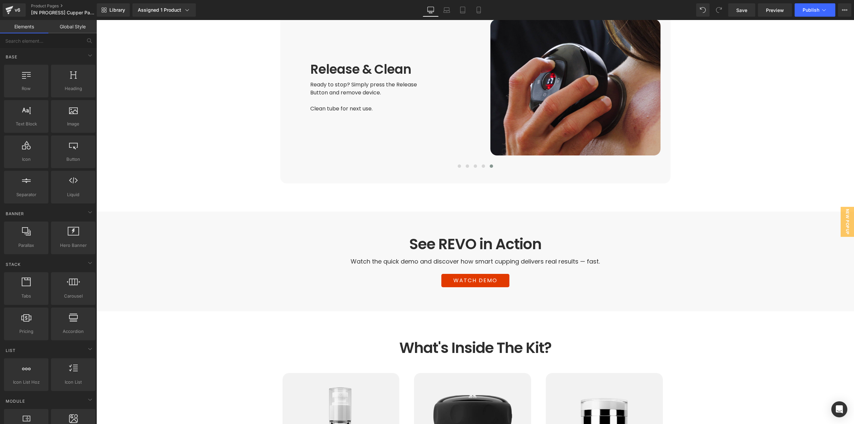
scroll to position [1534, 0]
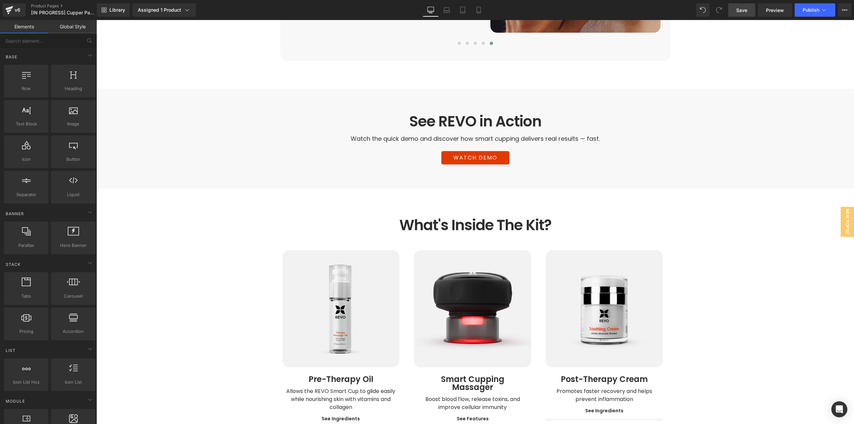
click at [747, 9] on span "Save" at bounding box center [741, 10] width 11 height 7
click at [765, 11] on link "Preview" at bounding box center [775, 9] width 34 height 13
drag, startPoint x: 773, startPoint y: 13, endPoint x: 764, endPoint y: 12, distance: 8.4
click at [772, 13] on span "Preview" at bounding box center [775, 10] width 18 height 7
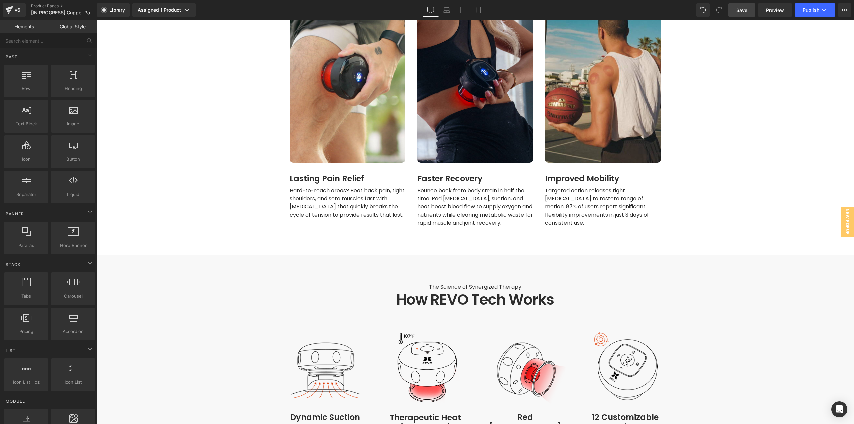
scroll to position [867, 0]
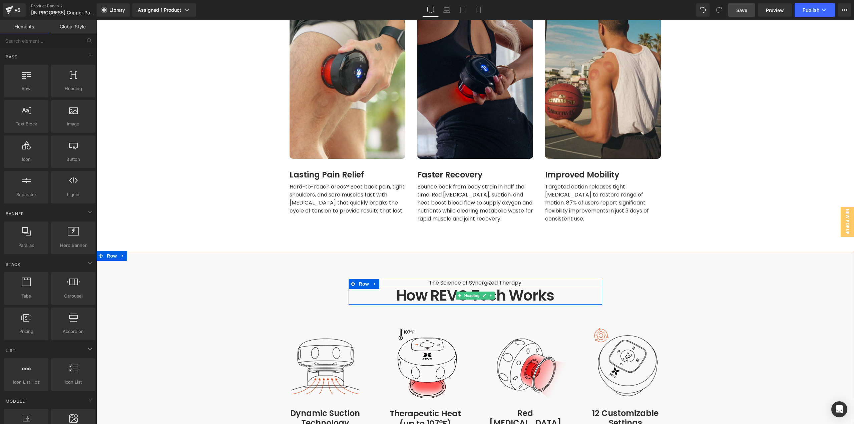
click at [425, 288] on h1 "How REVO Tech Works" at bounding box center [474, 296] width 253 height 18
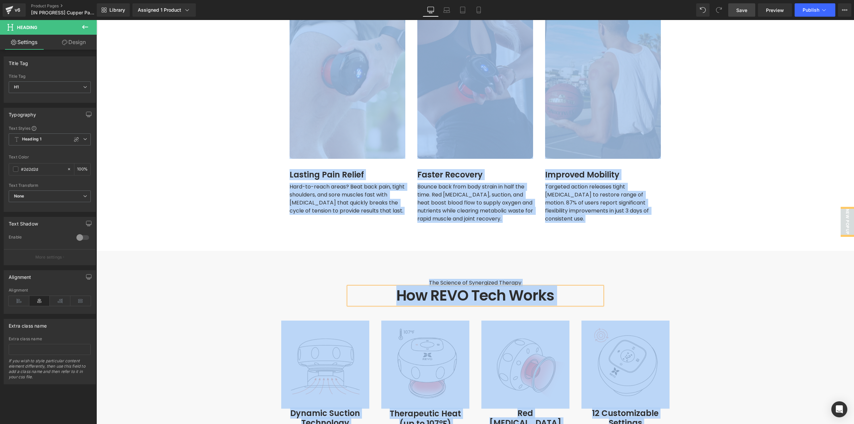
click at [422, 287] on h1 "How REVO Tech Works" at bounding box center [474, 296] width 253 height 18
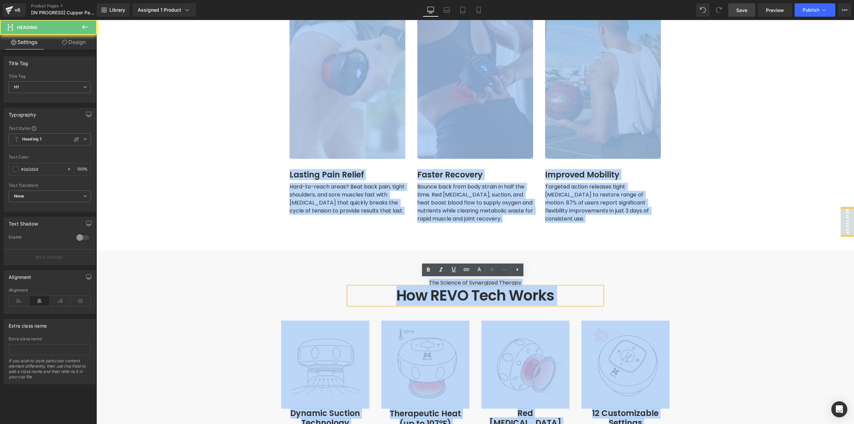
click at [407, 290] on h1 "How REVO Tech Works" at bounding box center [474, 296] width 253 height 18
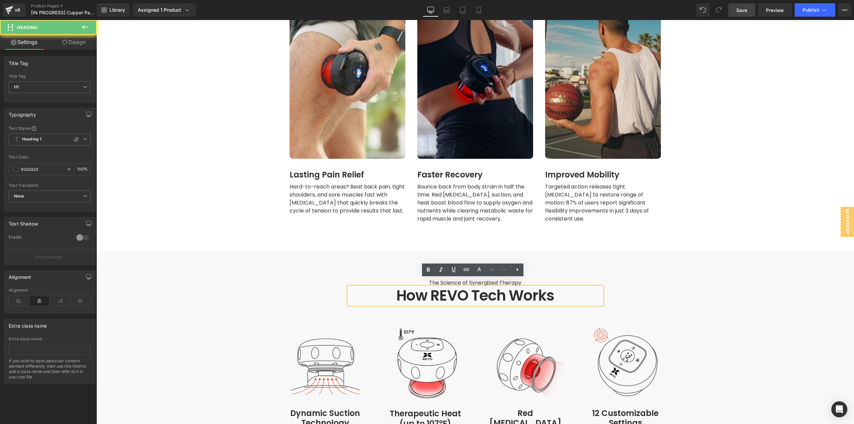
click at [390, 290] on h1 "How REVO Tech Works" at bounding box center [474, 296] width 253 height 18
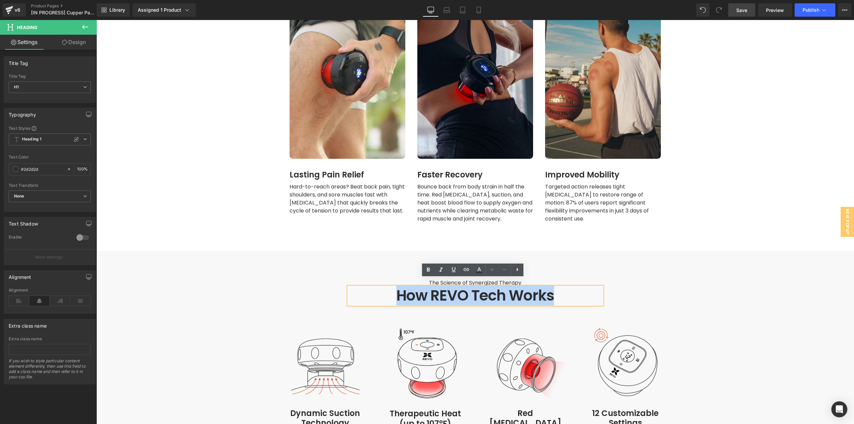
copy h1 "How REVO Tech Works"
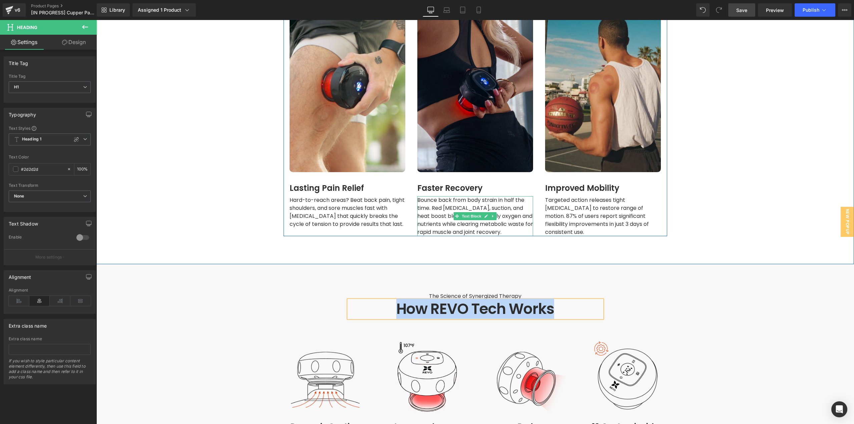
scroll to position [767, 0]
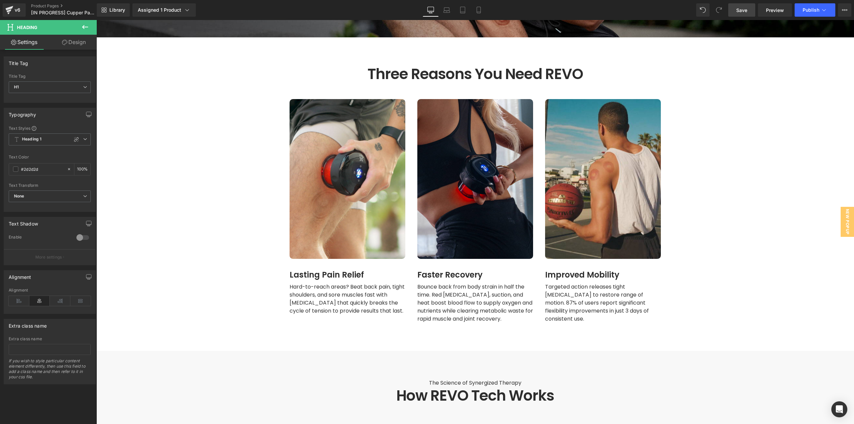
click at [749, 9] on link "Save" at bounding box center [741, 9] width 27 height 13
